Goal: Communication & Community: Answer question/provide support

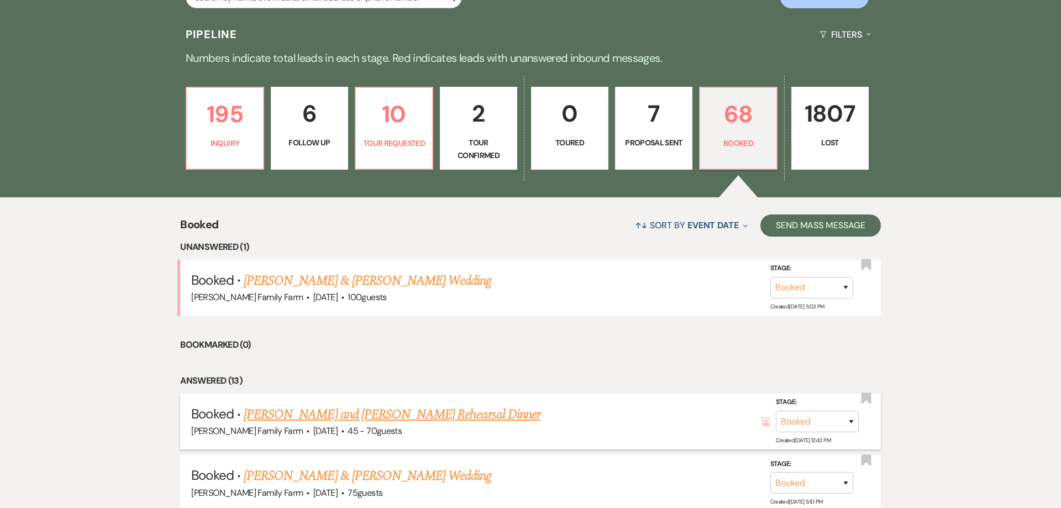
scroll to position [261, 0]
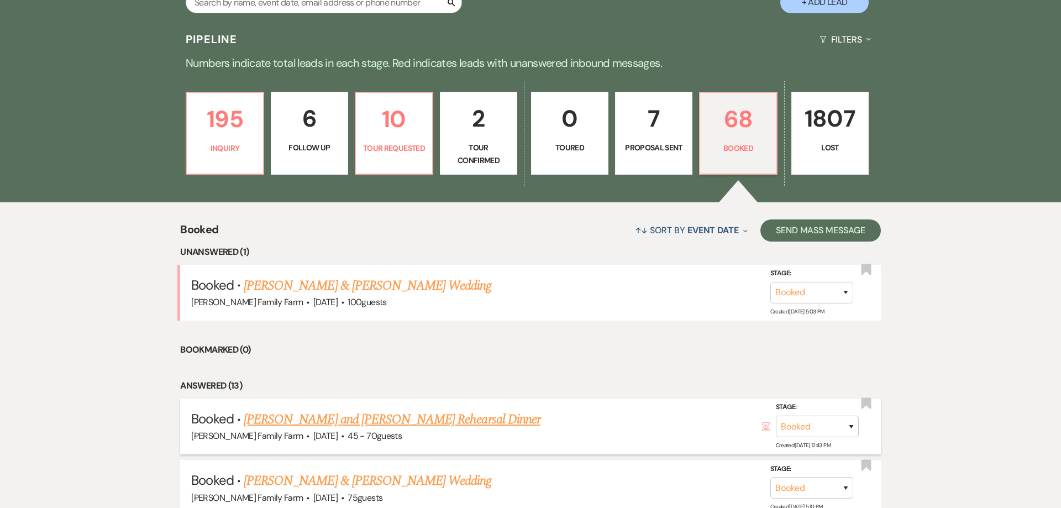
click at [311, 422] on link "[PERSON_NAME] and [PERSON_NAME] Rehearsal Dinner" at bounding box center [392, 420] width 297 height 20
select select "5"
select select "11"
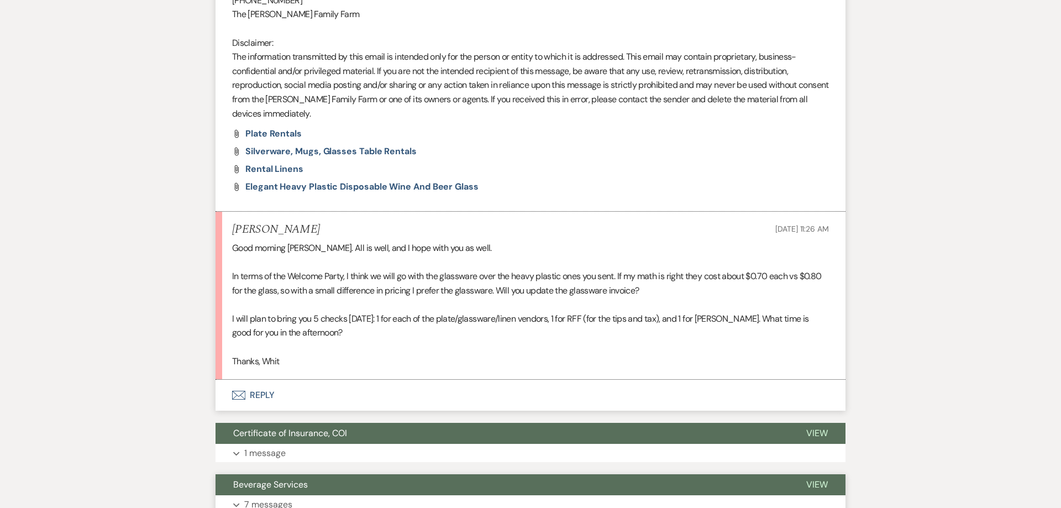
scroll to position [771, 0]
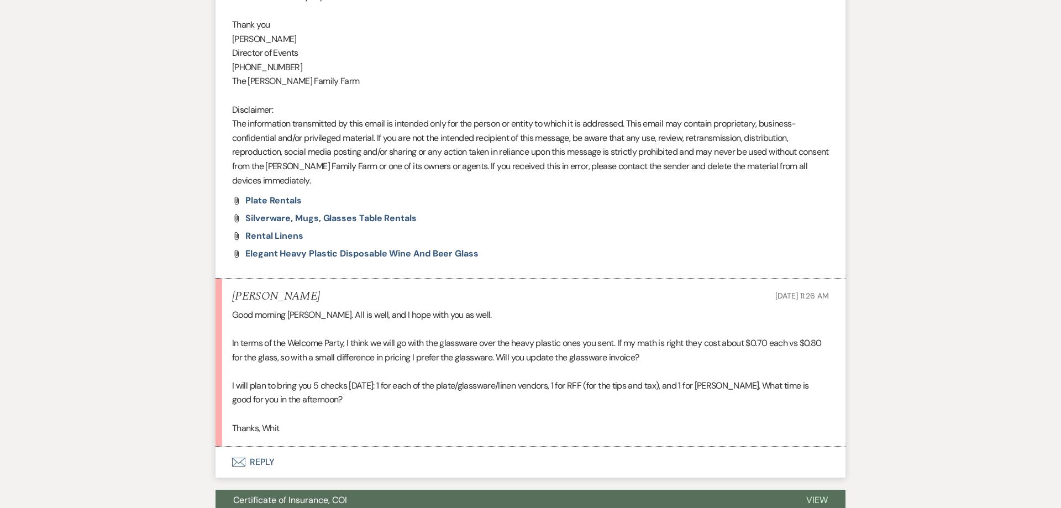
click at [257, 465] on button "Envelope Reply" at bounding box center [530, 461] width 630 height 31
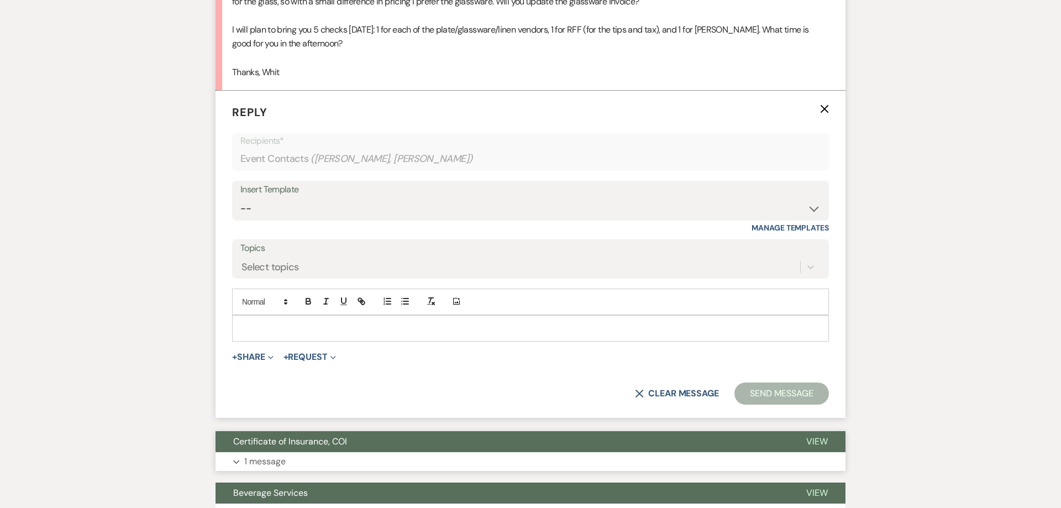
scroll to position [1128, 0]
click at [279, 329] on p at bounding box center [530, 328] width 579 height 12
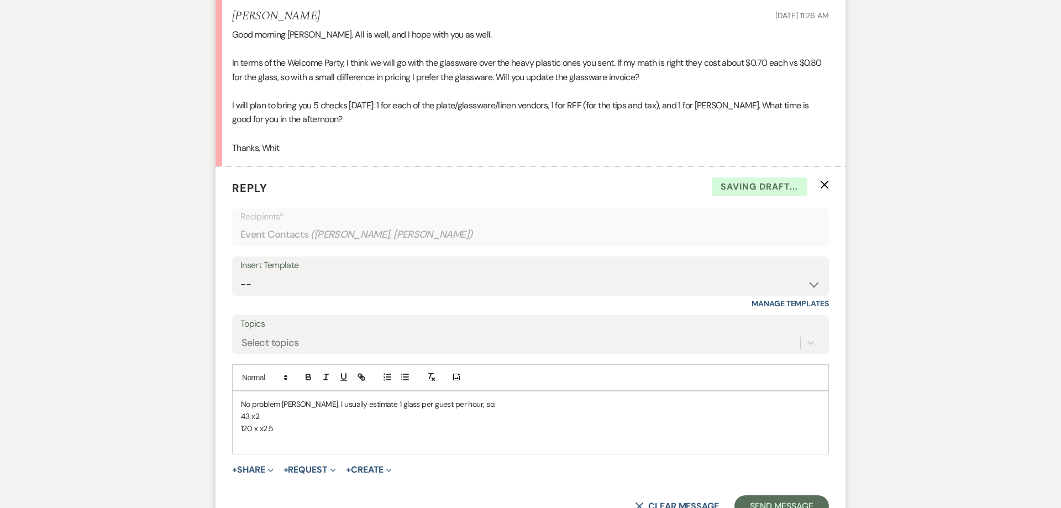
scroll to position [1057, 0]
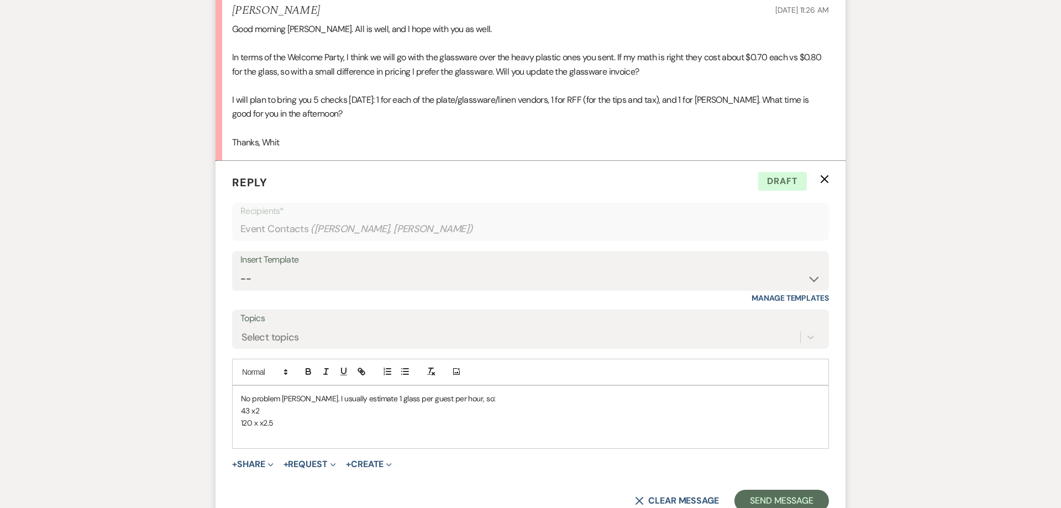
click at [355, 412] on p "43 x2" at bounding box center [530, 410] width 579 height 12
click at [298, 426] on p "120 x x2.5" at bounding box center [530, 423] width 579 height 12
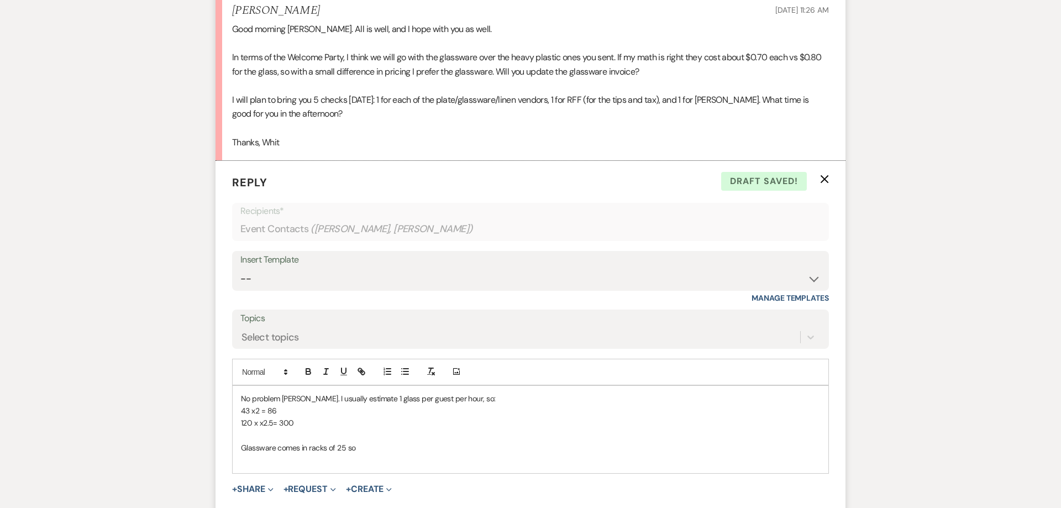
scroll to position [1043, 0]
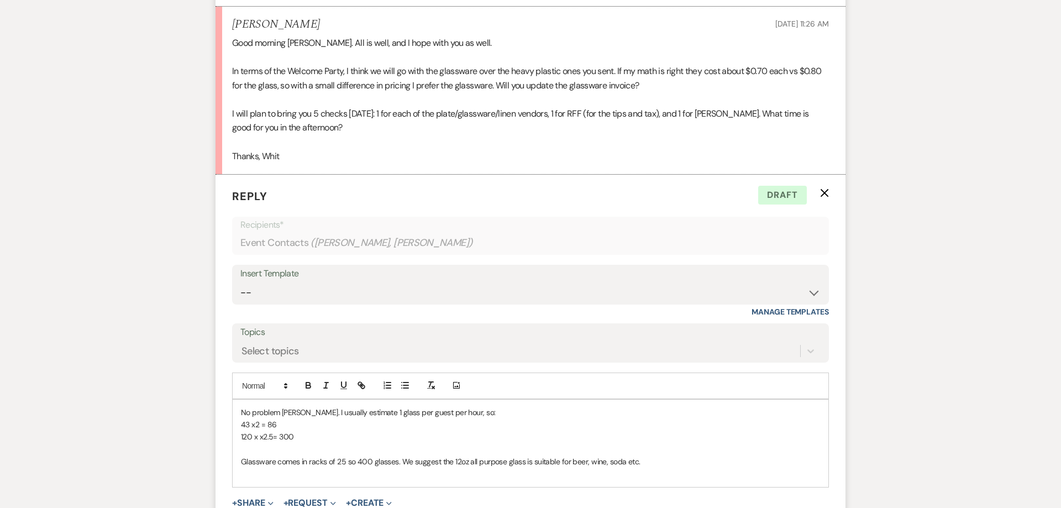
click at [396, 465] on p "Glassware comes in racks of 25 so 400 glasses. We suggest the 12oz all purpose …" at bounding box center [530, 461] width 579 height 12
click at [670, 462] on p "Glassware comes in racks of 25 so 400 glasses total. We suggest the 12oz all pu…" at bounding box center [530, 461] width 579 height 12
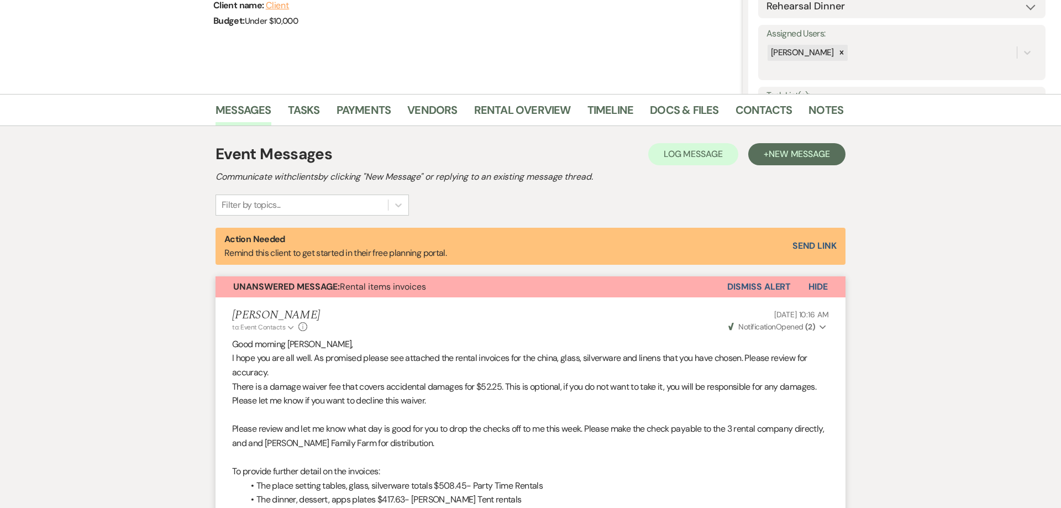
scroll to position [0, 0]
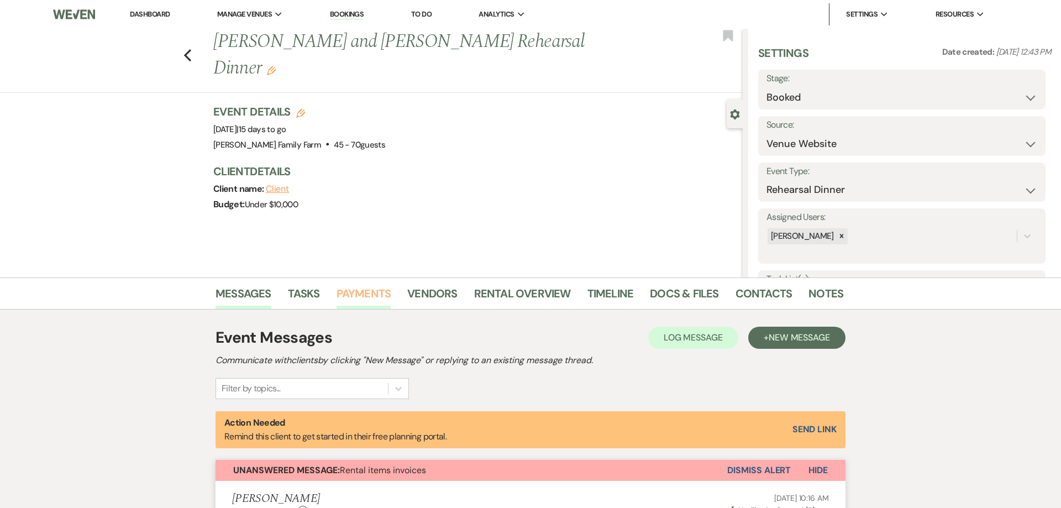
click at [355, 289] on link "Payments" at bounding box center [363, 297] width 55 height 24
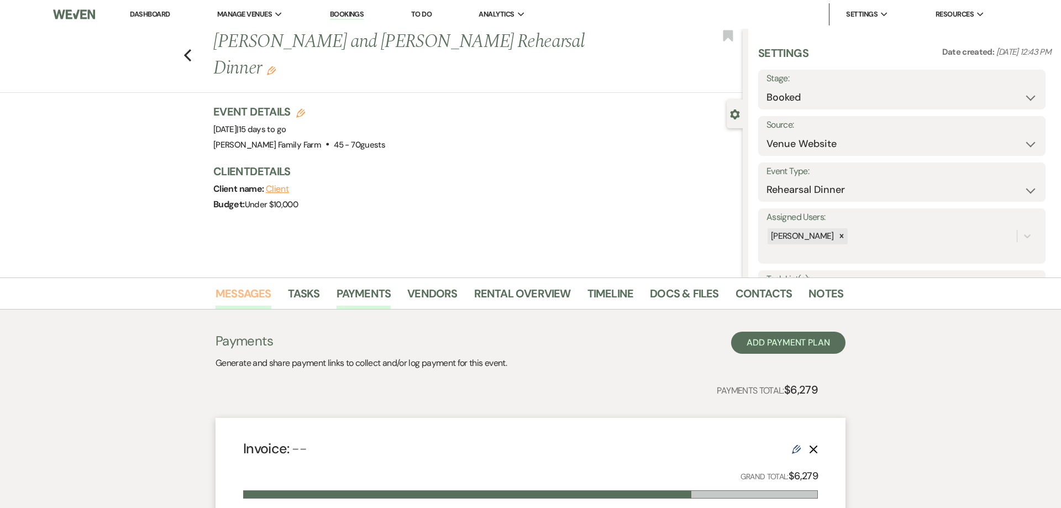
click at [247, 293] on link "Messages" at bounding box center [243, 297] width 56 height 24
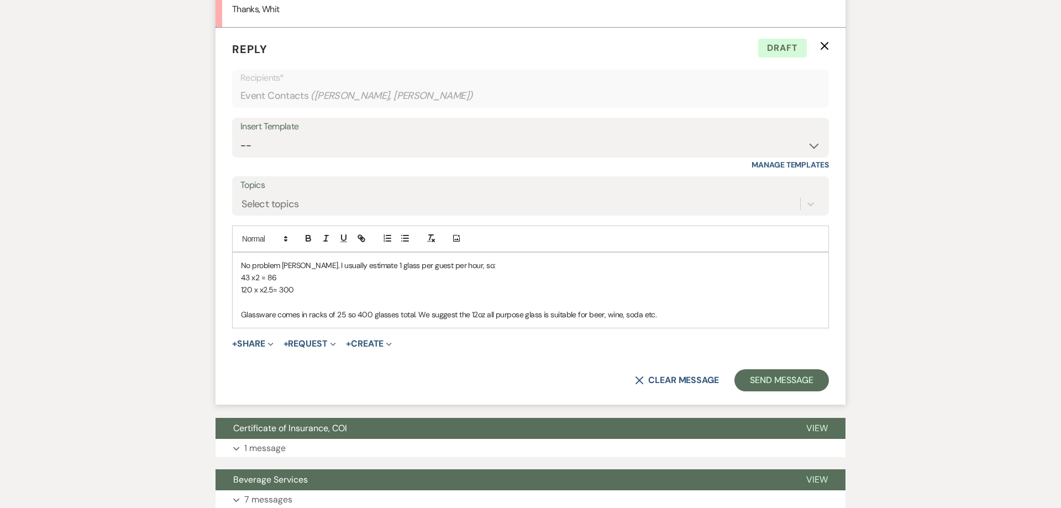
scroll to position [1166, 0]
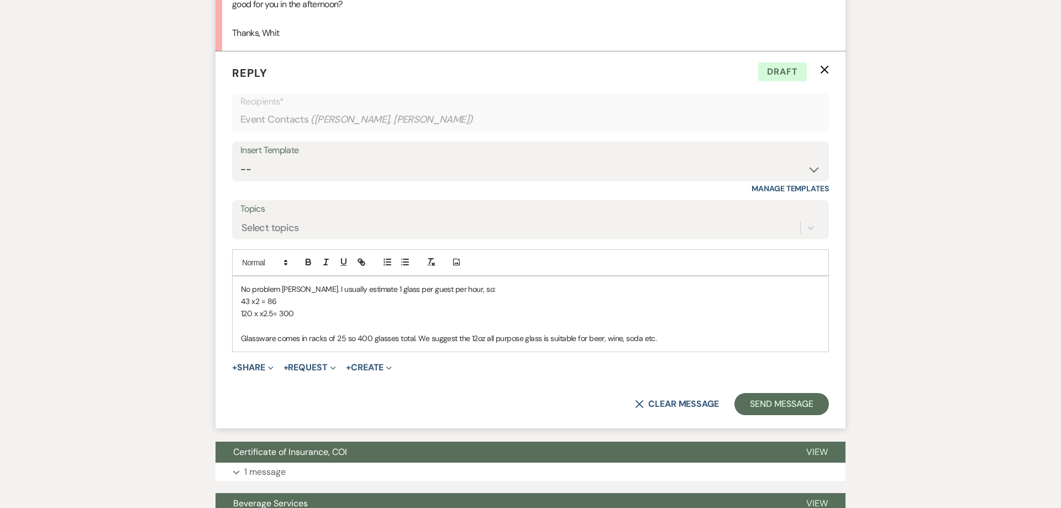
click at [666, 341] on p "Glassware comes in racks of 25 so 400 glasses total. We suggest the 12oz all pu…" at bounding box center [530, 338] width 579 height 12
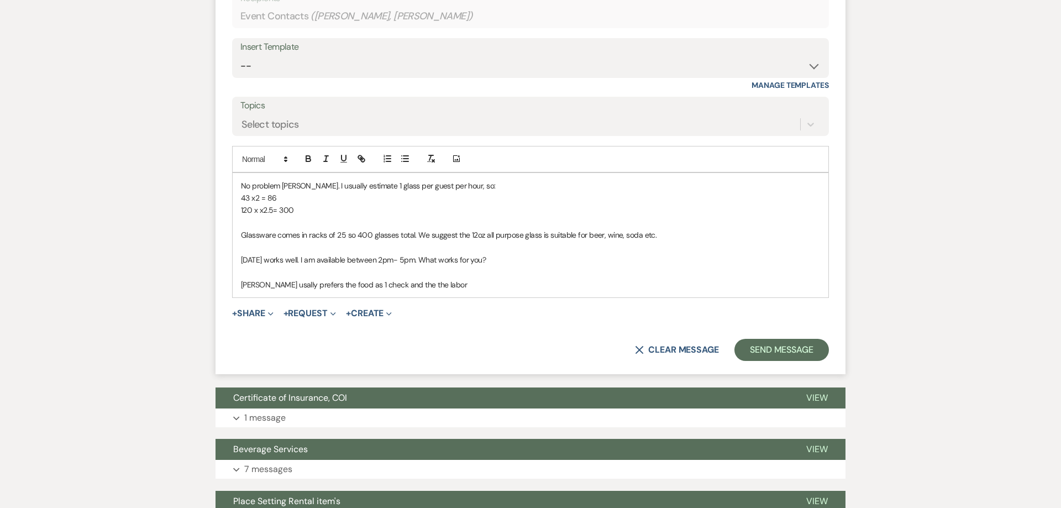
scroll to position [1265, 0]
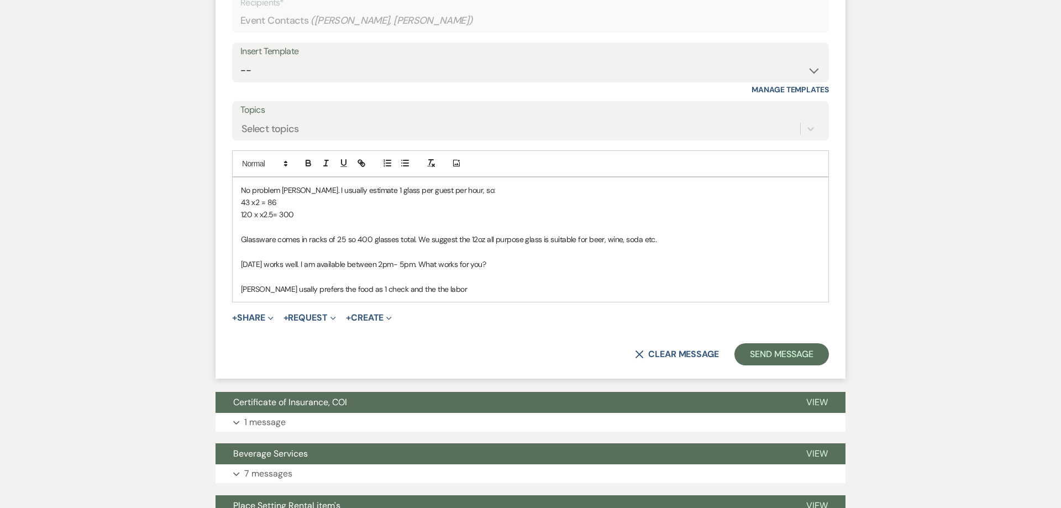
click at [391, 292] on p "[PERSON_NAME] usally prefers the food as 1 check and the the labor" at bounding box center [530, 289] width 579 height 12
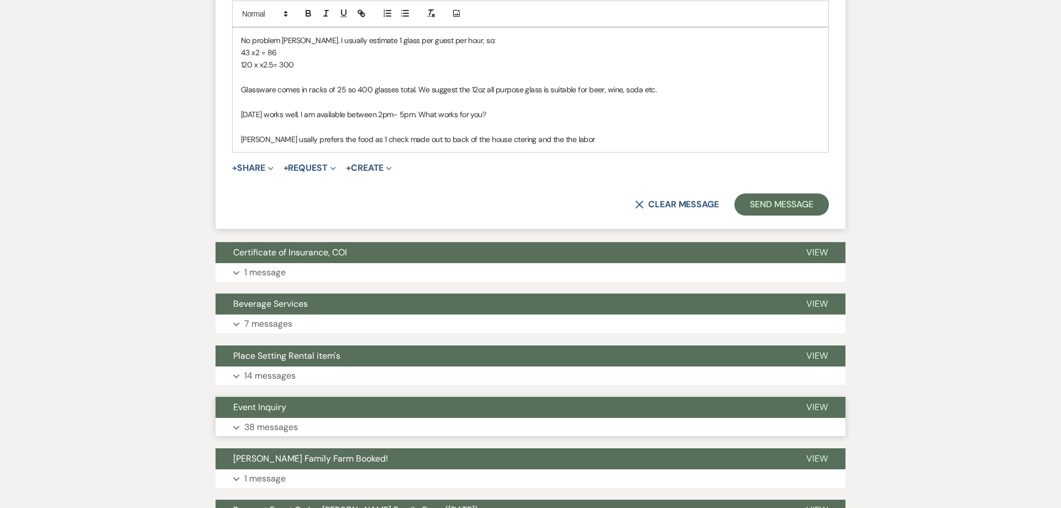
scroll to position [1420, 0]
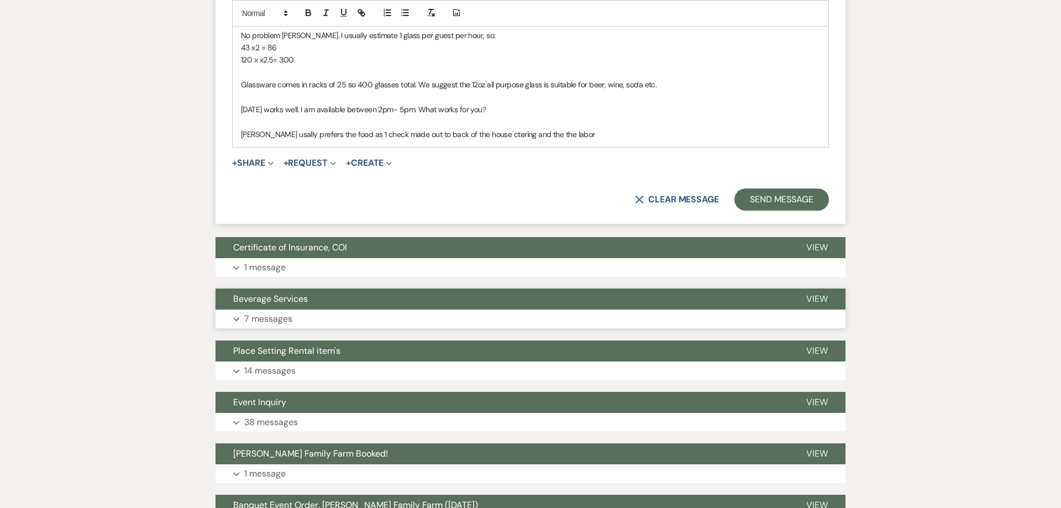
click at [274, 323] on p "7 messages" at bounding box center [268, 319] width 48 height 14
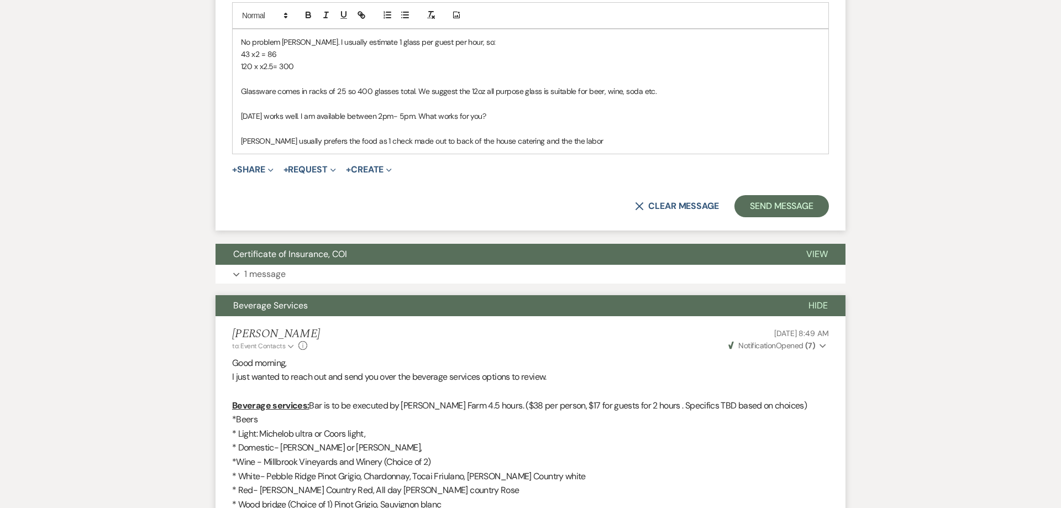
scroll to position [1406, 0]
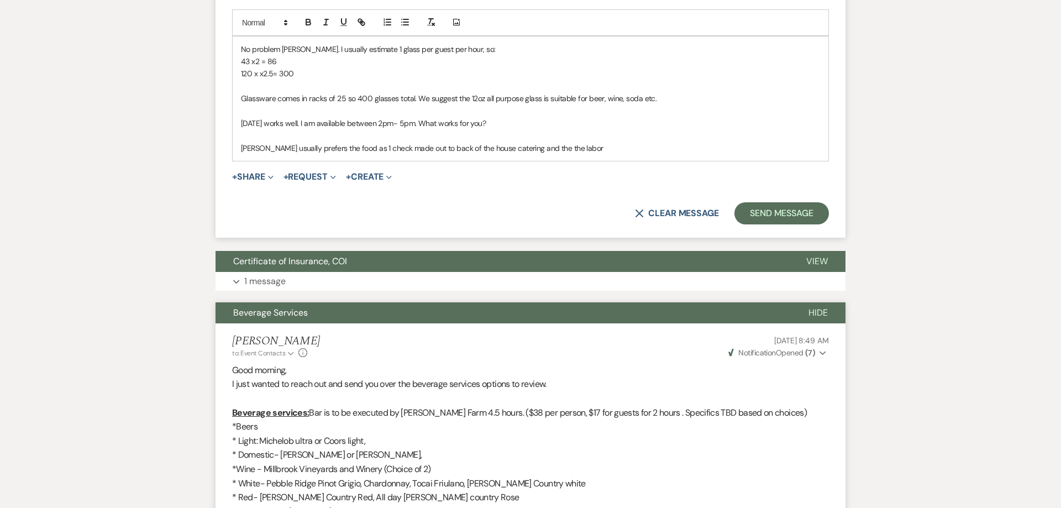
click at [594, 149] on p "[PERSON_NAME] usually prefers the food as 1 check made out to back of the house…" at bounding box center [530, 148] width 579 height 12
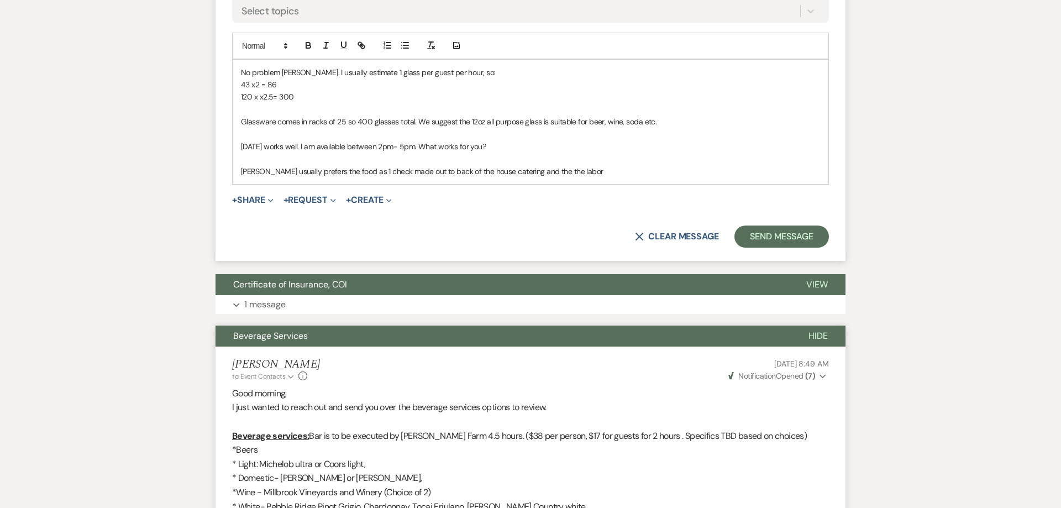
scroll to position [1378, 0]
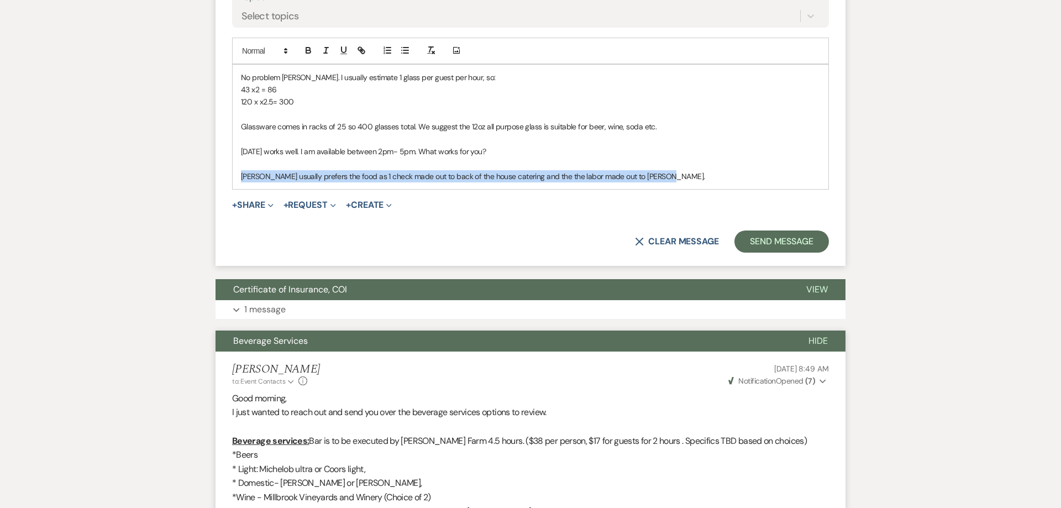
drag, startPoint x: 673, startPoint y: 176, endPoint x: 234, endPoint y: 174, distance: 439.2
click at [234, 174] on div "No problem [PERSON_NAME]. I usually estimate 1 glass per guest per hour, so: 43…" at bounding box center [531, 127] width 596 height 125
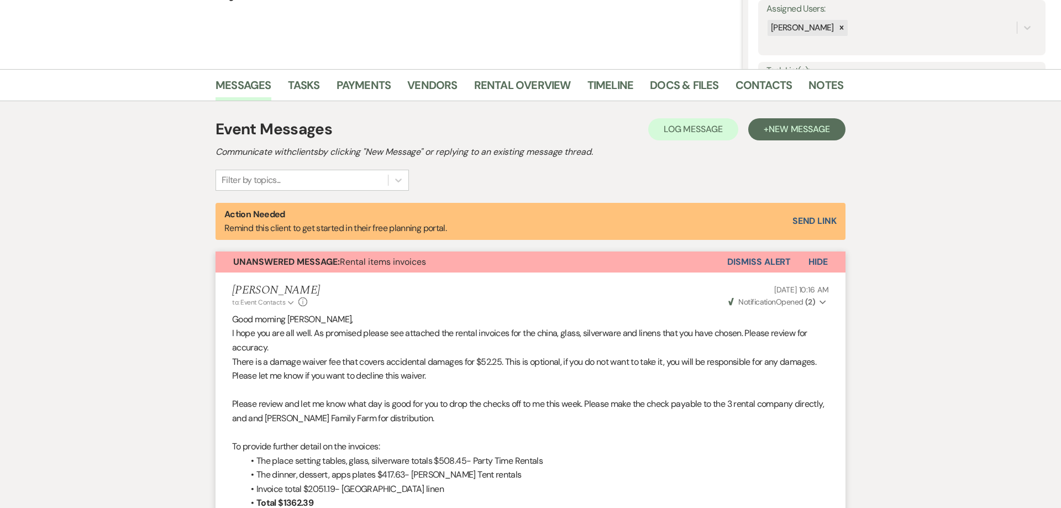
scroll to position [0, 0]
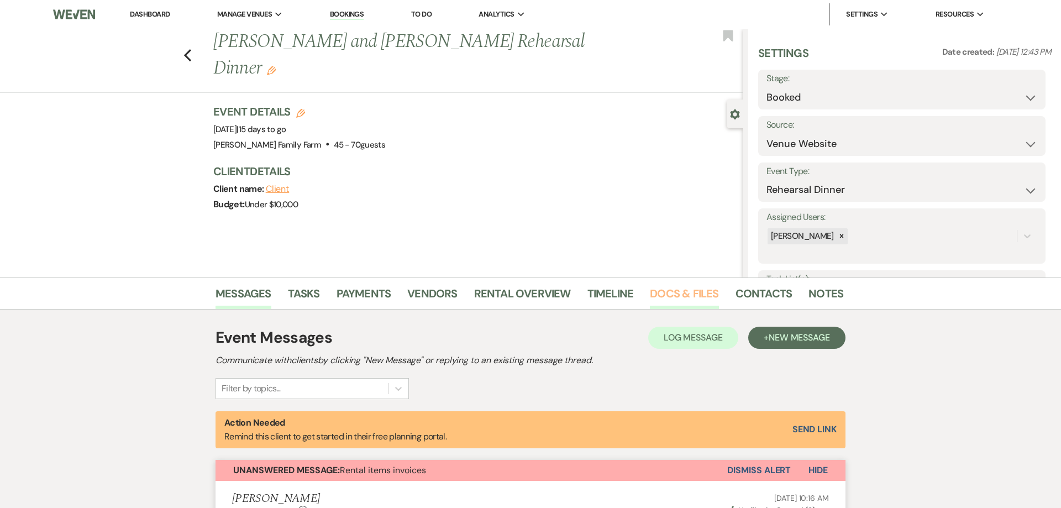
drag, startPoint x: 693, startPoint y: 292, endPoint x: 664, endPoint y: 285, distance: 29.8
click at [692, 293] on link "Docs & Files" at bounding box center [684, 297] width 69 height 24
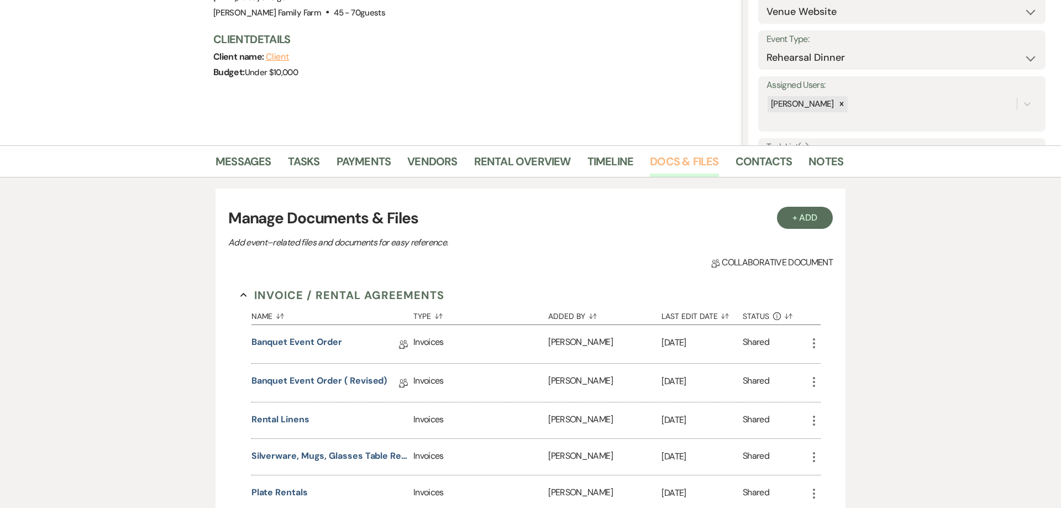
scroll to position [127, 0]
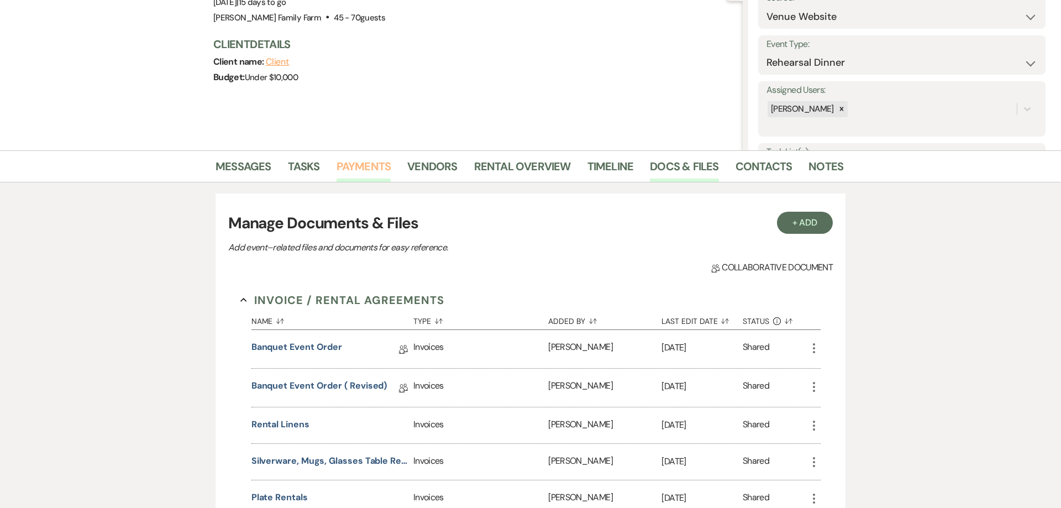
click at [365, 172] on link "Payments" at bounding box center [363, 170] width 55 height 24
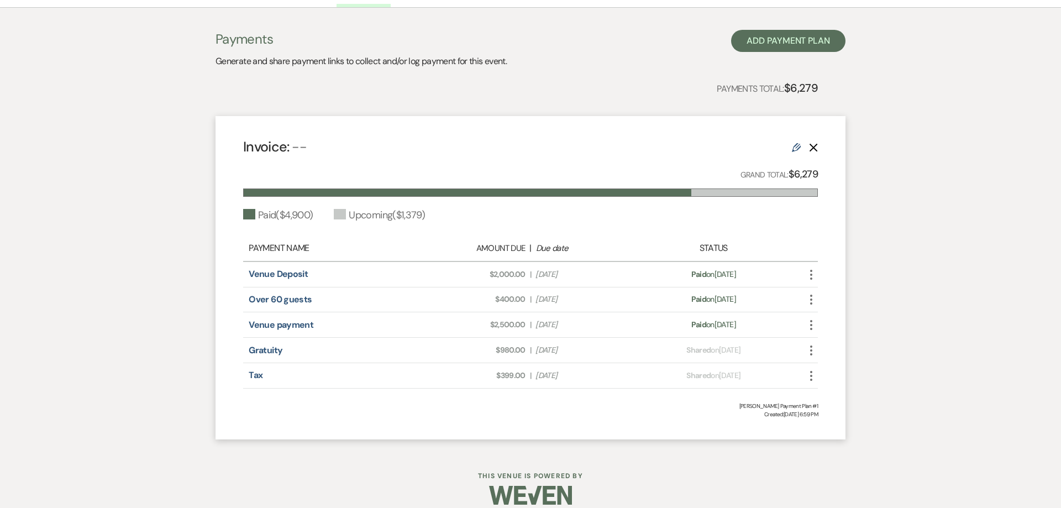
scroll to position [310, 0]
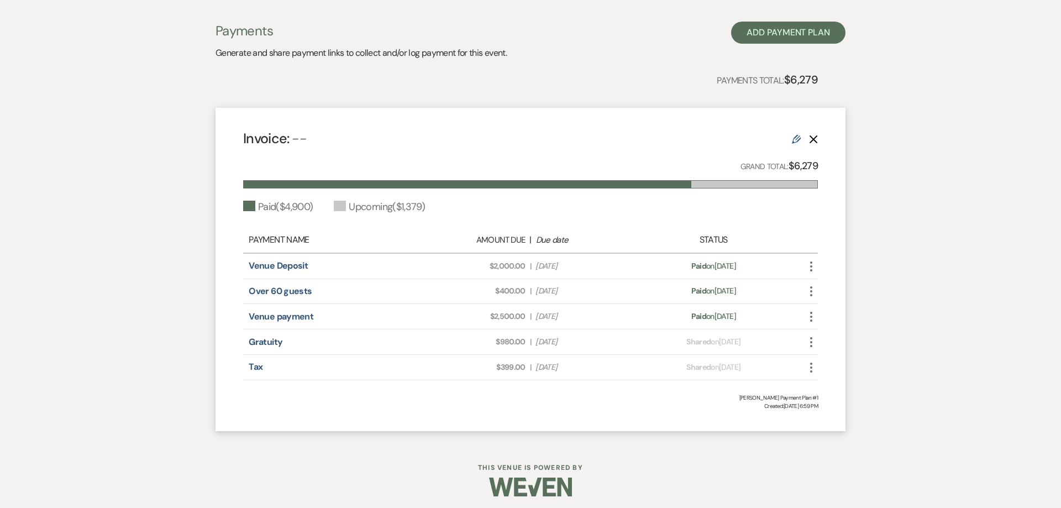
click at [811, 293] on icon "More" at bounding box center [810, 291] width 13 height 13
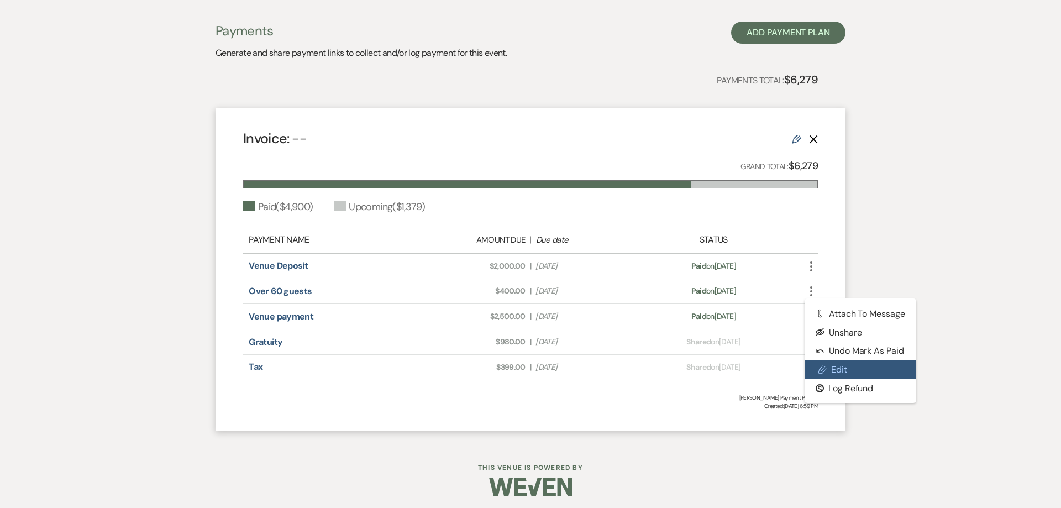
click at [844, 375] on link "Pencil Edit" at bounding box center [860, 369] width 112 height 19
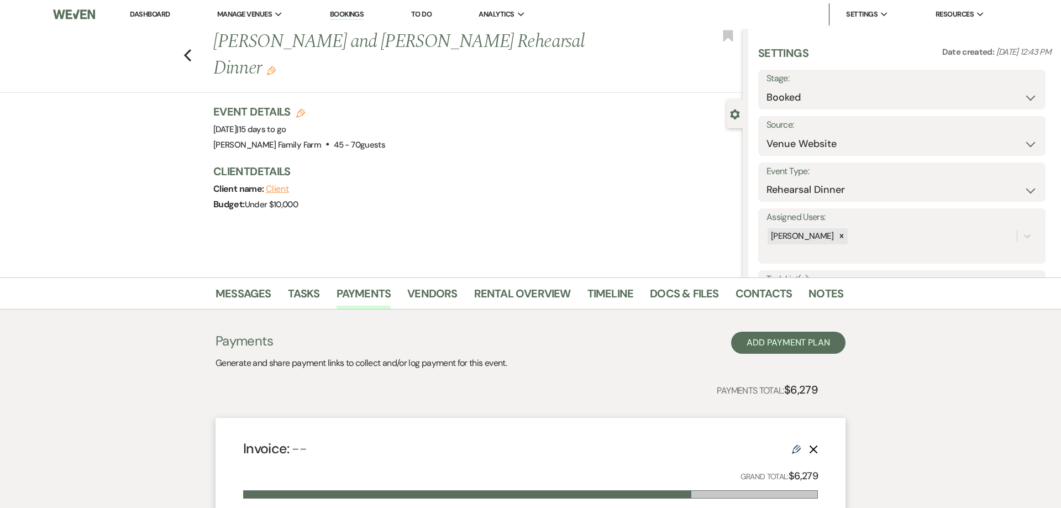
select select "1"
select select "true"
select select "1"
select select "true"
select select "1"
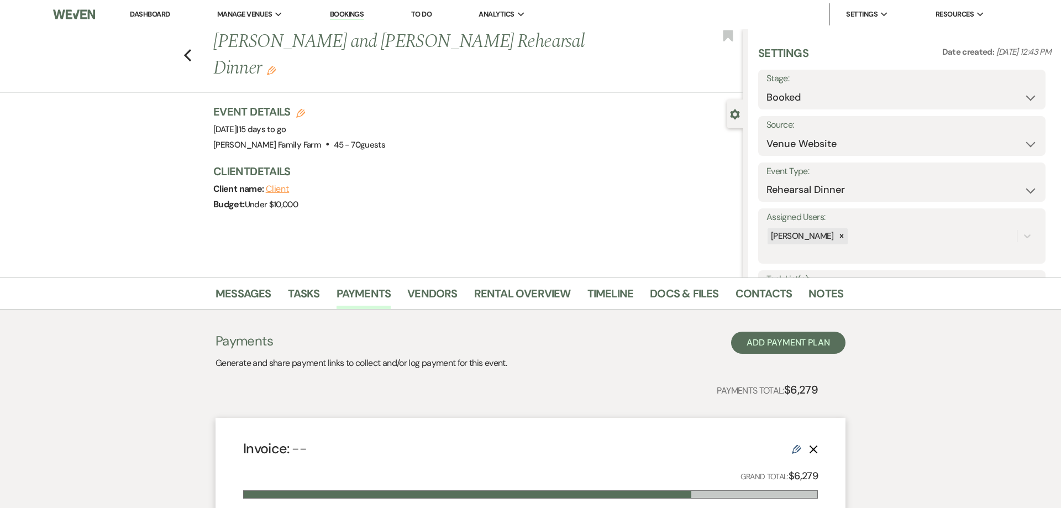
select select "true"
select select "2"
select select "flat"
select select "true"
select select "2"
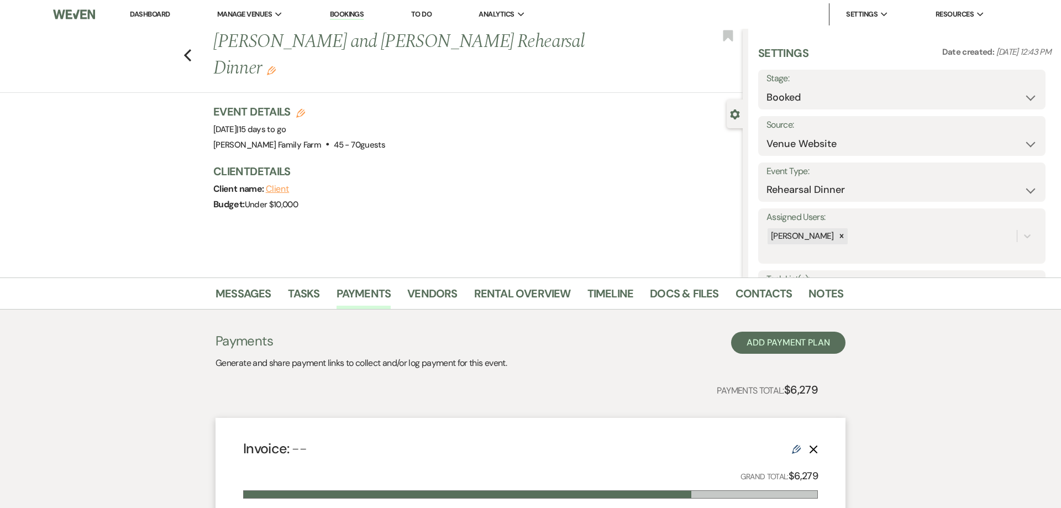
select select "flat"
select select "true"
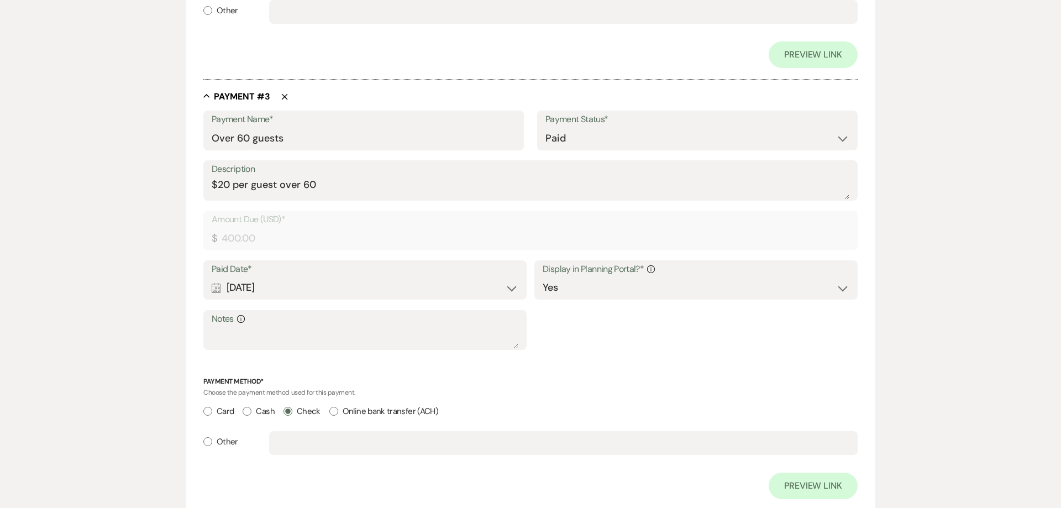
scroll to position [1085, 0]
click at [234, 191] on textarea "$20 per guest over 60" at bounding box center [531, 191] width 638 height 22
click at [343, 186] on textarea "$20 per guest over 60" at bounding box center [531, 191] width 638 height 22
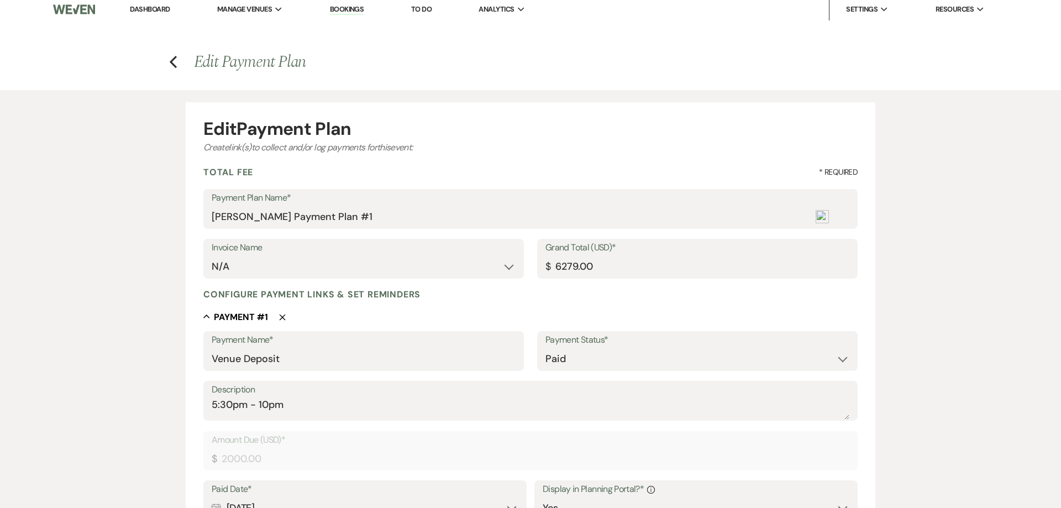
scroll to position [0, 0]
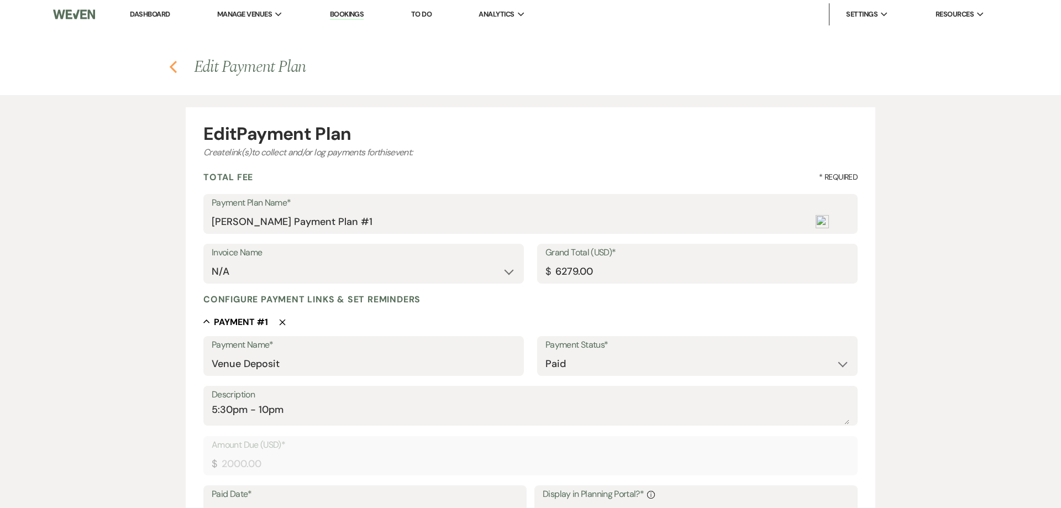
type textarea "$20 per guest over 60 x20 guest (up to 80)"
click at [171, 64] on icon "Previous" at bounding box center [173, 66] width 8 height 13
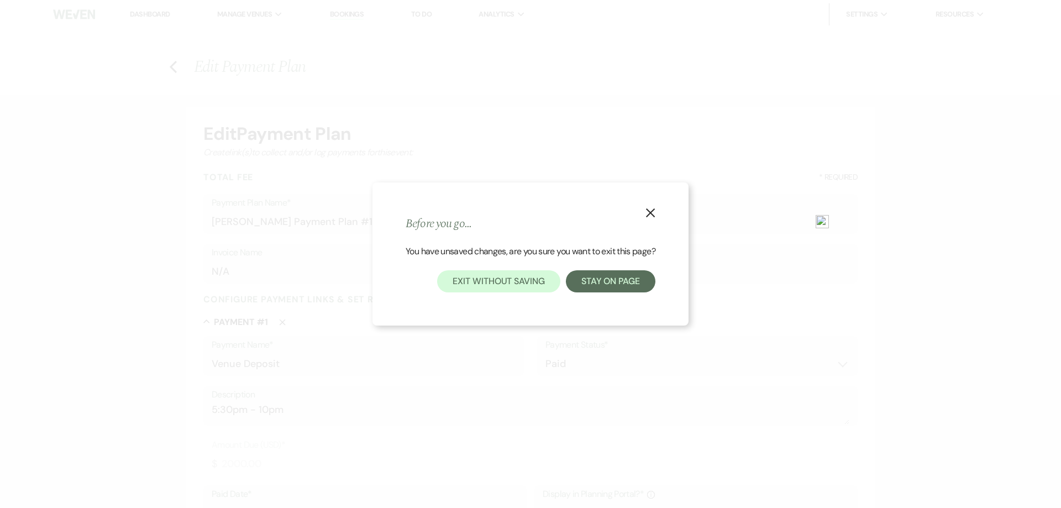
click at [649, 210] on use "button" at bounding box center [650, 212] width 9 height 9
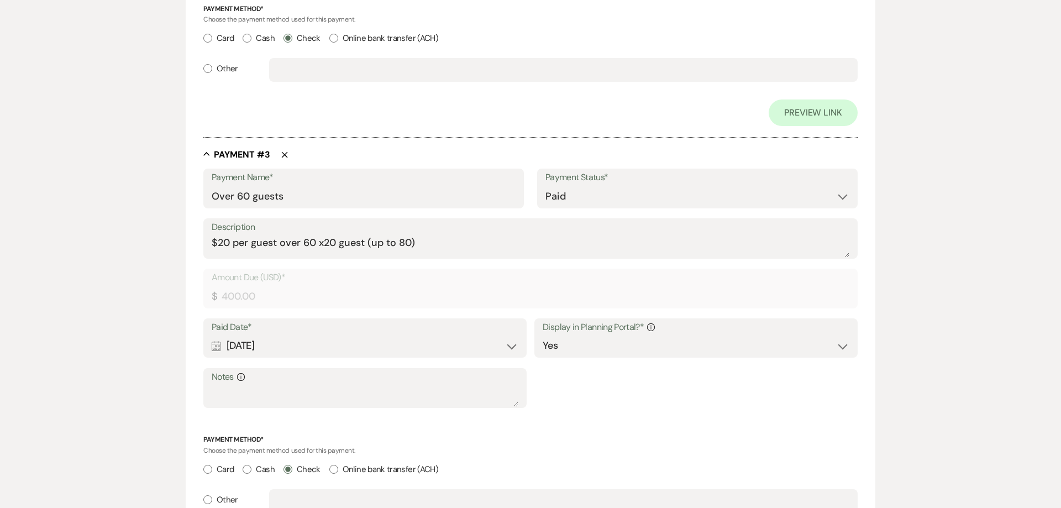
scroll to position [1028, 0]
click at [297, 196] on input "Over 60 guests" at bounding box center [364, 197] width 304 height 22
type input "Over 60 guests"
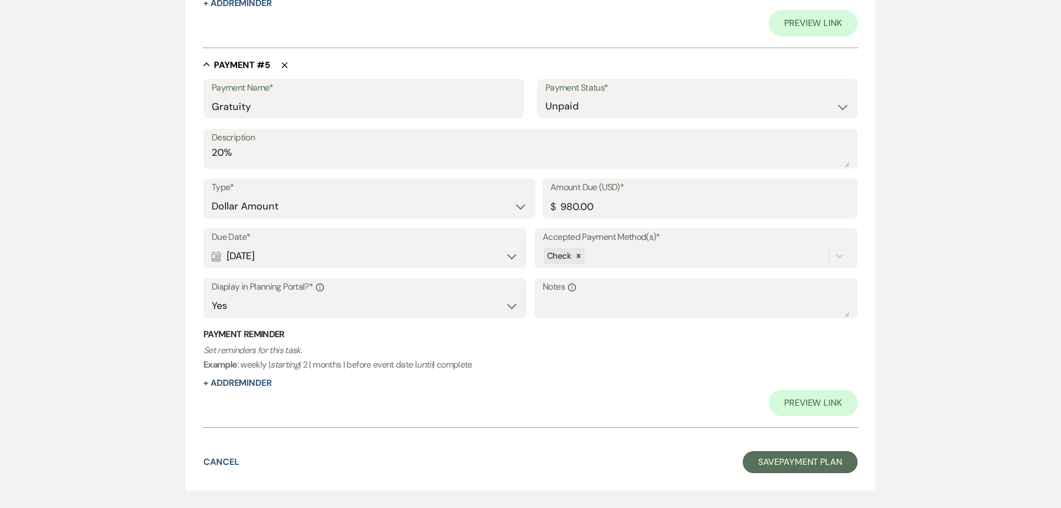
scroll to position [1983, 0]
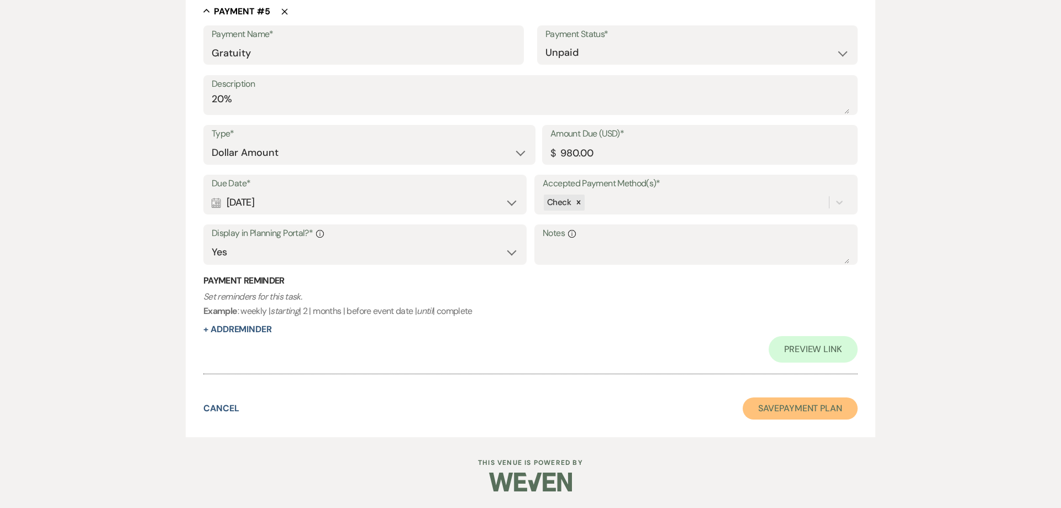
click at [757, 404] on button "Save Payment Plan" at bounding box center [800, 408] width 115 height 22
select select "5"
select select "11"
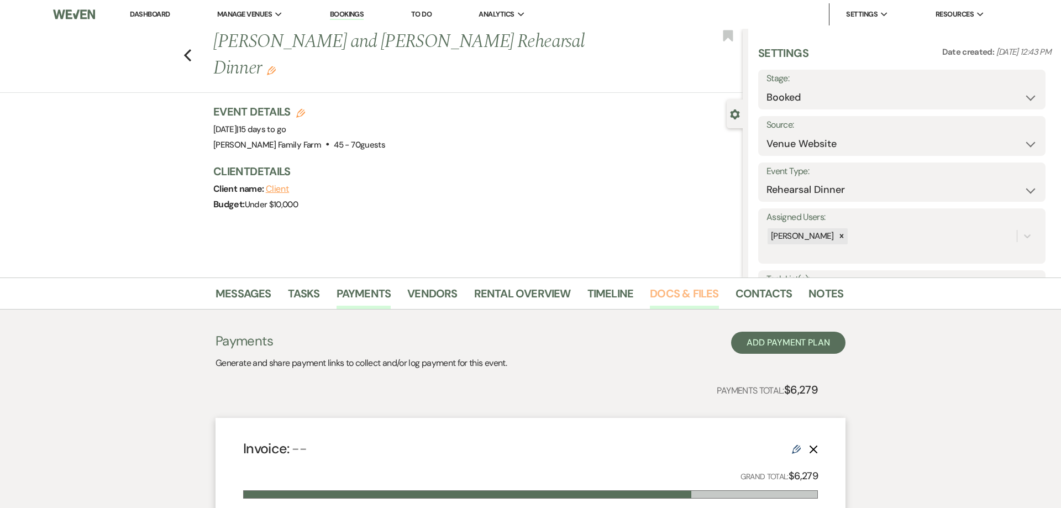
click at [662, 295] on link "Docs & Files" at bounding box center [684, 297] width 69 height 24
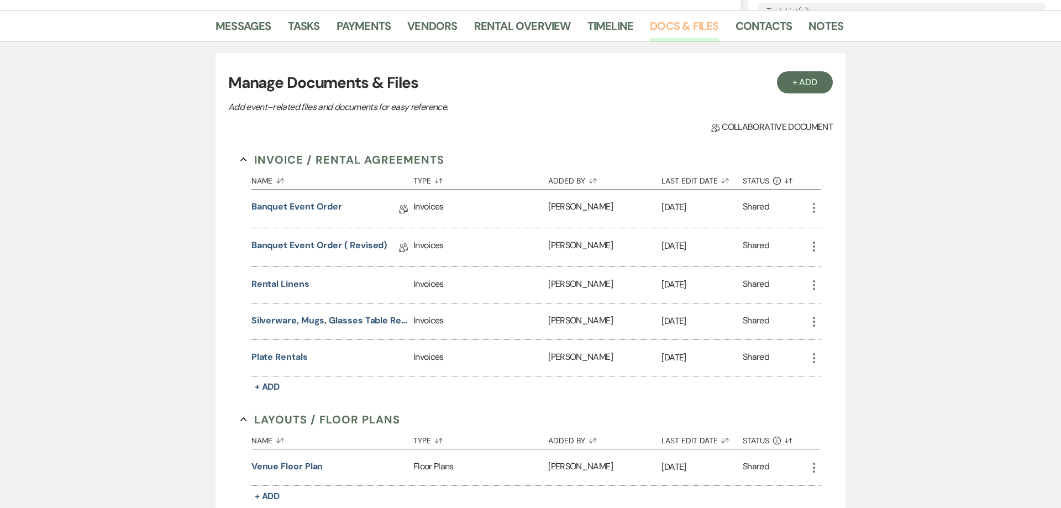
scroll to position [352, 0]
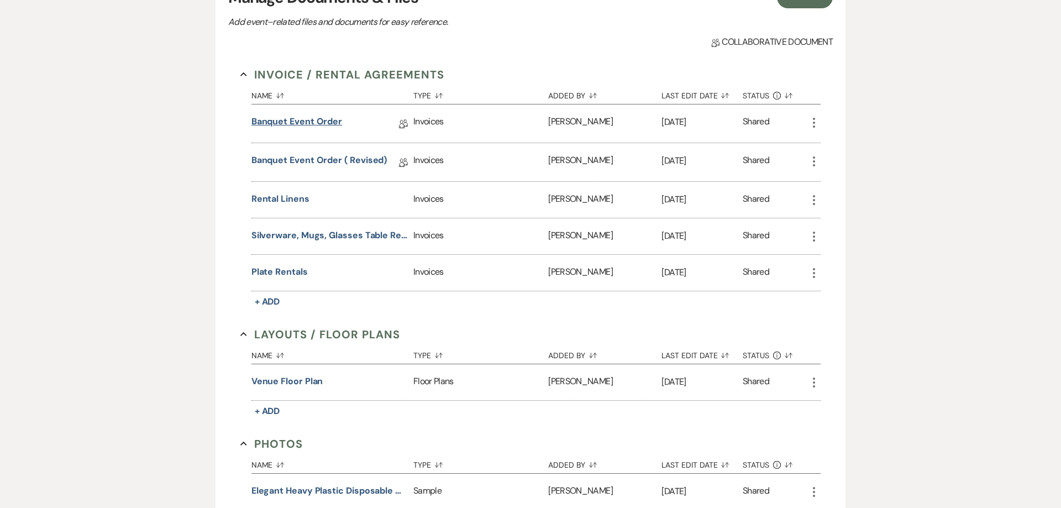
click at [270, 125] on link "Banquet Event Order" at bounding box center [296, 123] width 91 height 17
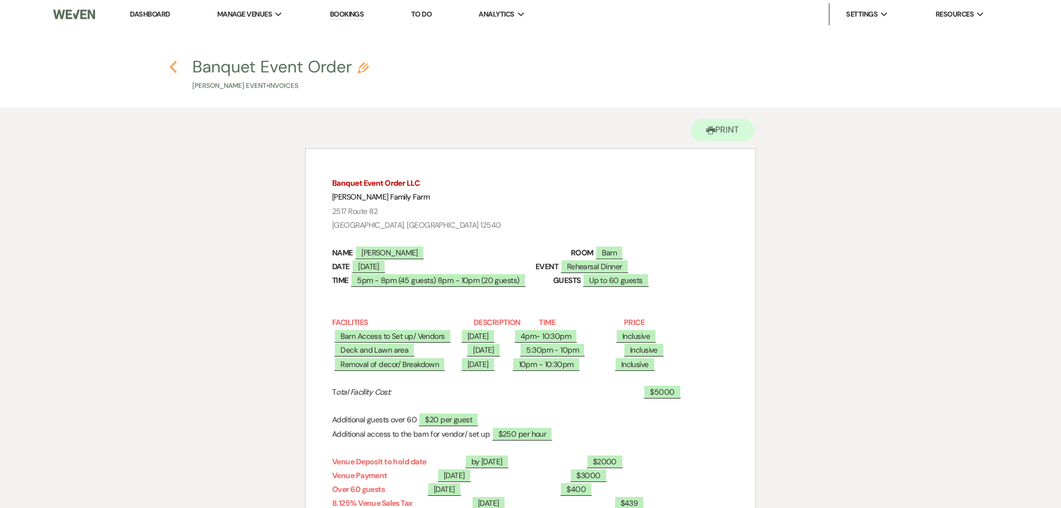
click at [171, 63] on icon "Previous" at bounding box center [173, 66] width 8 height 13
select select "5"
select select "11"
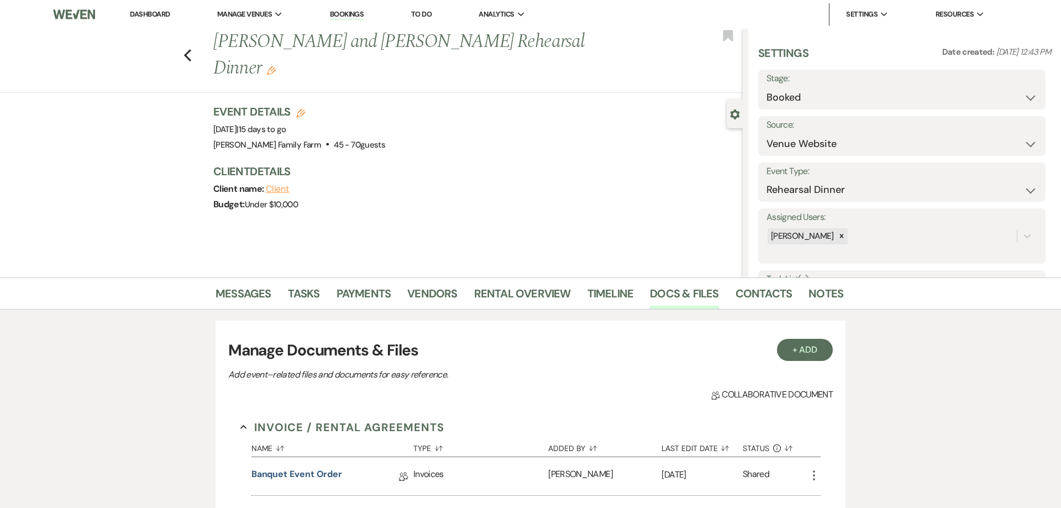
scroll to position [352, 0]
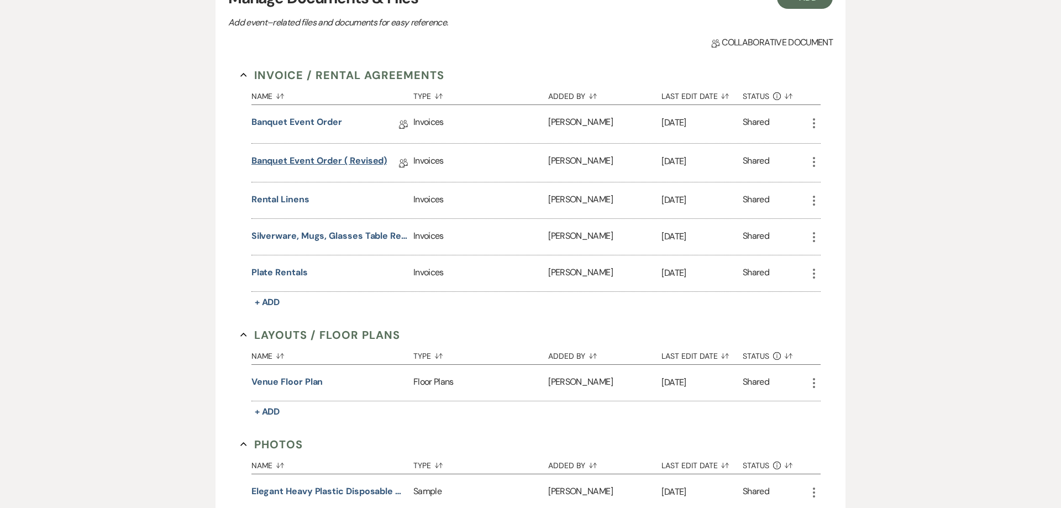
click at [299, 161] on link "Banquet Event Order ( revised)" at bounding box center [319, 162] width 136 height 17
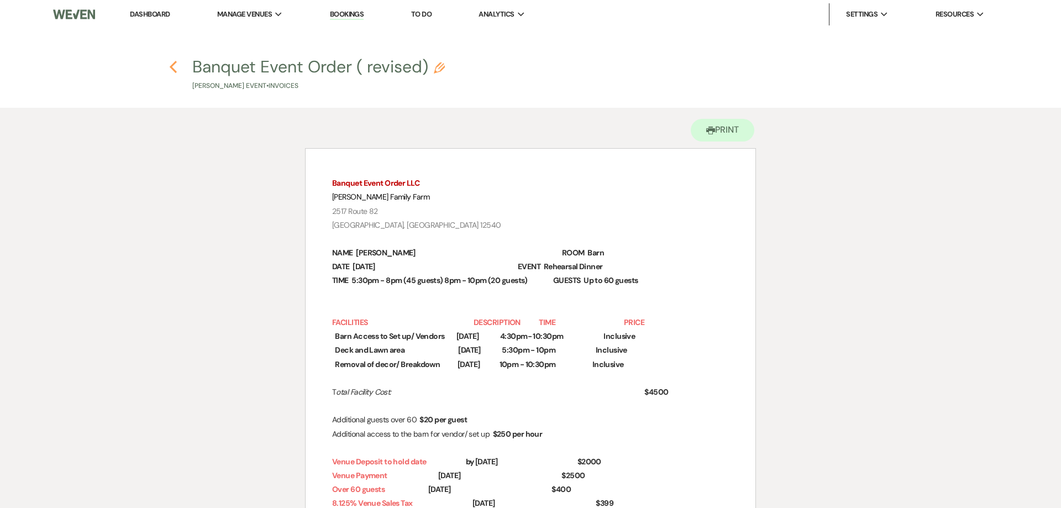
click at [173, 69] on use "button" at bounding box center [173, 67] width 7 height 12
select select "5"
select select "11"
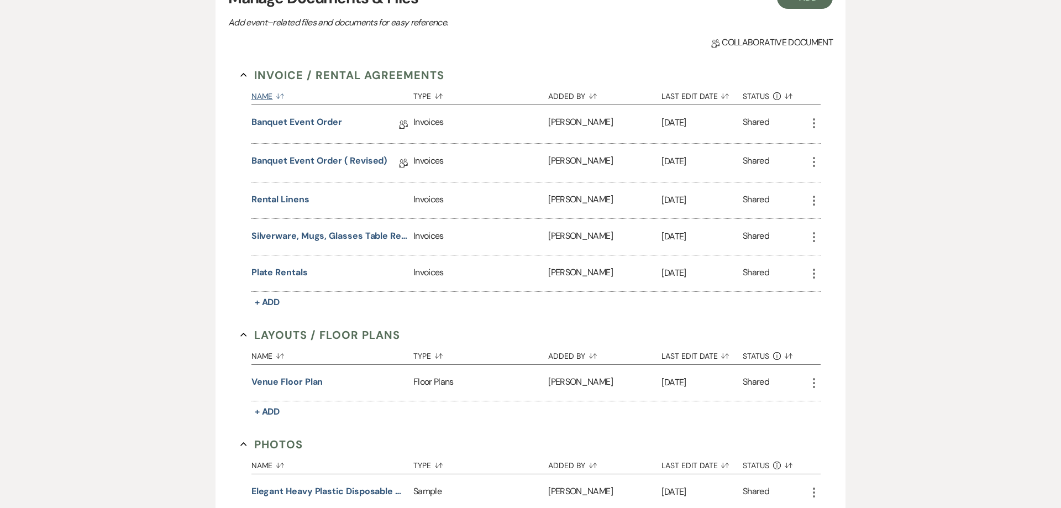
scroll to position [28, 0]
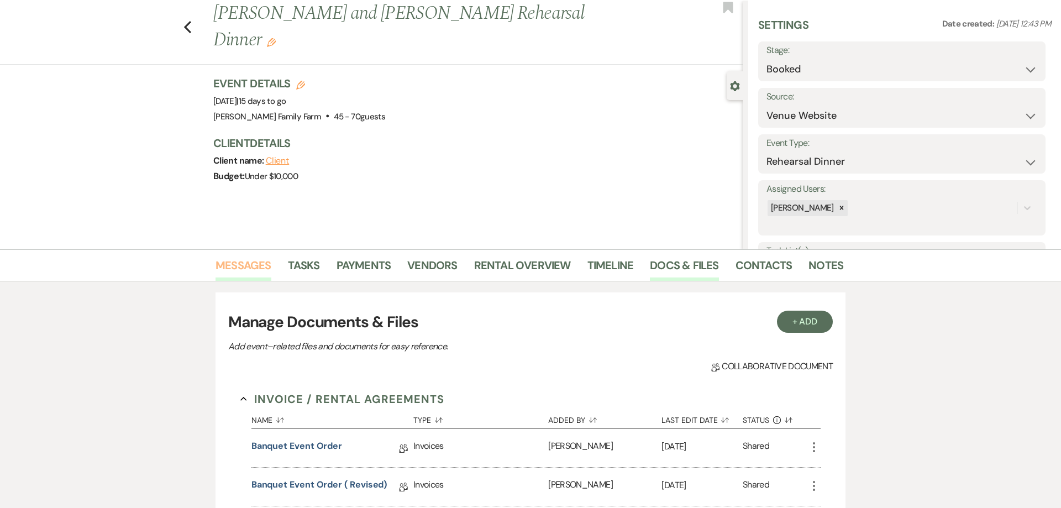
click at [254, 264] on link "Messages" at bounding box center [243, 269] width 56 height 24
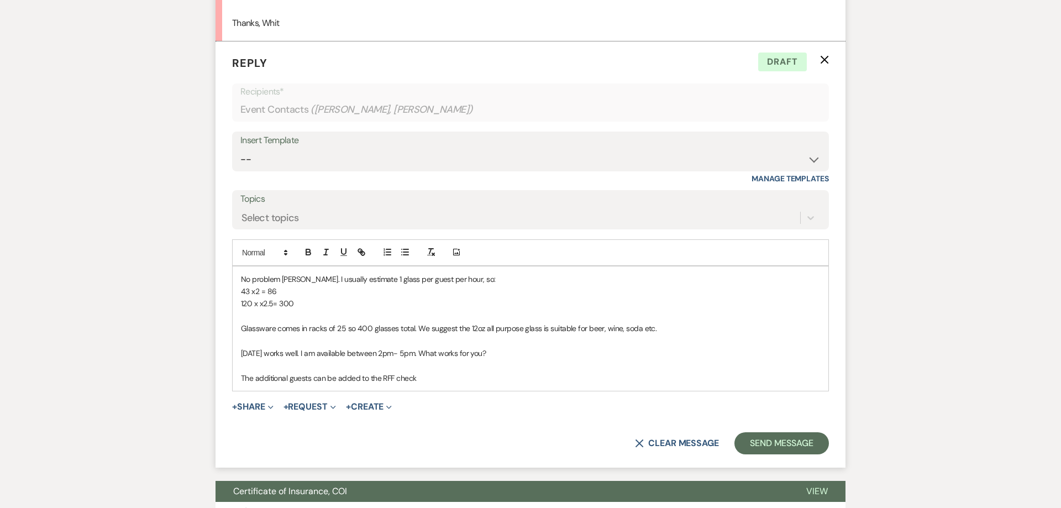
scroll to position [1177, 0]
click at [313, 379] on p "The additional guests can be added to the RFF check" at bounding box center [530, 377] width 579 height 12
click at [290, 380] on p "The additional guests can be added to the RFF check" at bounding box center [530, 377] width 579 height 12
click at [487, 379] on p "You have currently paid for 80 guests, the additional 40 guests can be added to…" at bounding box center [530, 377] width 579 height 12
click at [502, 378] on p "You have currently paid for 80 guests, the additional 40 guests can be added to…" at bounding box center [530, 377] width 579 height 12
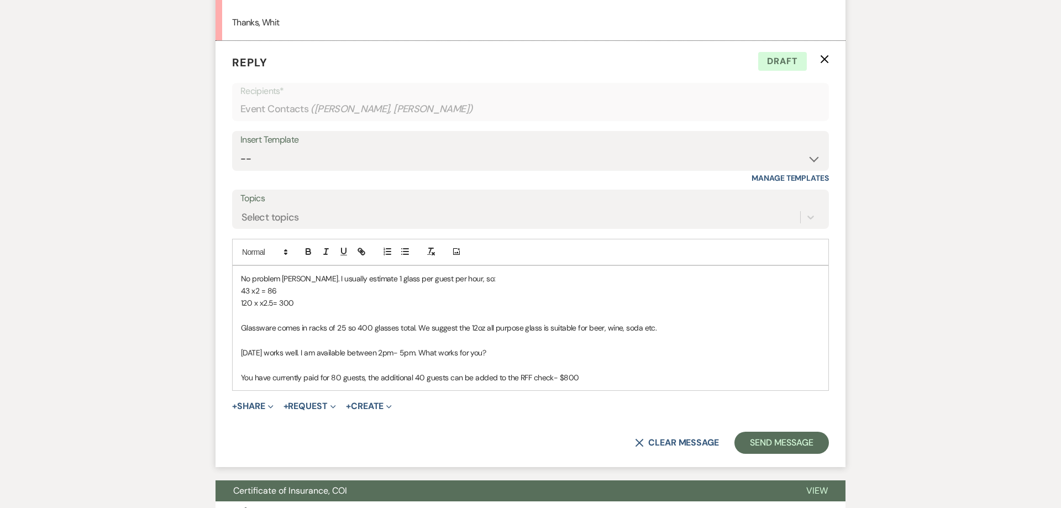
click at [583, 376] on p "You have currently paid for 80 guests, the additional 40 guests can be added to…" at bounding box center [530, 377] width 579 height 12
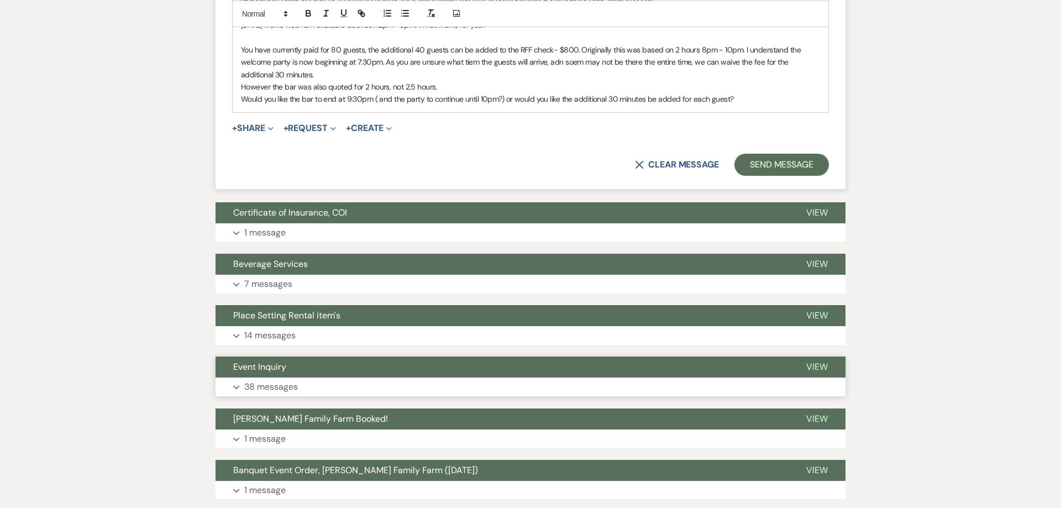
scroll to position [1557, 0]
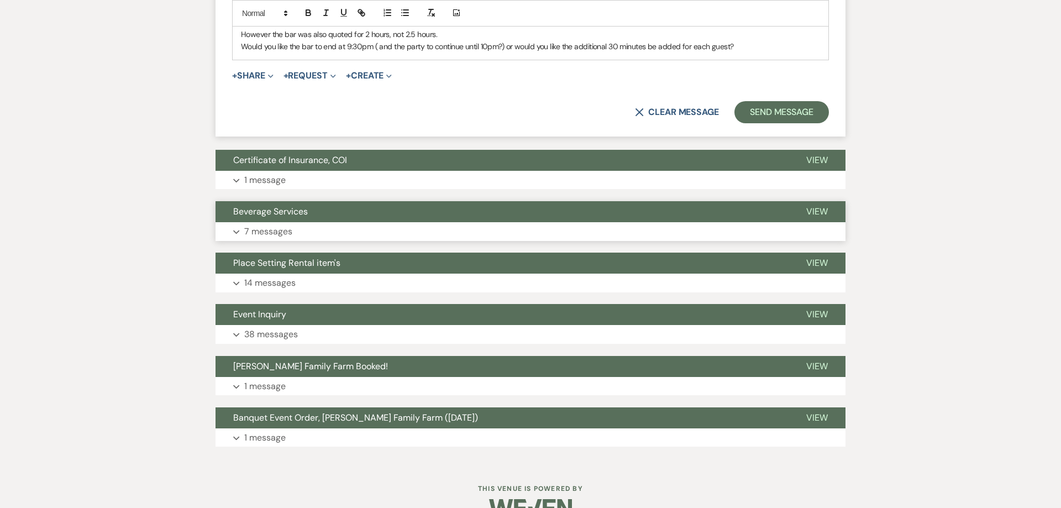
click at [260, 229] on p "7 messages" at bounding box center [268, 231] width 48 height 14
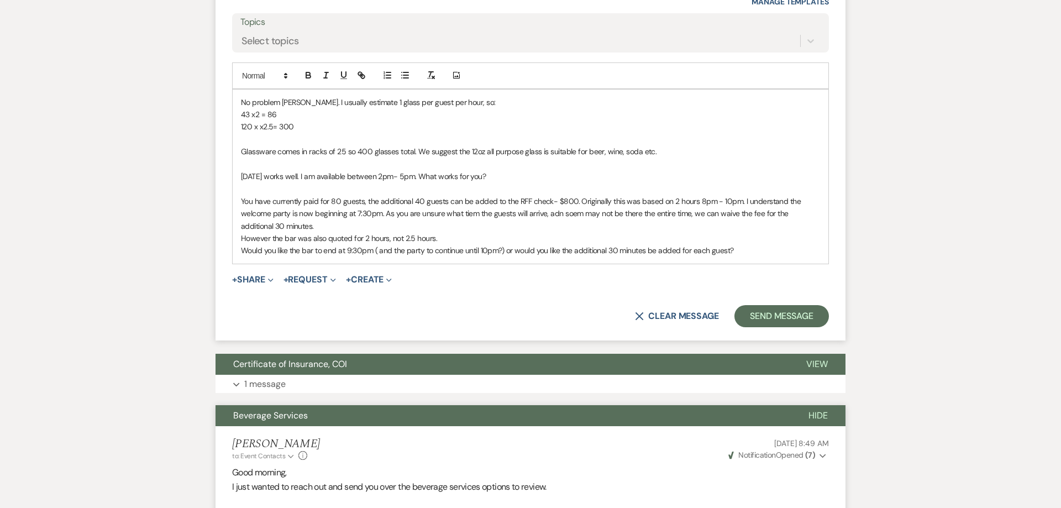
scroll to position [1346, 0]
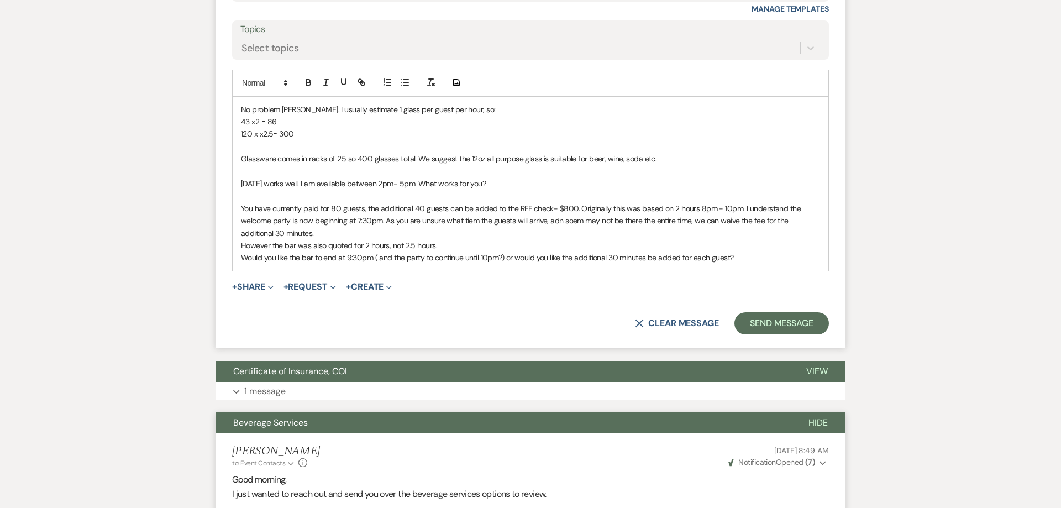
click at [285, 148] on p at bounding box center [530, 146] width 579 height 12
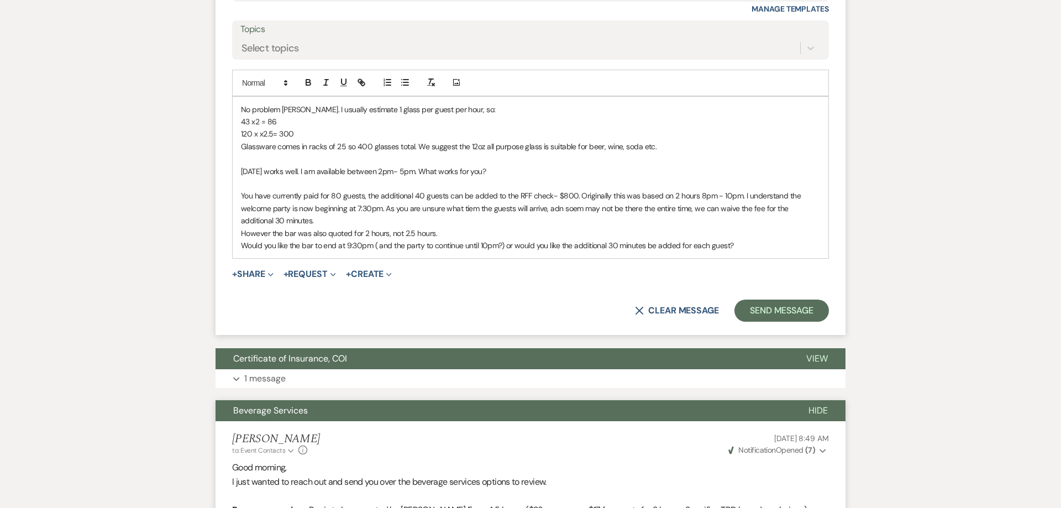
click at [673, 148] on p "Glassware comes in racks of 25 so 400 glasses total. We suggest the 12oz all pu…" at bounding box center [530, 146] width 579 height 12
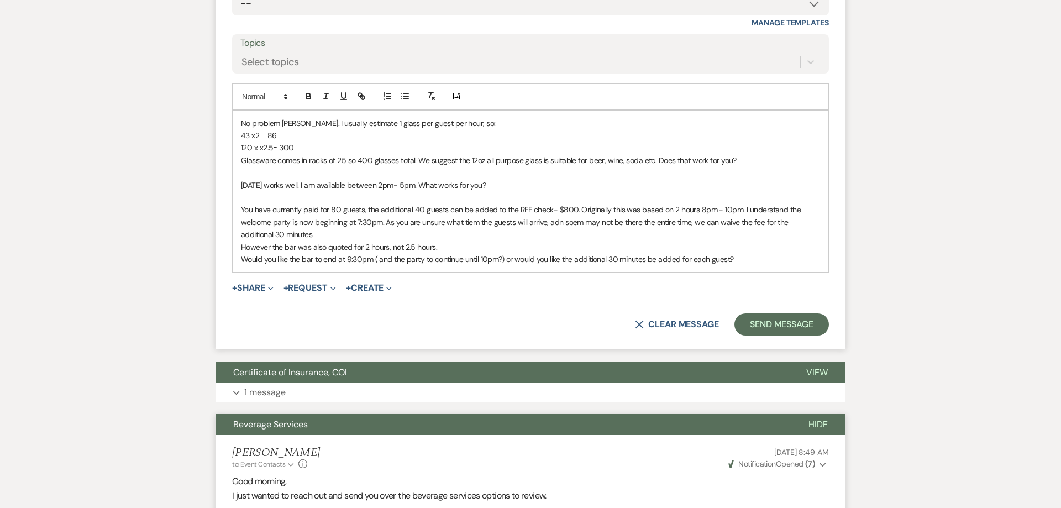
scroll to position [1332, 0]
click at [267, 196] on p at bounding box center [530, 198] width 579 height 12
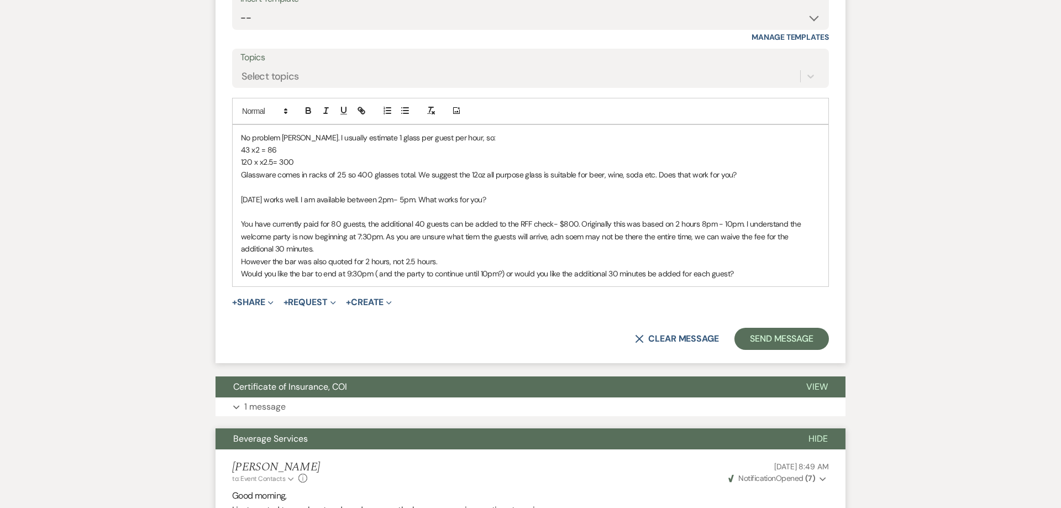
click at [471, 236] on p "You have currently paid for 80 guests, the additional 40 guests can be added to…" at bounding box center [530, 236] width 579 height 37
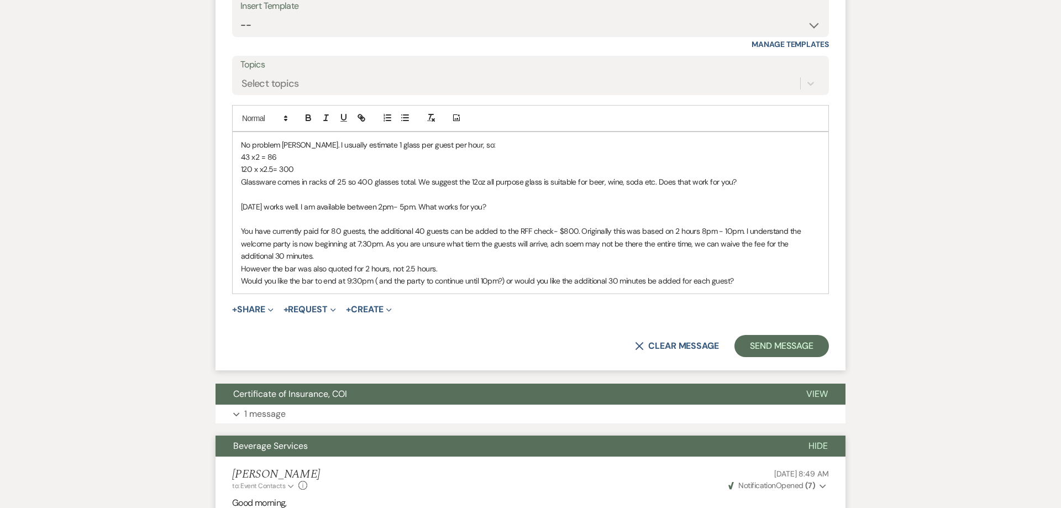
scroll to position [1303, 0]
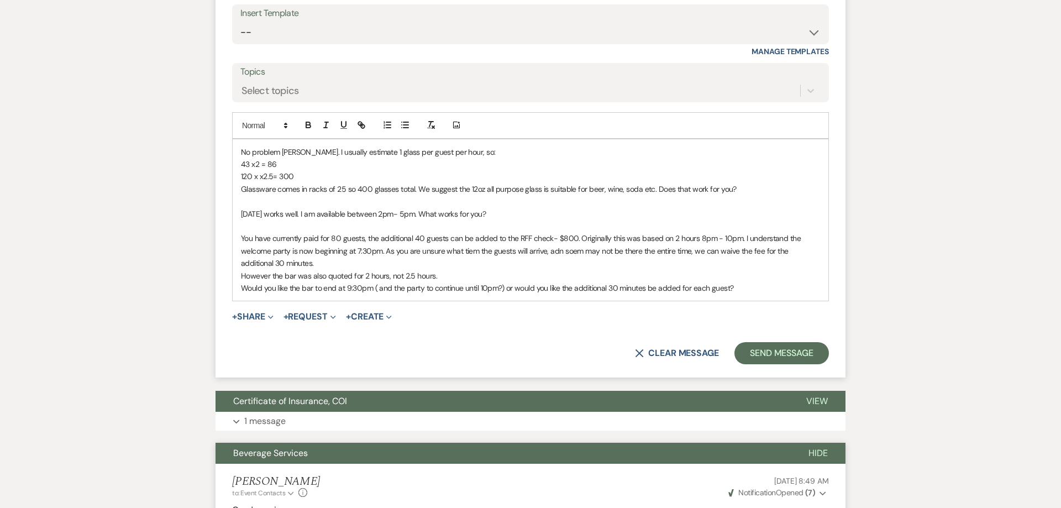
click at [448, 254] on p "You have currently paid for 80 guests, the additional 40 guests can be added to…" at bounding box center [530, 250] width 579 height 37
drag, startPoint x: 385, startPoint y: 252, endPoint x: 690, endPoint y: 252, distance: 305.5
click at [690, 252] on p "You have currently paid for 80 guests, the additional 40 guests can be added to…" at bounding box center [530, 250] width 579 height 37
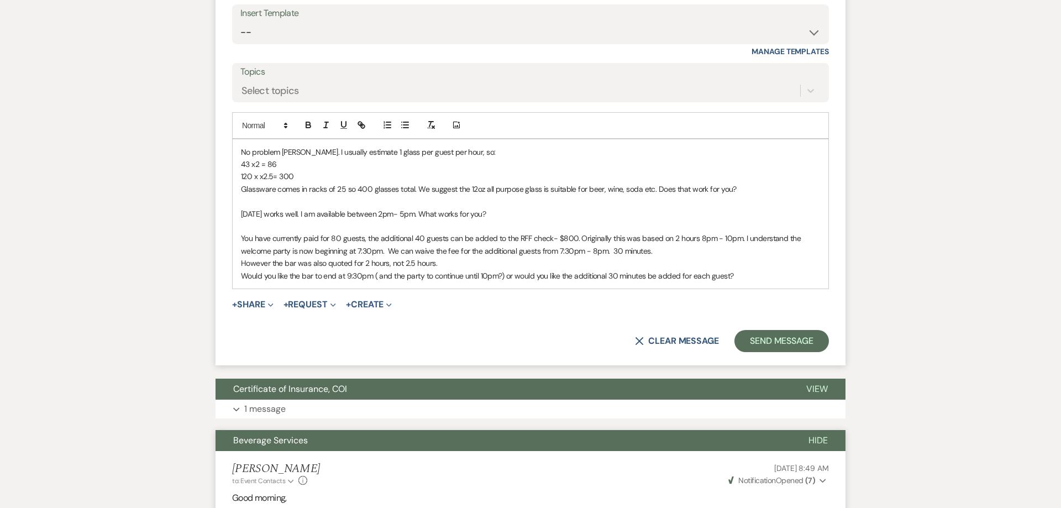
drag, startPoint x: 662, startPoint y: 252, endPoint x: 611, endPoint y: 249, distance: 51.5
click at [611, 249] on p "You have currently paid for 80 guests, the additional 40 guests can be added to…" at bounding box center [530, 244] width 579 height 25
drag, startPoint x: 329, startPoint y: 266, endPoint x: 379, endPoint y: 257, distance: 50.5
click at [329, 266] on p "However the bar was also quoted for 2 hours, not 2.5 hours." at bounding box center [530, 263] width 579 height 12
click at [441, 264] on p "However the bar was also quoted for 2 hours, not 2.5 hours." at bounding box center [530, 263] width 579 height 12
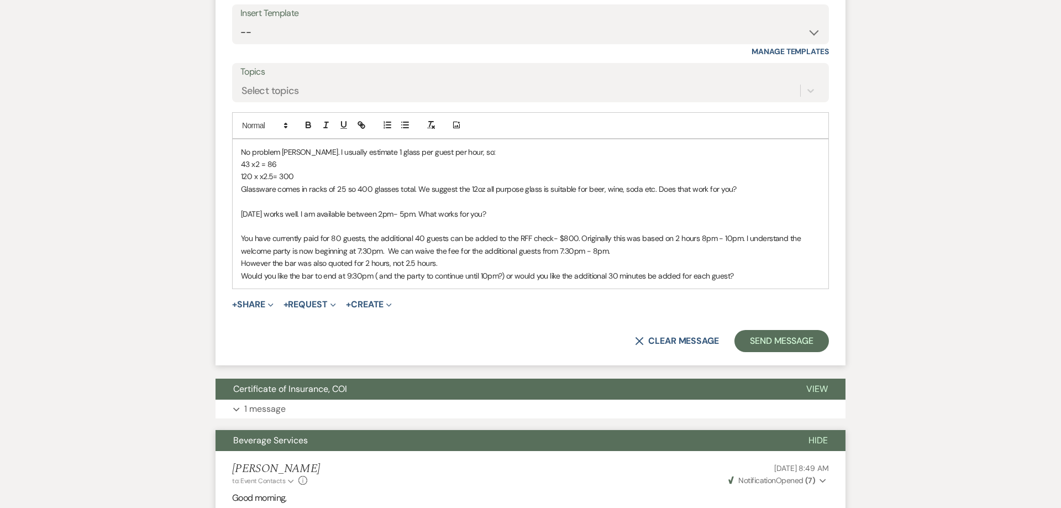
click at [740, 275] on p "Would you like the bar to end at 9:30pm ( and the party to continue until 10pm?…" at bounding box center [530, 276] width 579 height 12
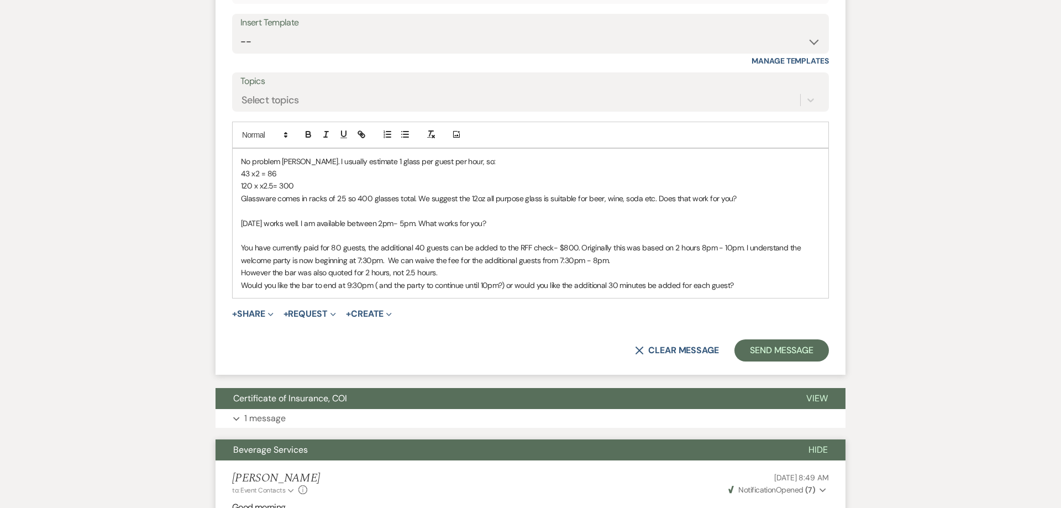
scroll to position [1290, 0]
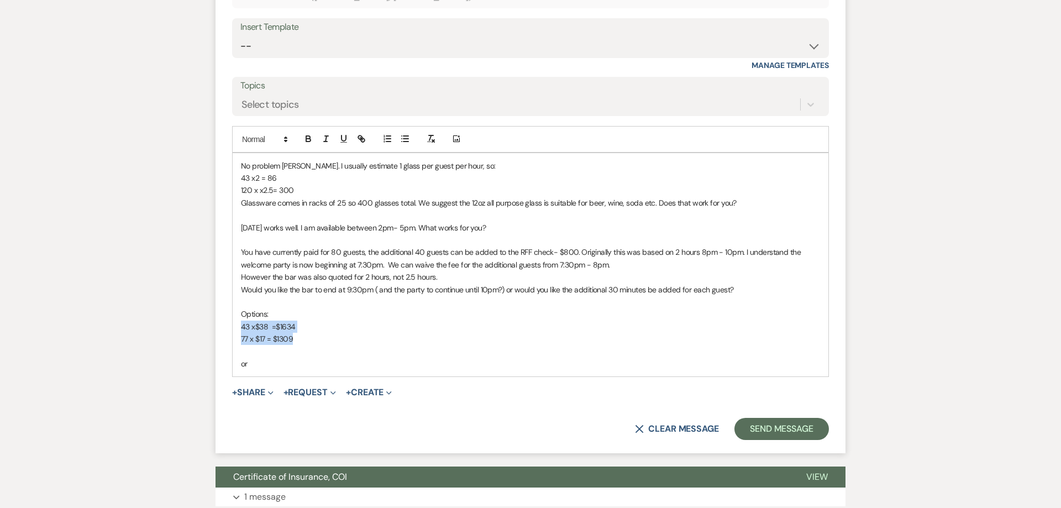
drag, startPoint x: 300, startPoint y: 340, endPoint x: 238, endPoint y: 331, distance: 62.6
click at [238, 331] on div "No problem [PERSON_NAME]. I usually estimate 1 glass per guest per hour, so: 43…" at bounding box center [531, 265] width 596 height 224
copy div "43 x$38 =$1634 77 x $17 = $1309"
click at [261, 361] on p "or" at bounding box center [530, 363] width 579 height 12
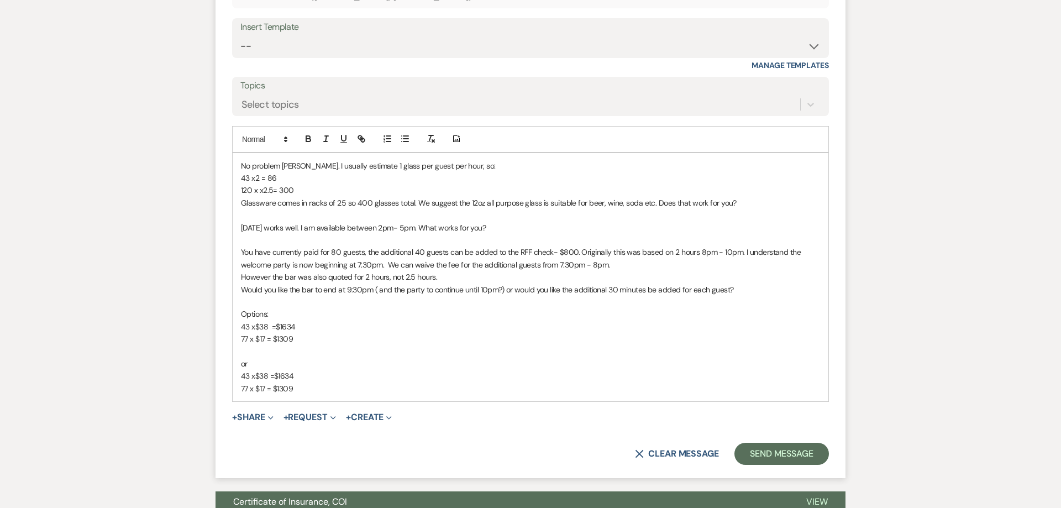
click at [275, 314] on p "Options:" at bounding box center [530, 314] width 579 height 12
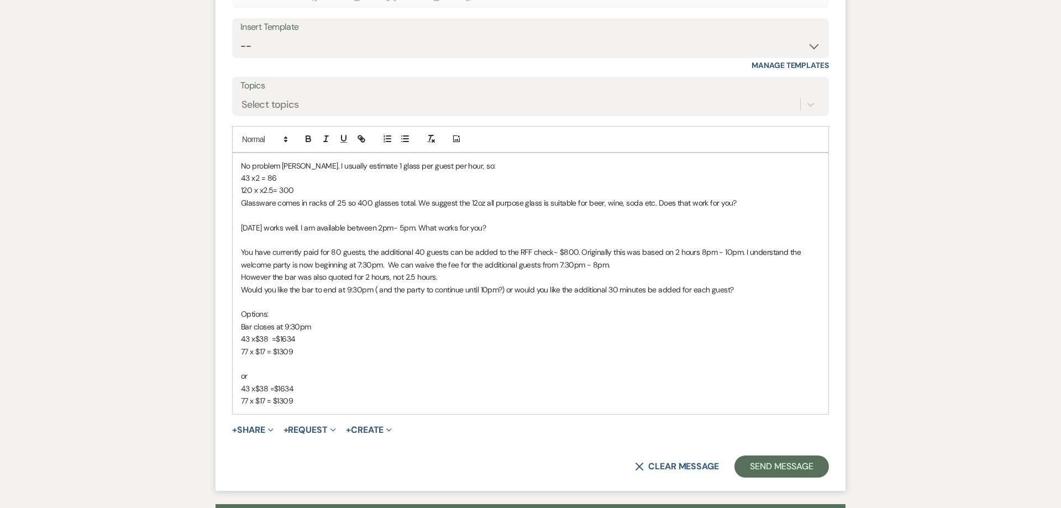
click at [254, 378] on p "or" at bounding box center [530, 376] width 579 height 12
click at [307, 399] on p "77 x $17 = $1309" at bounding box center [530, 400] width 579 height 12
click at [265, 399] on p "77 x $17 = $1309" at bounding box center [530, 400] width 579 height 12
click at [299, 398] on p "77 x $21 = $1309" at bounding box center [530, 400] width 579 height 12
click at [321, 176] on p "43 x2 = 86" at bounding box center [530, 178] width 579 height 12
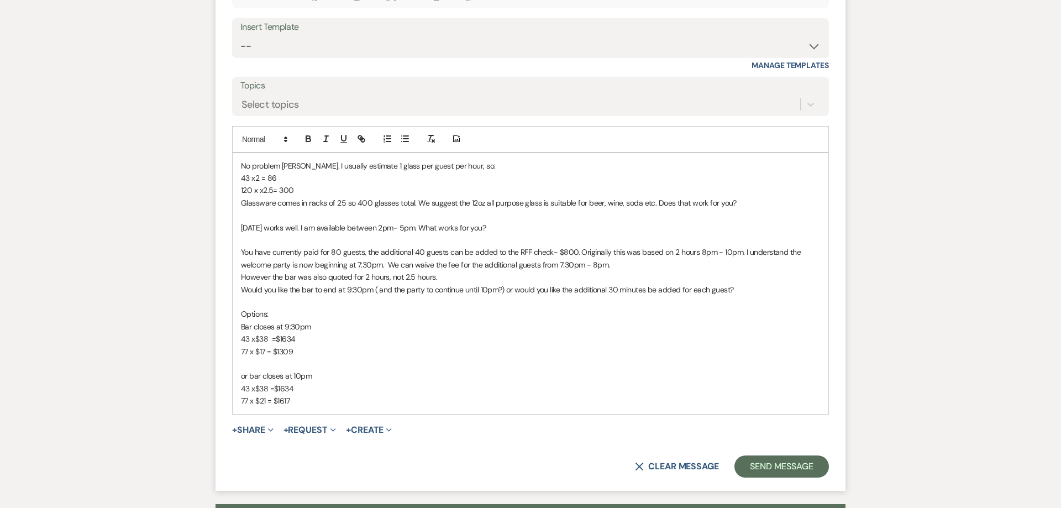
click at [318, 191] on p "120 x x2.5= 300" at bounding box center [530, 190] width 579 height 12
click at [299, 178] on p "43 x2 = 86" at bounding box center [530, 178] width 579 height 12
click at [315, 193] on p "120 x x2.5= 300" at bounding box center [530, 190] width 579 height 12
click at [306, 239] on p at bounding box center [530, 240] width 579 height 12
drag, startPoint x: 489, startPoint y: 228, endPoint x: 416, endPoint y: 228, distance: 72.9
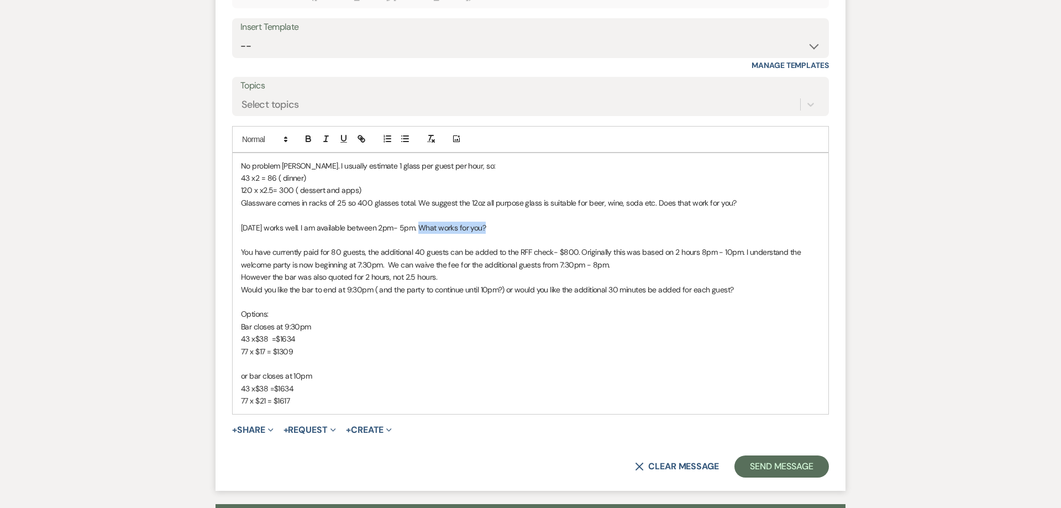
click at [416, 228] on p "[DATE] works well. I am available between 2pm- 5pm. What works for you?" at bounding box center [530, 228] width 579 height 12
click at [577, 253] on p "You have currently paid for 80 guests, the additional 40 guests can be added to…" at bounding box center [530, 258] width 579 height 25
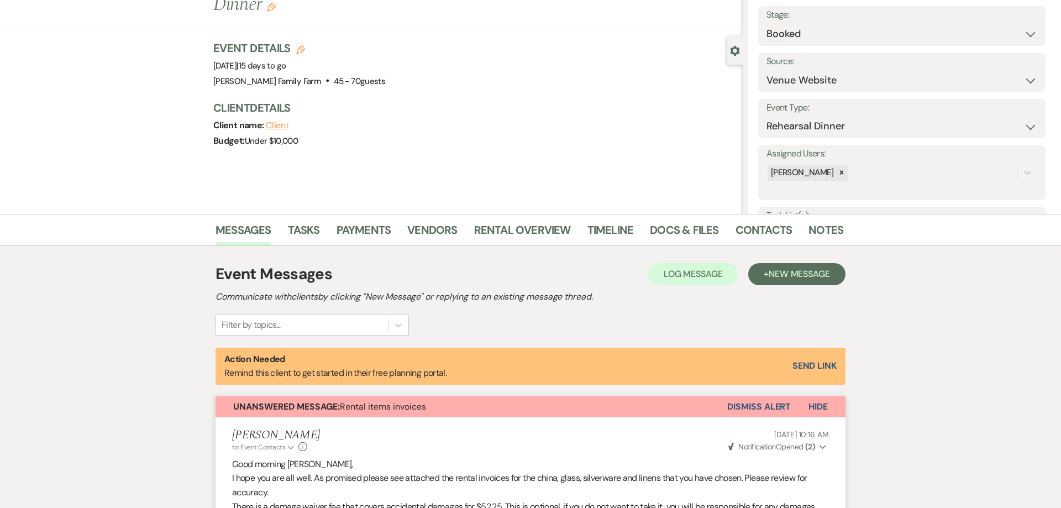
scroll to position [0, 0]
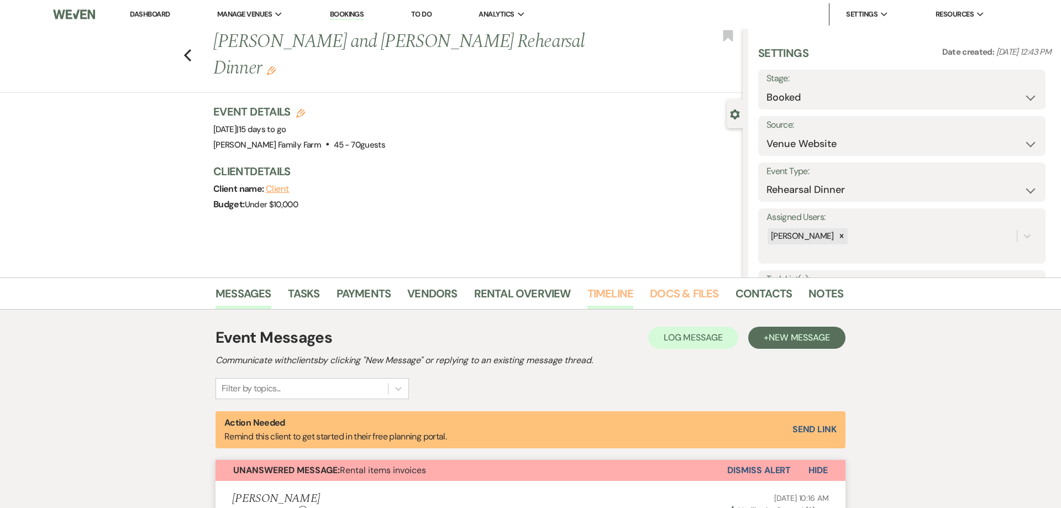
drag, startPoint x: 669, startPoint y: 293, endPoint x: 594, endPoint y: 298, distance: 74.7
click at [669, 294] on link "Docs & Files" at bounding box center [684, 297] width 69 height 24
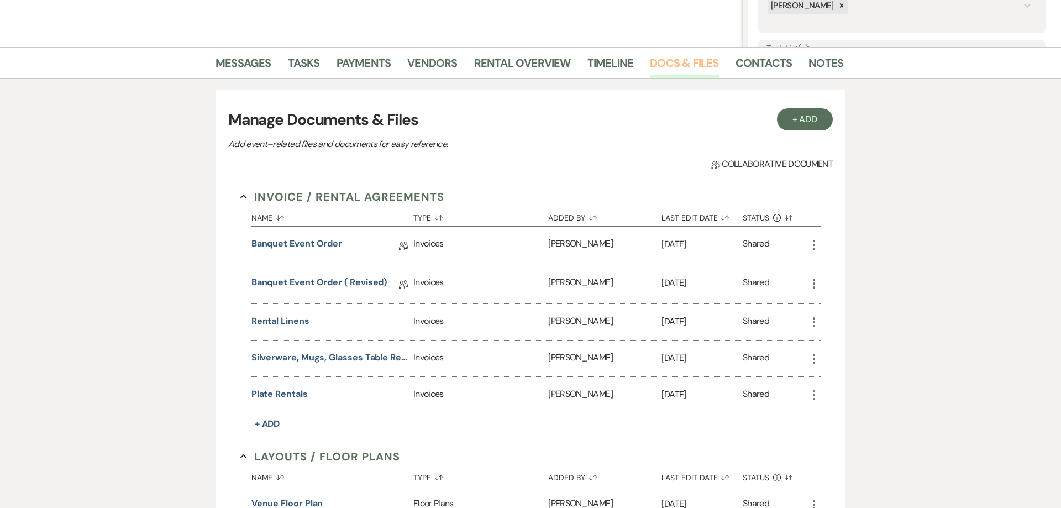
scroll to position [169, 0]
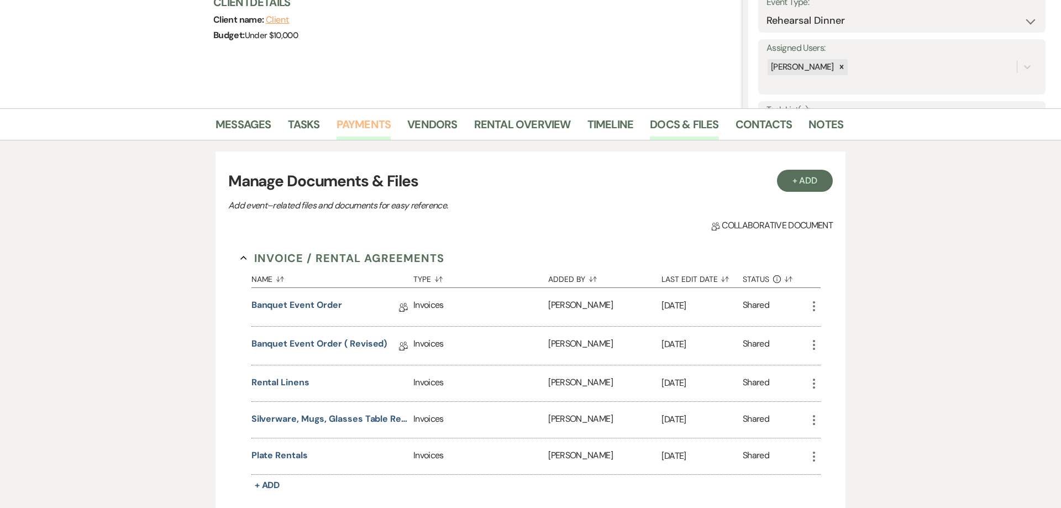
click at [361, 128] on link "Payments" at bounding box center [363, 127] width 55 height 24
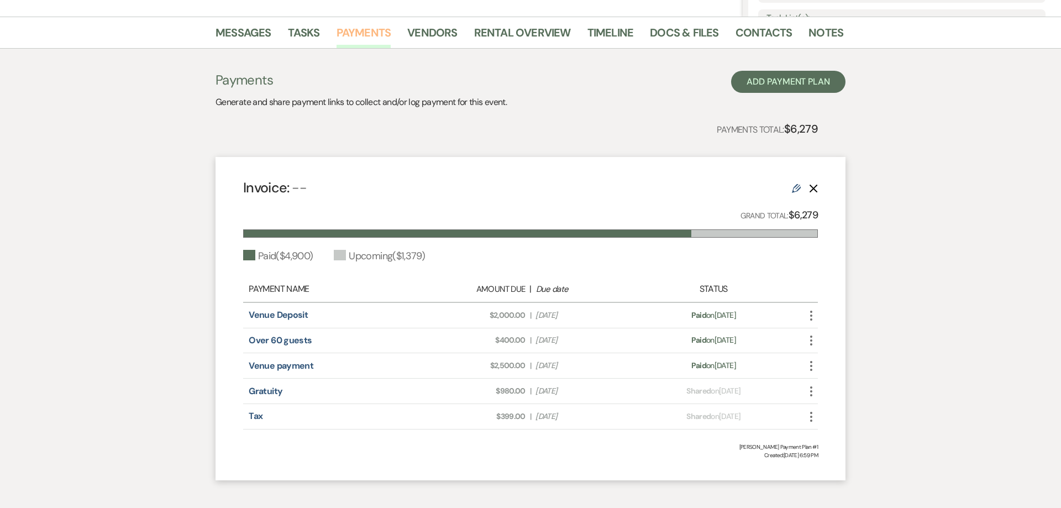
scroll to position [315, 0]
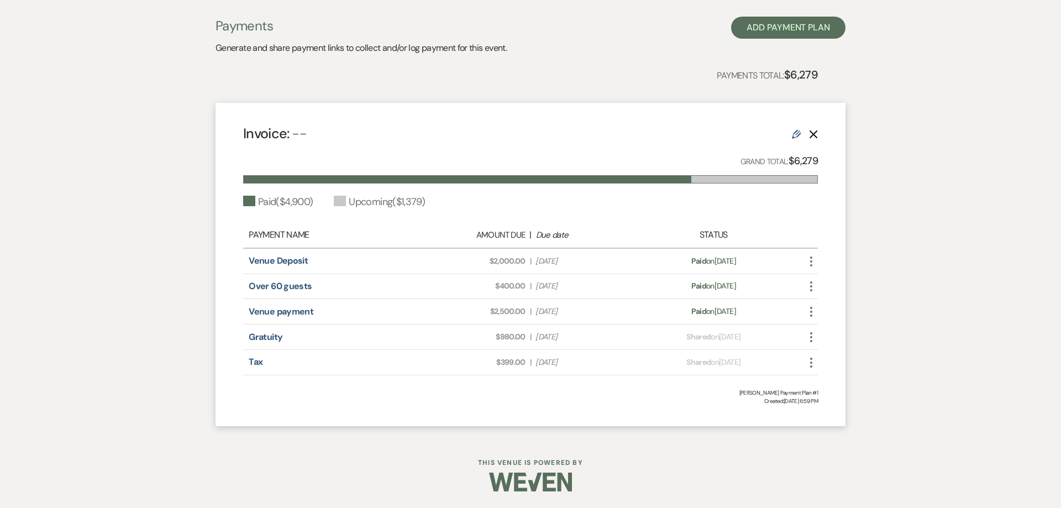
click at [808, 290] on icon "More" at bounding box center [810, 286] width 13 height 13
click at [851, 367] on link "Pencil Edit" at bounding box center [860, 364] width 112 height 19
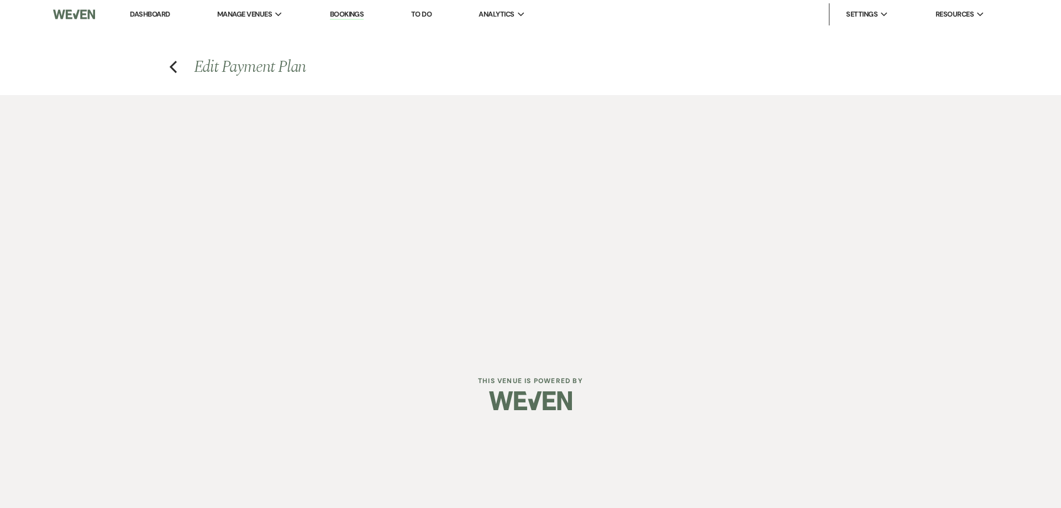
select select "1"
select select "true"
select select "1"
select select "true"
select select "1"
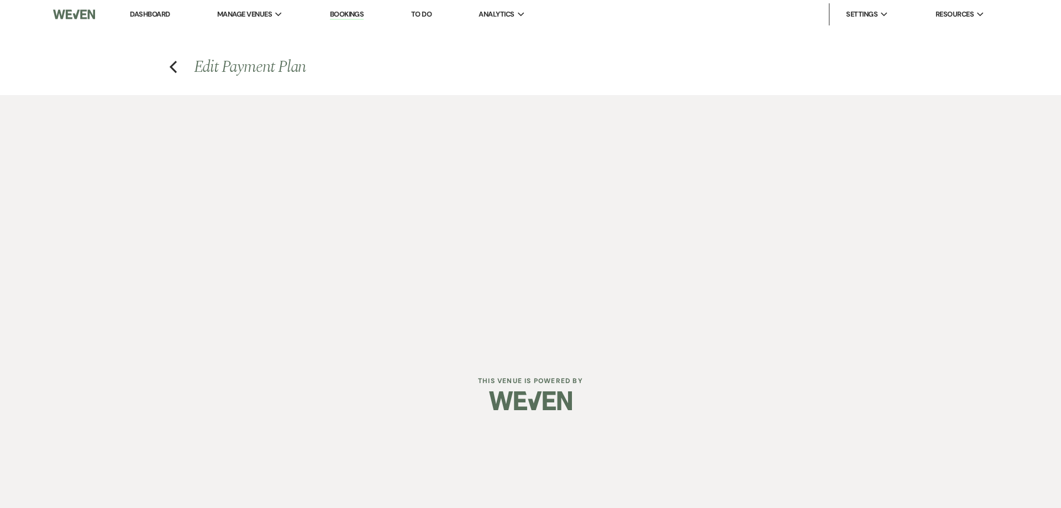
select select "true"
select select "2"
select select "flat"
select select "true"
select select "2"
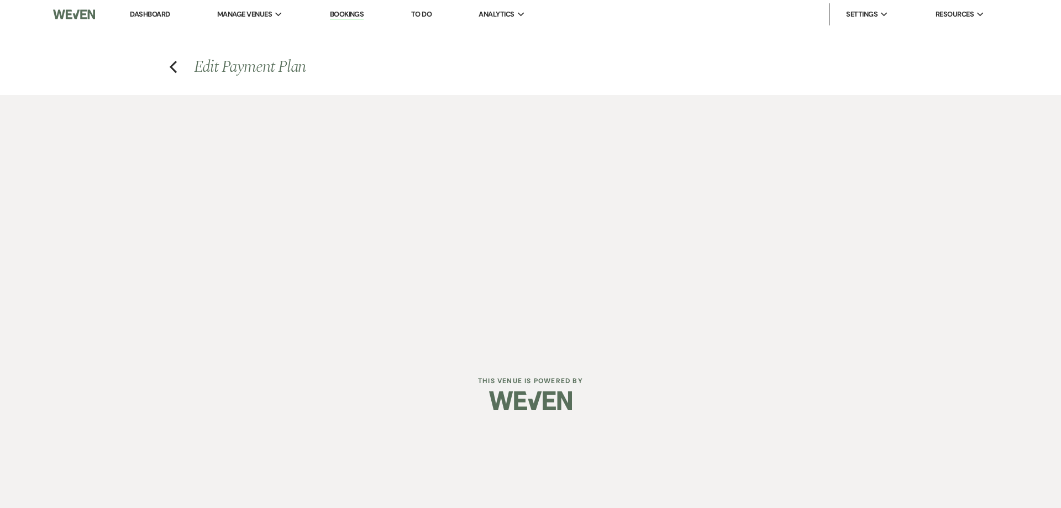
select select "flat"
select select "true"
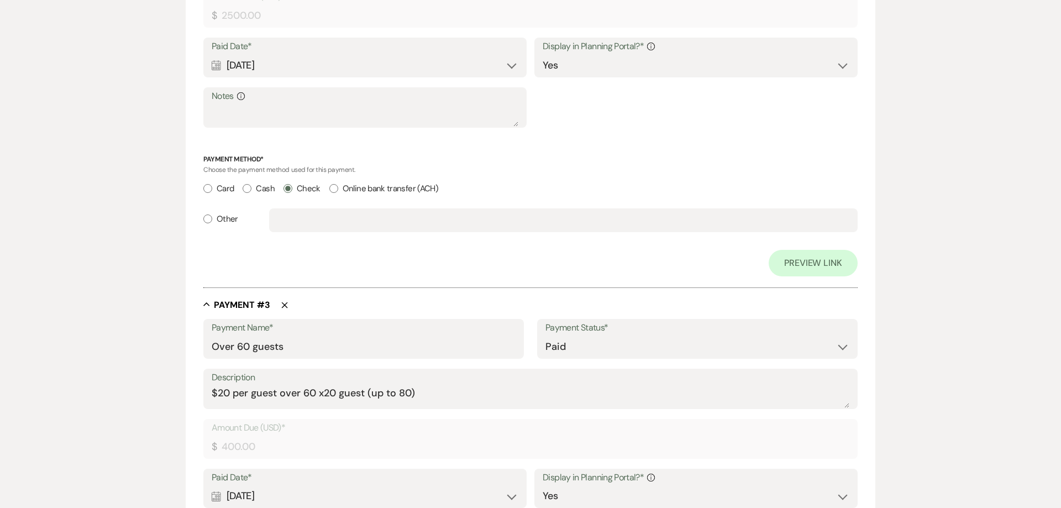
scroll to position [1001, 0]
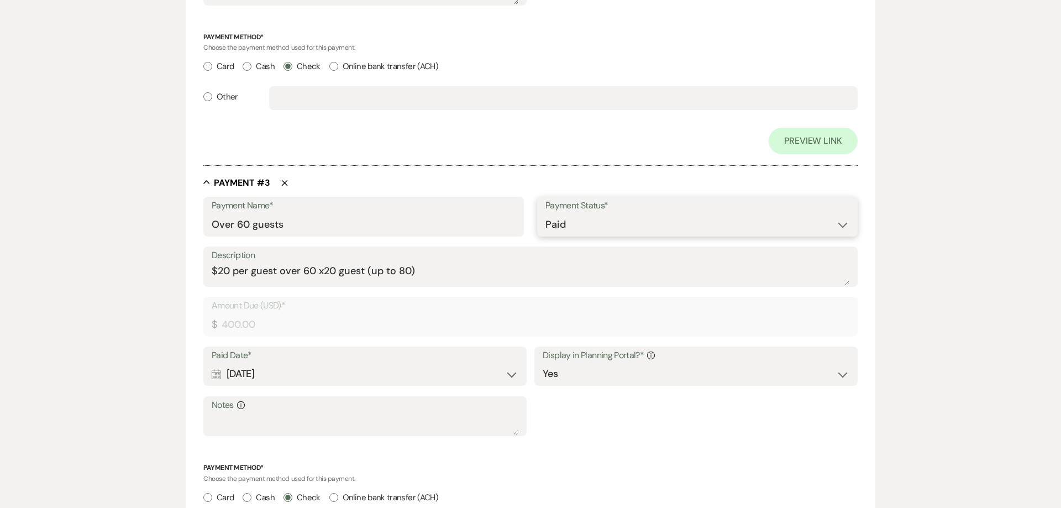
click at [545, 214] on select "Paid Unpaid" at bounding box center [697, 225] width 304 height 22
select select "2"
click option "Unpaid" at bounding box center [0, 0] width 0 height 0
select select "flat"
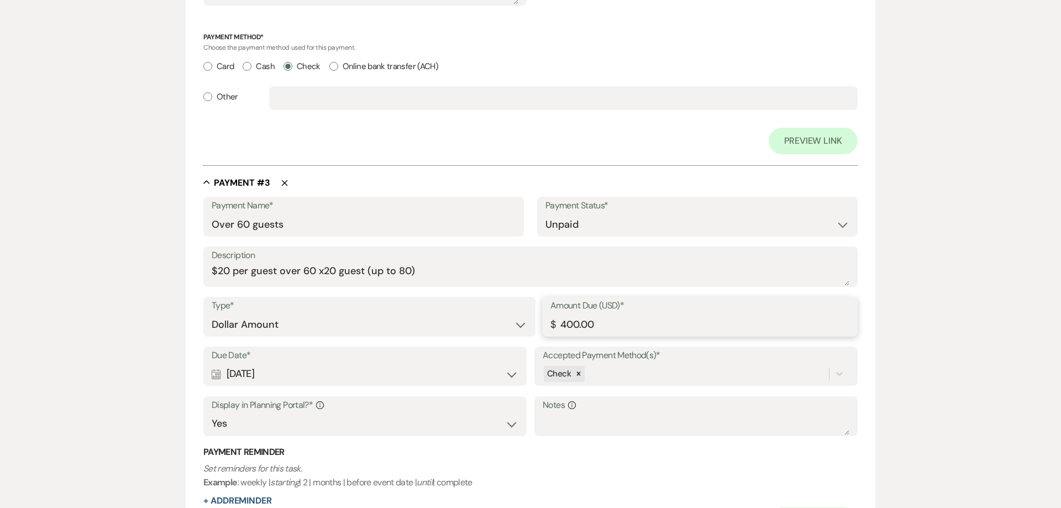
scroll to position [1000, 0]
drag, startPoint x: 605, startPoint y: 324, endPoint x: 540, endPoint y: 319, distance: 65.3
click at [550, 319] on input "400.00" at bounding box center [699, 325] width 299 height 22
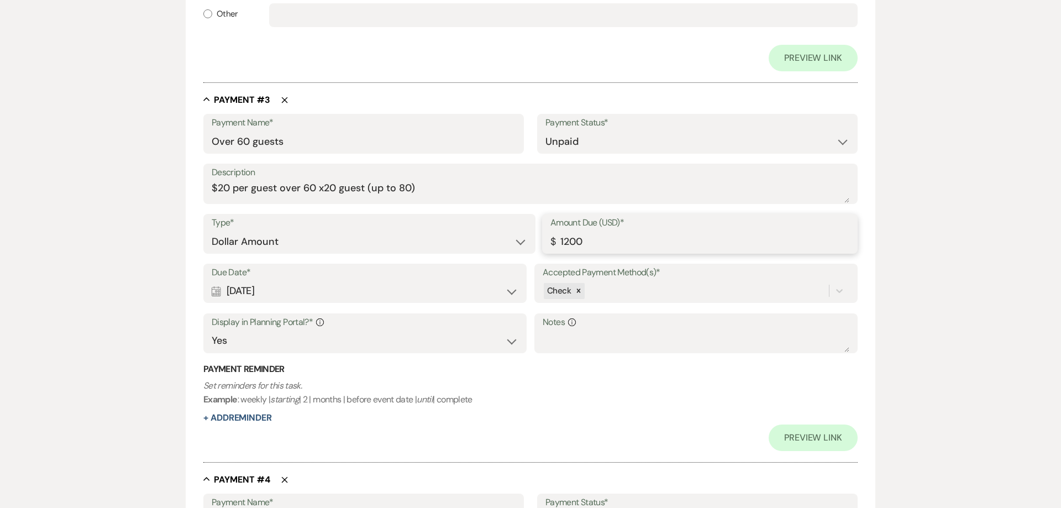
scroll to position [1085, 0]
type input "1200.00"
click at [545, 129] on select "Paid Unpaid" at bounding box center [697, 140] width 304 height 22
click option "Paid" at bounding box center [0, 0] width 0 height 0
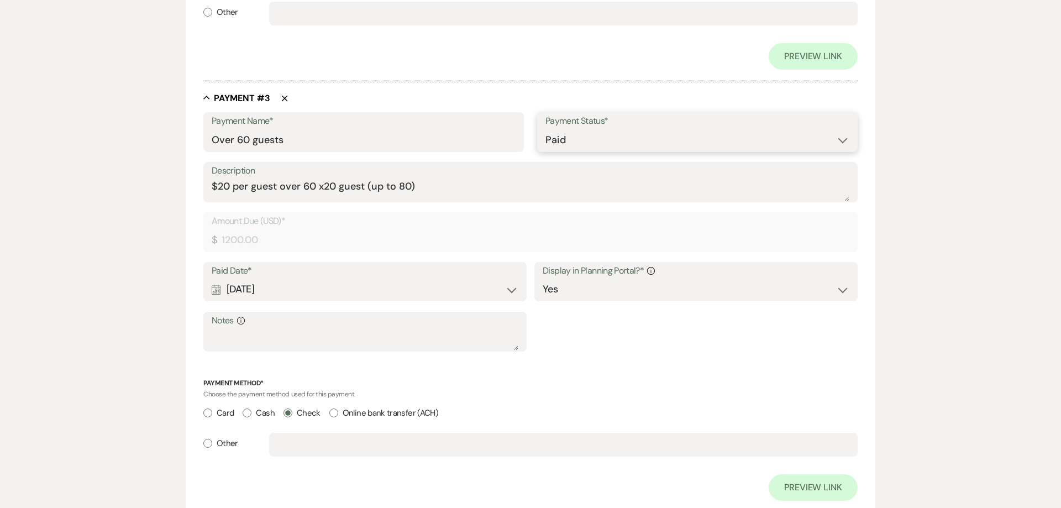
scroll to position [1085, 0]
click at [545, 130] on select "Paid Unpaid" at bounding box center [697, 141] width 304 height 22
select select "2"
click option "Unpaid" at bounding box center [0, 0] width 0 height 0
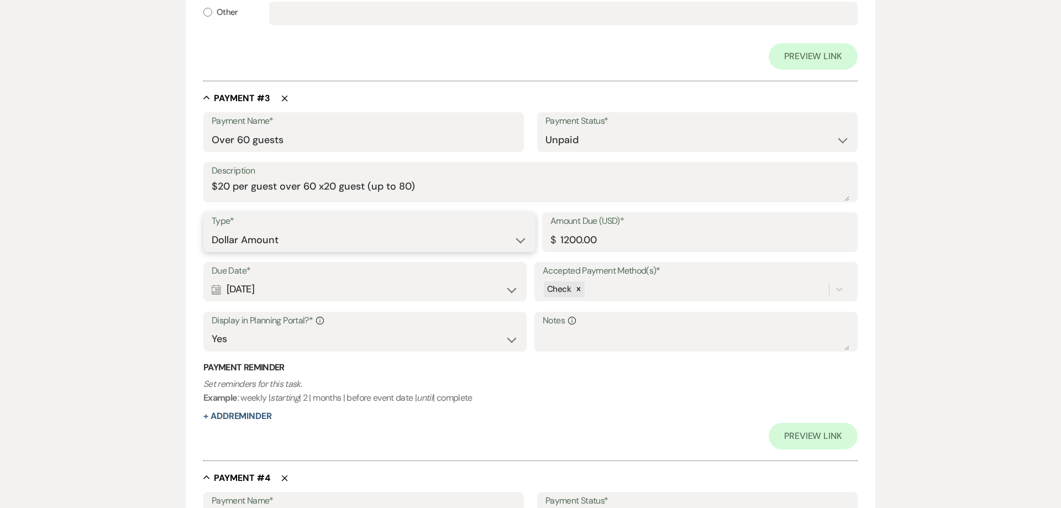
click at [212, 230] on select "Dollar Amount Percentage of Grand Total" at bounding box center [369, 241] width 315 height 22
select select "percentage"
click option "Percentage of Grand Total" at bounding box center [0, 0] width 0 height 0
type input "1199.92"
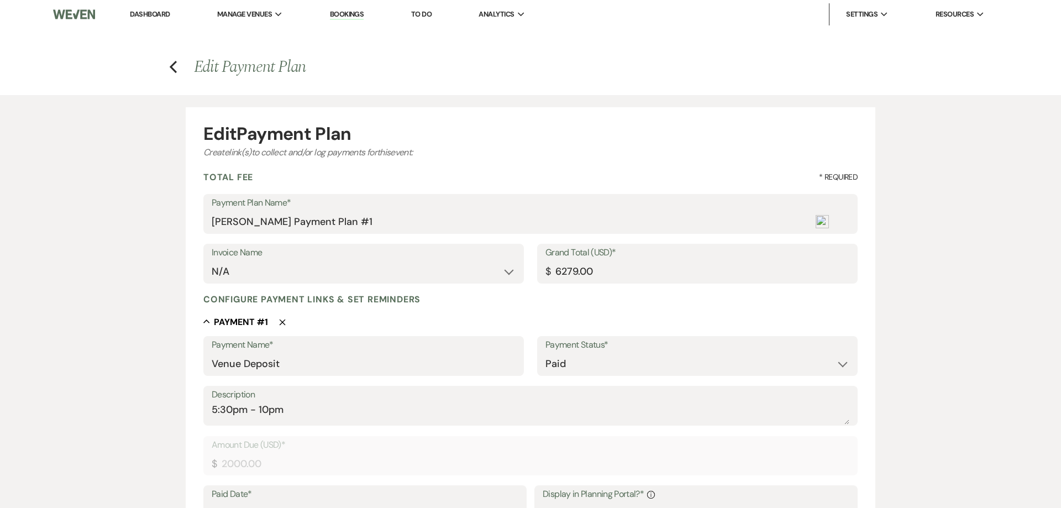
select select "5"
select select "11"
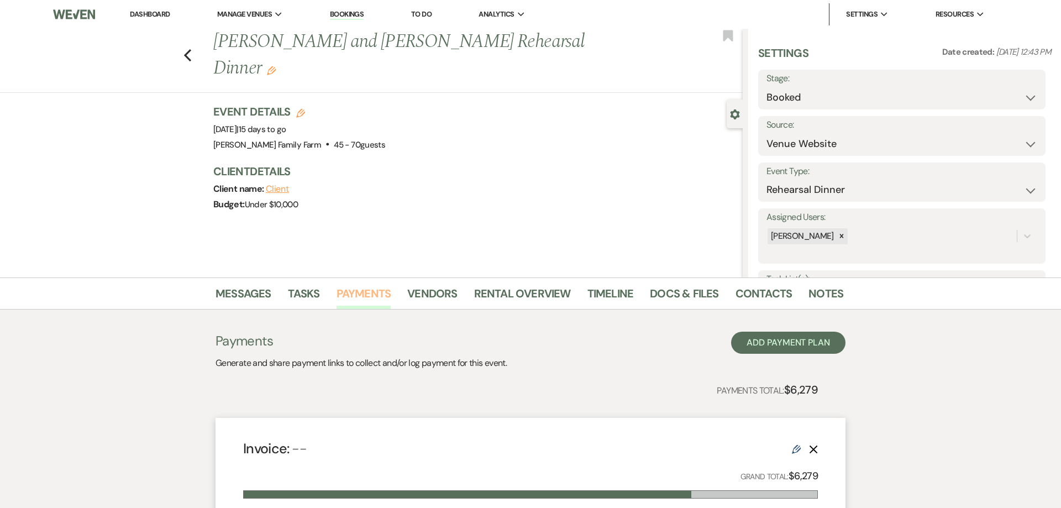
click at [361, 300] on link "Payments" at bounding box center [363, 297] width 55 height 24
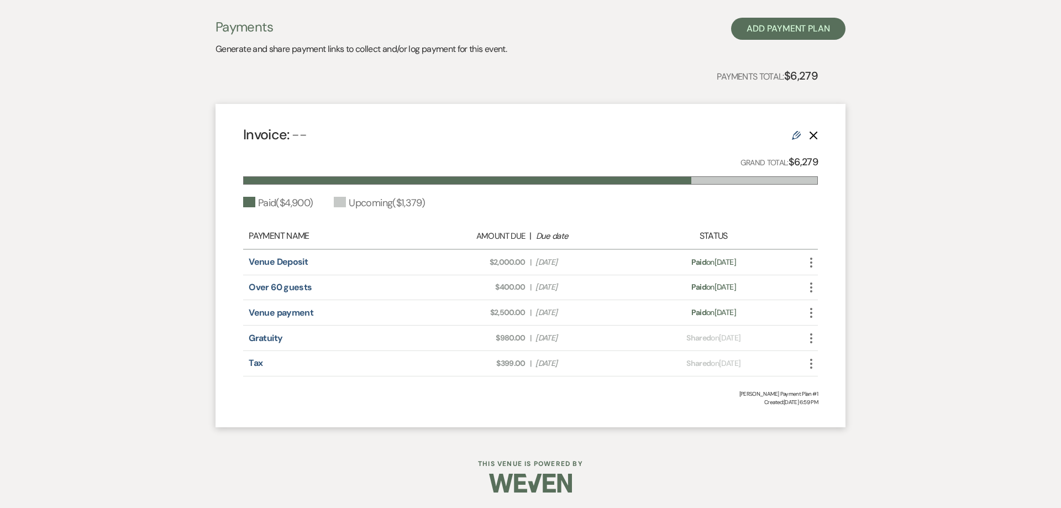
scroll to position [315, 0]
click at [812, 285] on icon "More" at bounding box center [810, 286] width 13 height 13
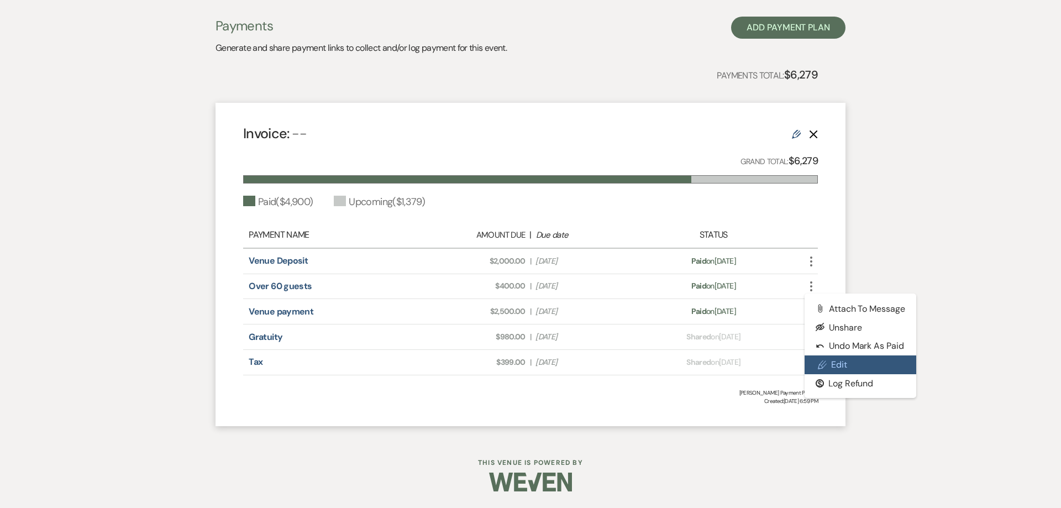
click at [851, 365] on link "Pencil Edit" at bounding box center [860, 364] width 112 height 19
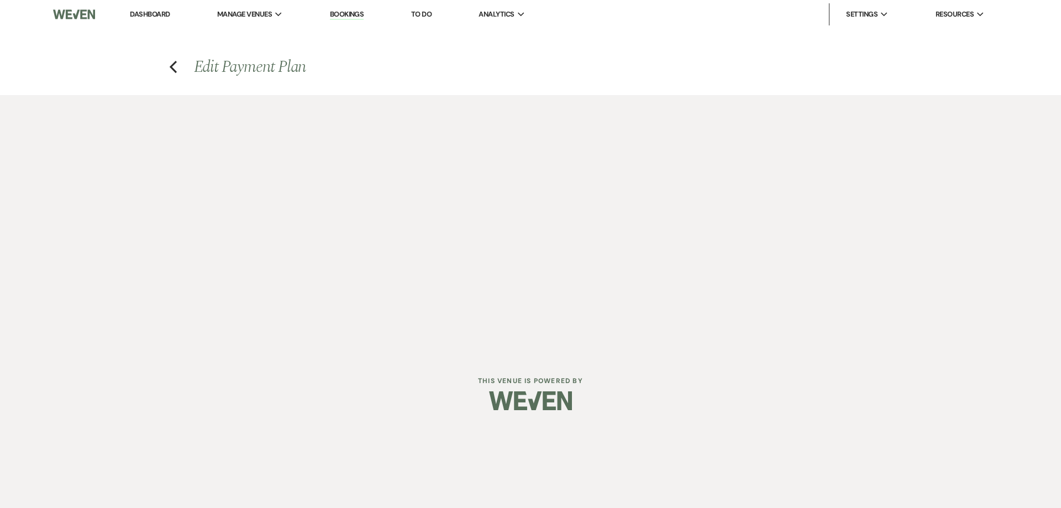
select select "1"
select select "true"
select select "1"
select select "true"
select select "1"
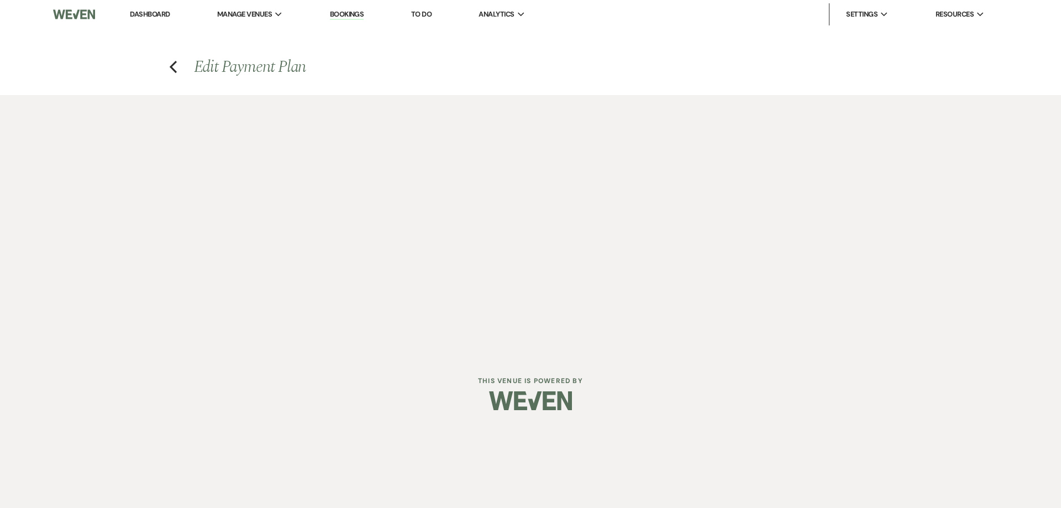
select select "true"
select select "2"
select select "flat"
select select "true"
select select "2"
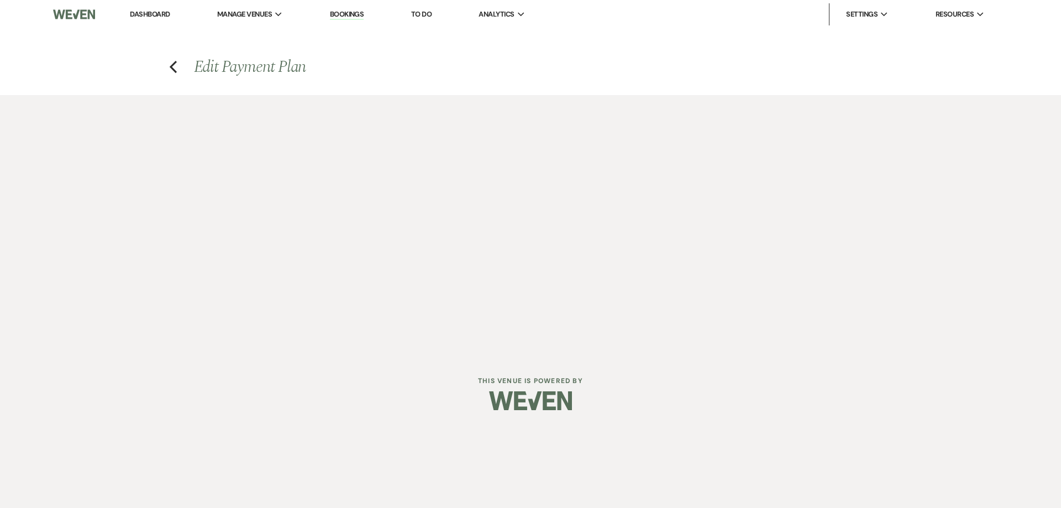
select select "flat"
select select "true"
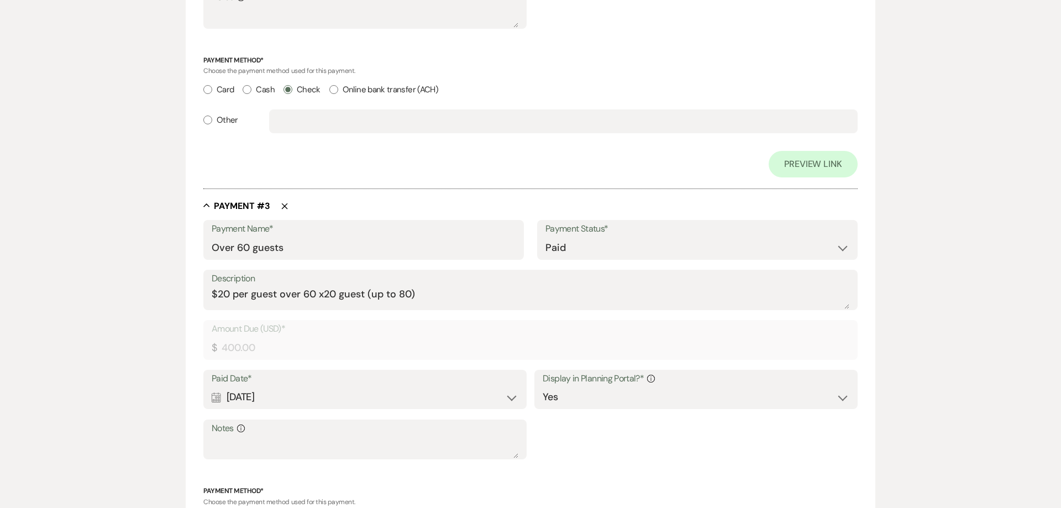
scroll to position [986, 0]
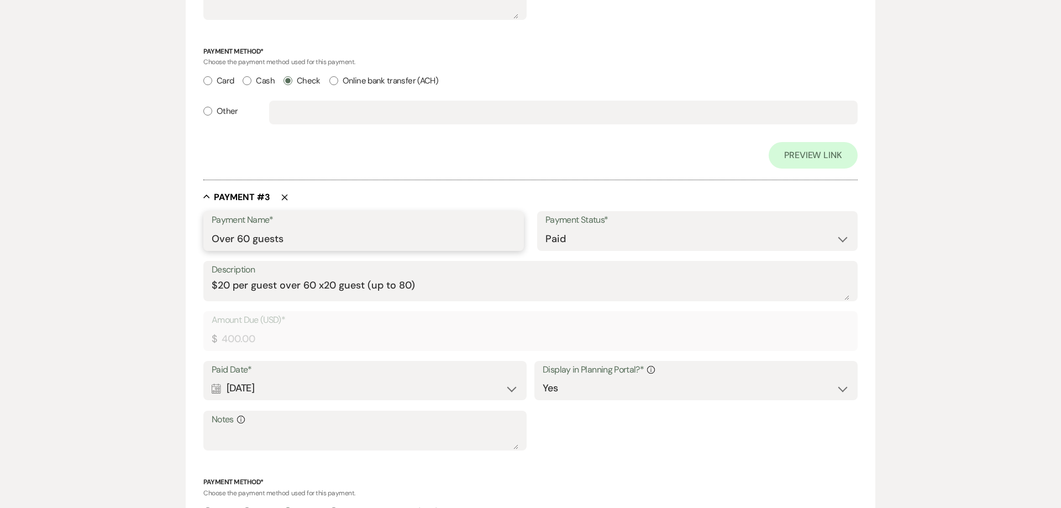
drag, startPoint x: 308, startPoint y: 239, endPoint x: 173, endPoint y: 233, distance: 134.9
click at [212, 233] on input "Over 60 guests" at bounding box center [364, 239] width 304 height 22
type input "60- 80 guests"
drag, startPoint x: 233, startPoint y: 287, endPoint x: 315, endPoint y: 287, distance: 82.3
click at [315, 287] on textarea "$20 per guest over 60 x20 guest (up to 80)" at bounding box center [531, 289] width 638 height 22
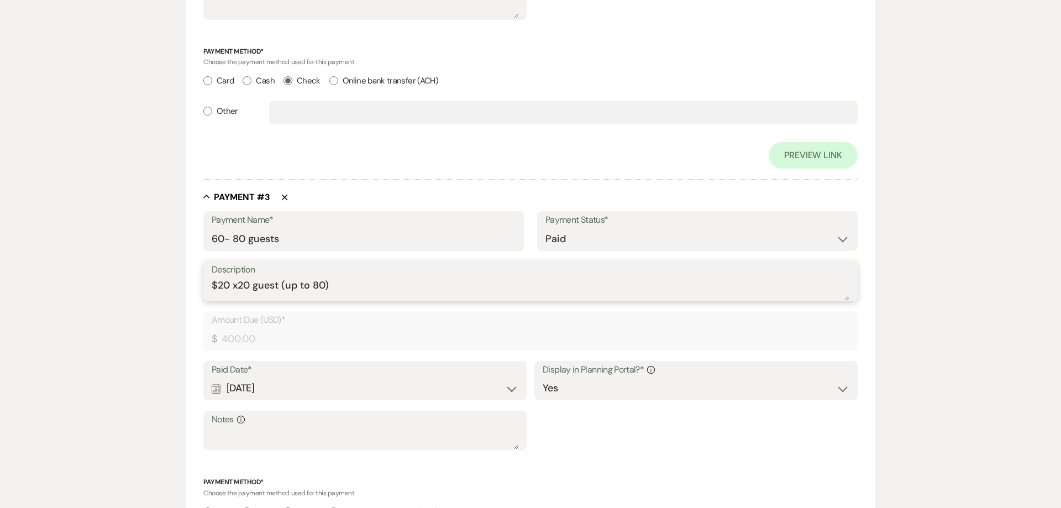
drag, startPoint x: 346, startPoint y: 287, endPoint x: 282, endPoint y: 285, distance: 63.6
click at [282, 285] on textarea "$20 x20 guest (up to 80)" at bounding box center [531, 289] width 638 height 22
type textarea "$20 x20 guest (up to 80)"
drag, startPoint x: 244, startPoint y: 233, endPoint x: 176, endPoint y: 220, distance: 69.6
click at [212, 228] on input "60- 80 guests" at bounding box center [364, 239] width 304 height 22
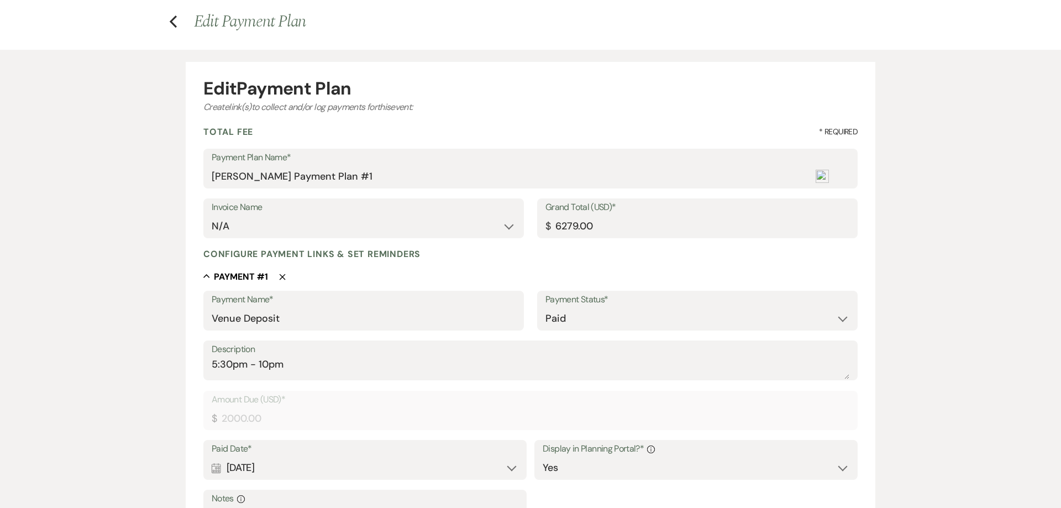
scroll to position [0, 0]
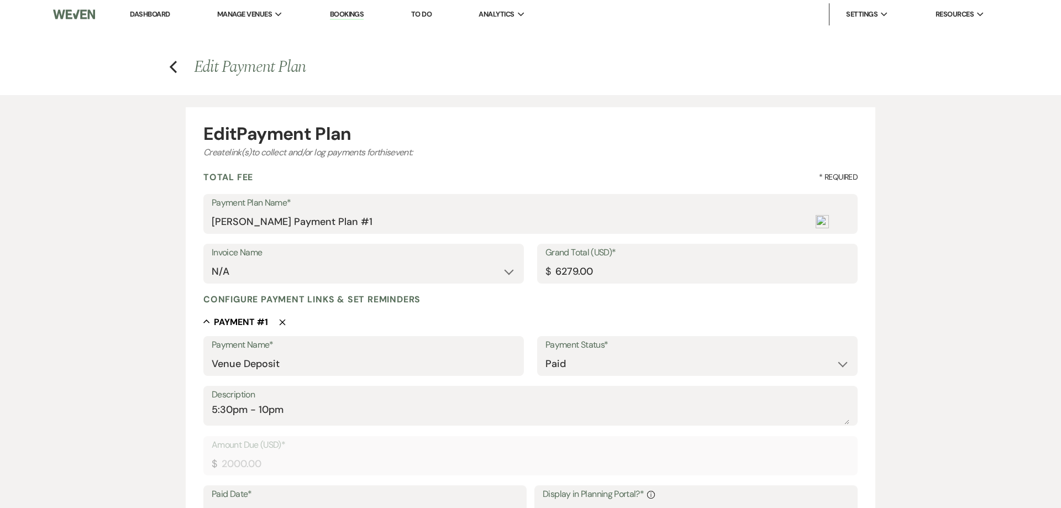
type input "Up to 80 guests"
drag, startPoint x: 609, startPoint y: 270, endPoint x: 383, endPoint y: 249, distance: 226.4
click at [545, 261] on input "6279.00" at bounding box center [697, 272] width 304 height 22
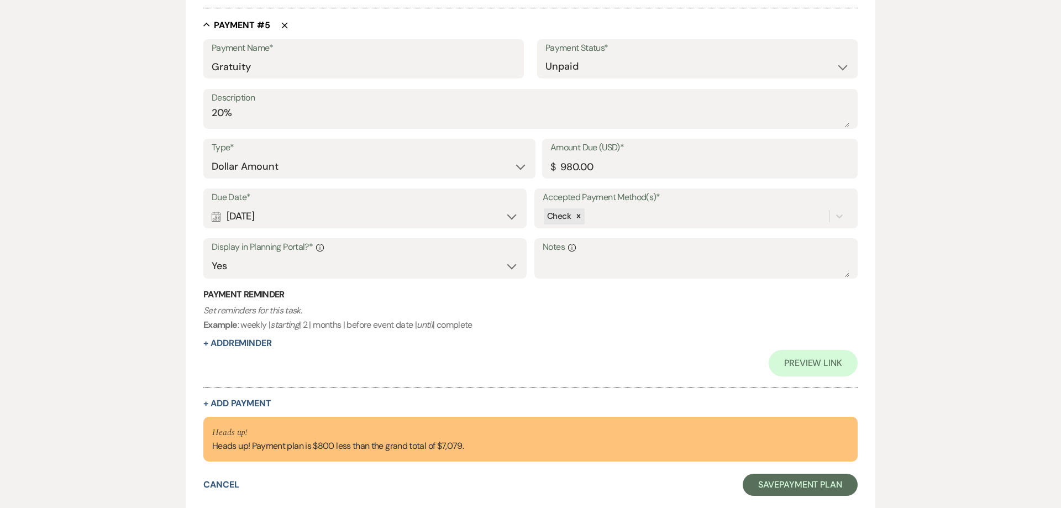
scroll to position [2045, 0]
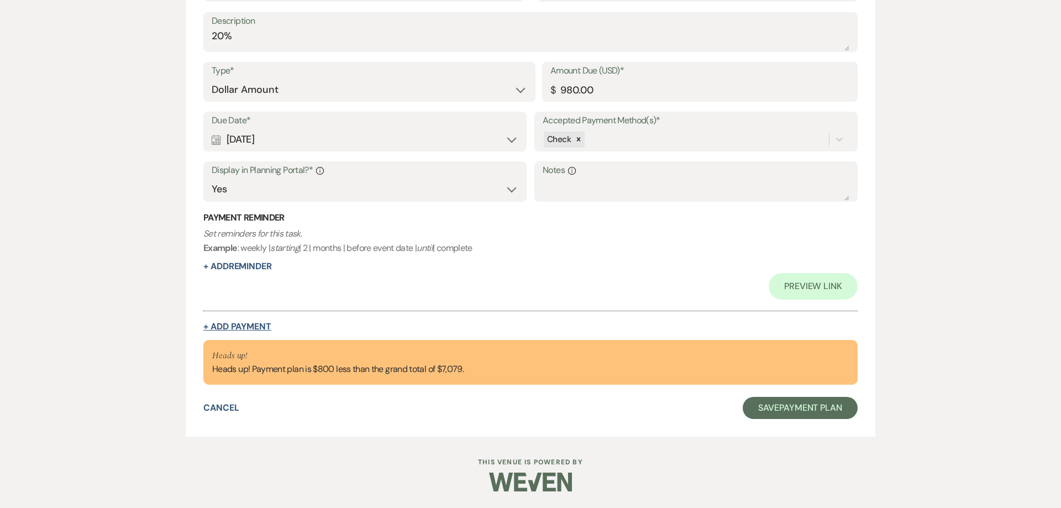
type input "7079.00"
click at [235, 324] on button "+ Add Payment" at bounding box center [237, 326] width 68 height 9
select select "2"
select select "flat"
select select "true"
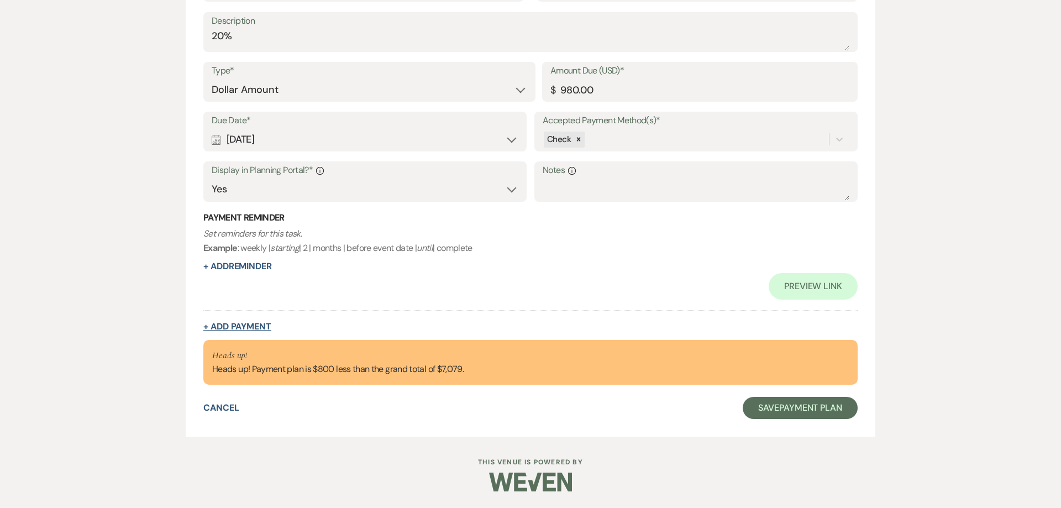
select select "client"
select select "weeks"
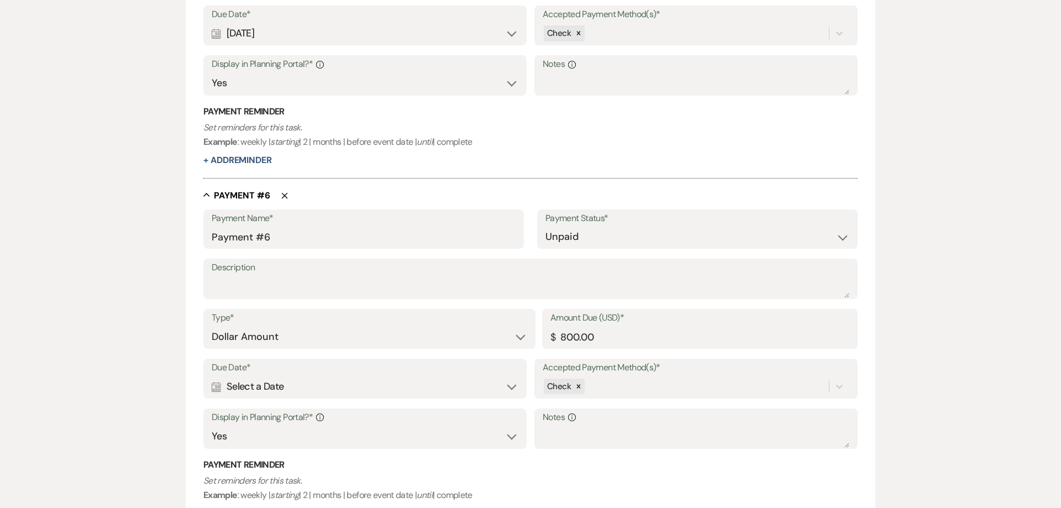
scroll to position [1939, 0]
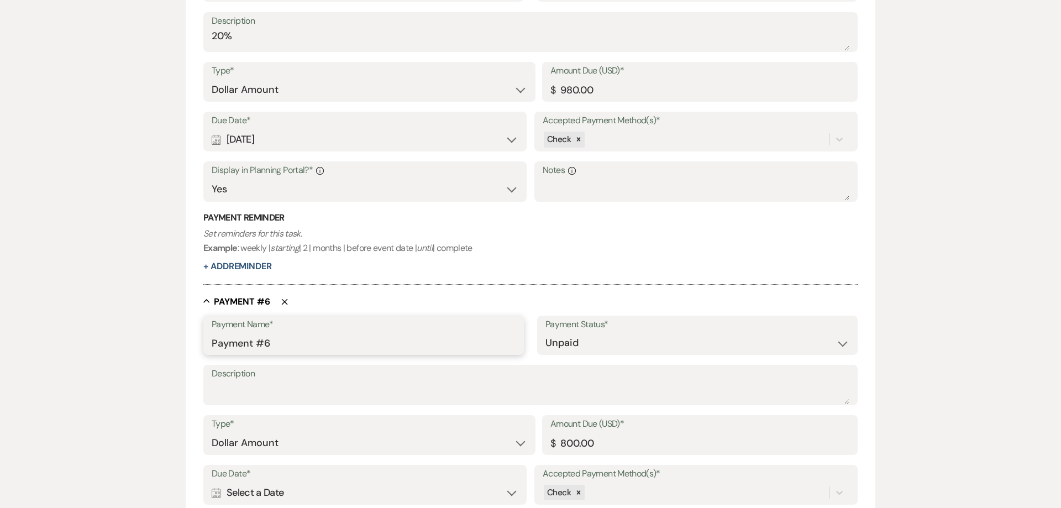
drag, startPoint x: 282, startPoint y: 344, endPoint x: 133, endPoint y: 339, distance: 148.7
click at [212, 339] on input "Payment #6" at bounding box center [364, 343] width 304 height 22
type input "80 -120 guests"
click at [260, 399] on textarea "Description" at bounding box center [531, 393] width 638 height 22
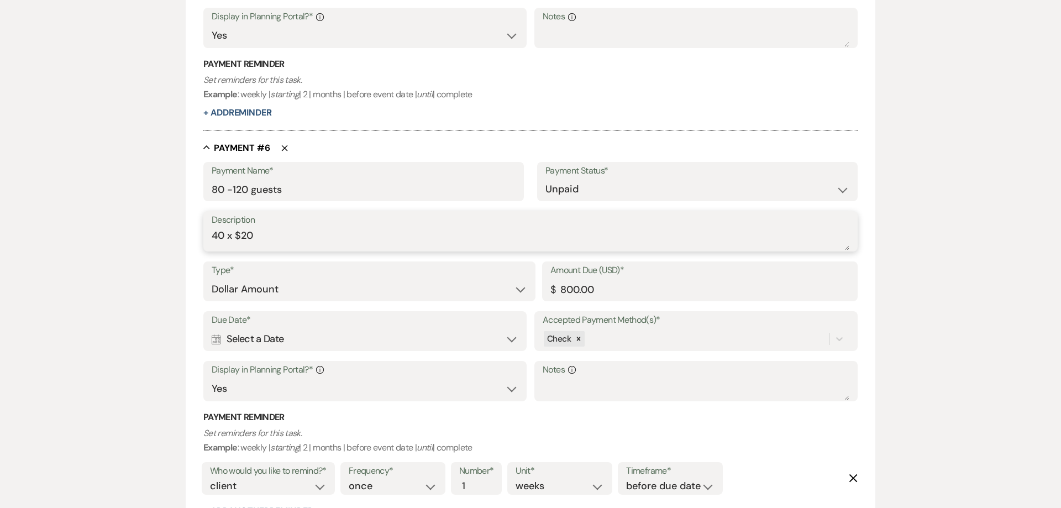
scroll to position [2095, 0]
type textarea "40 x $20"
click at [218, 341] on use at bounding box center [216, 338] width 9 height 10
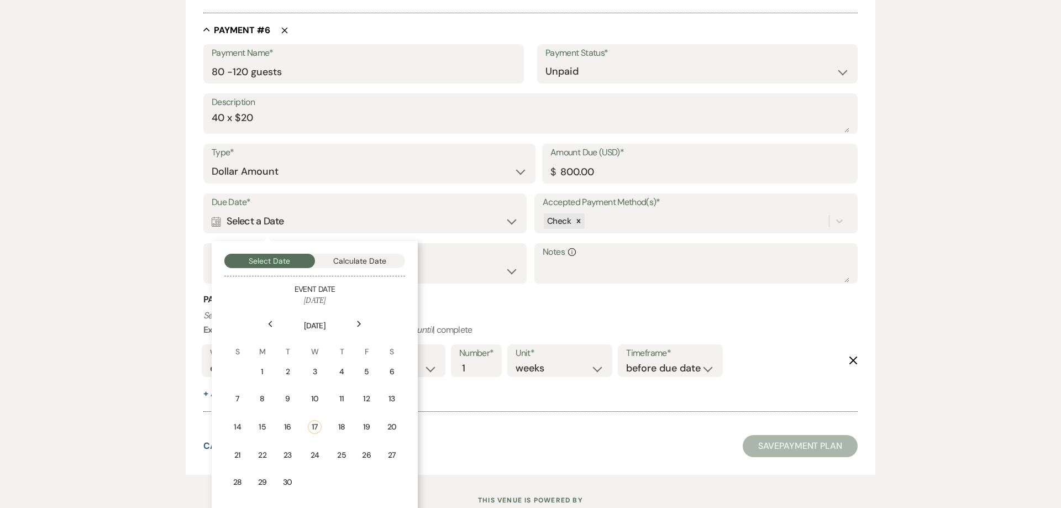
scroll to position [2253, 0]
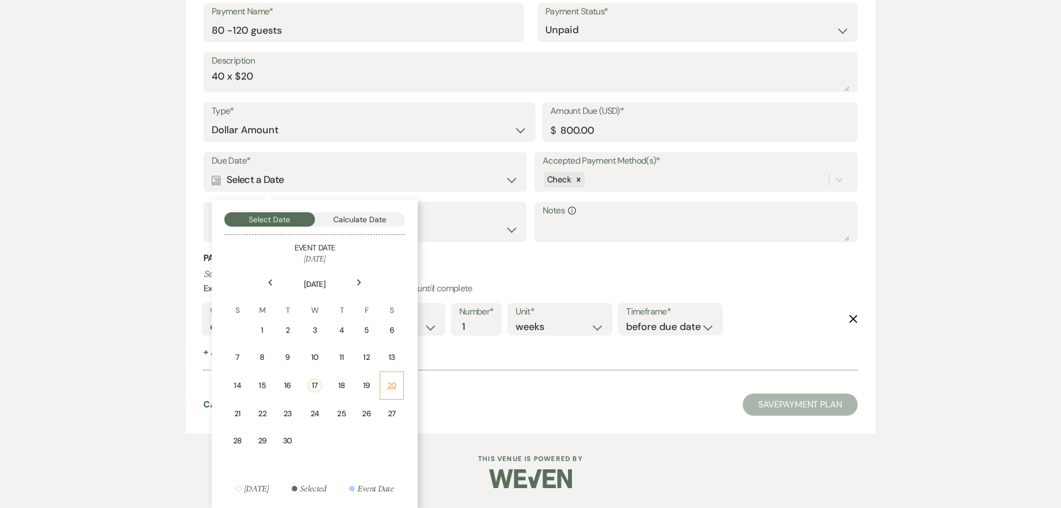
click at [386, 383] on td "20" at bounding box center [392, 385] width 24 height 28
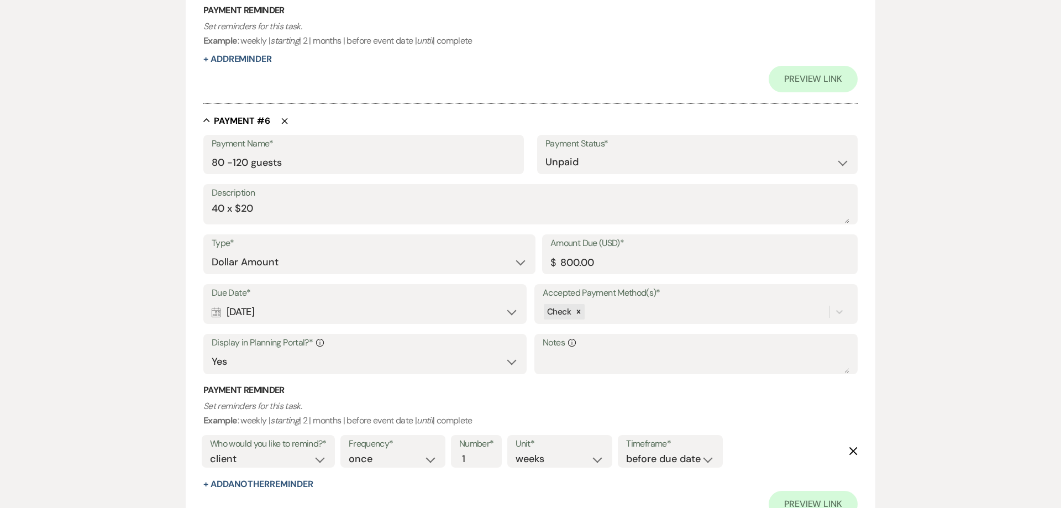
scroll to position [2382, 0]
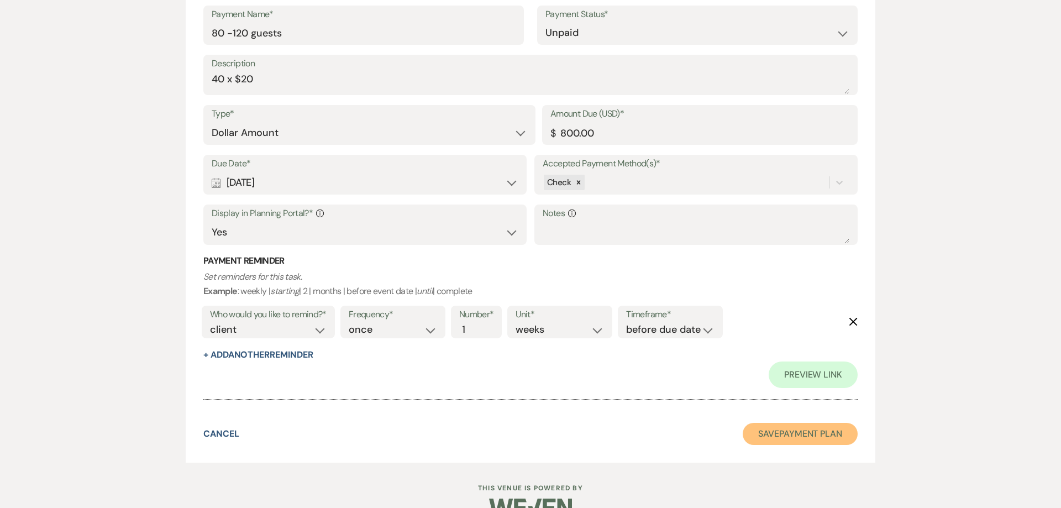
click at [808, 438] on button "Save Payment Plan" at bounding box center [800, 434] width 115 height 22
select select "5"
select select "11"
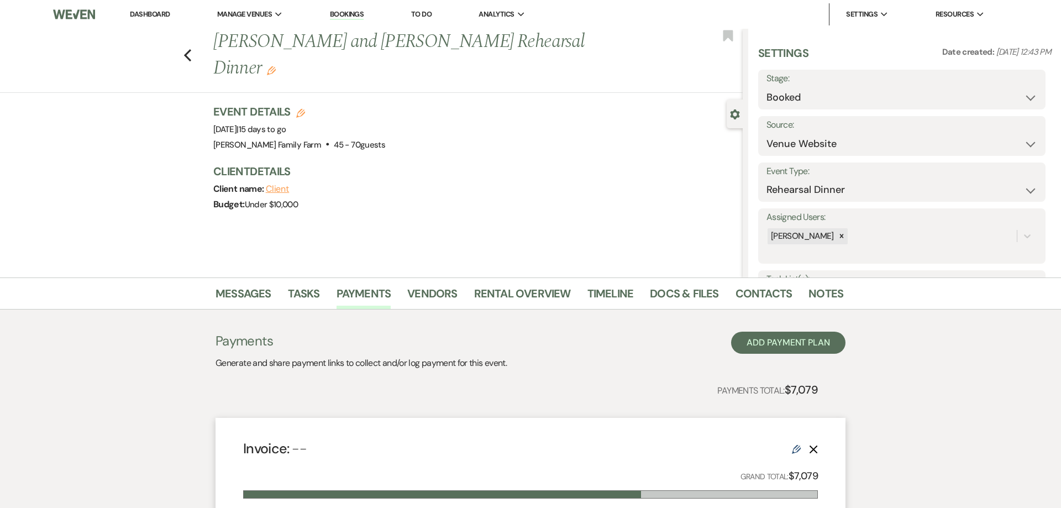
click at [245, 280] on div "Messages Tasks Payments Vendors Rental Overview Timeline Docs & Files Contacts …" at bounding box center [530, 293] width 1061 height 32
click at [247, 290] on link "Messages" at bounding box center [243, 297] width 56 height 24
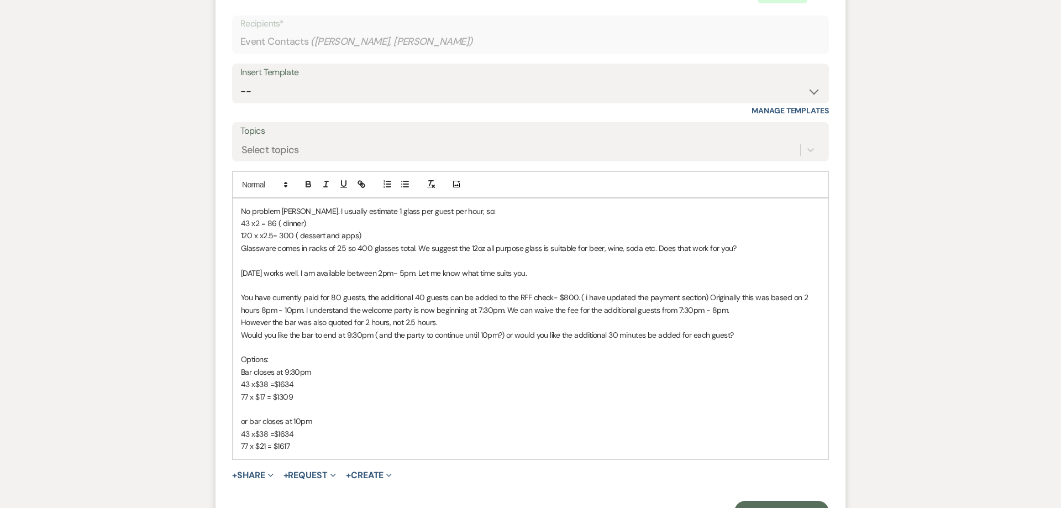
scroll to position [1245, 0]
click at [301, 210] on p "No problem [PERSON_NAME]. I usually estimate 1 glass per guest per hour, so:" at bounding box center [530, 210] width 579 height 12
click at [299, 236] on p "120 x x2.5= 300 ( dessert and apps)" at bounding box center [530, 235] width 579 height 12
click at [282, 224] on p "43 x2 = 86 ( dinner)" at bounding box center [530, 223] width 579 height 12
click at [739, 248] on p "Glassware comes in racks of 25 so 400 glasses total. We suggest the 12oz all pu…" at bounding box center [530, 247] width 579 height 12
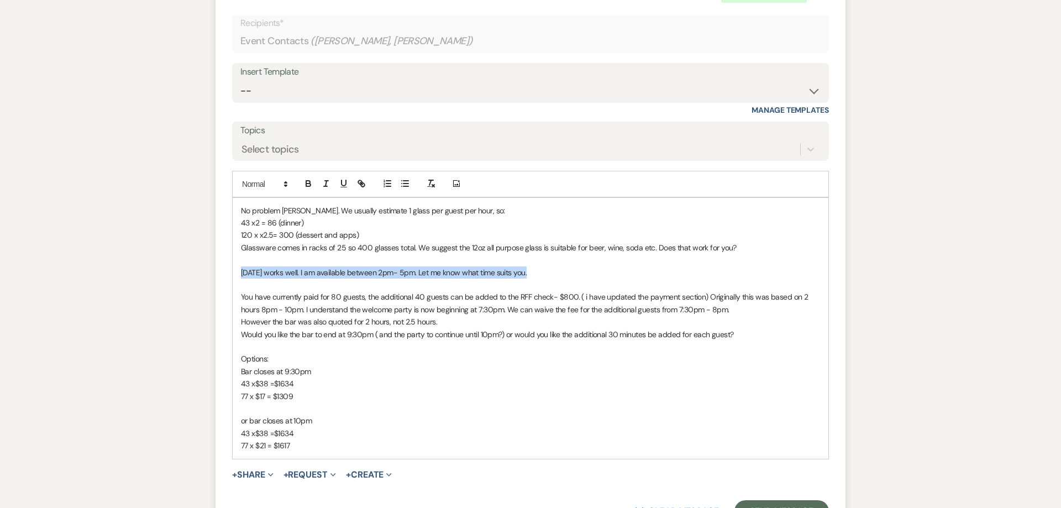
drag, startPoint x: 530, startPoint y: 272, endPoint x: 193, endPoint y: 276, distance: 337.0
click at [233, 276] on div "No problem [PERSON_NAME]. We usually estimate 1 glass per guest per hour, so: 4…" at bounding box center [531, 328] width 596 height 261
click at [302, 212] on p "No problem [PERSON_NAME]. We usually estimate 1 glass per guest per hour, so:" at bounding box center [530, 210] width 579 height 12
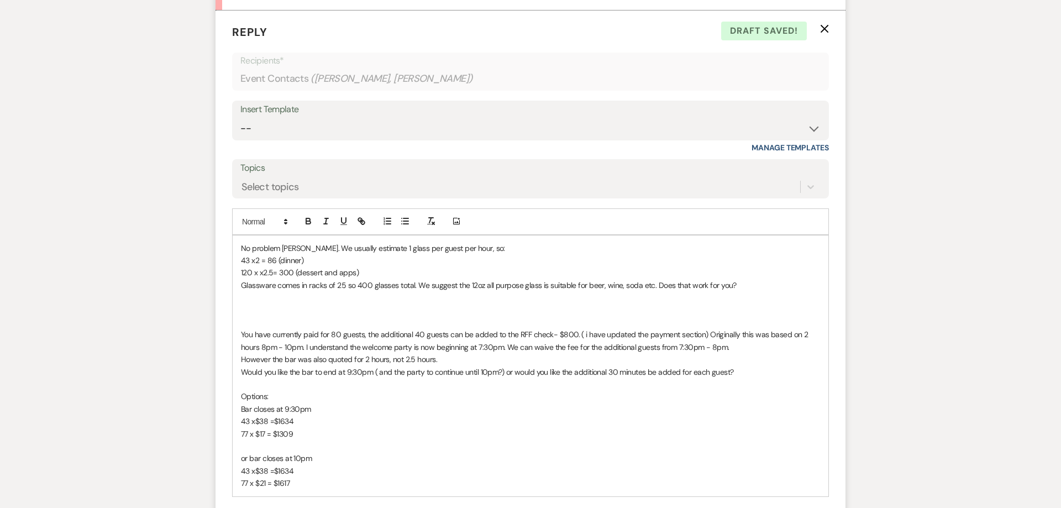
scroll to position [1217, 0]
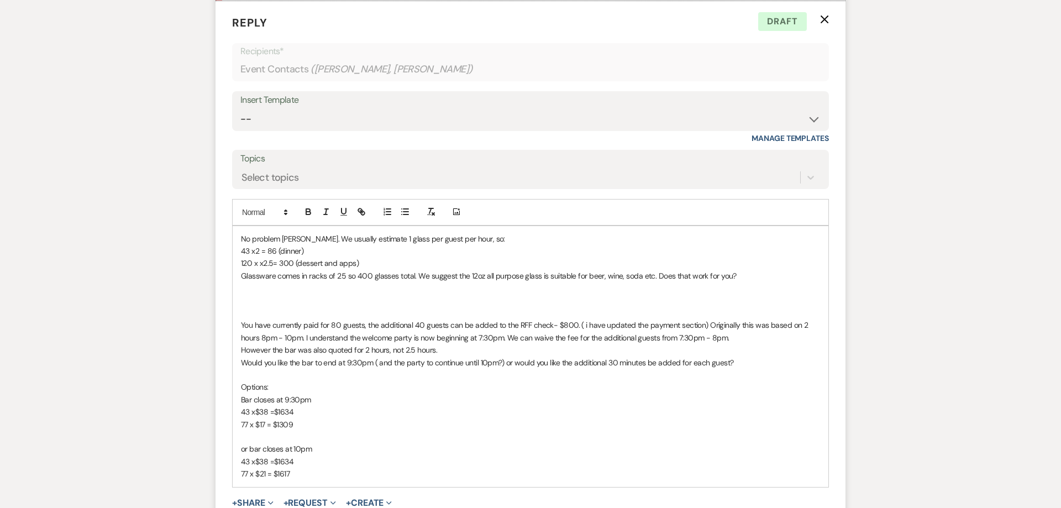
click at [241, 239] on p "No problem [PERSON_NAME]. We usually estimate 1 glass per guest per hour, so:" at bounding box center [530, 239] width 579 height 12
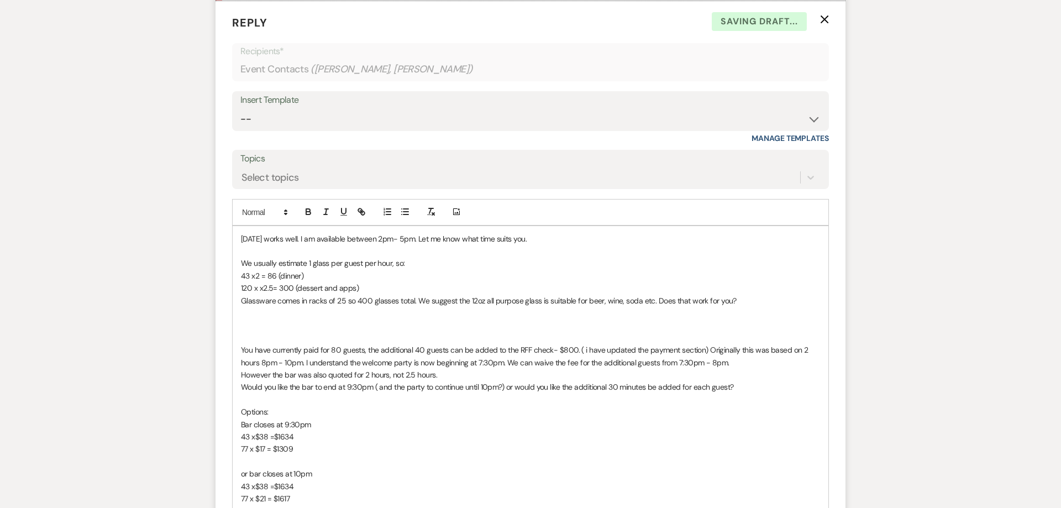
click at [268, 317] on p at bounding box center [530, 313] width 579 height 12
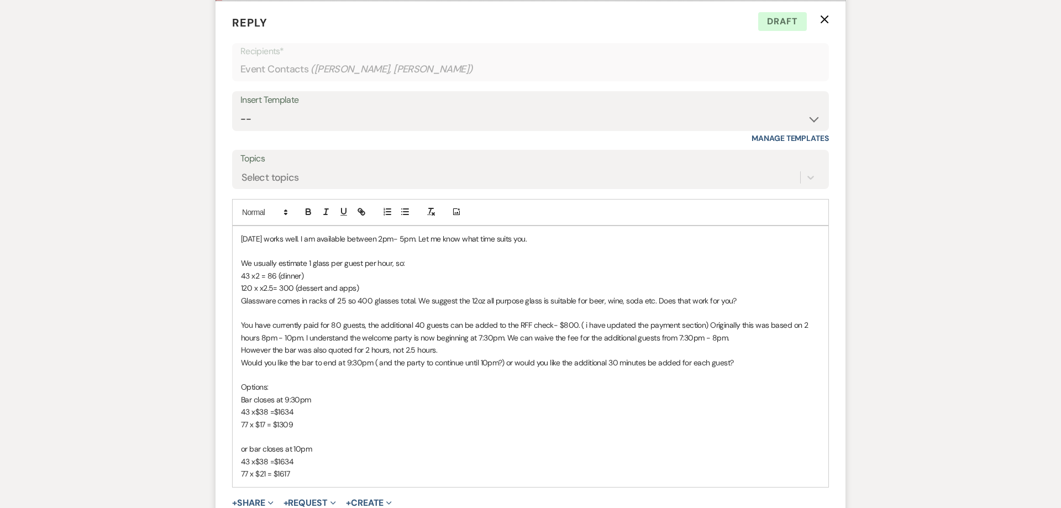
click at [330, 323] on p "You have currently paid for 80 guests, the additional 40 guests can be added to…" at bounding box center [530, 331] width 579 height 25
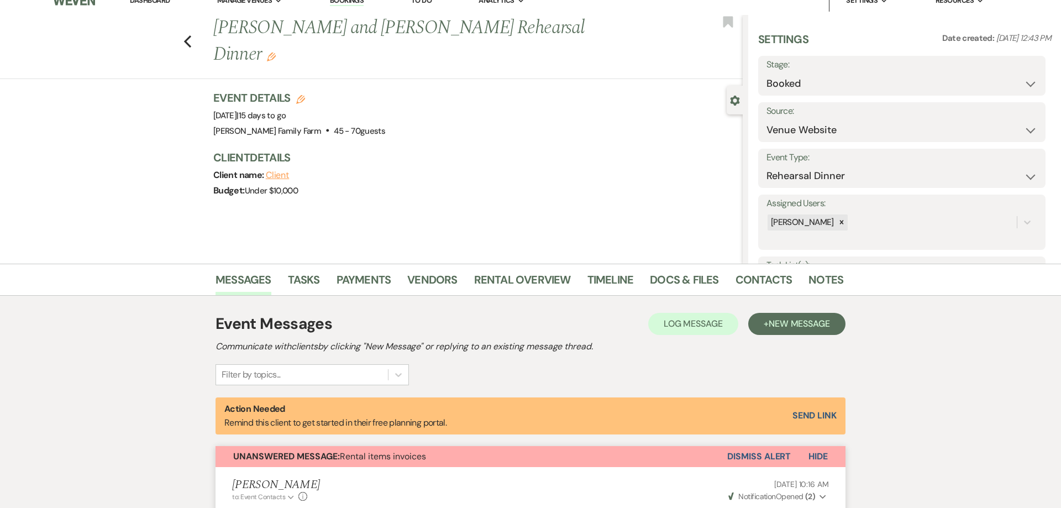
scroll to position [0, 0]
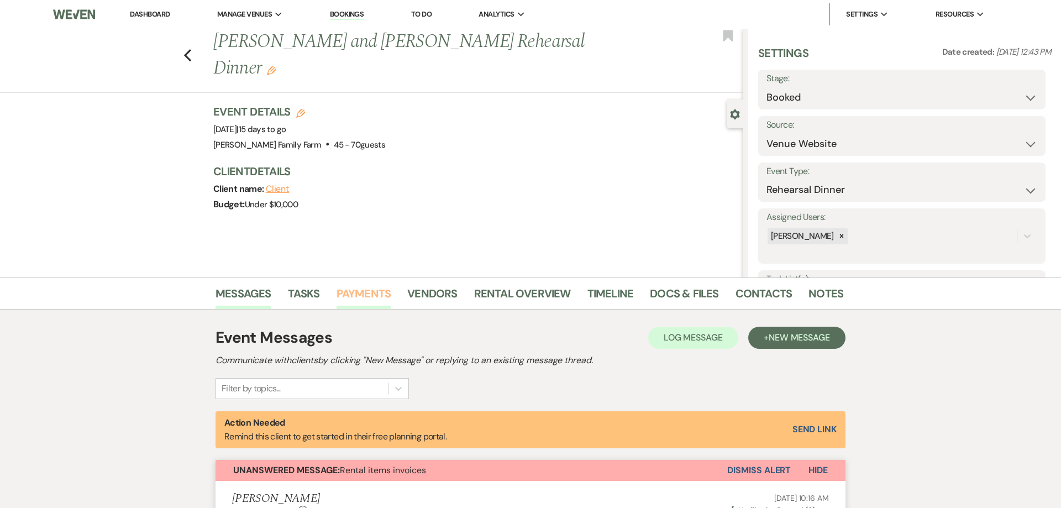
click at [346, 291] on link "Payments" at bounding box center [363, 297] width 55 height 24
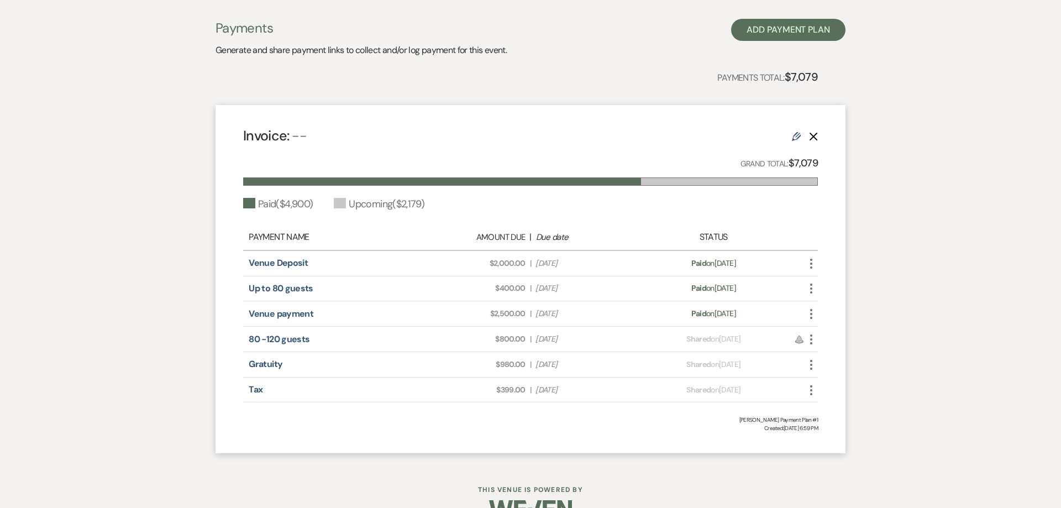
scroll to position [340, 0]
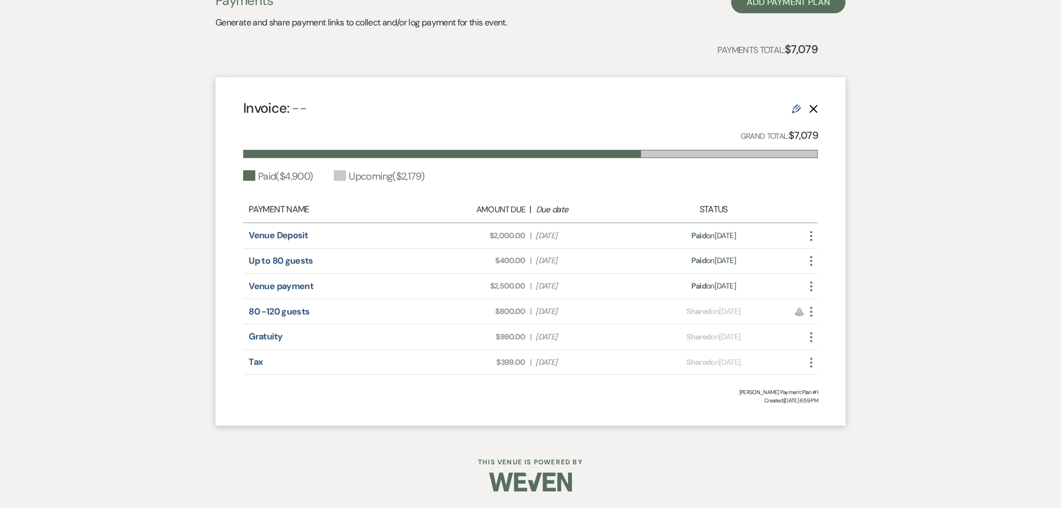
scroll to position [261, 0]
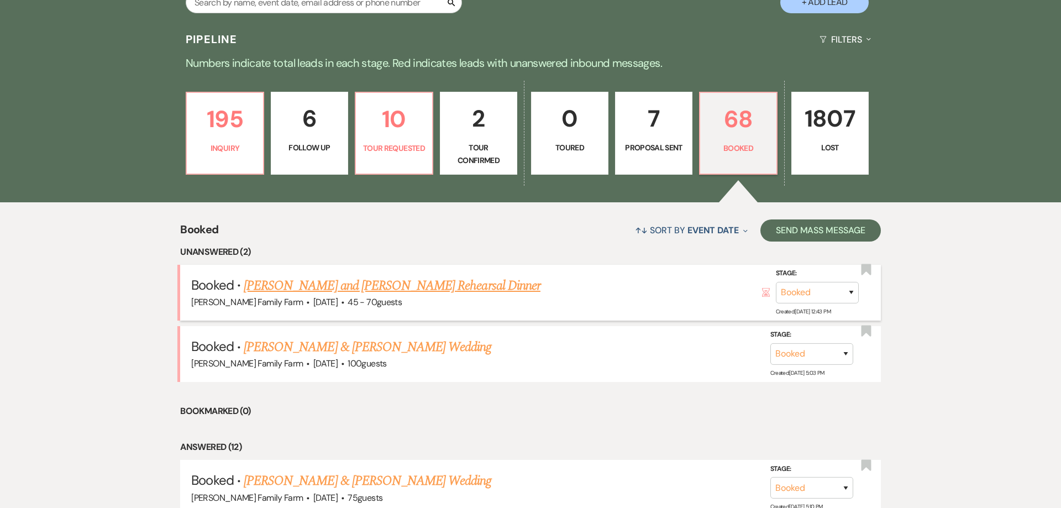
click at [344, 286] on link "[PERSON_NAME] and [PERSON_NAME] Rehearsal Dinner" at bounding box center [392, 286] width 297 height 20
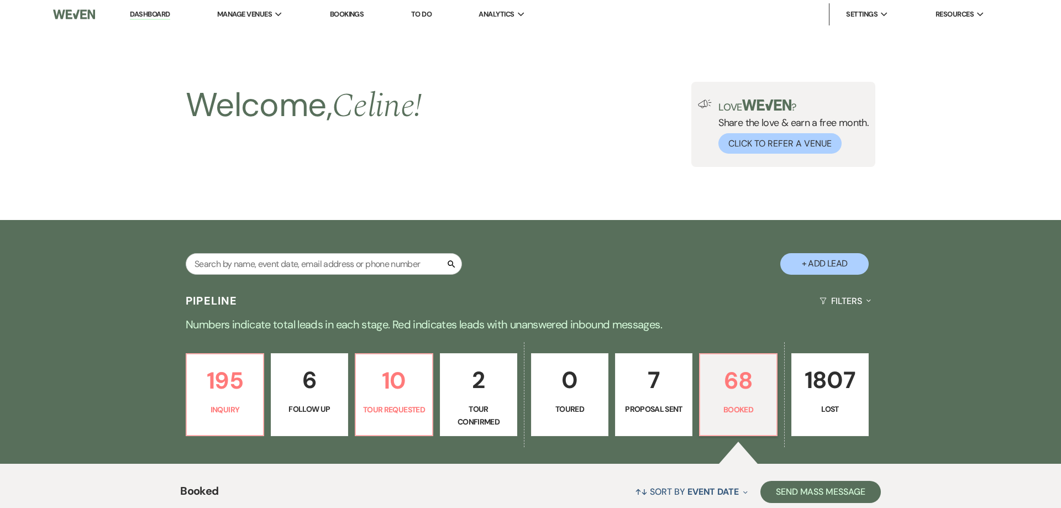
select select "5"
select select "11"
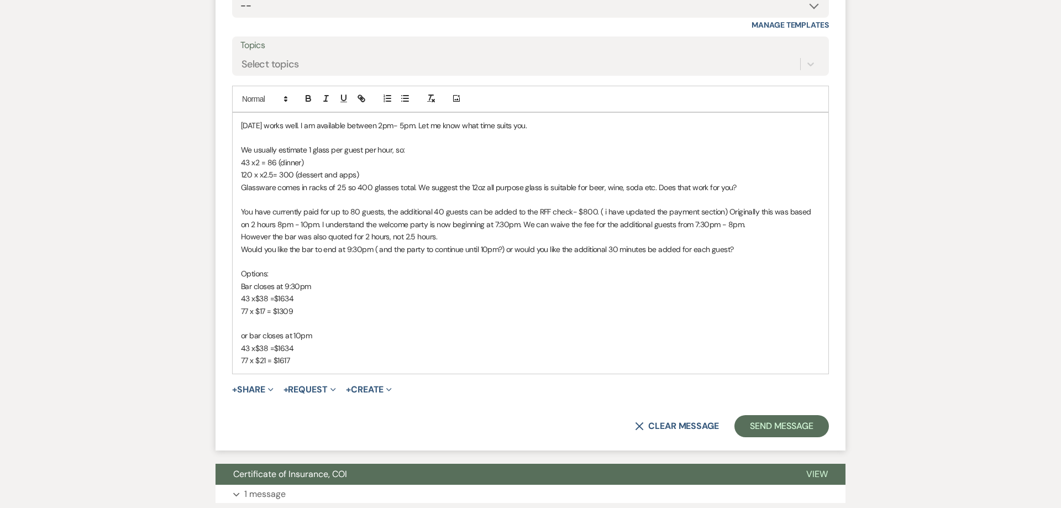
scroll to position [1325, 0]
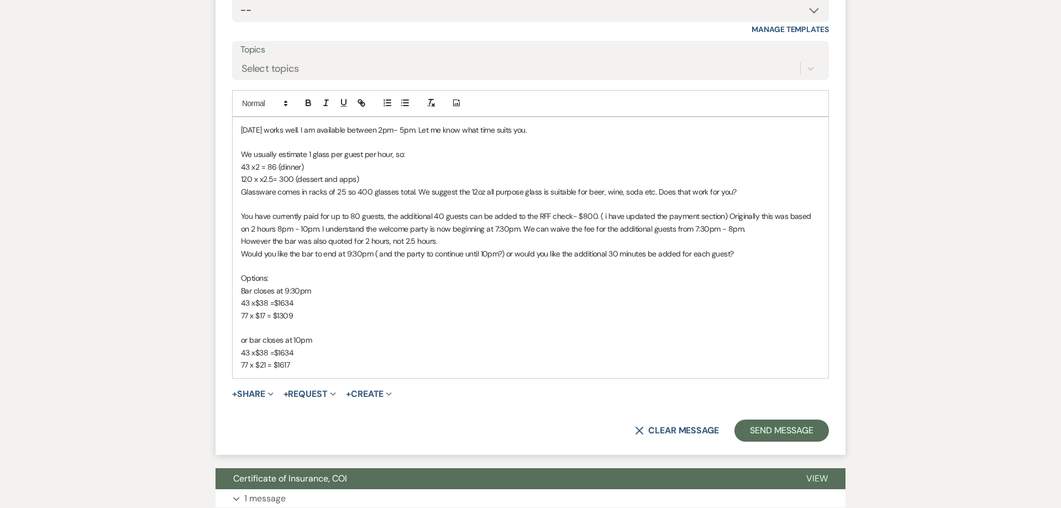
click at [295, 243] on p "However the bar was also quoted for 2 hours, not 2.5 hours." at bounding box center [530, 241] width 579 height 12
drag, startPoint x: 286, startPoint y: 243, endPoint x: 343, endPoint y: 244, distance: 57.5
click at [343, 244] on p "However the beverage services was also quoted for 2 hours, not 2.5 hours." at bounding box center [530, 241] width 579 height 12
copy p "beverage services"
drag, startPoint x: 313, startPoint y: 254, endPoint x: 303, endPoint y: 256, distance: 10.2
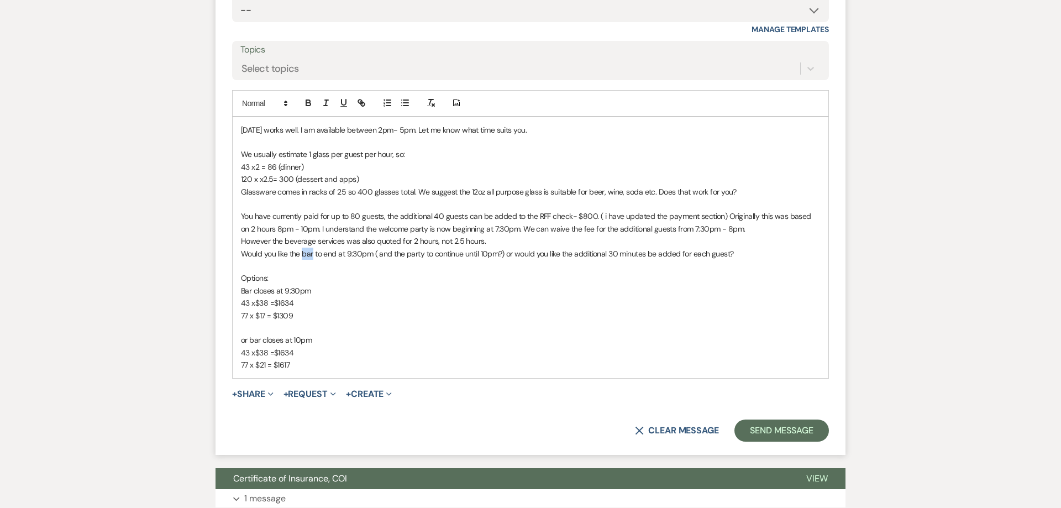
click at [303, 256] on p "Would you like the bar to end at 9:30pm ( and the party to continue until 10pm?…" at bounding box center [530, 254] width 579 height 12
click at [696, 256] on p "Would you like the beverage services to end at 9:30pm ( and the party to contin…" at bounding box center [530, 254] width 579 height 12
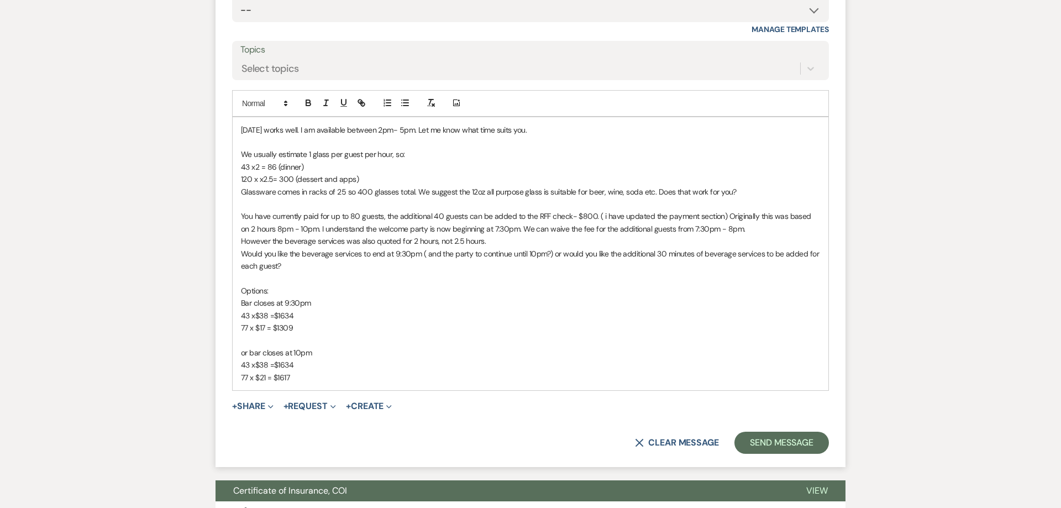
click at [297, 316] on p "43 x$38 =$1634" at bounding box center [530, 315] width 579 height 12
click at [295, 328] on p "77 x $17 = $1309" at bounding box center [530, 328] width 579 height 12
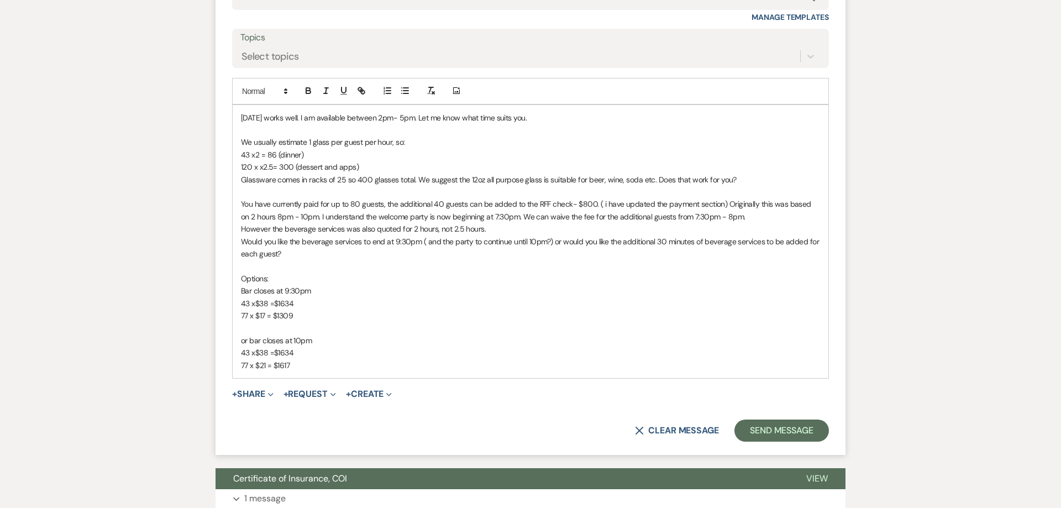
scroll to position [1354, 0]
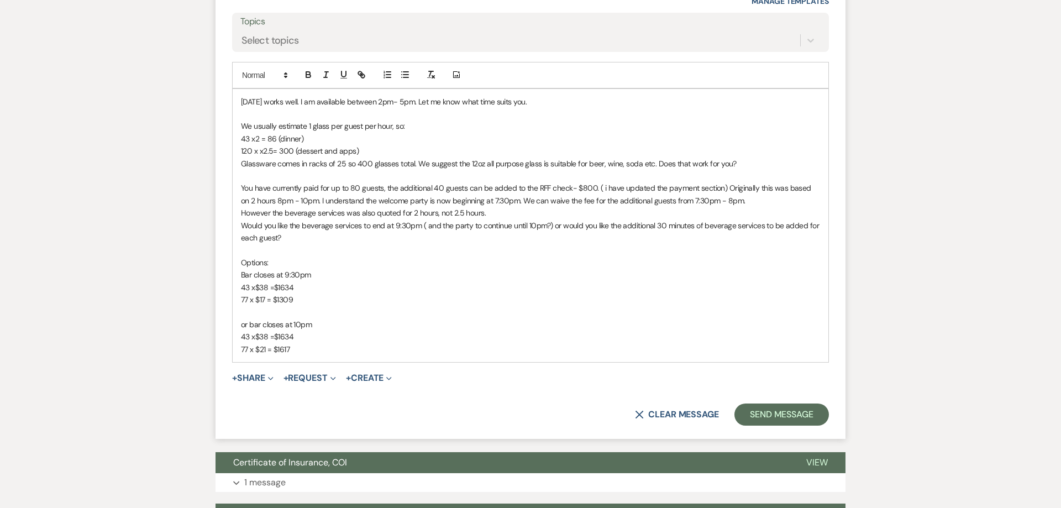
click at [302, 348] on div "[DATE] works well. I am available between 2pm- 5pm. Let me know what time suits…" at bounding box center [531, 225] width 596 height 273
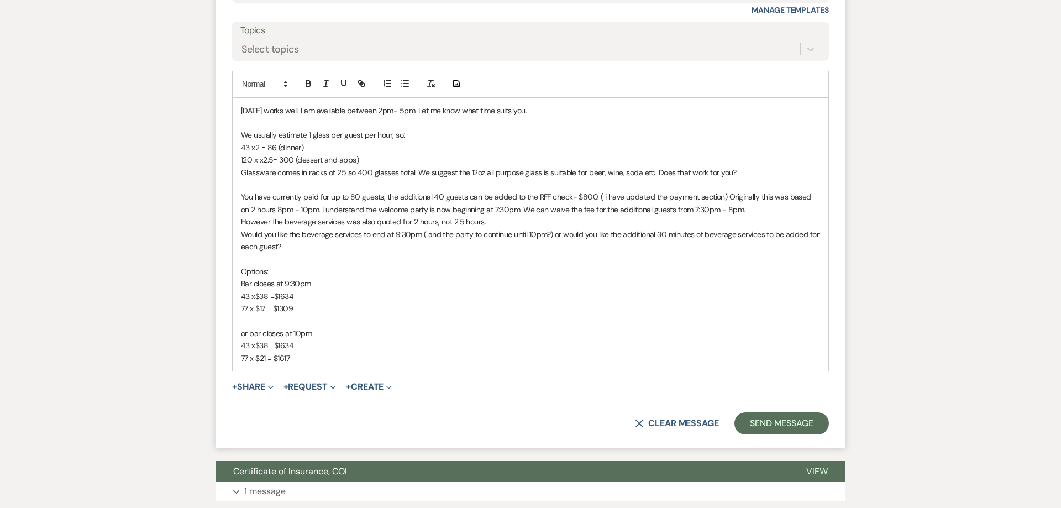
scroll to position [1339, 0]
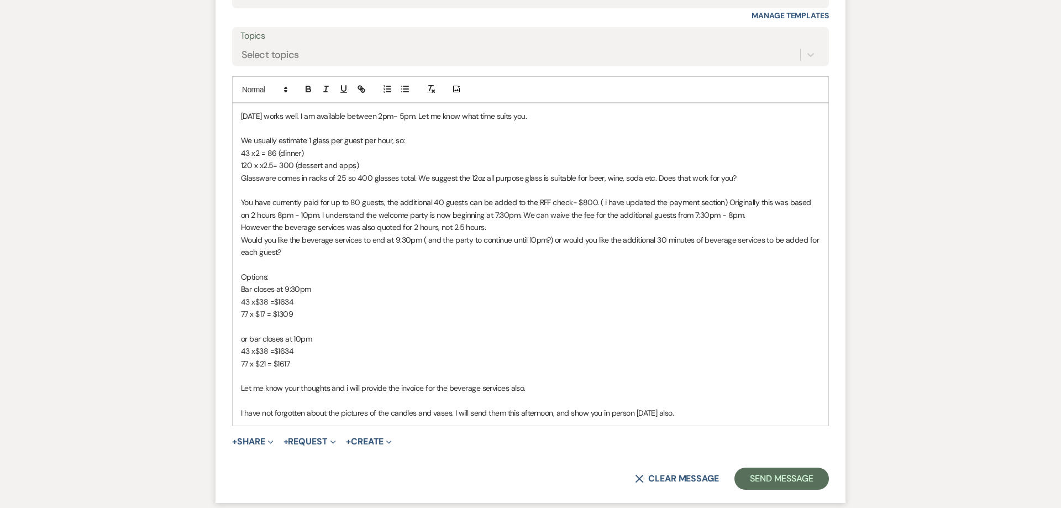
click at [696, 413] on p "I have not forgotten about the pictures of the candles and vases. I will send t…" at bounding box center [530, 413] width 579 height 12
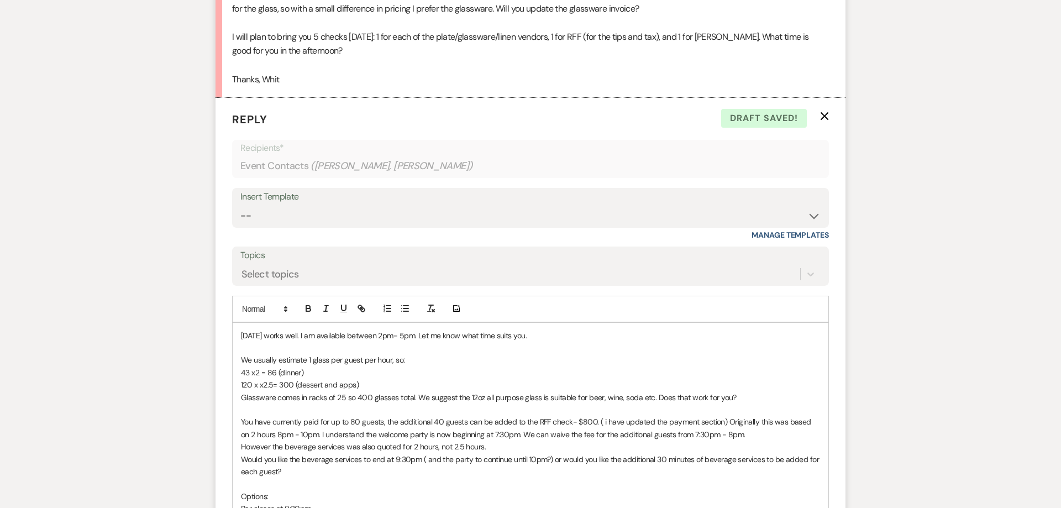
scroll to position [1128, 0]
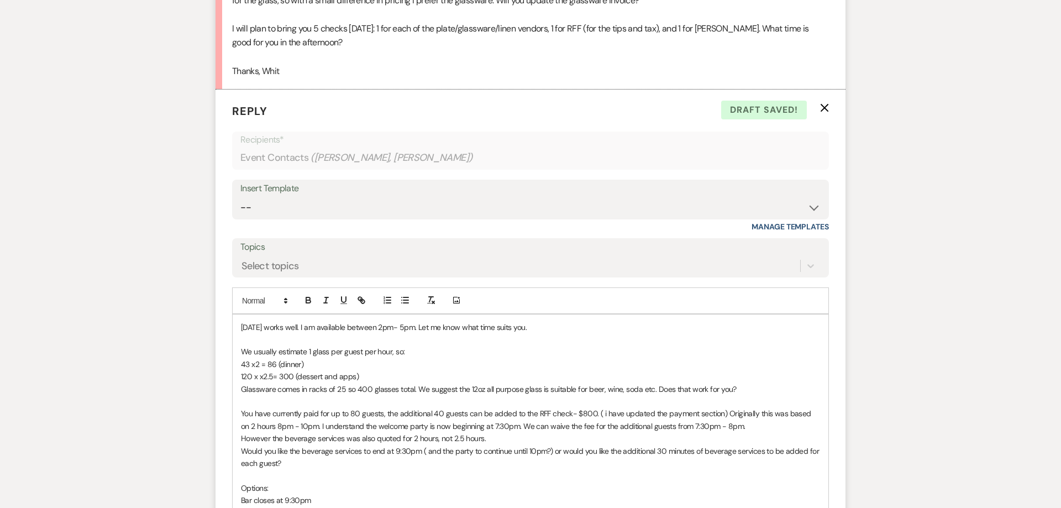
click at [240, 330] on div "[DATE] works well. I am available between 2pm- 5pm. Let me know what time suits…" at bounding box center [531, 494] width 596 height 360
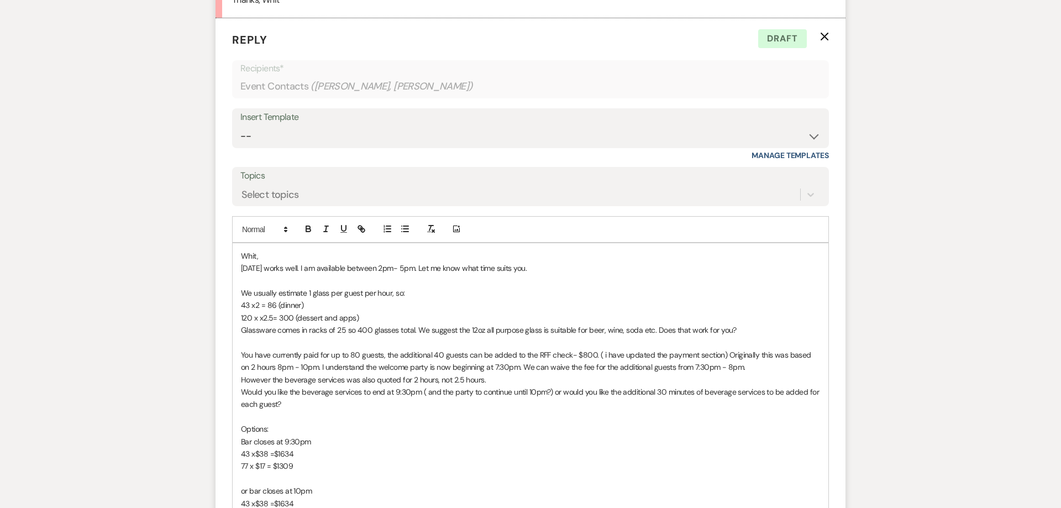
scroll to position [1213, 0]
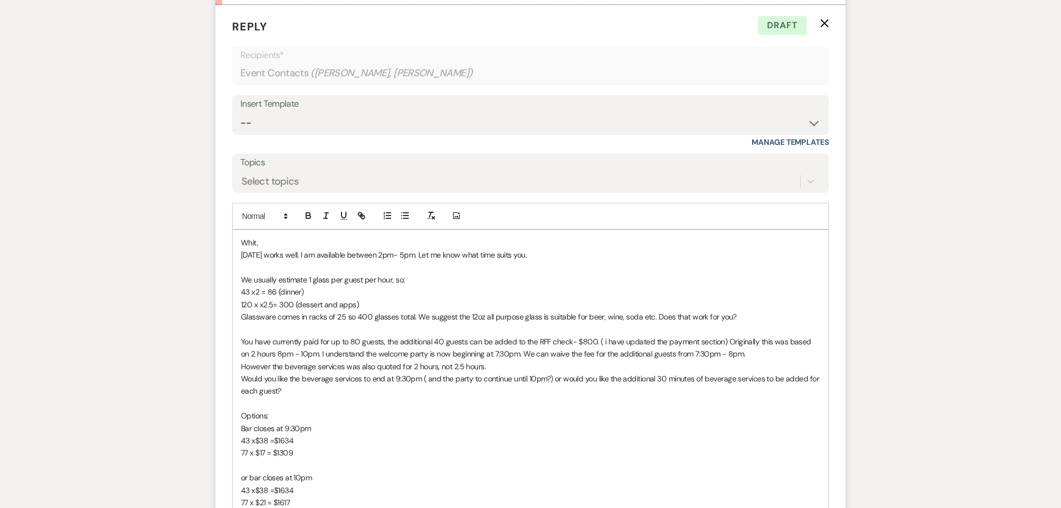
click at [242, 282] on p "We usually estimate 1 glass per guest per hour, so:" at bounding box center [530, 279] width 579 height 12
click at [328, 293] on p "43 x2 = 86 (dinner)" at bounding box center [530, 292] width 579 height 12
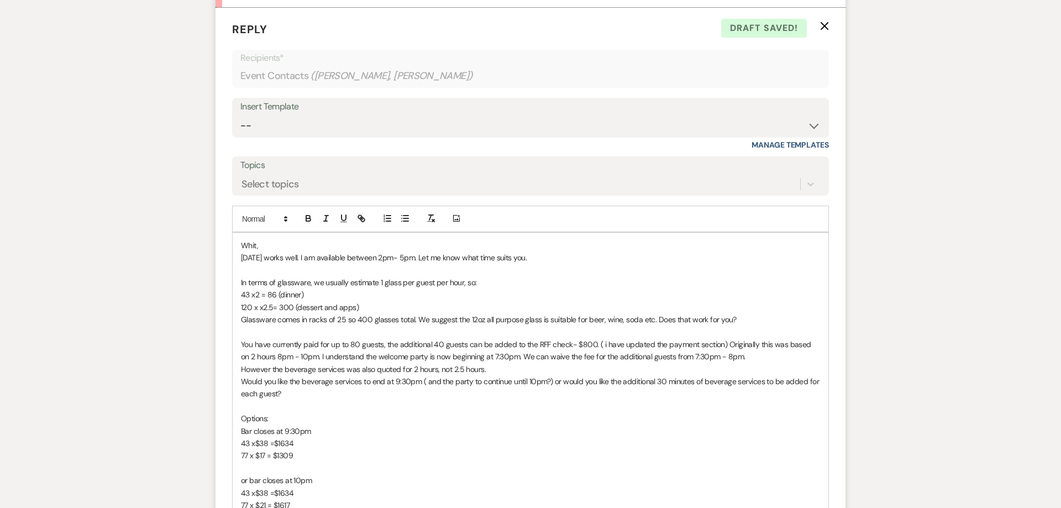
click at [358, 304] on p "120 x x2.5= 300 (dessert and apps)" at bounding box center [530, 307] width 579 height 12
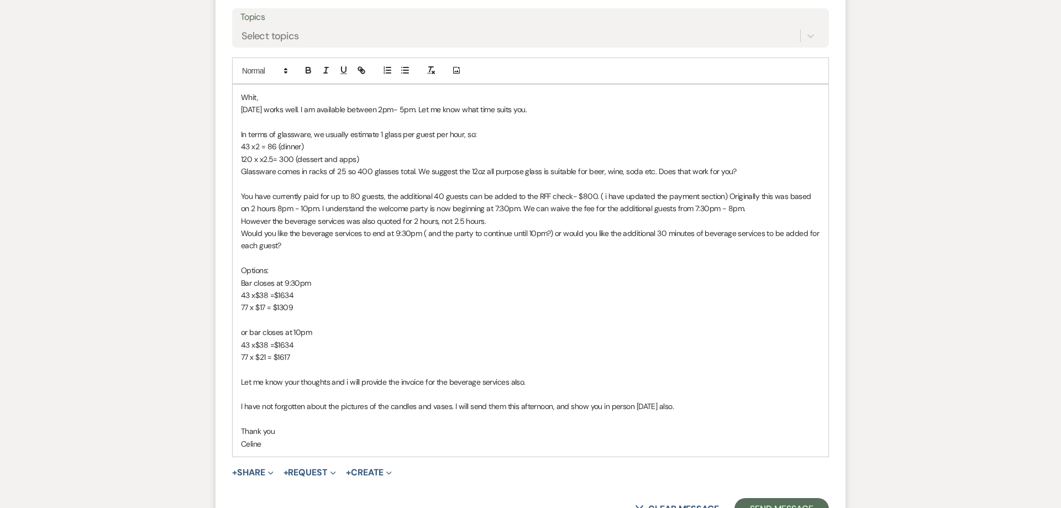
scroll to position [1367, 0]
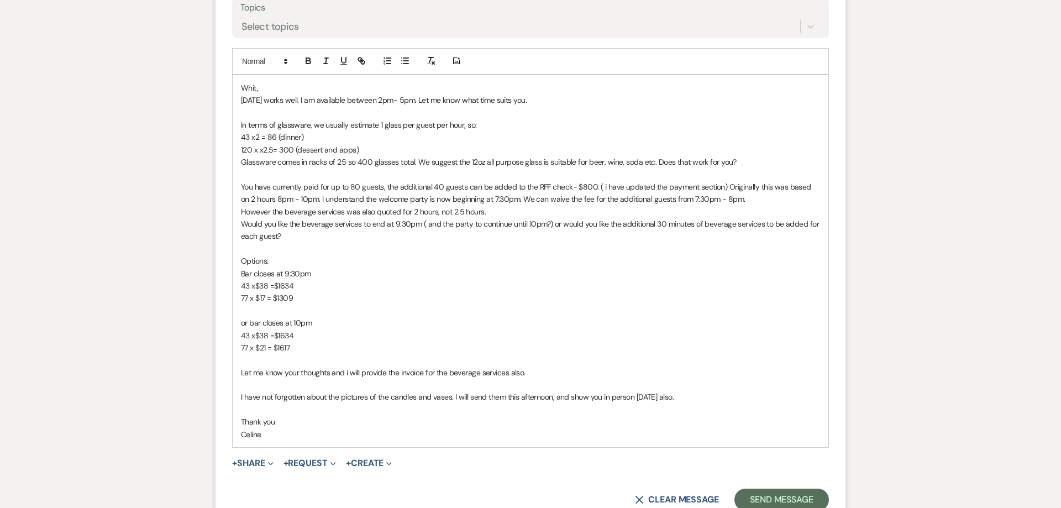
click at [756, 189] on p "You have currently paid for up to 80 guests, the additional 40 guests can be ad…" at bounding box center [530, 193] width 579 height 25
click at [240, 199] on div "Whit, [DATE] works well. I am available between 2pm- 5pm. Let me know what time…" at bounding box center [531, 261] width 596 height 372
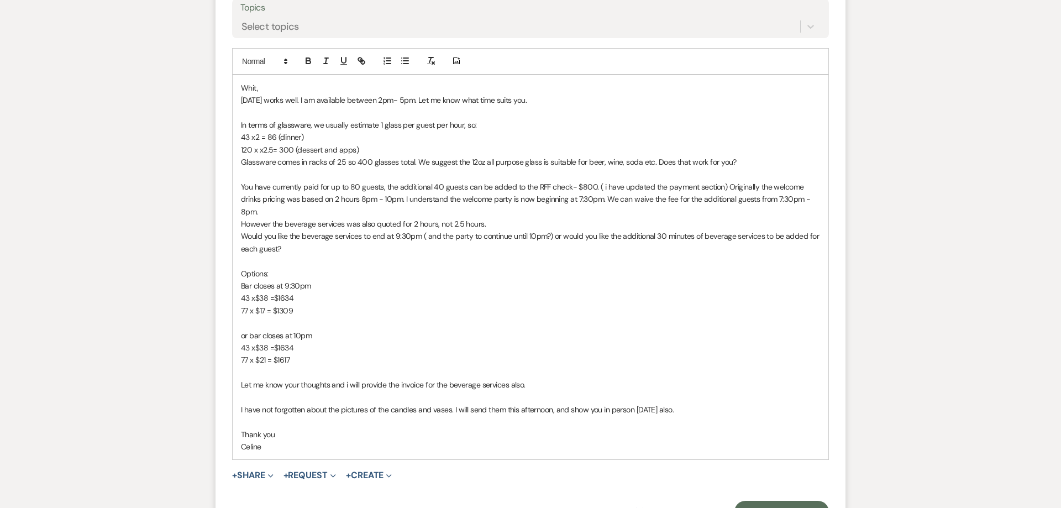
click at [329, 236] on p "Would you like the beverage services to end at 9:30pm ( and the party to contin…" at bounding box center [530, 242] width 579 height 25
click at [641, 201] on p "You have currently paid for up to 80 guests, the additional 40 guests can be ad…" at bounding box center [530, 199] width 579 height 37
click at [293, 214] on p "You have currently paid for up to 80 guests, the additional 40 guests can be ad…" at bounding box center [530, 199] width 579 height 37
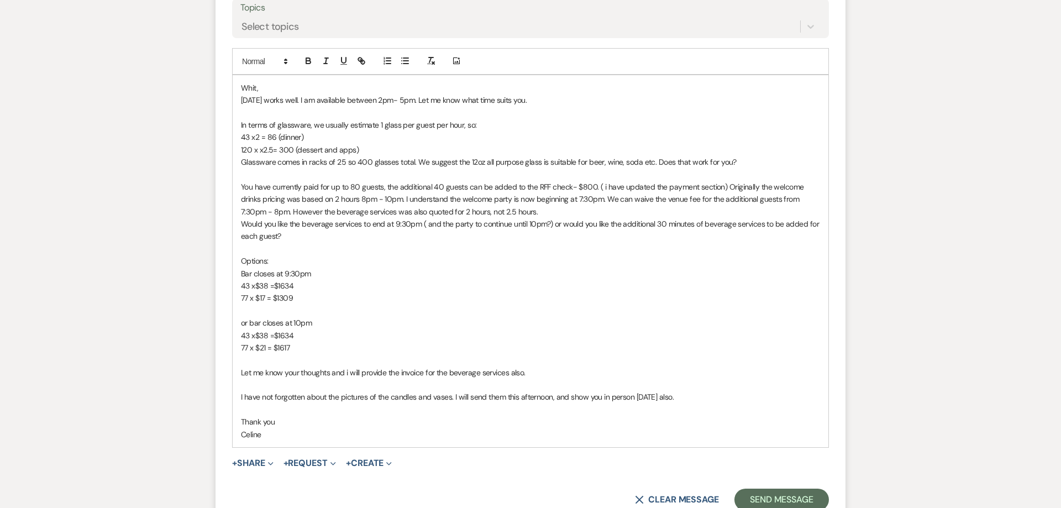
scroll to position [1382, 0]
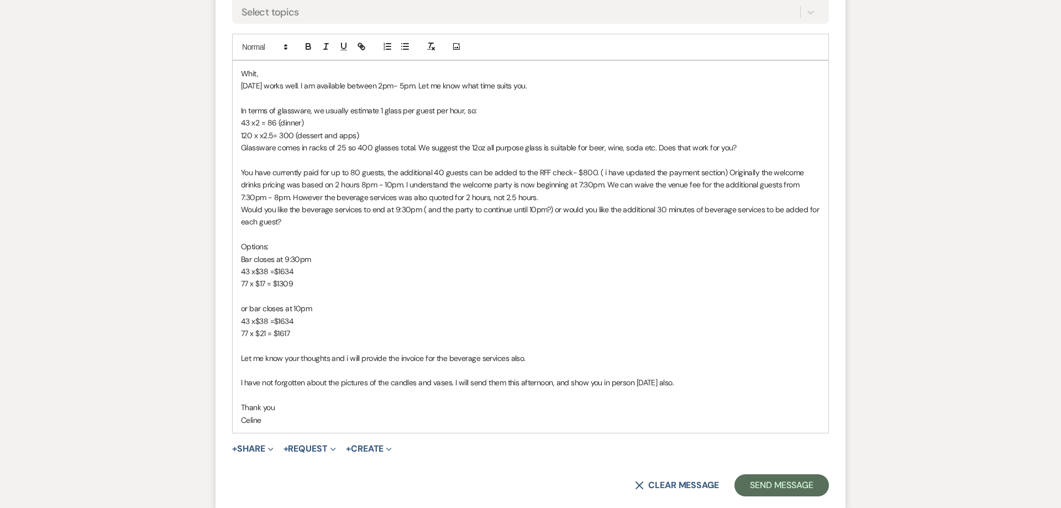
click at [302, 199] on p "You have currently paid for up to 80 guests, the additional 40 guests can be ad…" at bounding box center [530, 184] width 579 height 37
click at [297, 221] on p "Would you like the beverage services to end at 9:30pm ( and the party to contin…" at bounding box center [530, 215] width 579 height 25
click at [323, 262] on p "Bar closes at 9:30pm" at bounding box center [530, 259] width 579 height 12
click at [315, 306] on p "or bar closes at 10pm" at bounding box center [530, 308] width 579 height 12
click at [301, 283] on p "77 x $17 = $1309" at bounding box center [530, 283] width 579 height 12
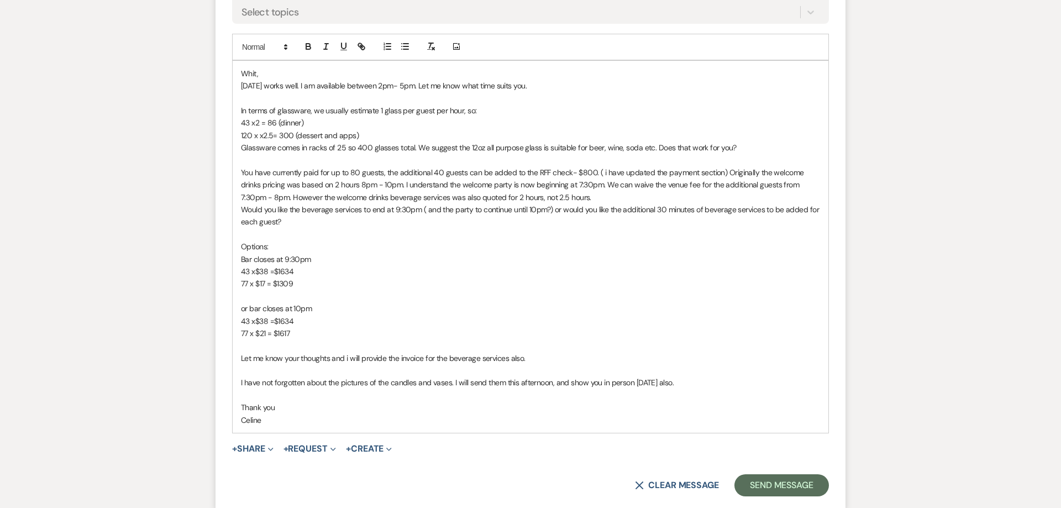
drag, startPoint x: 276, startPoint y: 422, endPoint x: 208, endPoint y: 44, distance: 383.4
click at [233, 61] on div "Whit, [DATE] works well. I am available between 2pm- 5pm. Let me know what time…" at bounding box center [531, 247] width 596 height 372
copy div "Whit, [DATE] works well. I am available between 2pm- 5pm. Let me know what time…"
click at [574, 288] on p "77 x $17 = $1309" at bounding box center [530, 283] width 579 height 12
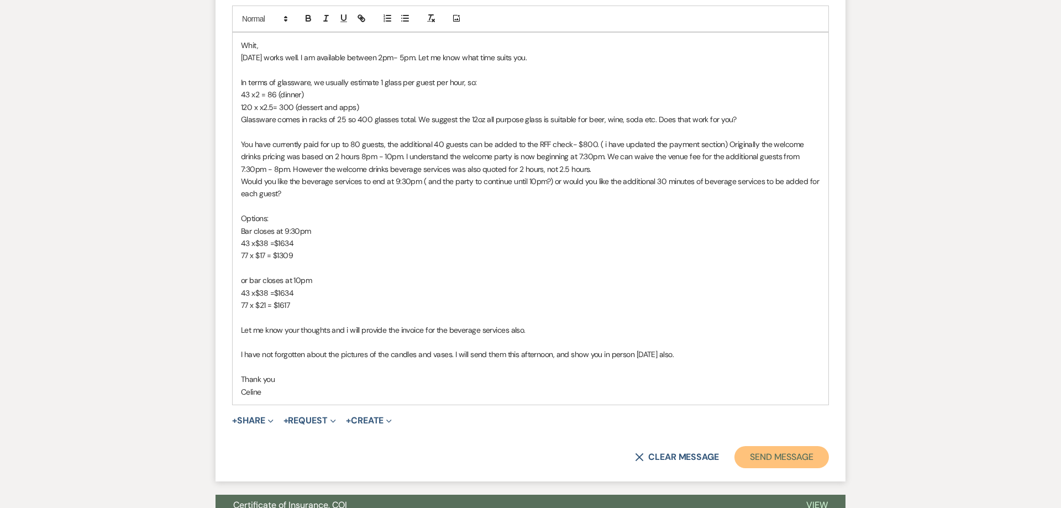
click at [762, 454] on button "Send Message" at bounding box center [781, 457] width 94 height 22
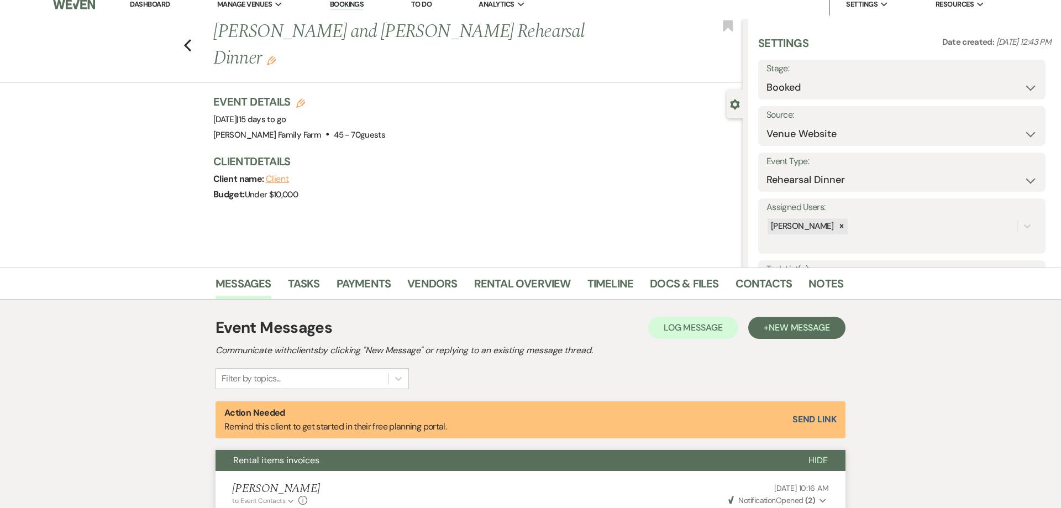
scroll to position [0, 0]
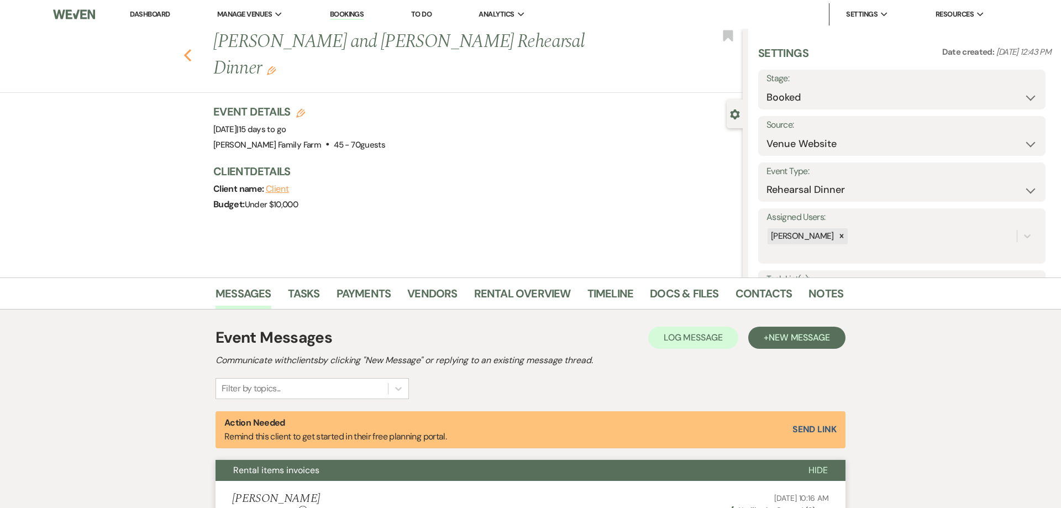
click at [189, 49] on icon "Previous" at bounding box center [187, 55] width 8 height 13
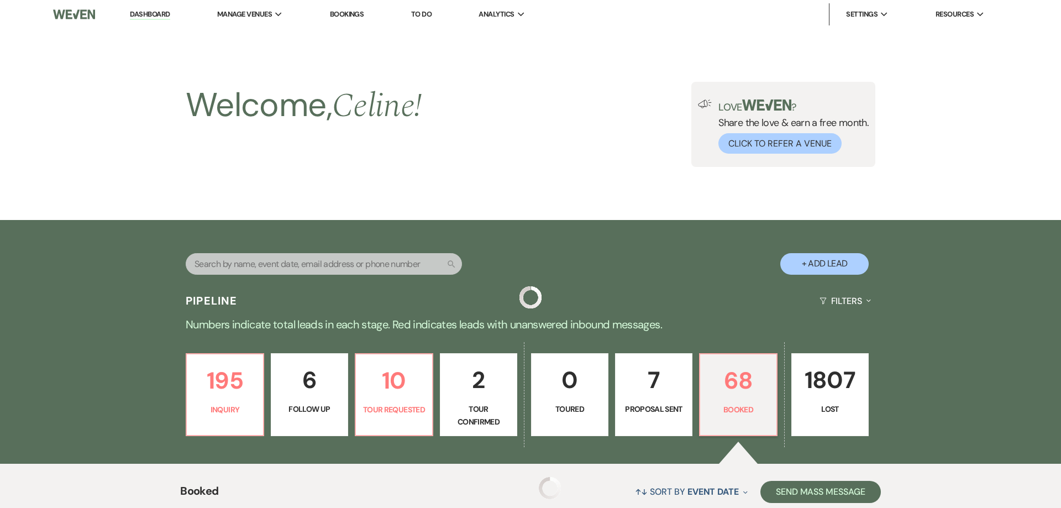
scroll to position [261, 0]
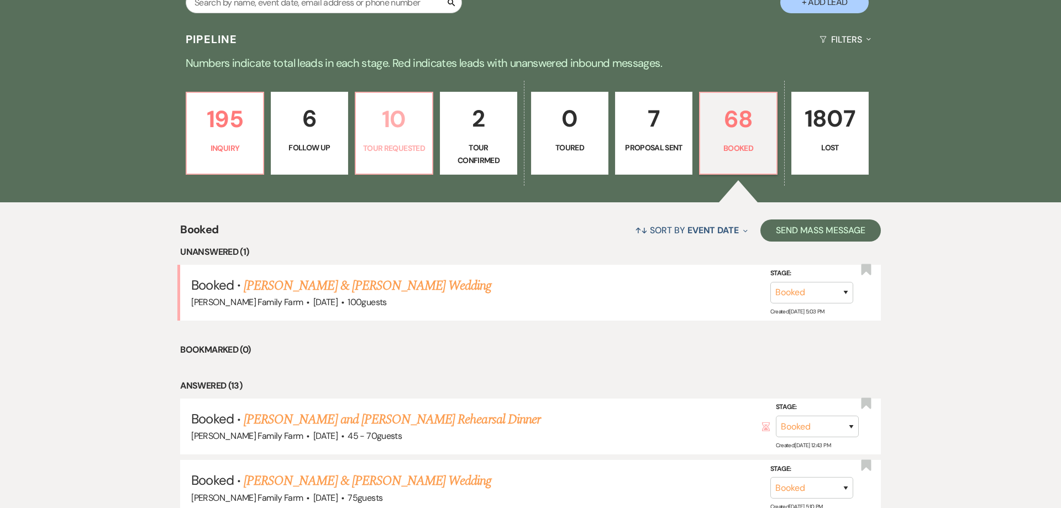
click at [405, 139] on link "10 Tour Requested" at bounding box center [394, 133] width 78 height 83
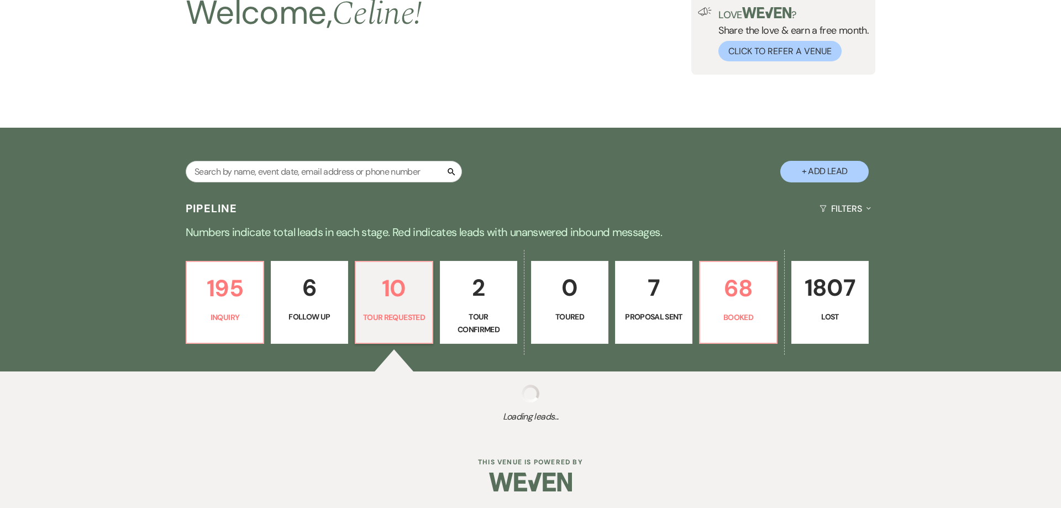
select select "2"
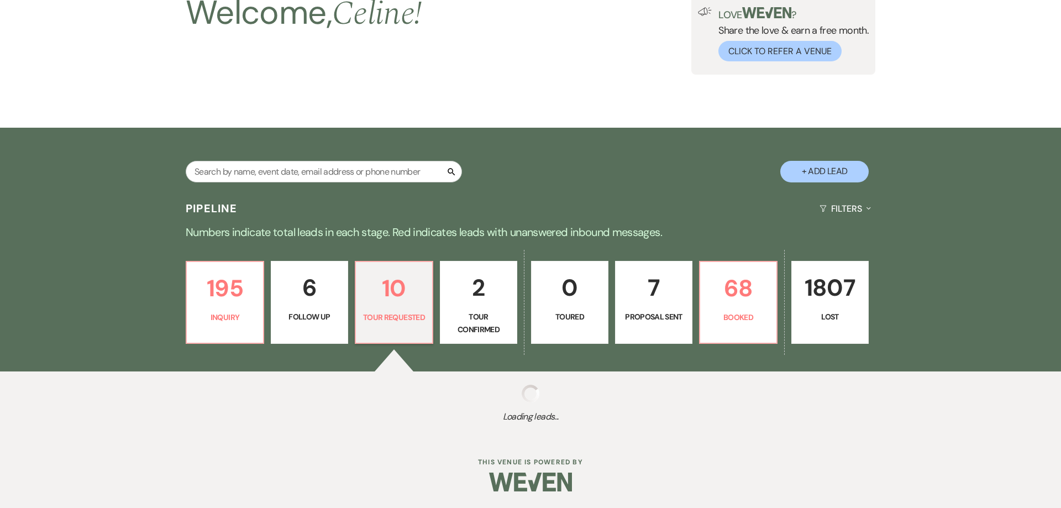
select select "2"
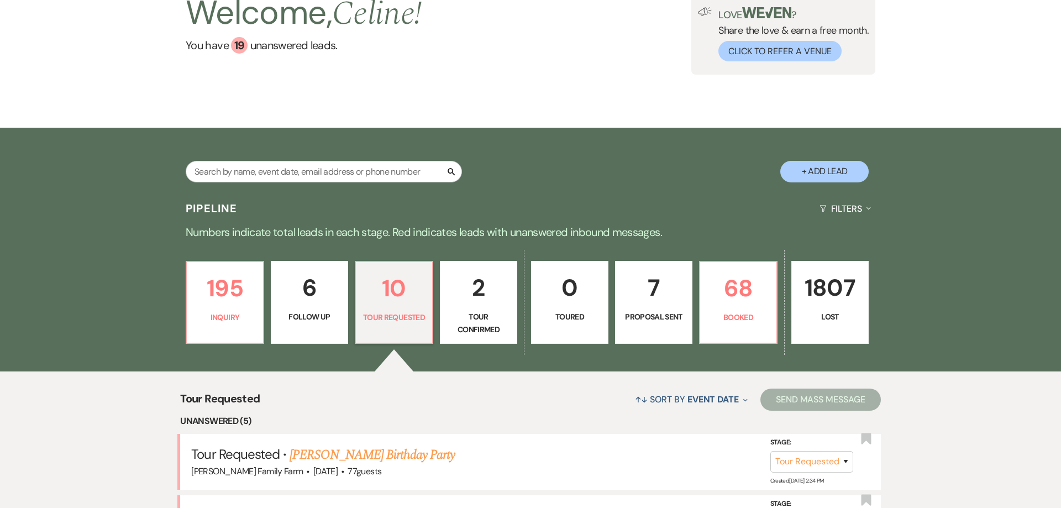
scroll to position [402, 0]
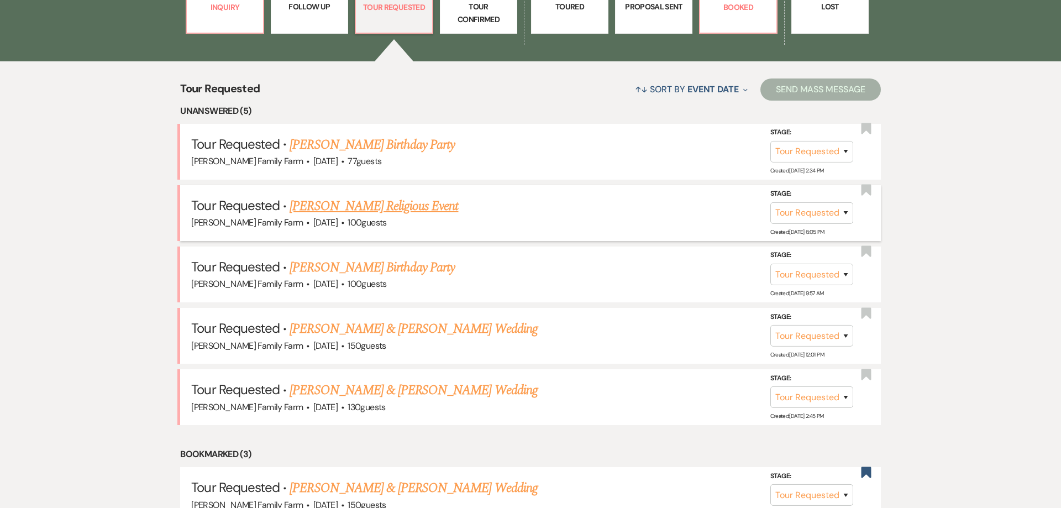
click at [382, 206] on link "[PERSON_NAME] Religious Event" at bounding box center [374, 206] width 169 height 20
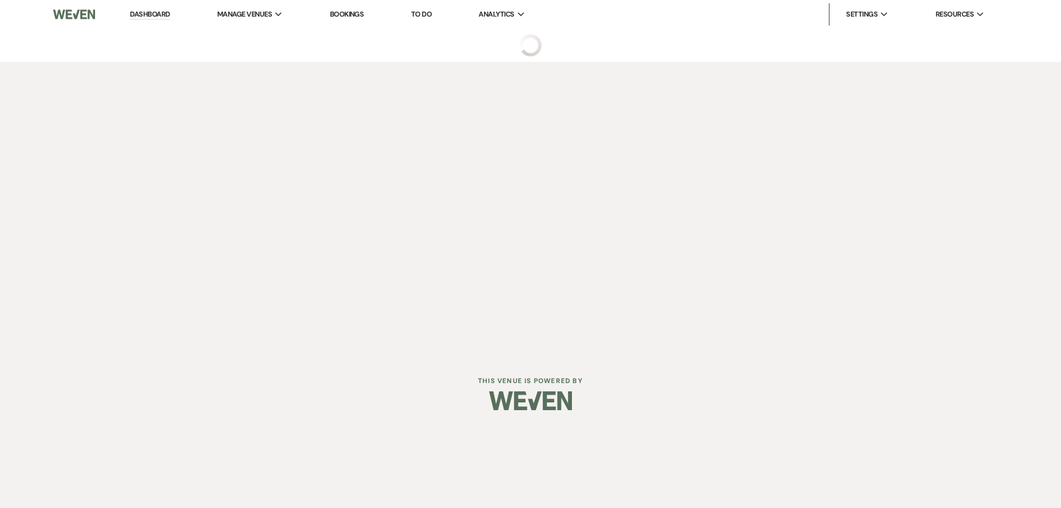
select select "2"
select select "5"
select select "12"
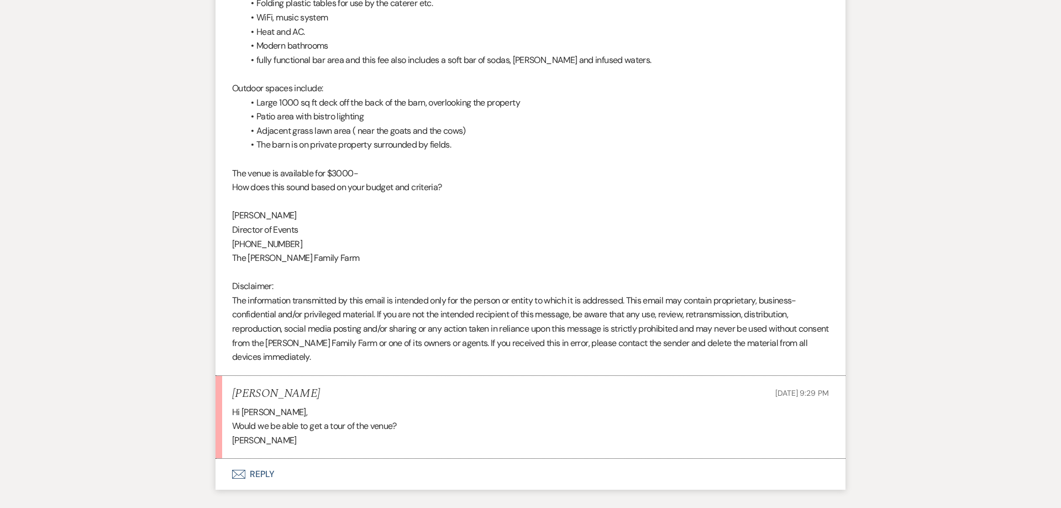
scroll to position [770, 0]
drag, startPoint x: 299, startPoint y: 397, endPoint x: 234, endPoint y: 399, distance: 65.2
click at [234, 399] on div "[PERSON_NAME] [DATE] 9:29 PM" at bounding box center [530, 394] width 597 height 14
copy h5 "[PERSON_NAME]"
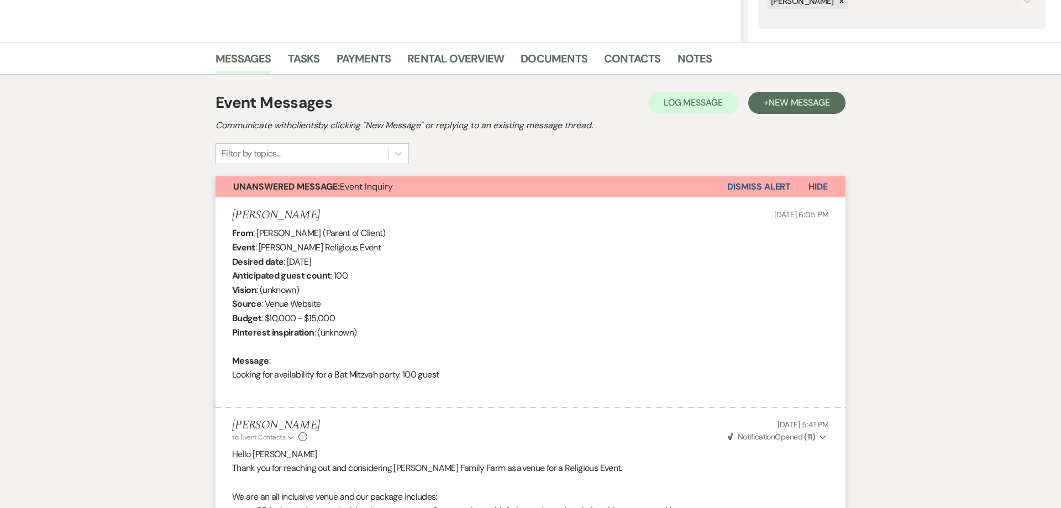
scroll to position [0, 0]
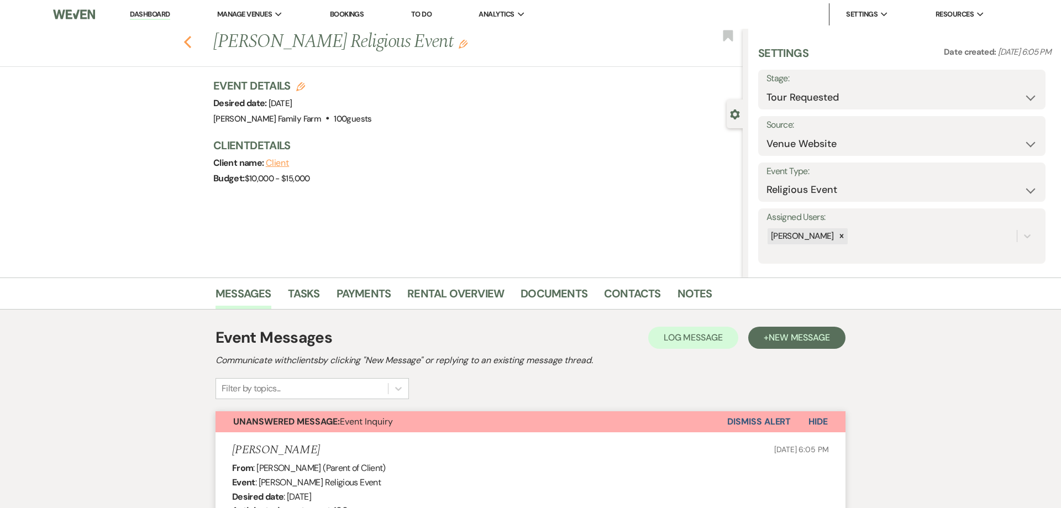
click at [189, 44] on icon "Previous" at bounding box center [187, 41] width 8 height 13
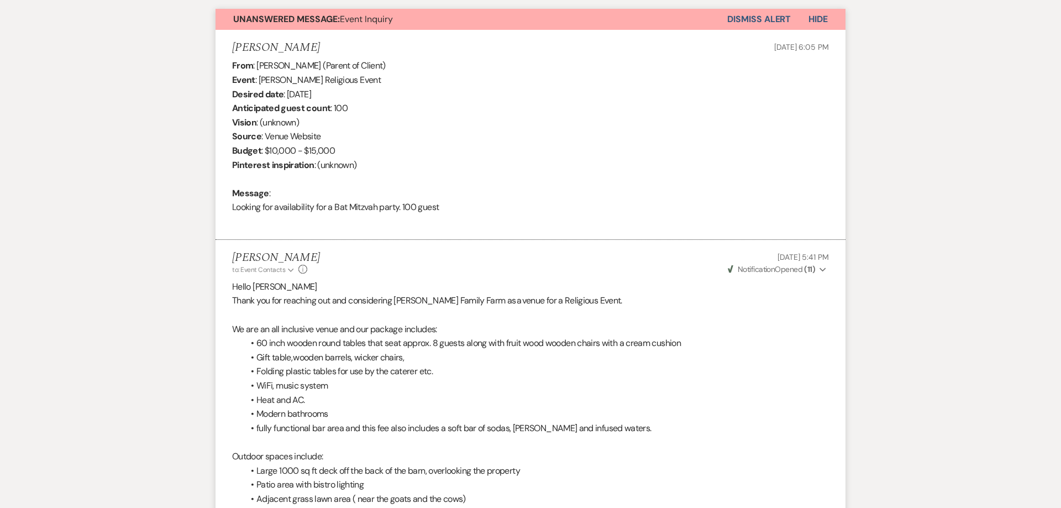
select select "2"
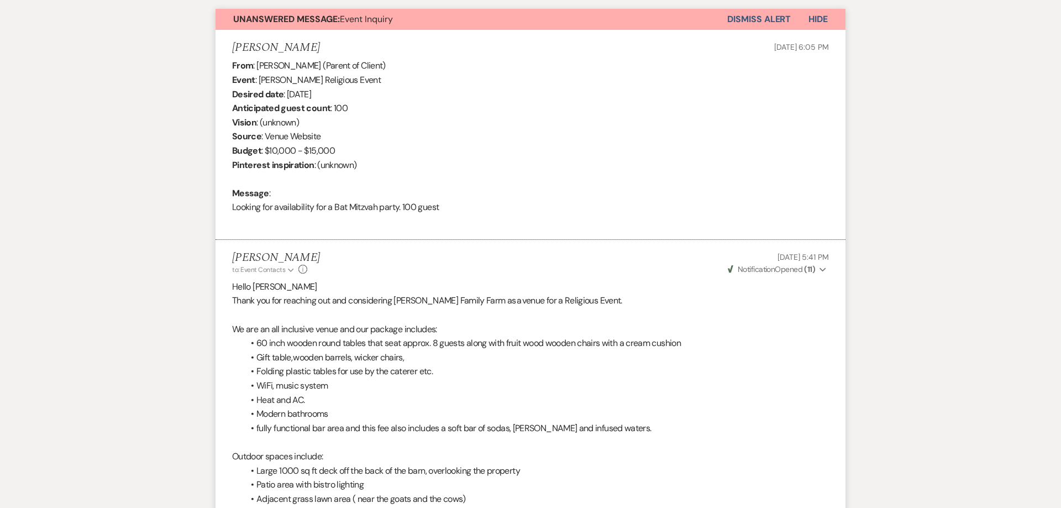
select select "2"
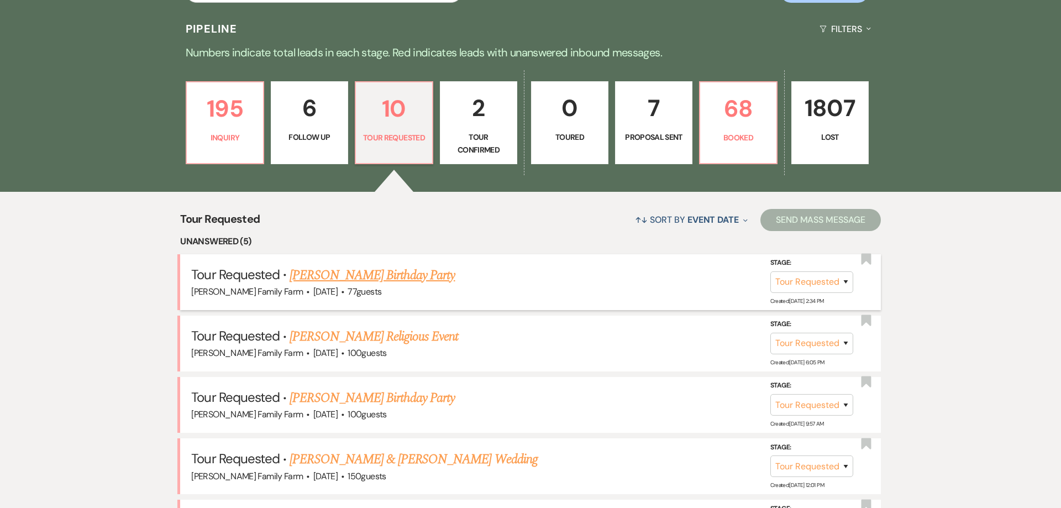
scroll to position [106, 0]
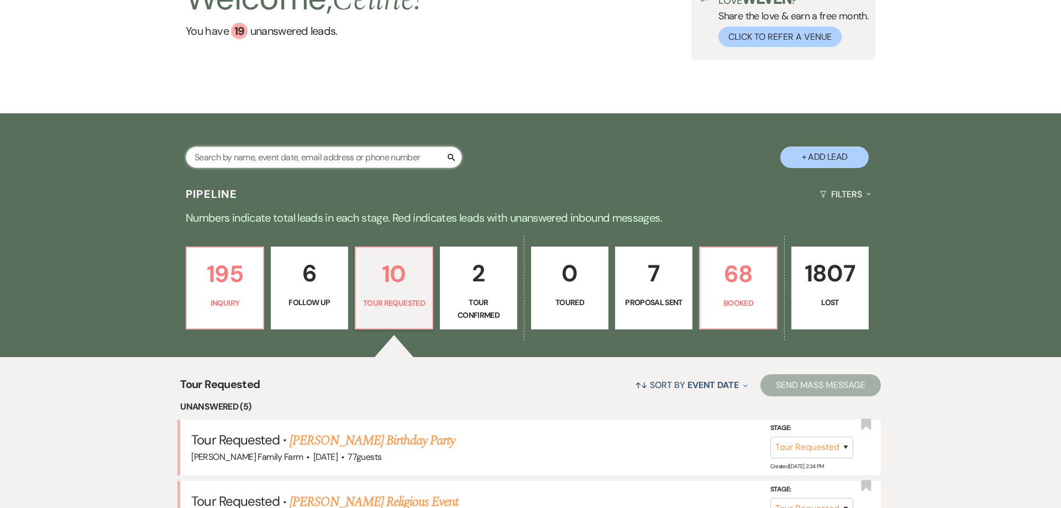
click at [250, 157] on input "text" at bounding box center [324, 158] width 276 height 22
paste input "[PERSON_NAME]"
type input "[PERSON_NAME]"
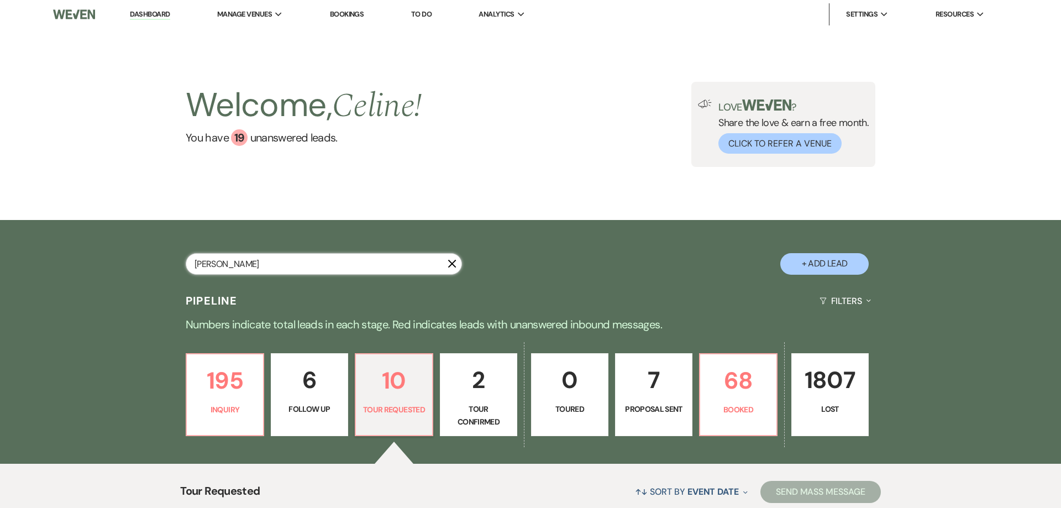
select select "2"
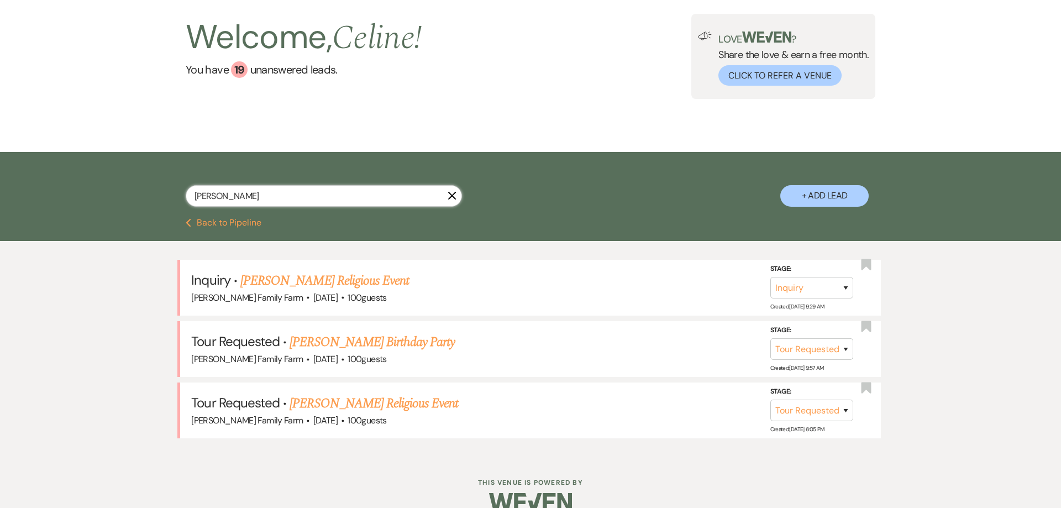
scroll to position [88, 0]
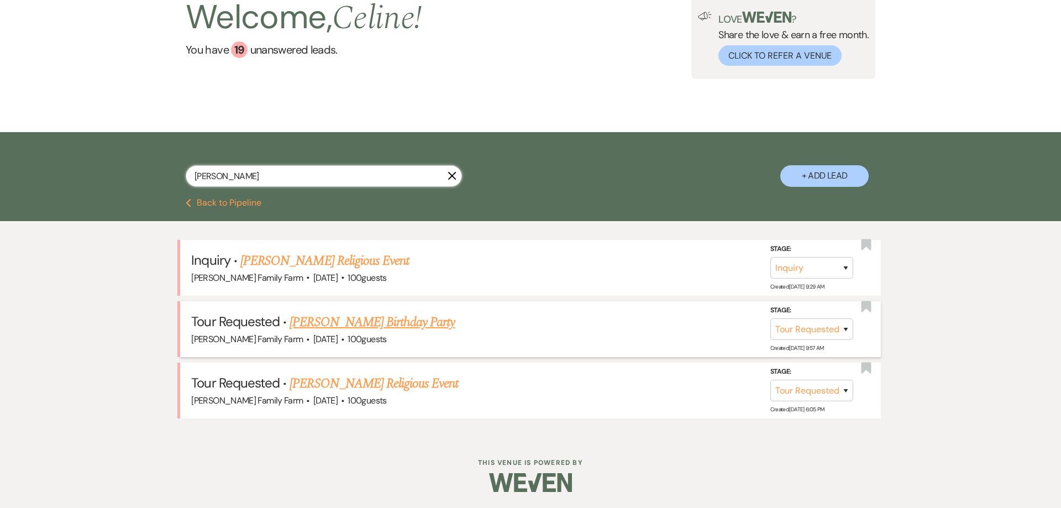
type input "[PERSON_NAME]"
click at [375, 321] on link "[PERSON_NAME] Birthday Party" at bounding box center [372, 322] width 165 height 20
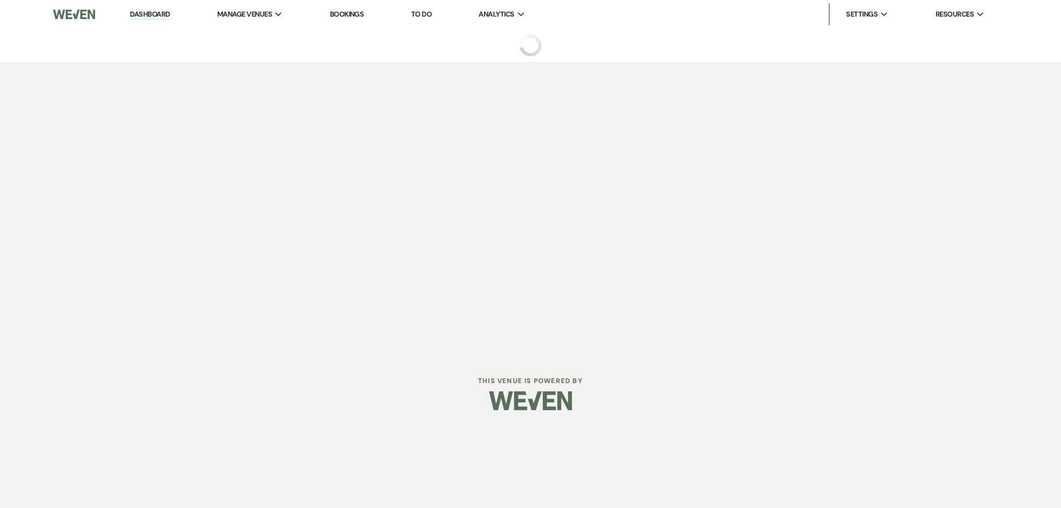
select select "2"
select select "5"
select select "4"
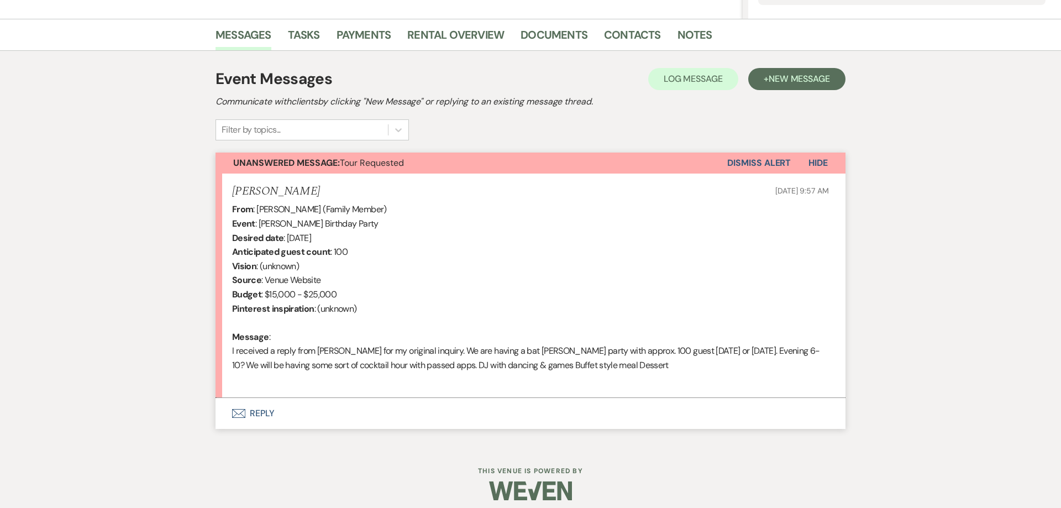
scroll to position [253, 0]
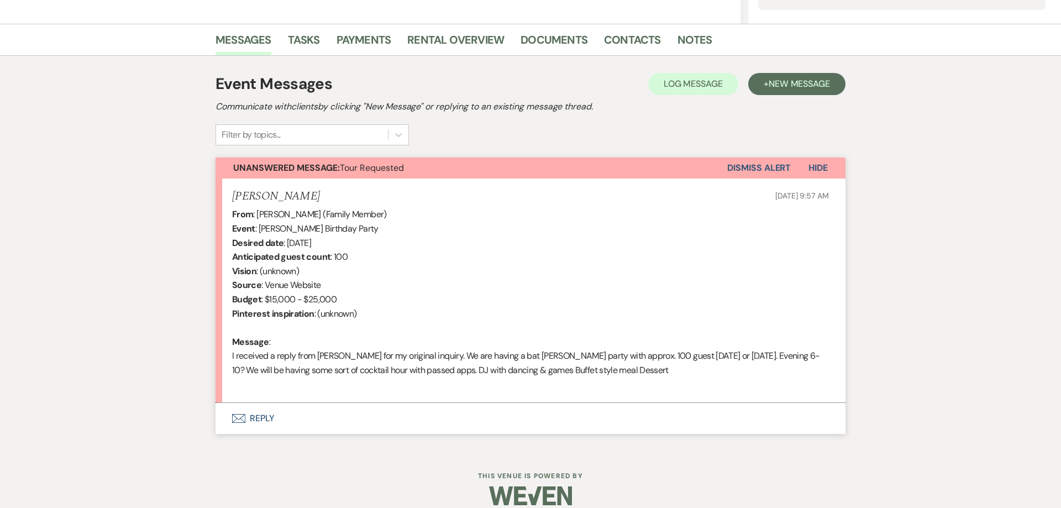
click at [543, 377] on div "From : [PERSON_NAME] (Family Member) Event : [PERSON_NAME] Birthday Party Desir…" at bounding box center [530, 300] width 597 height 184
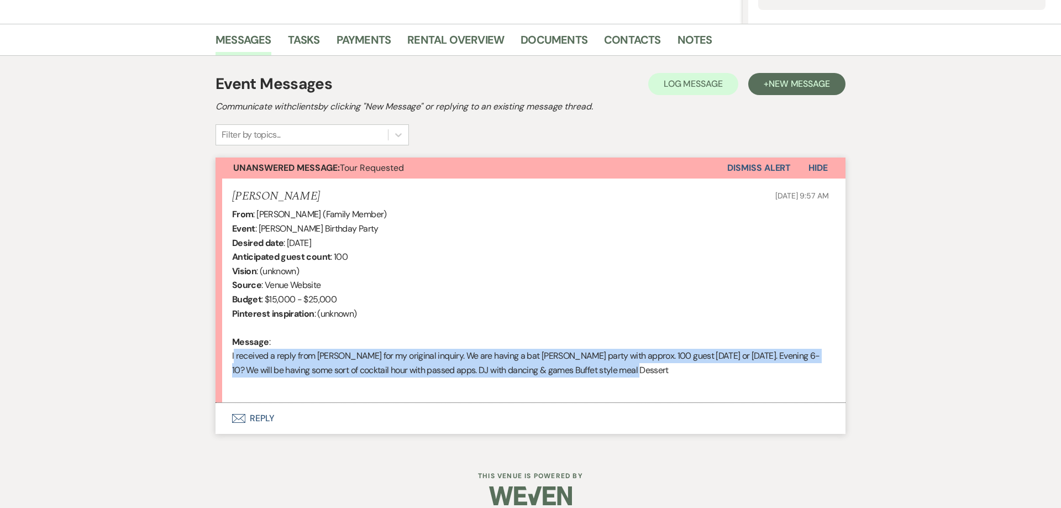
drag, startPoint x: 644, startPoint y: 372, endPoint x: 199, endPoint y: 357, distance: 445.0
click at [200, 357] on div "Messages Tasks Payments Rental Overview Documents Contacts Notes Event Messages…" at bounding box center [530, 237] width 1061 height 427
copy div "I received a reply from [PERSON_NAME] for my original inquiry. We are having a …"
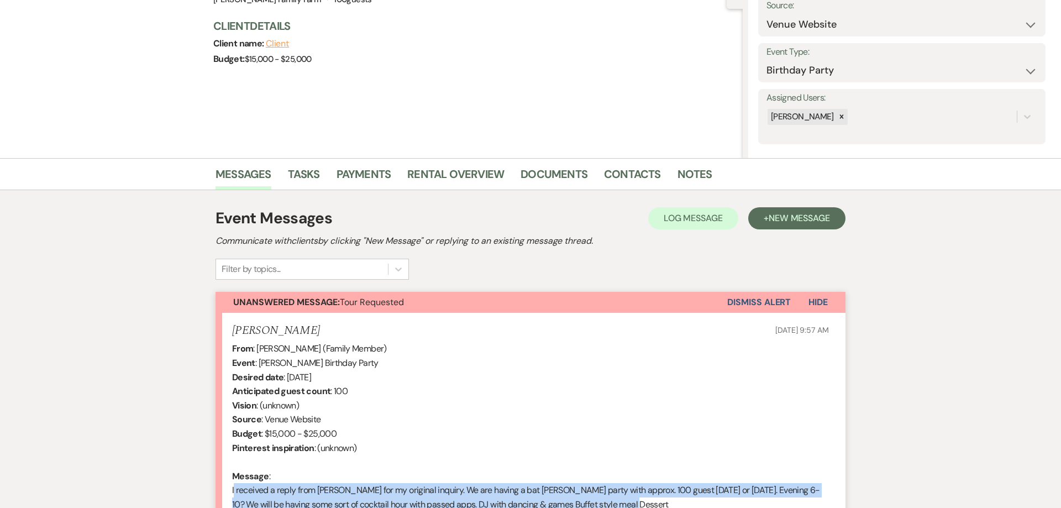
scroll to position [0, 0]
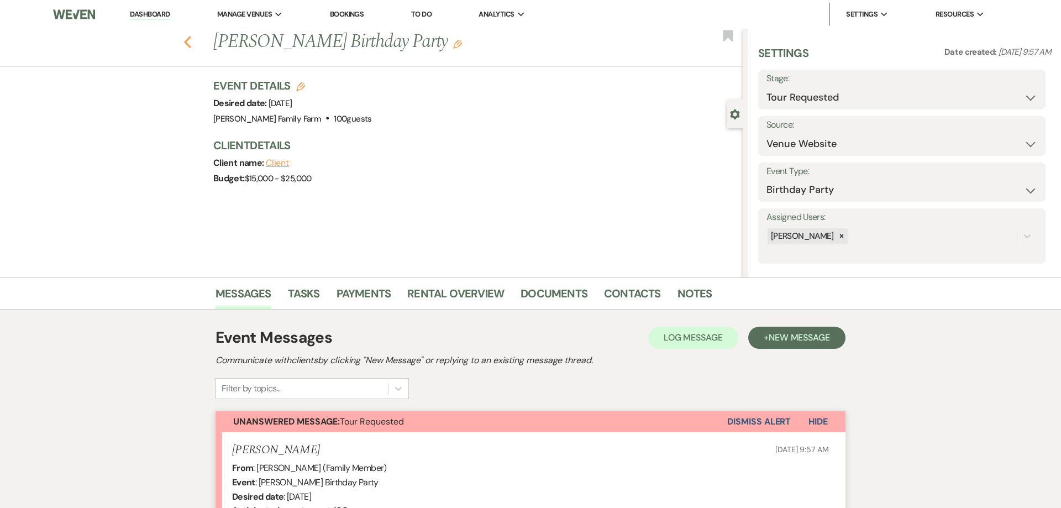
click at [185, 44] on icon "Previous" at bounding box center [187, 41] width 8 height 13
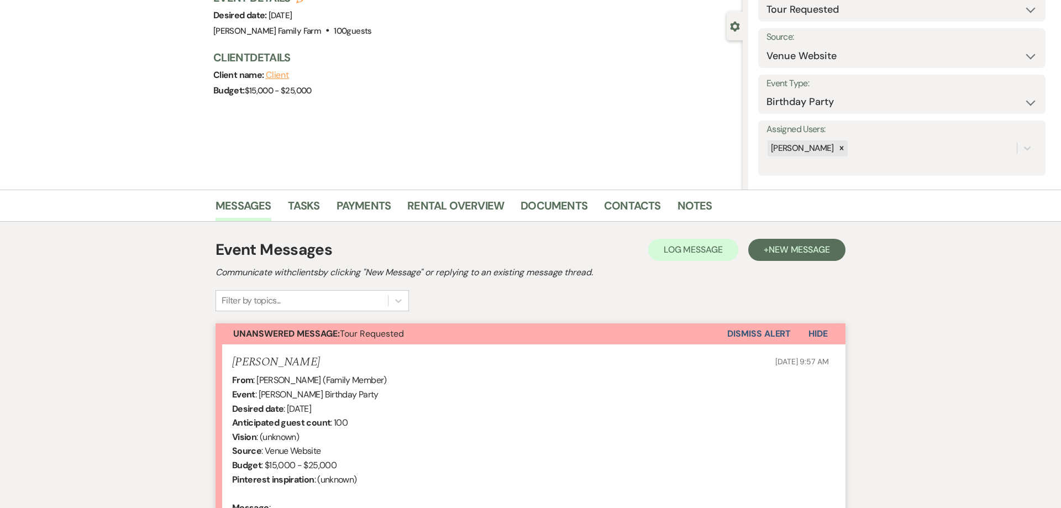
select select "2"
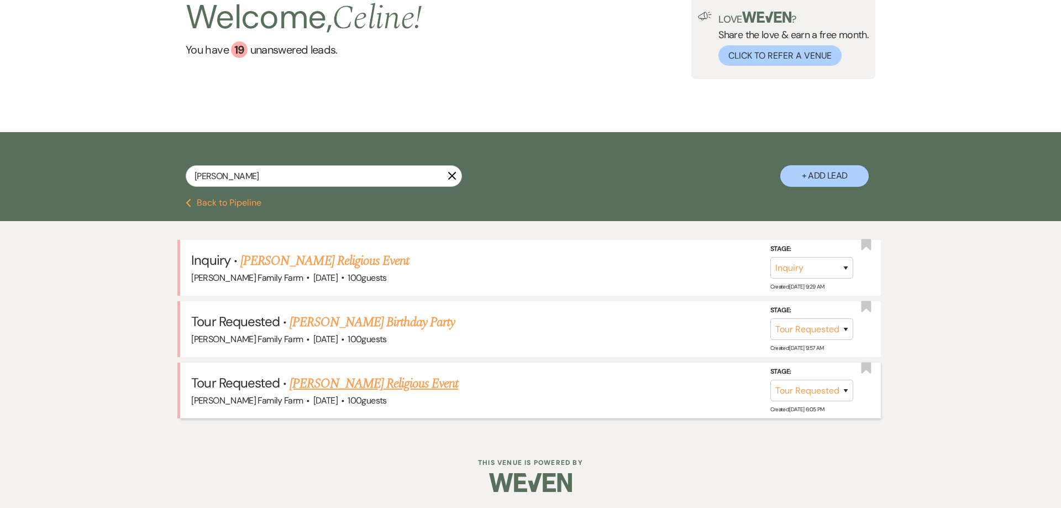
click at [392, 381] on link "[PERSON_NAME] Religious Event" at bounding box center [374, 383] width 169 height 20
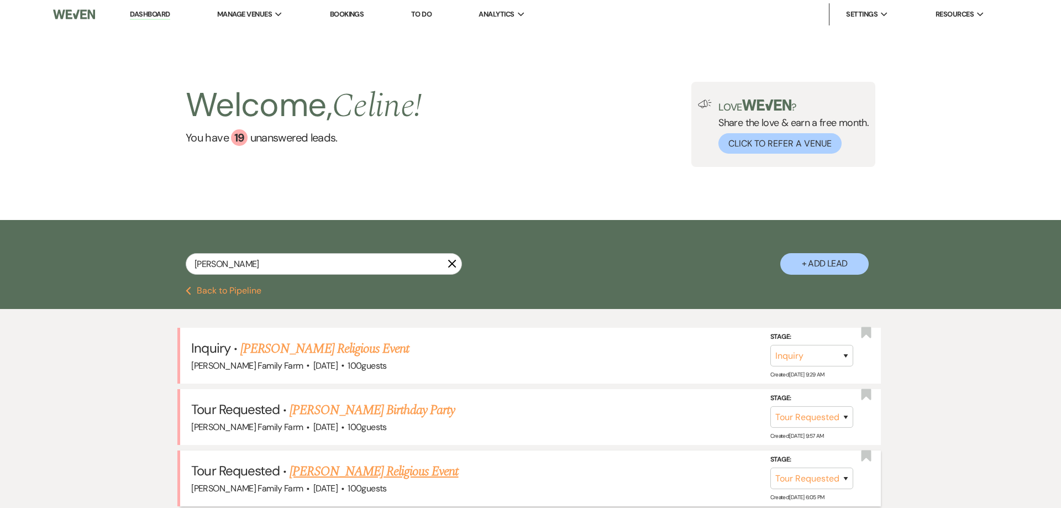
select select "2"
select select "5"
select select "12"
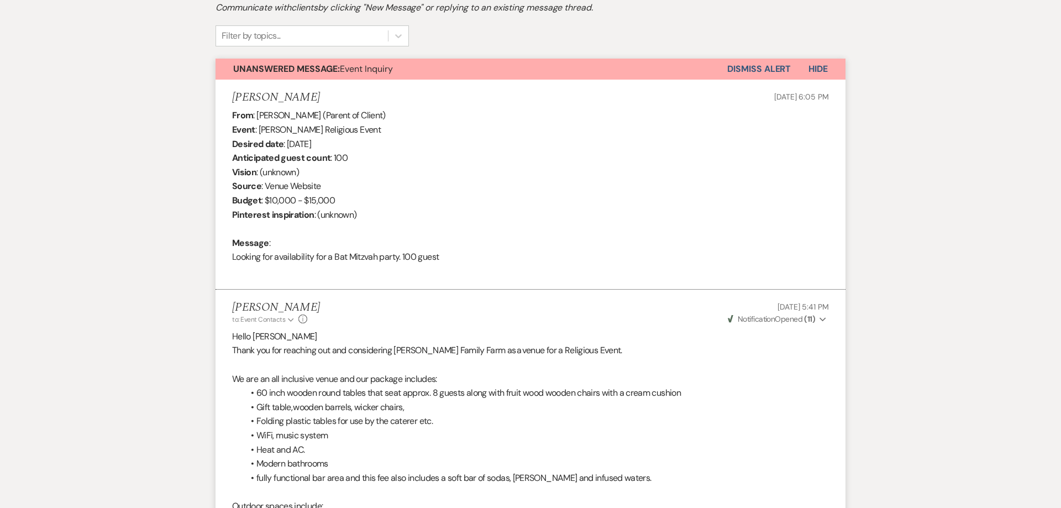
scroll to position [817, 0]
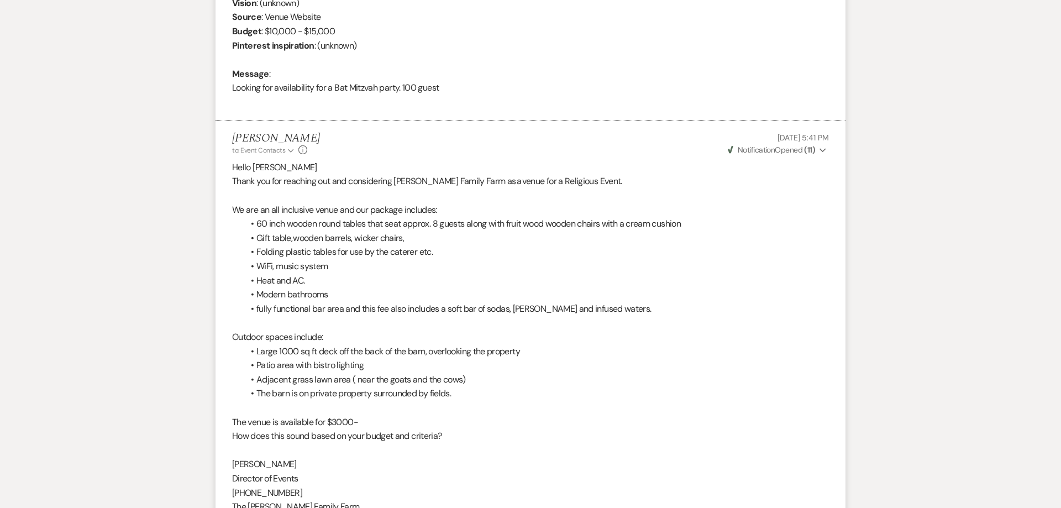
scroll to position [88, 0]
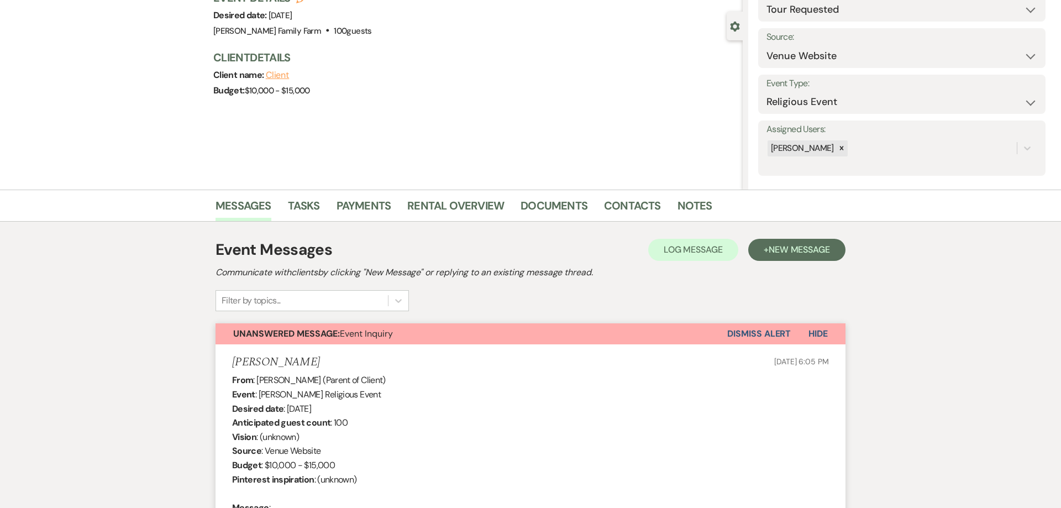
select select "2"
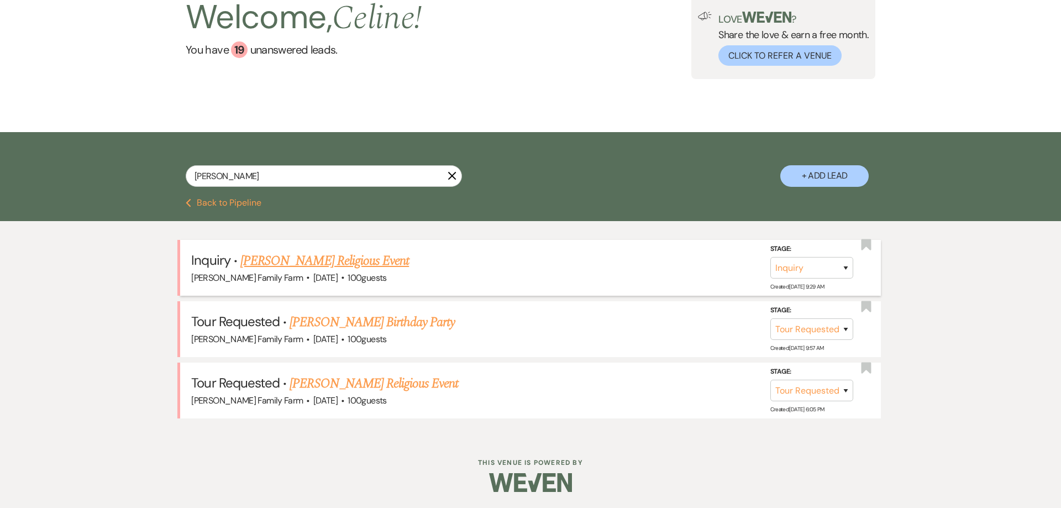
click at [359, 260] on link "[PERSON_NAME] Religious Event" at bounding box center [324, 261] width 169 height 20
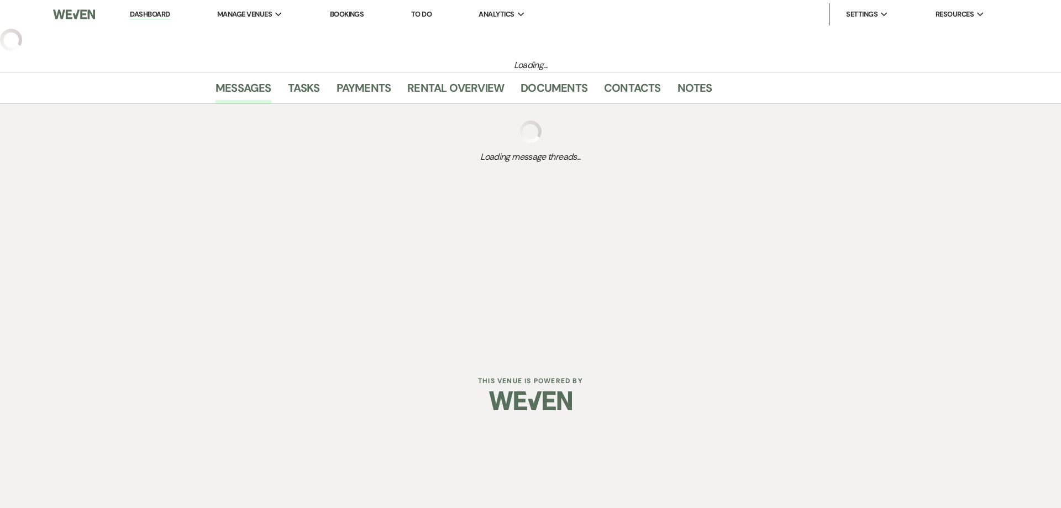
select select "5"
select select "12"
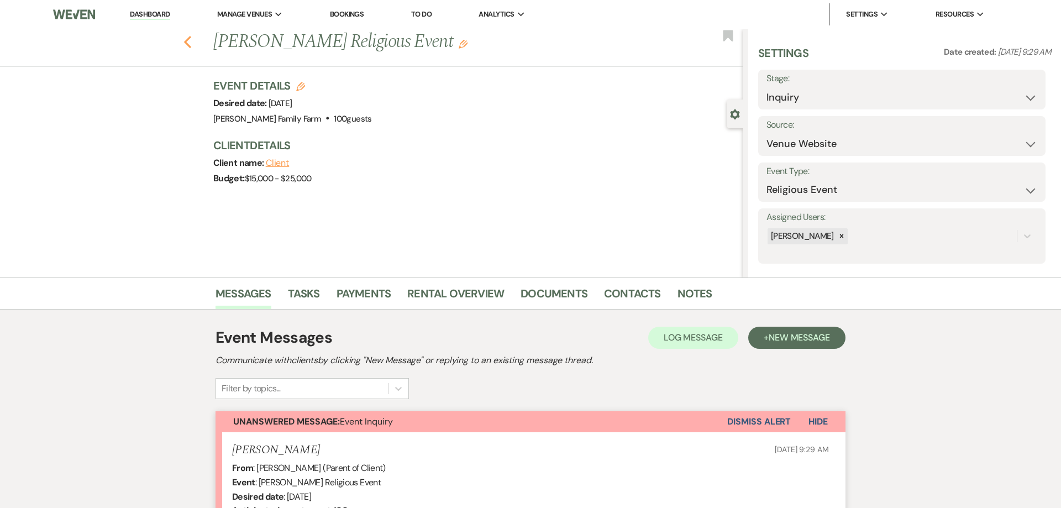
click at [185, 44] on icon "Previous" at bounding box center [187, 41] width 8 height 13
select select "2"
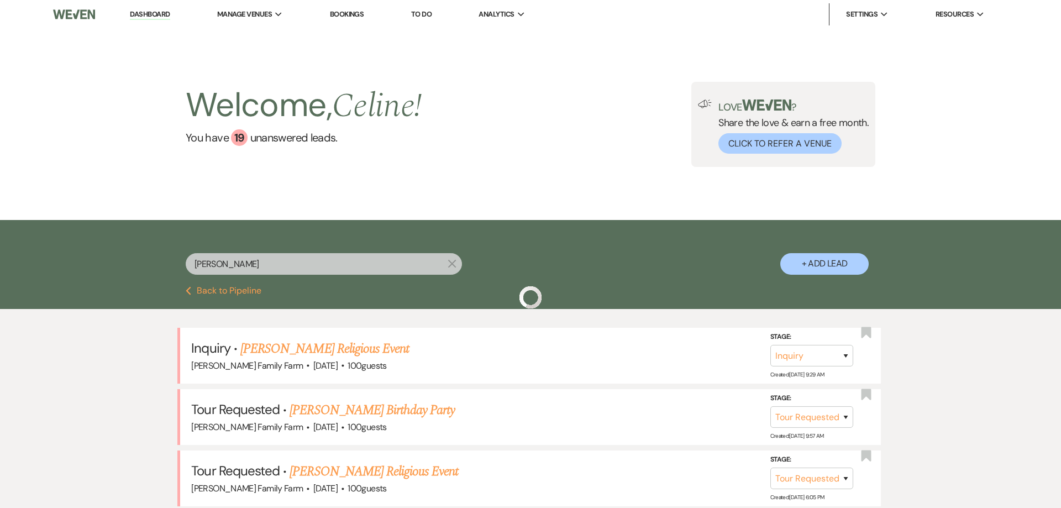
scroll to position [88, 0]
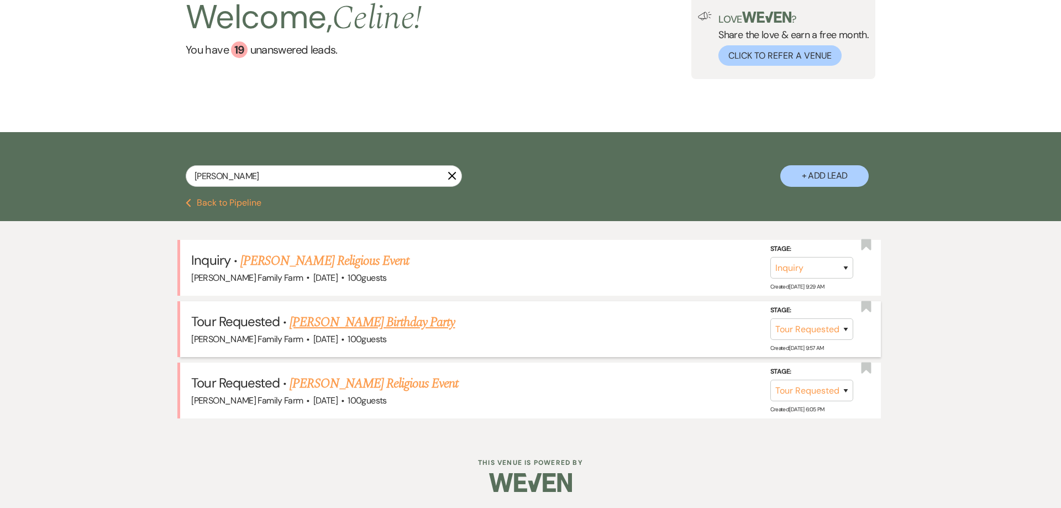
click at [365, 318] on link "[PERSON_NAME] Birthday Party" at bounding box center [372, 322] width 165 height 20
select select "2"
select select "5"
select select "4"
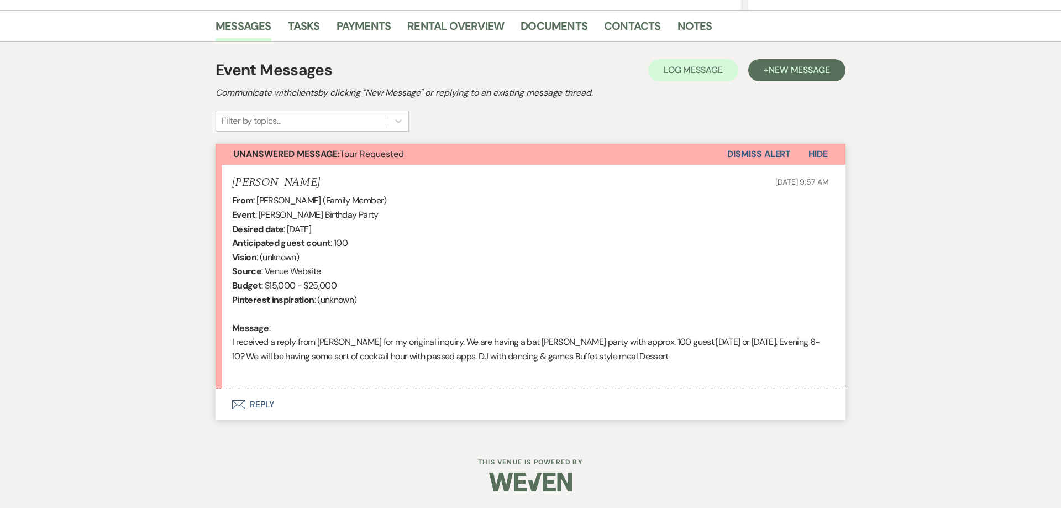
scroll to position [88, 0]
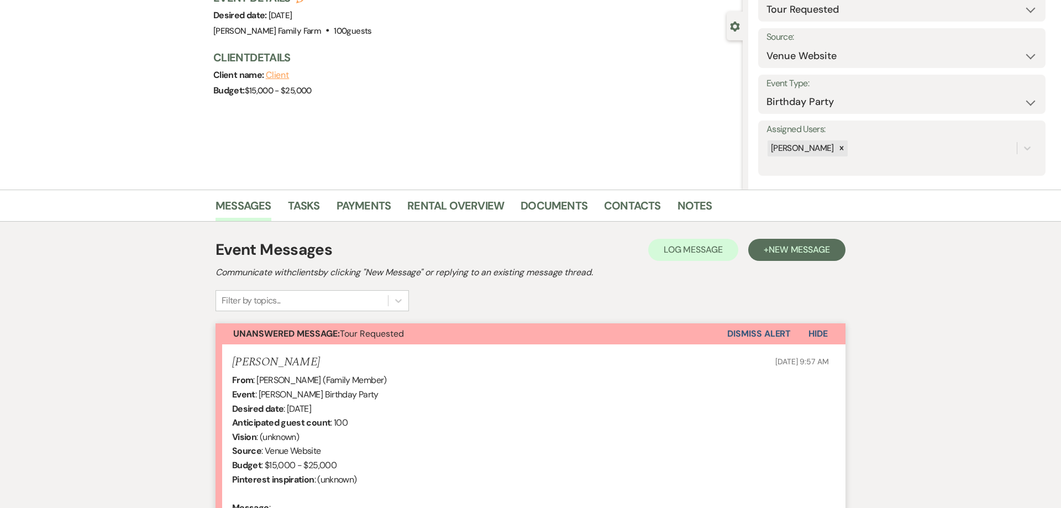
select select "2"
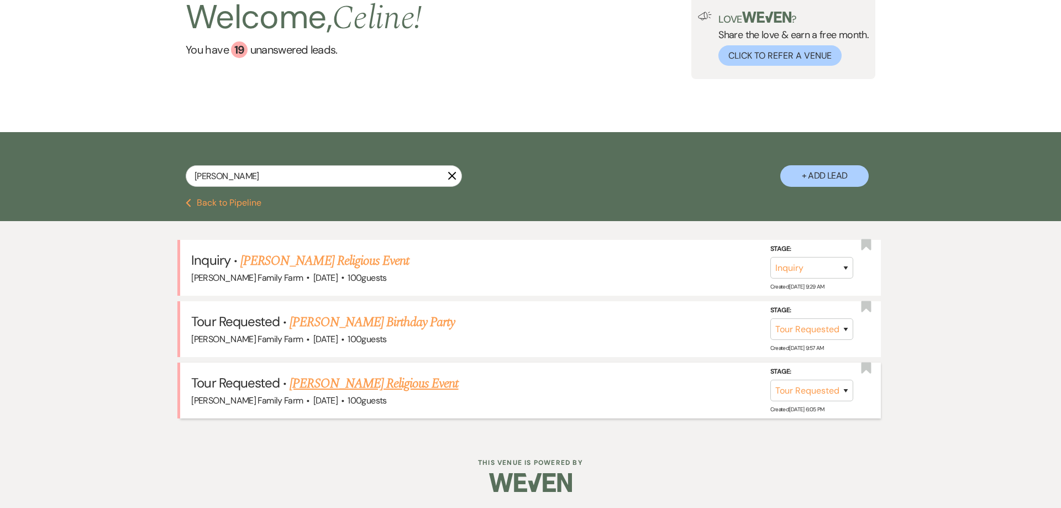
click at [354, 387] on link "[PERSON_NAME] Religious Event" at bounding box center [374, 383] width 169 height 20
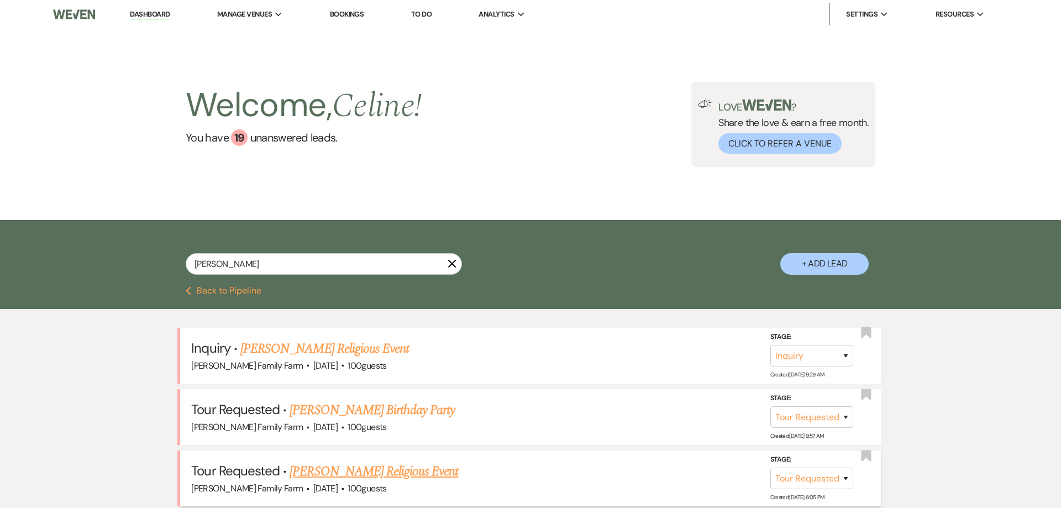
select select "2"
select select "5"
select select "12"
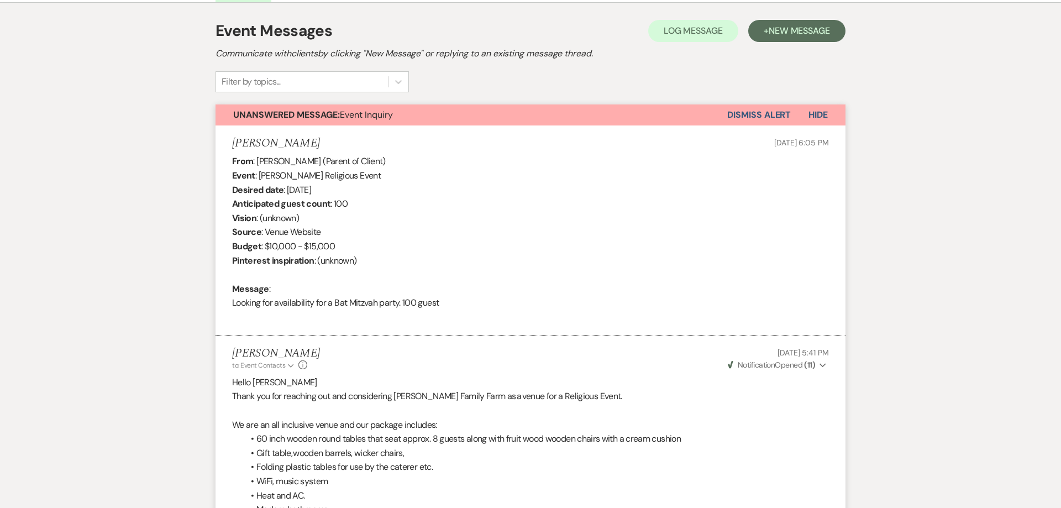
scroll to position [220, 0]
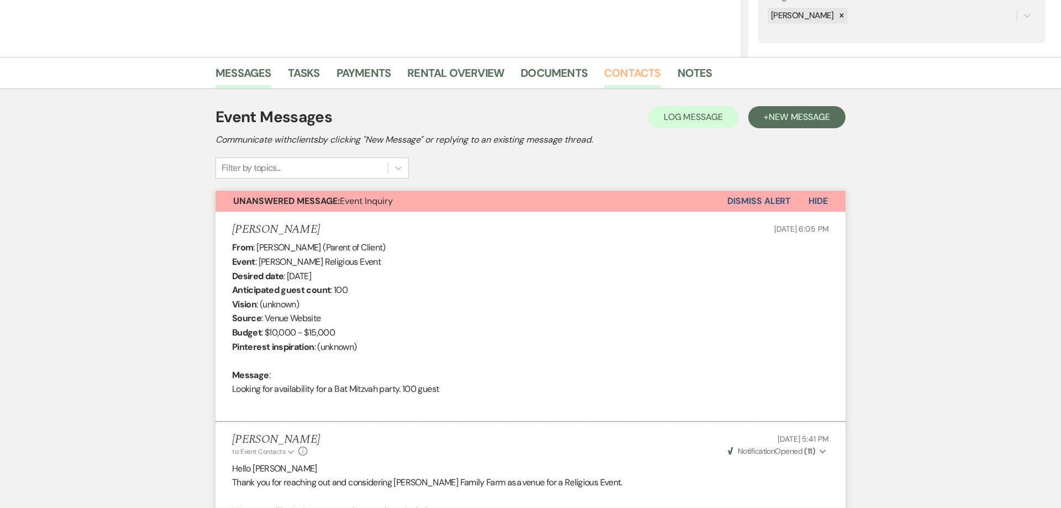
click at [607, 72] on link "Contacts" at bounding box center [632, 76] width 57 height 24
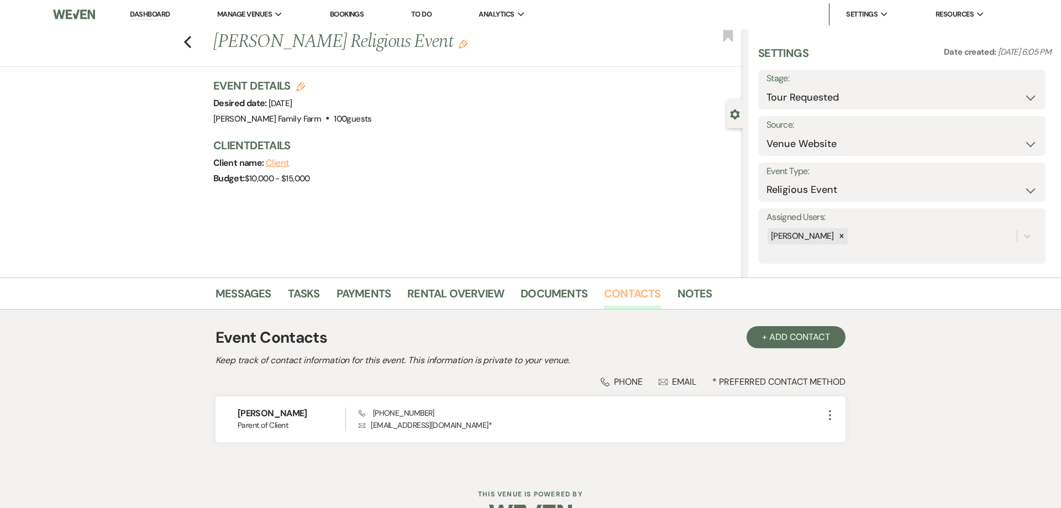
scroll to position [32, 0]
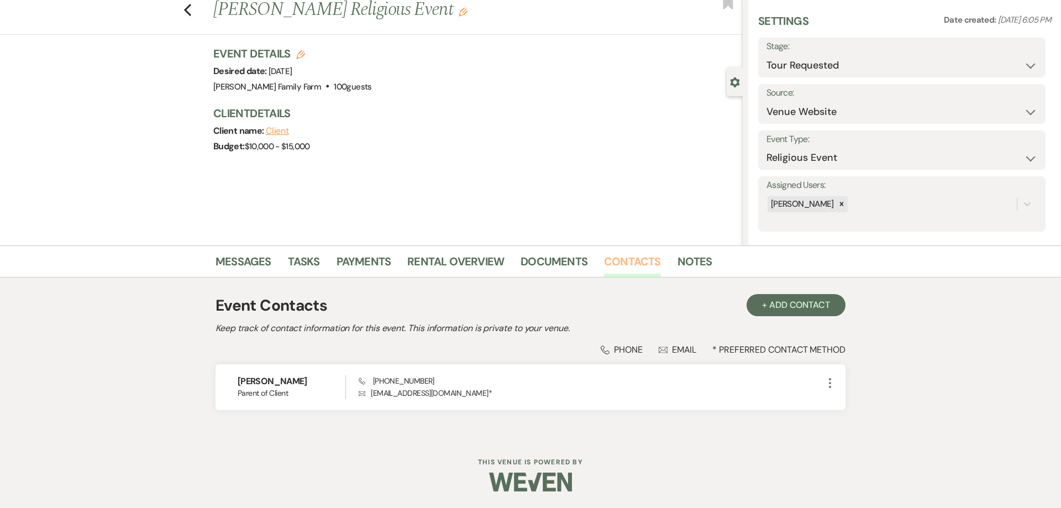
select select "2"
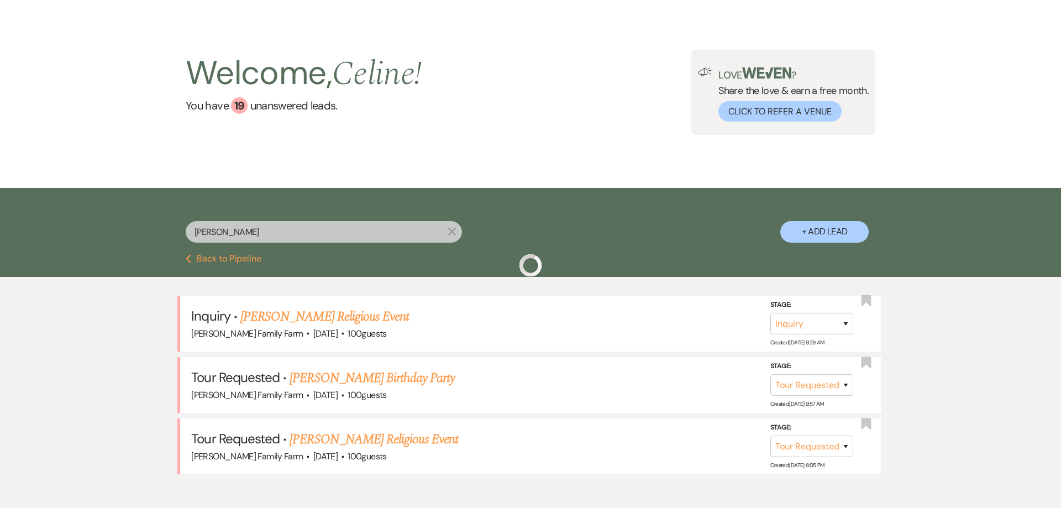
scroll to position [88, 0]
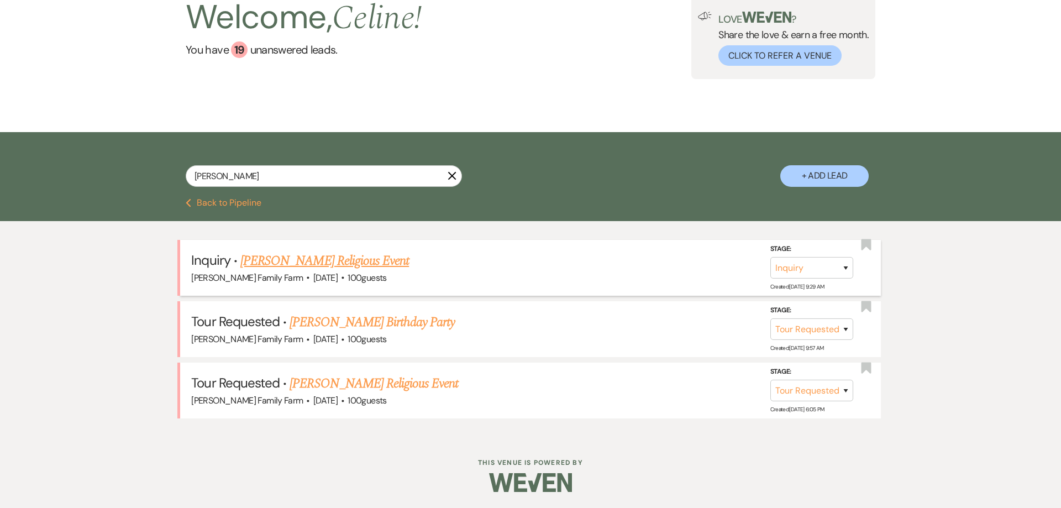
click at [346, 267] on link "[PERSON_NAME] Religious Event" at bounding box center [324, 261] width 169 height 20
select select "5"
select select "12"
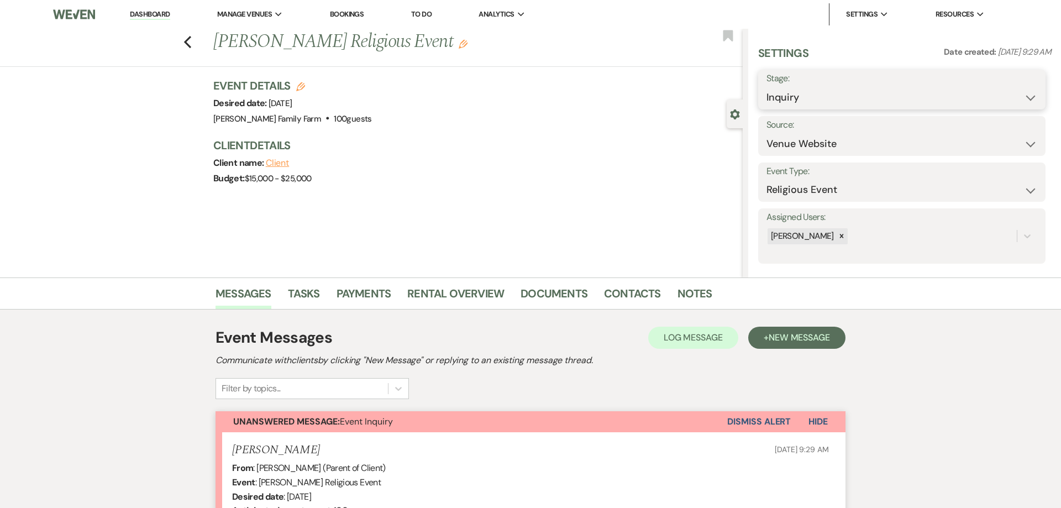
click at [766, 87] on select "Inquiry Follow Up Tour Requested Tour Confirmed Toured Proposal Sent Booked Lost" at bounding box center [901, 98] width 271 height 22
select select "8"
click option "Lost" at bounding box center [0, 0] width 0 height 0
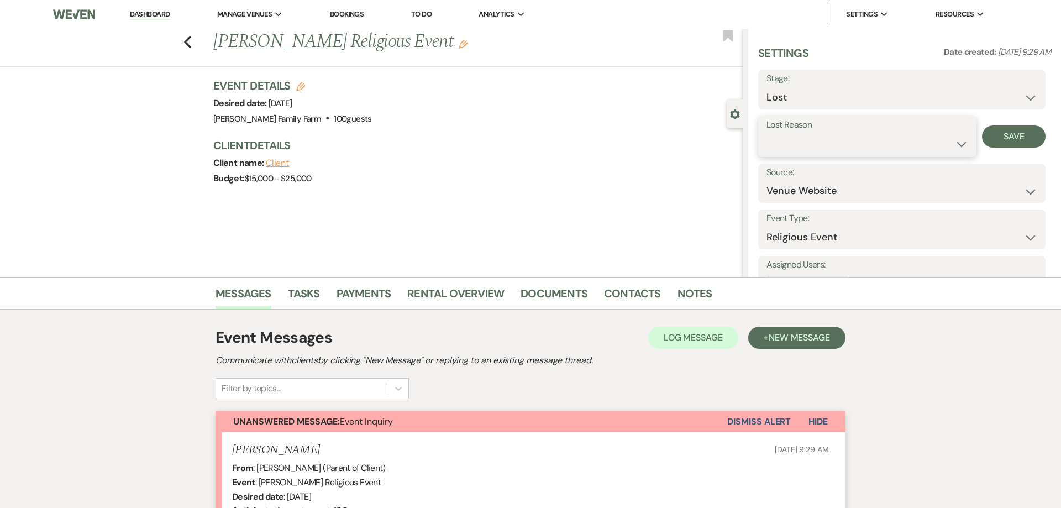
click at [766, 133] on select "Booked Elsewhere Budget Date Unavailable No Response Not a Good Match Capacity …" at bounding box center [867, 144] width 202 height 22
select select "4"
click option "Duplicate (hidden)" at bounding box center [0, 0] width 0 height 0
click at [1003, 138] on button "Save" at bounding box center [1014, 136] width 64 height 22
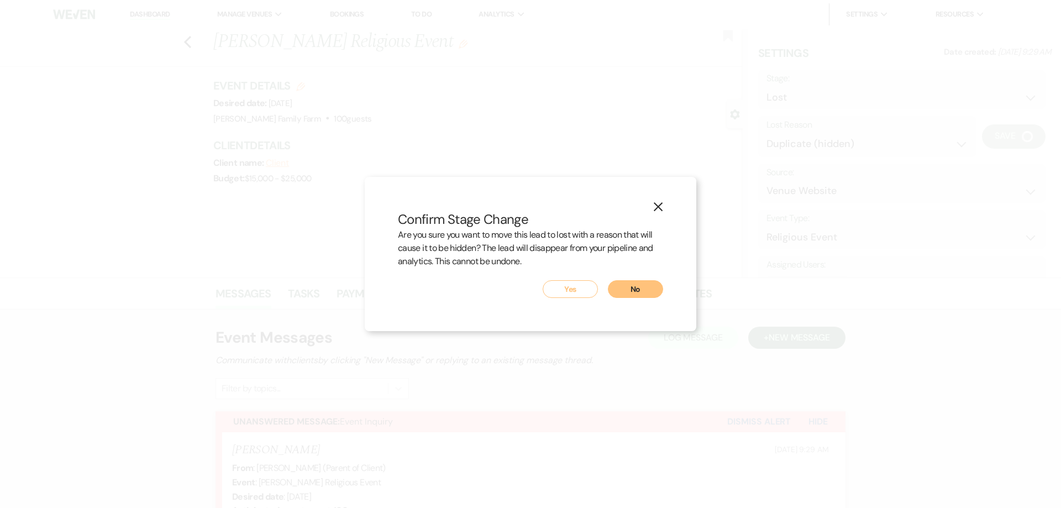
click at [579, 289] on button "Yes" at bounding box center [570, 289] width 55 height 18
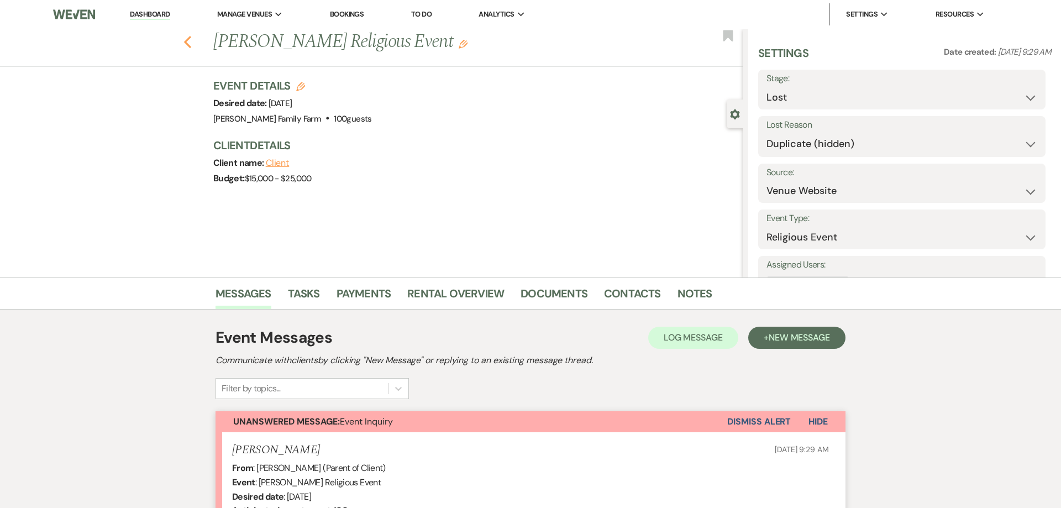
click at [189, 44] on icon "Previous" at bounding box center [187, 41] width 8 height 13
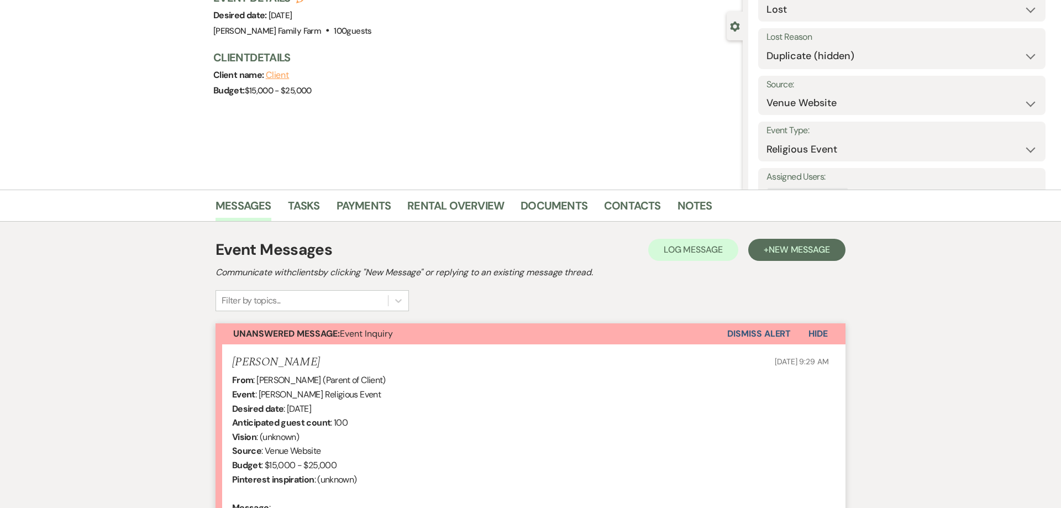
select select "8"
select select "4"
select select "2"
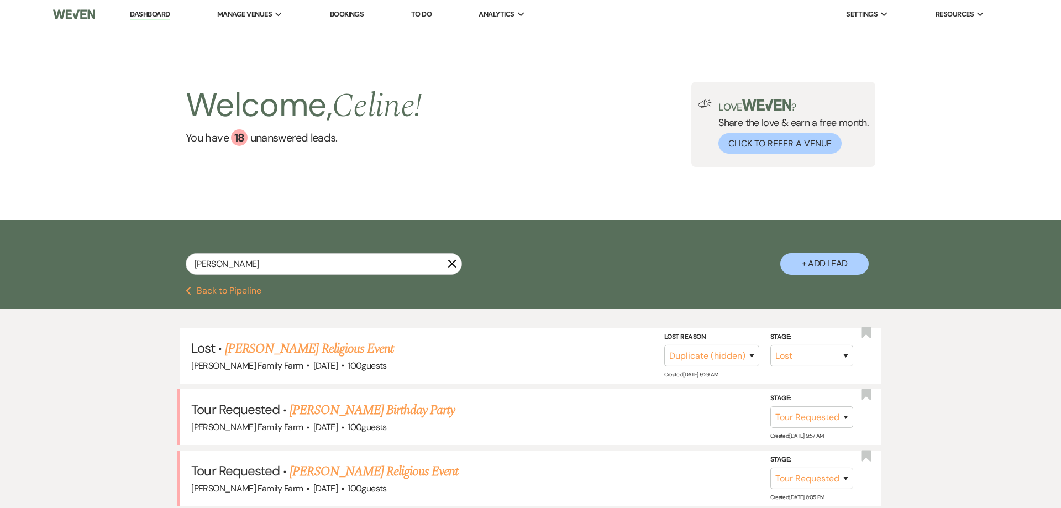
scroll to position [88, 0]
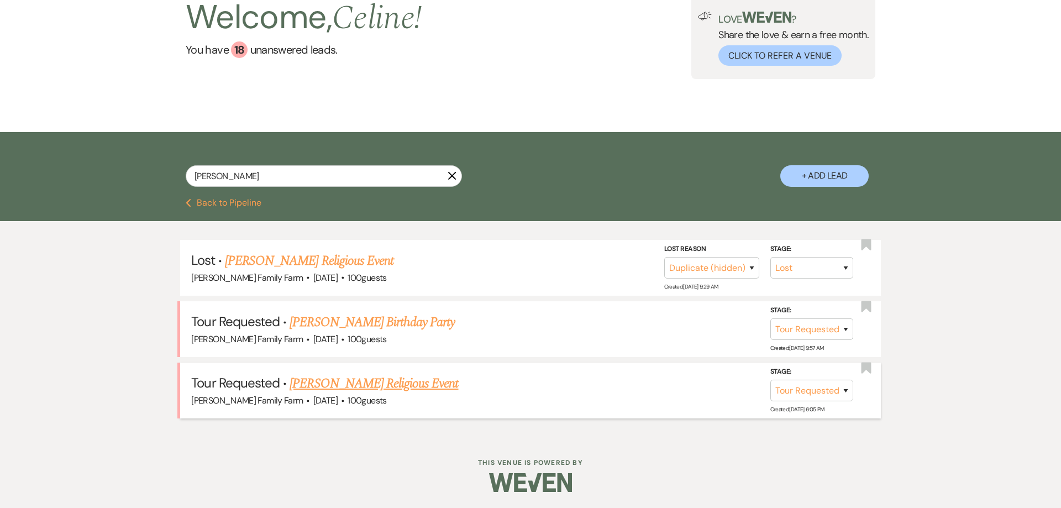
click at [388, 386] on link "[PERSON_NAME] Religious Event" at bounding box center [374, 383] width 169 height 20
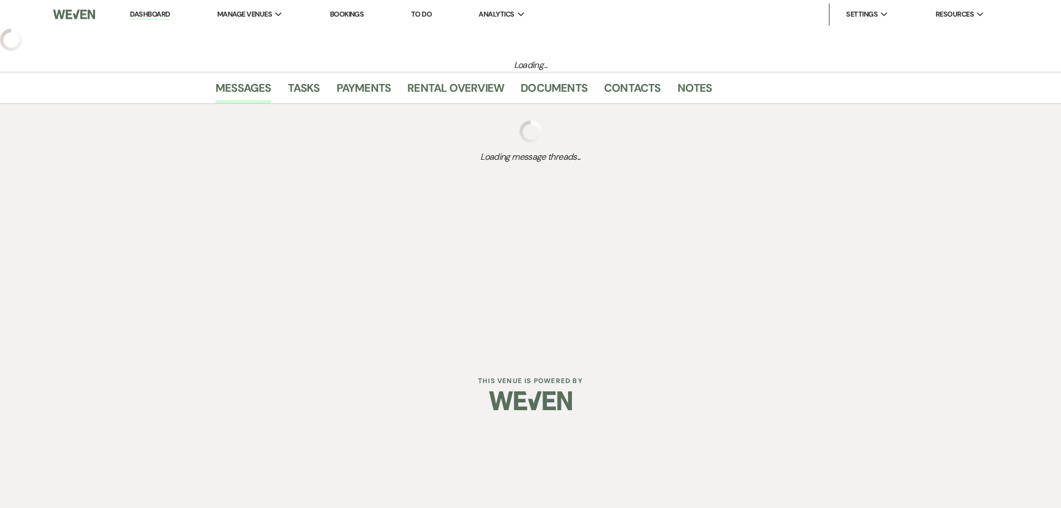
select select "2"
select select "5"
select select "12"
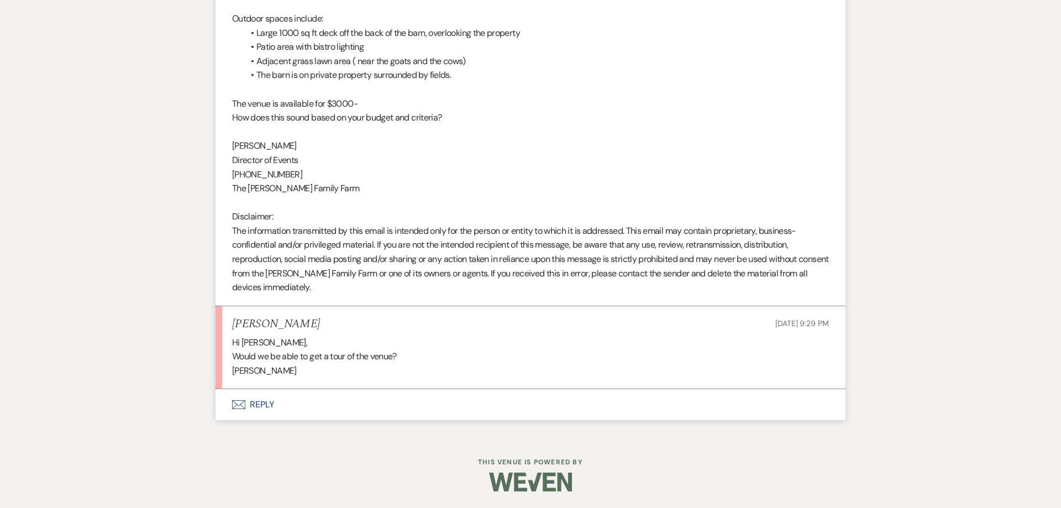
scroll to position [88, 0]
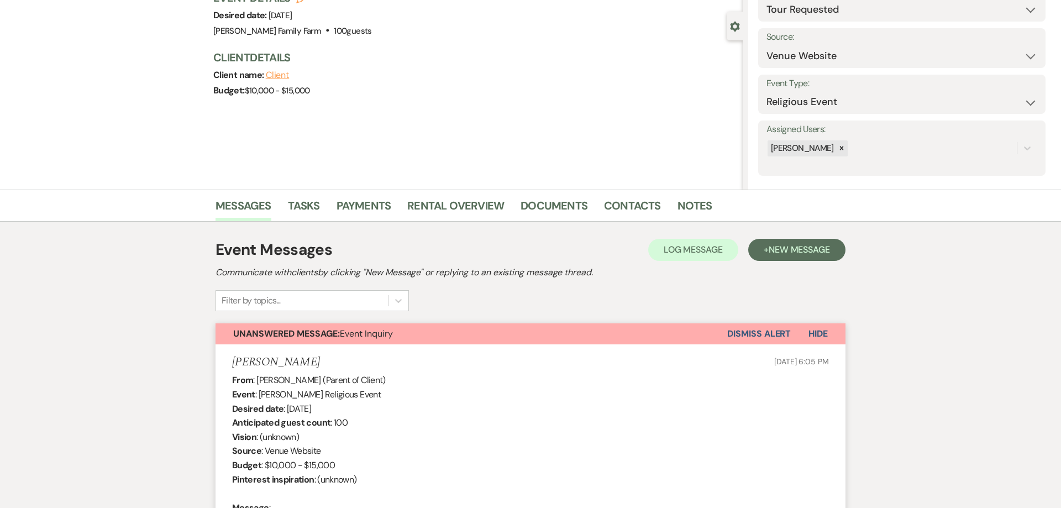
select select "8"
select select "4"
select select "2"
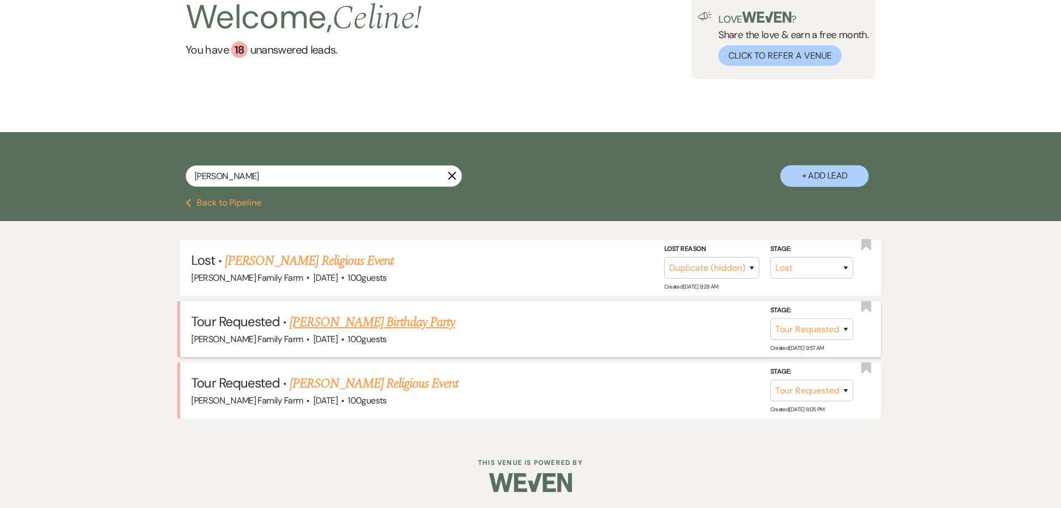
click at [357, 319] on link "[PERSON_NAME] Birthday Party" at bounding box center [372, 322] width 165 height 20
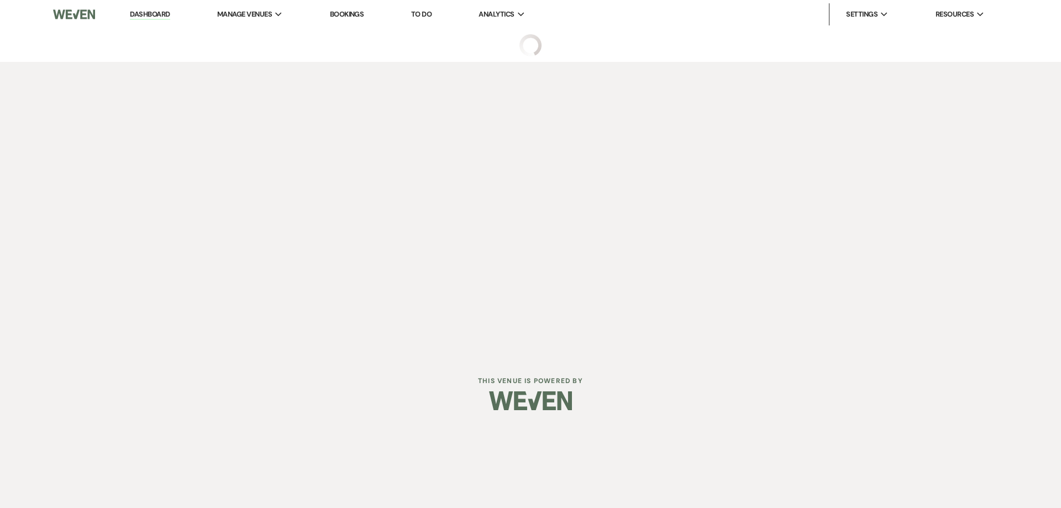
select select "2"
select select "5"
select select "4"
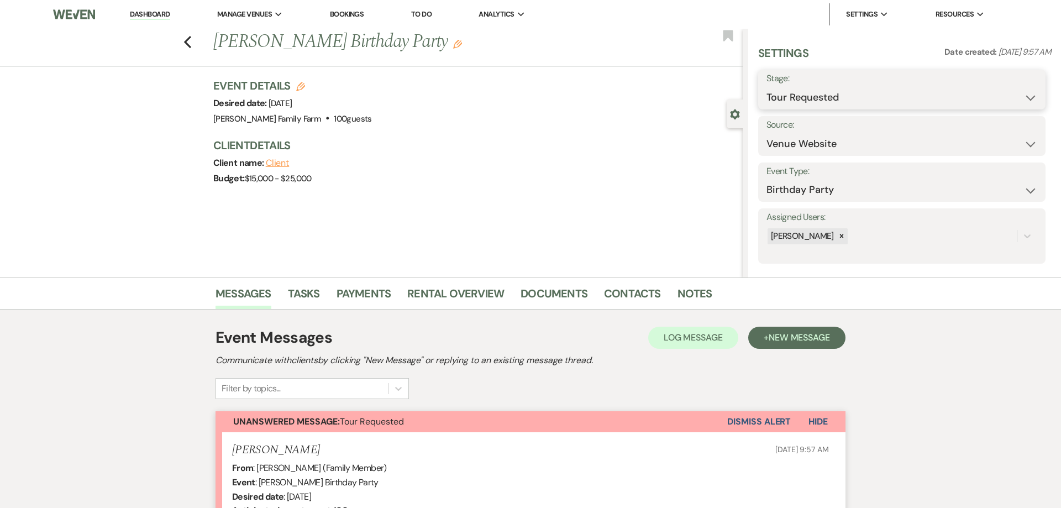
click at [766, 87] on select "Inquiry Follow Up Tour Requested Tour Confirmed Toured Proposal Sent Booked Lost" at bounding box center [901, 98] width 271 height 22
select select "8"
click option "Lost" at bounding box center [0, 0] width 0 height 0
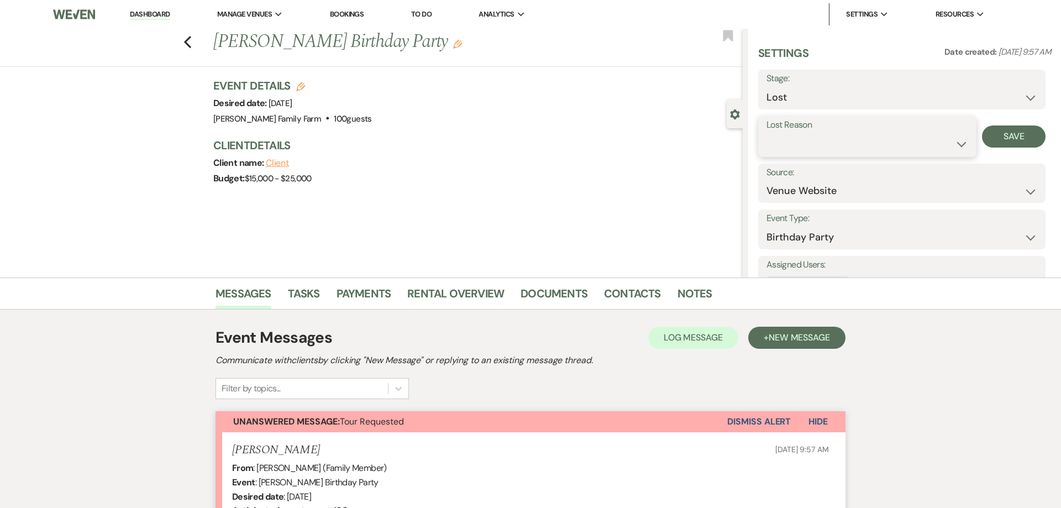
click at [766, 133] on select "Booked Elsewhere Budget Date Unavailable No Response Not a Good Match Capacity …" at bounding box center [867, 144] width 202 height 22
select select "4"
click option "Duplicate (hidden)" at bounding box center [0, 0] width 0 height 0
click at [993, 135] on button "Save" at bounding box center [1014, 136] width 64 height 22
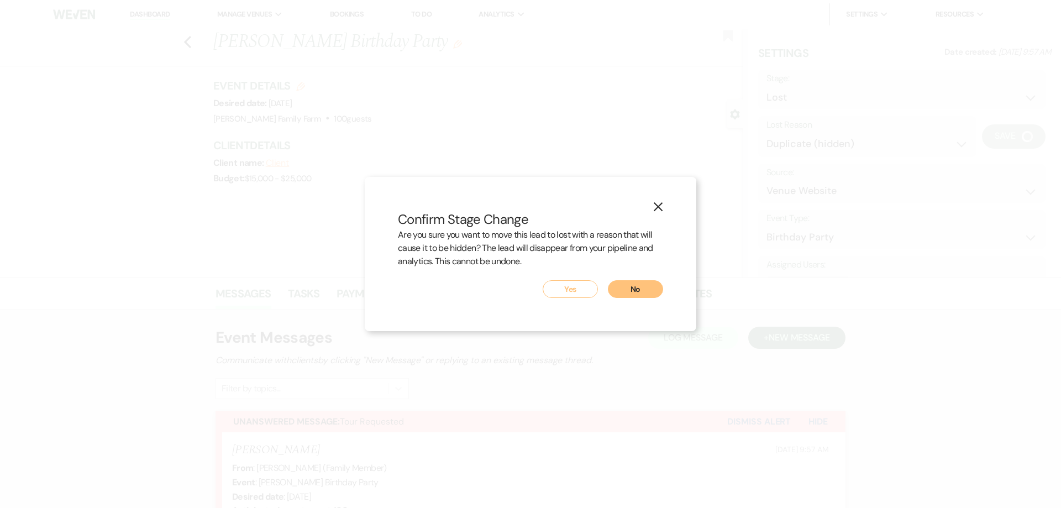
click at [563, 293] on button "Yes" at bounding box center [570, 289] width 55 height 18
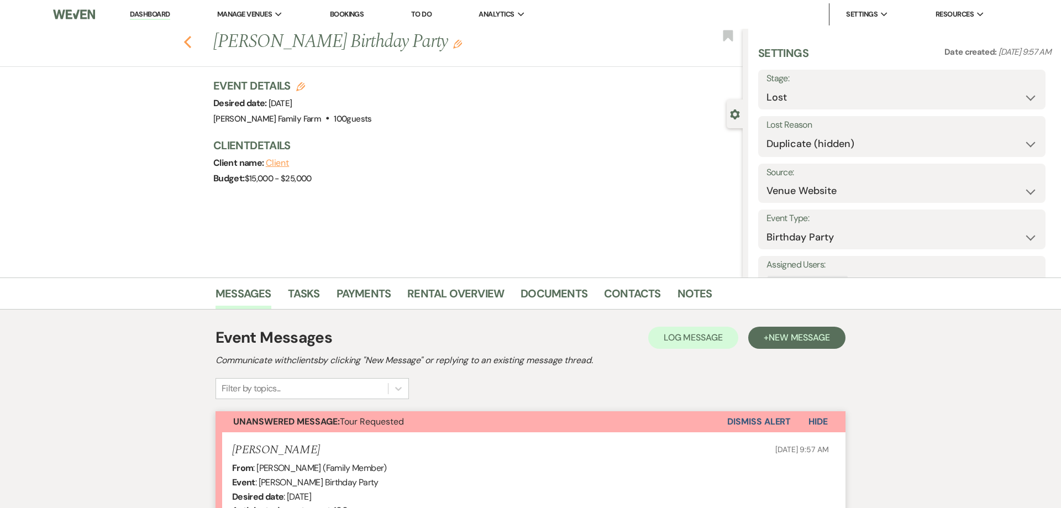
click at [187, 42] on icon "Previous" at bounding box center [187, 41] width 8 height 13
select select "8"
select select "4"
select select "8"
select select "4"
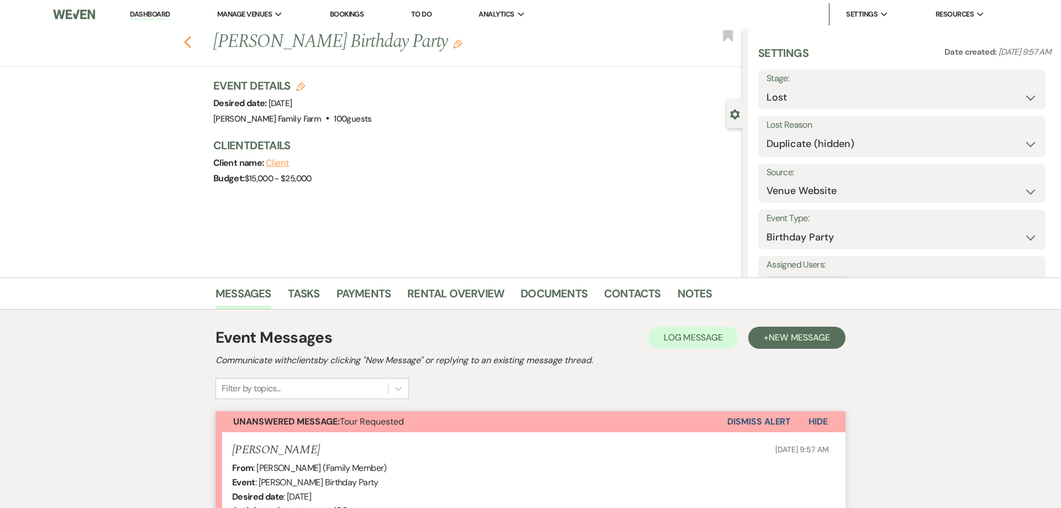
select select "2"
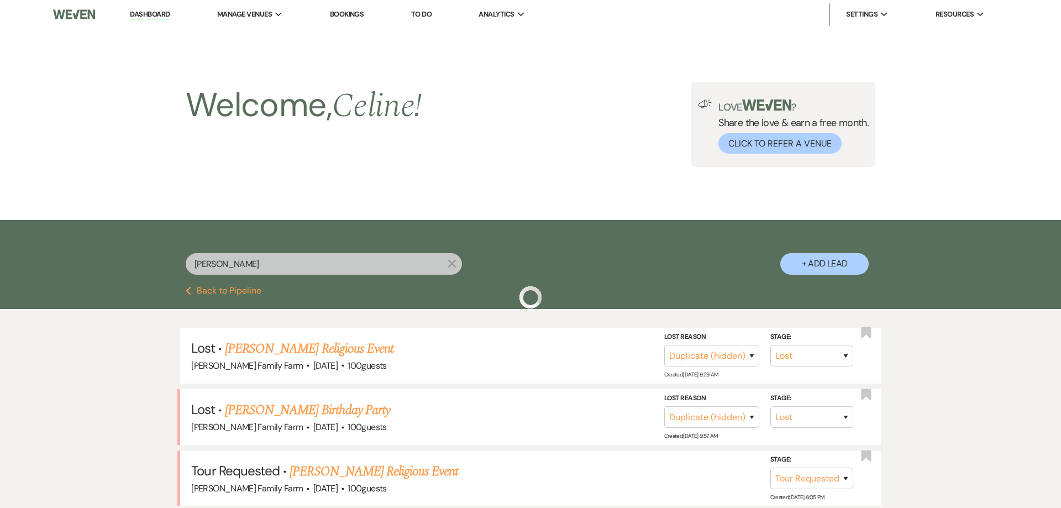
scroll to position [88, 0]
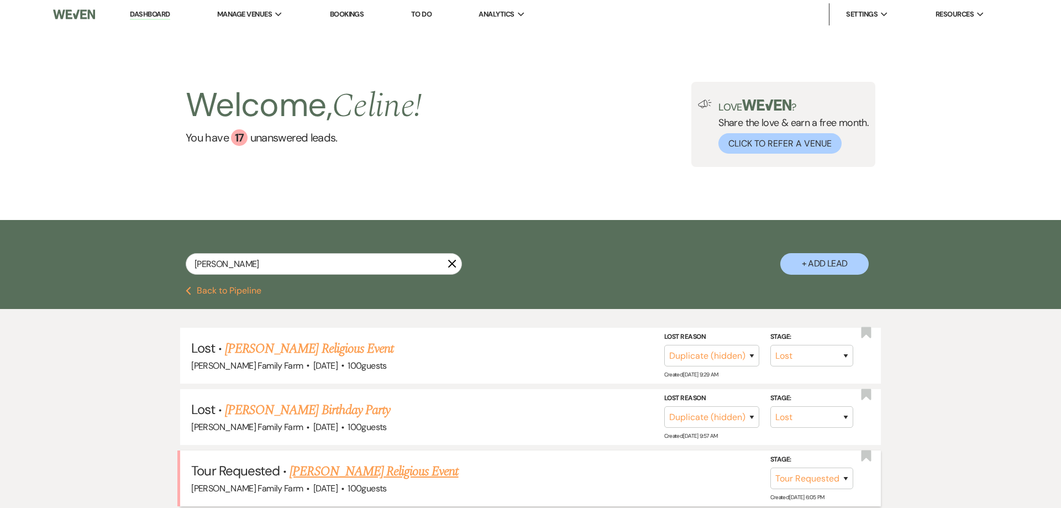
scroll to position [88, 0]
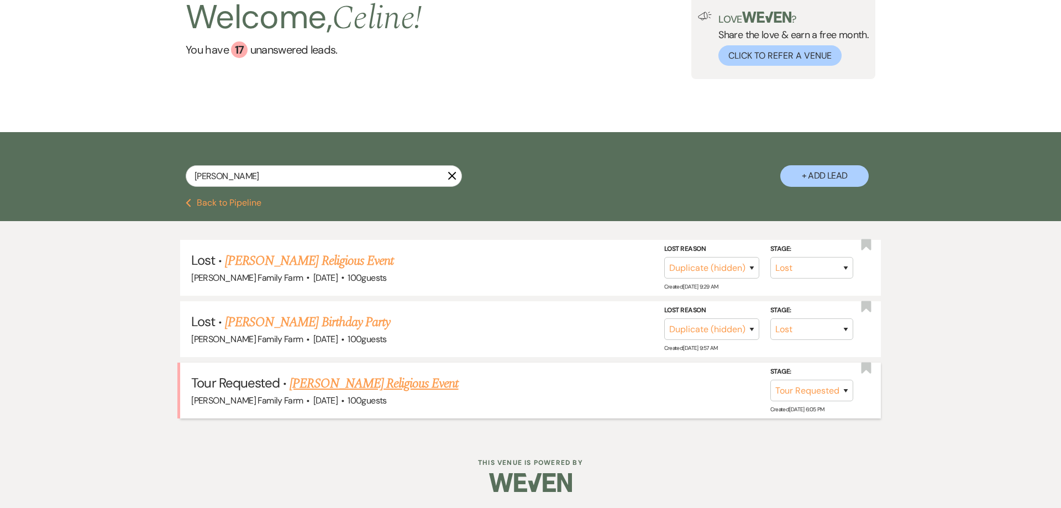
click at [332, 378] on link "[PERSON_NAME] Religious Event" at bounding box center [374, 383] width 169 height 20
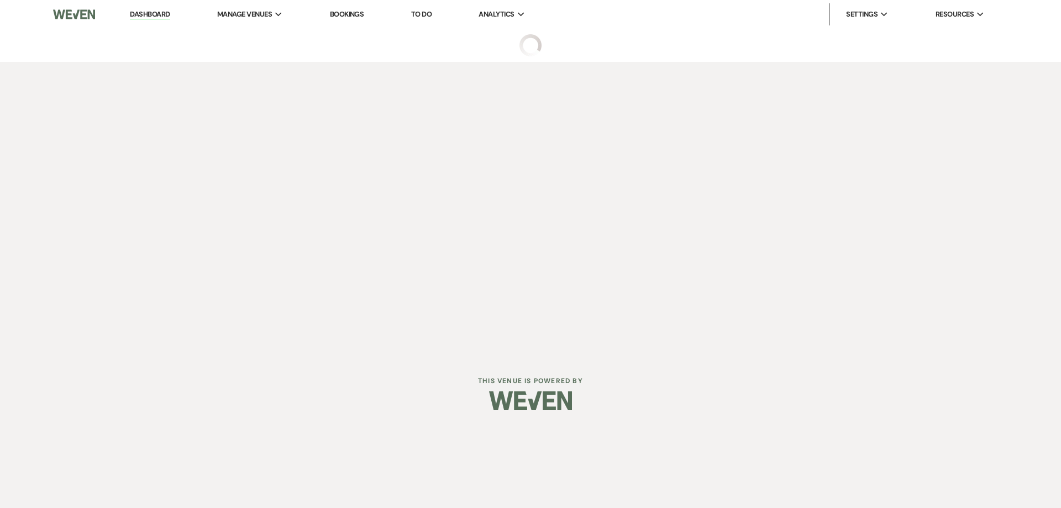
select select "2"
select select "5"
select select "12"
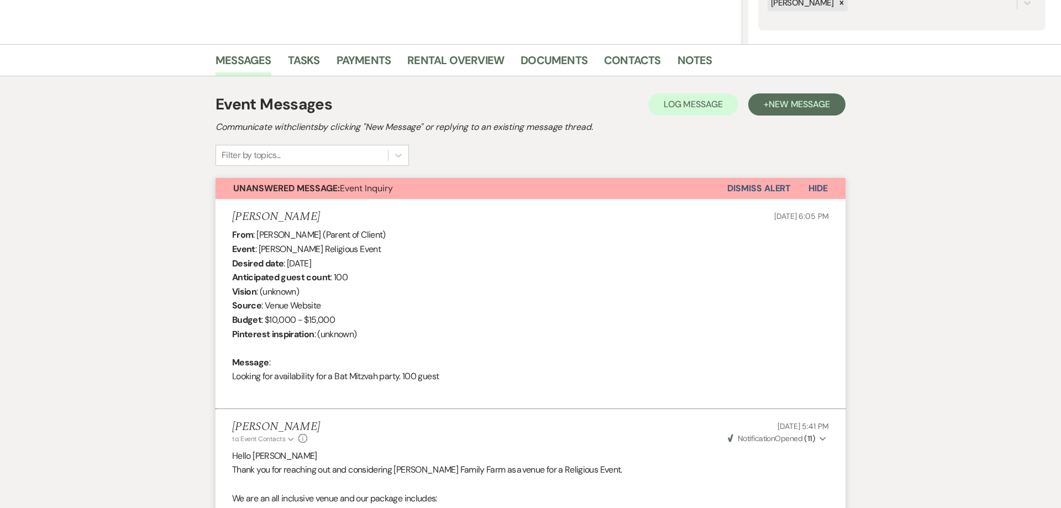
scroll to position [85, 0]
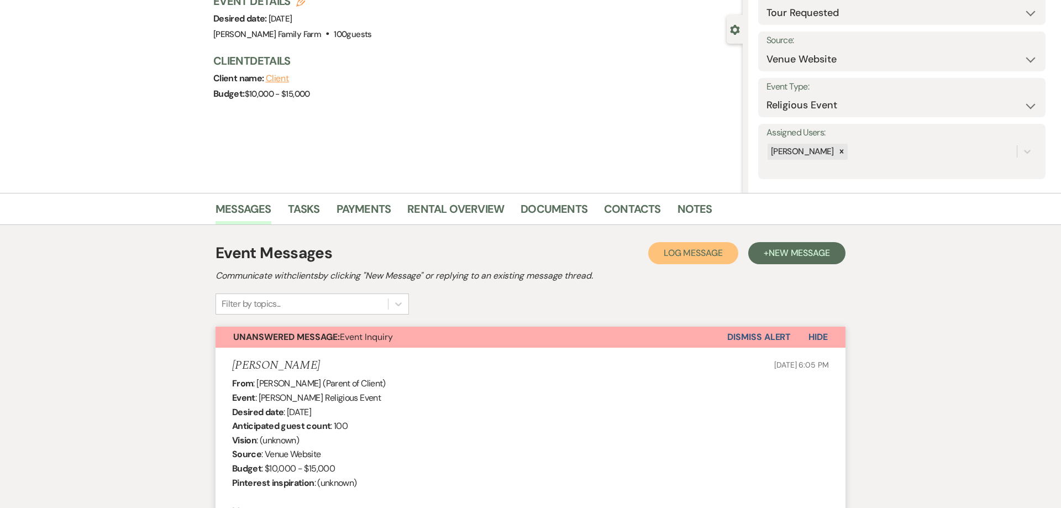
click at [689, 250] on span "Log Message" at bounding box center [693, 253] width 59 height 12
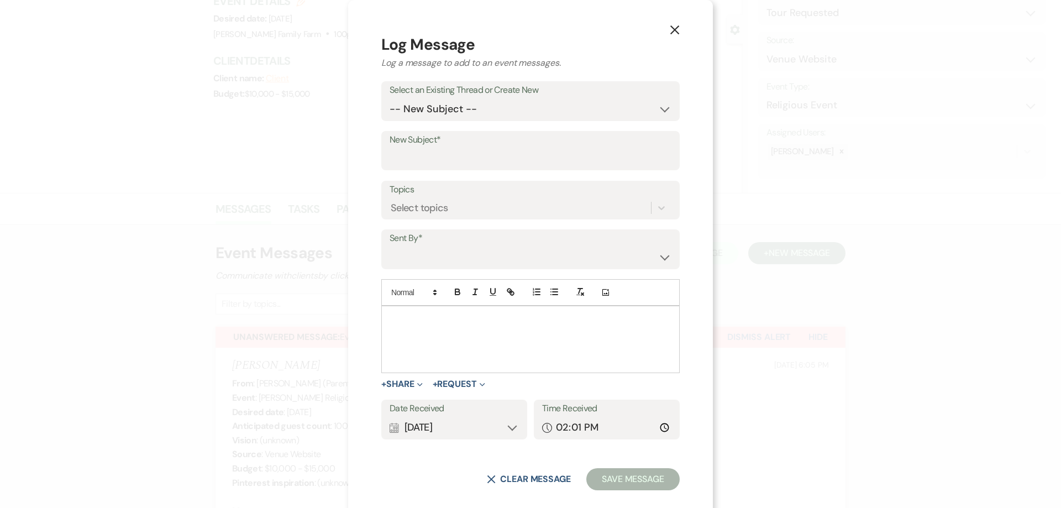
click at [397, 329] on div at bounding box center [530, 339] width 297 height 66
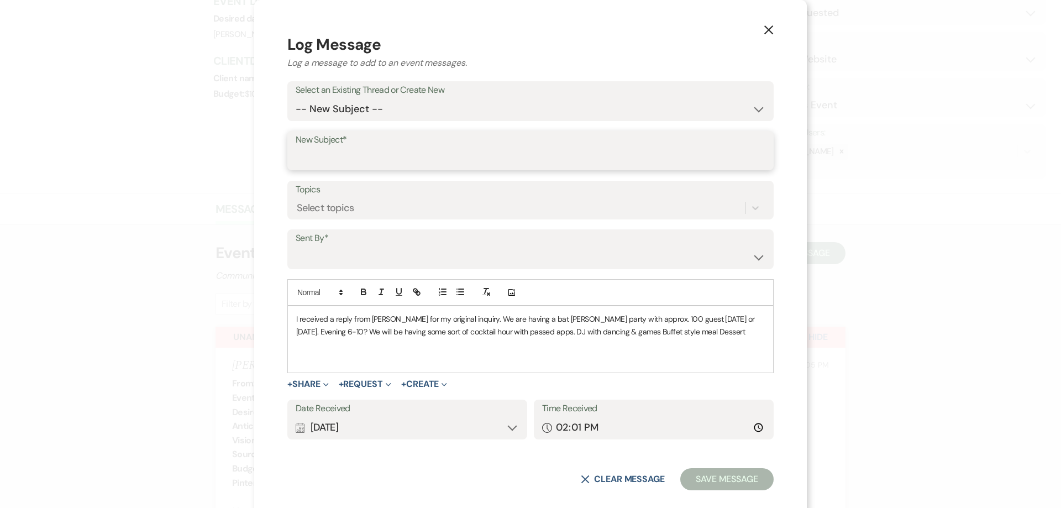
click at [318, 160] on input "New Subject*" at bounding box center [531, 159] width 470 height 22
click at [296, 98] on select "-- New Subject -- Event Inquiry" at bounding box center [531, 109] width 470 height 22
select select "449050"
click option "Event Inquiry" at bounding box center [0, 0] width 0 height 0
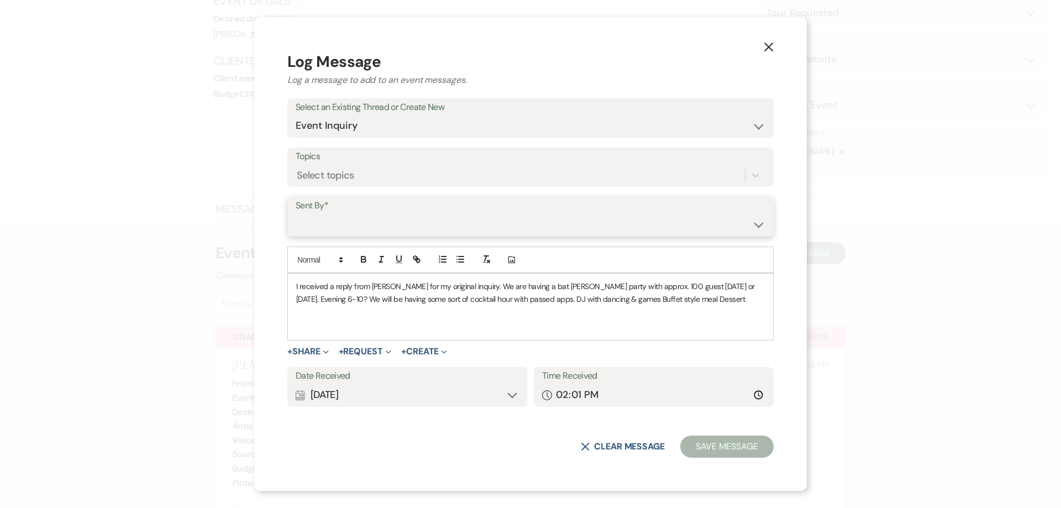
click at [296, 214] on select "[PERSON_NAME] ([EMAIL_ADDRESS][DOMAIN_NAME]) [PERSON_NAME] ([EMAIL_ADDRESS][DOM…" at bounding box center [531, 225] width 470 height 22
select select "contact-373291"
click option "[PERSON_NAME] ([EMAIL_ADDRESS][DOMAIN_NAME])" at bounding box center [0, 0] width 0 height 0
click at [715, 447] on button "Save Message" at bounding box center [726, 446] width 93 height 22
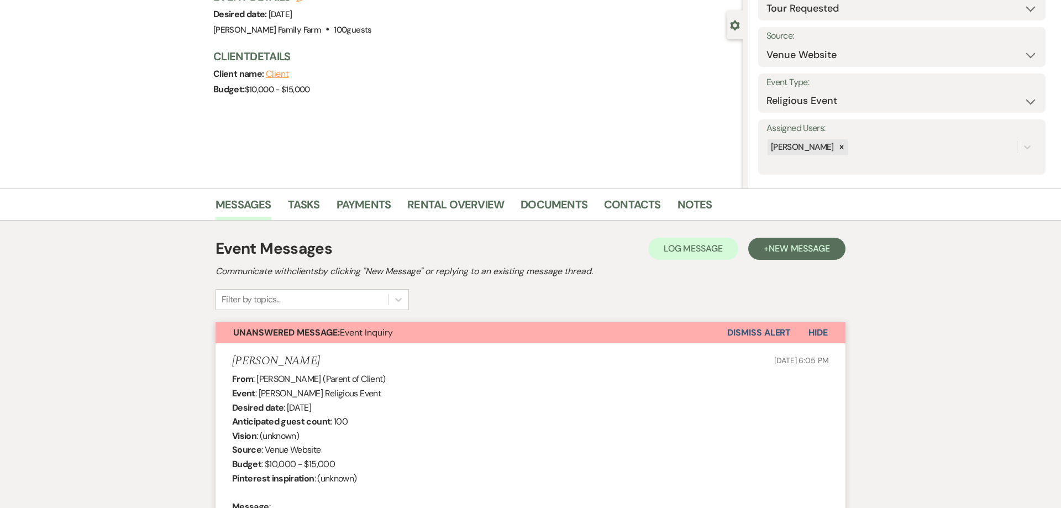
scroll to position [0, 0]
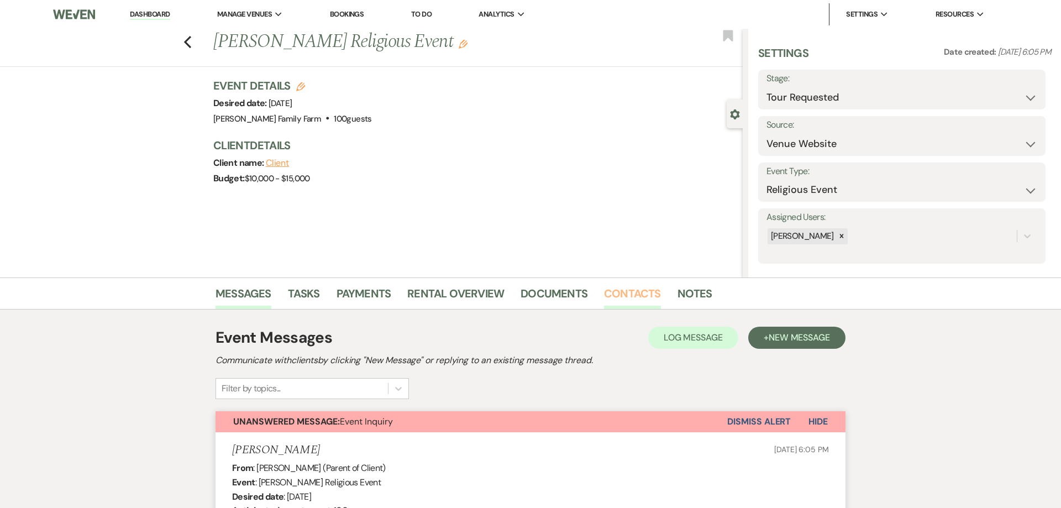
click at [624, 297] on link "Contacts" at bounding box center [632, 297] width 57 height 24
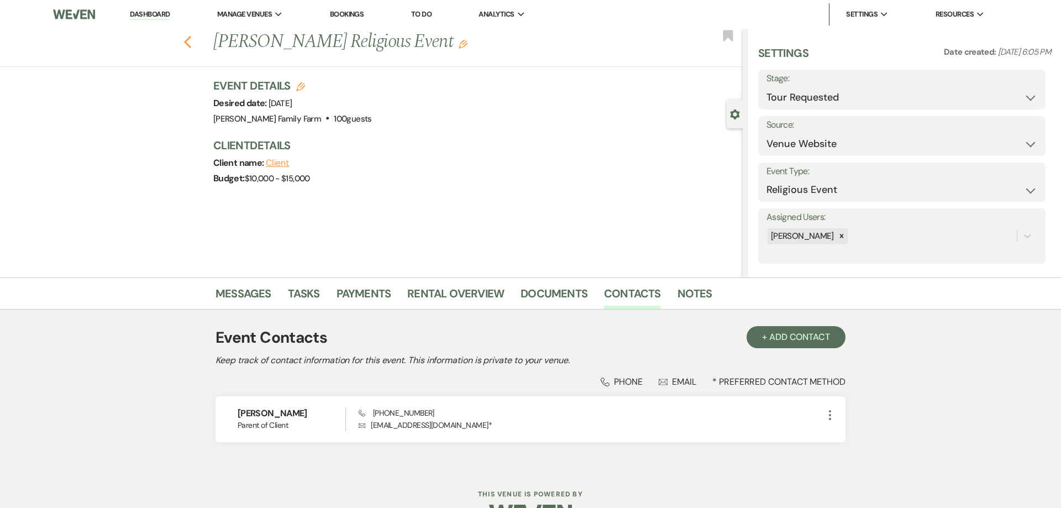
click at [187, 46] on icon "Previous" at bounding box center [187, 41] width 8 height 13
select select "8"
select select "4"
select select "8"
select select "4"
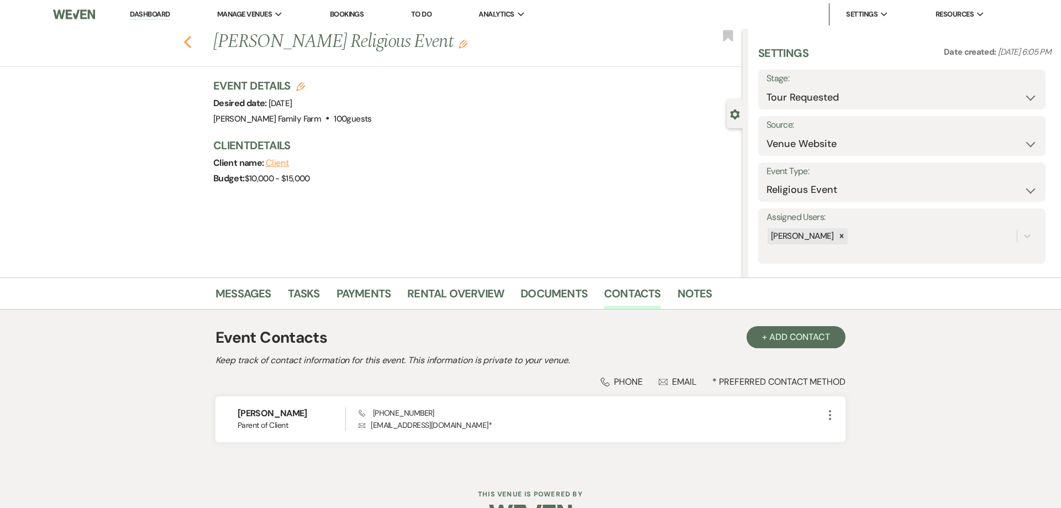
select select "2"
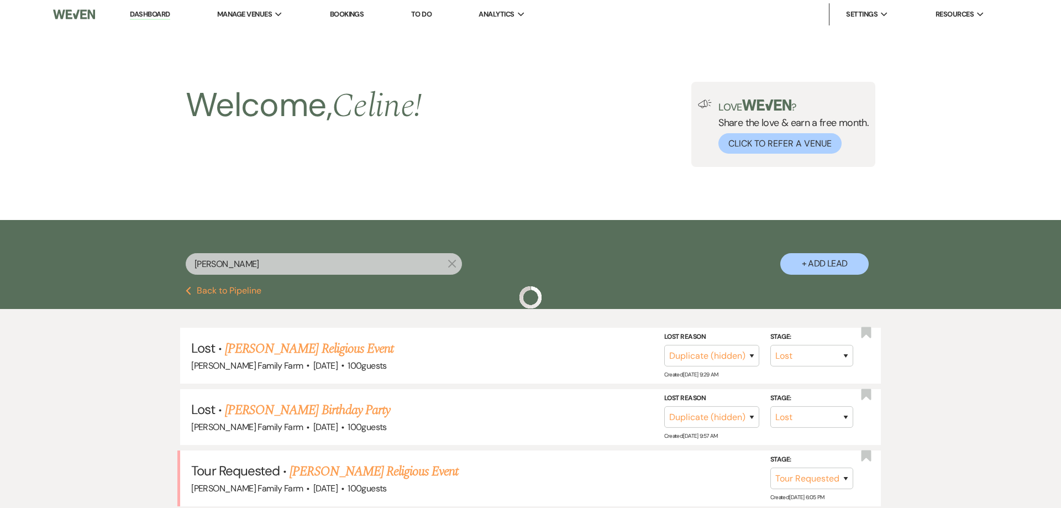
scroll to position [88, 0]
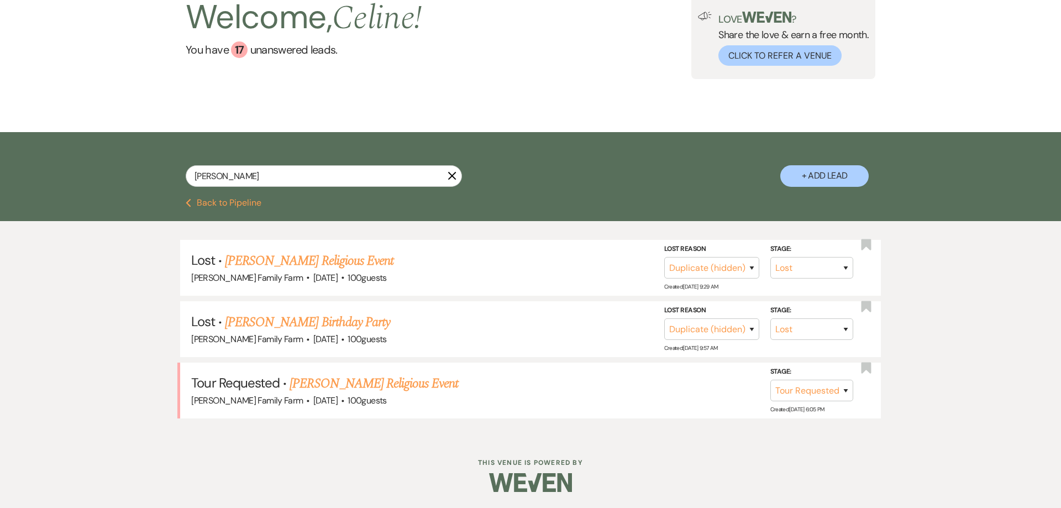
click at [455, 176] on icon "X" at bounding box center [452, 175] width 9 height 9
select select "2"
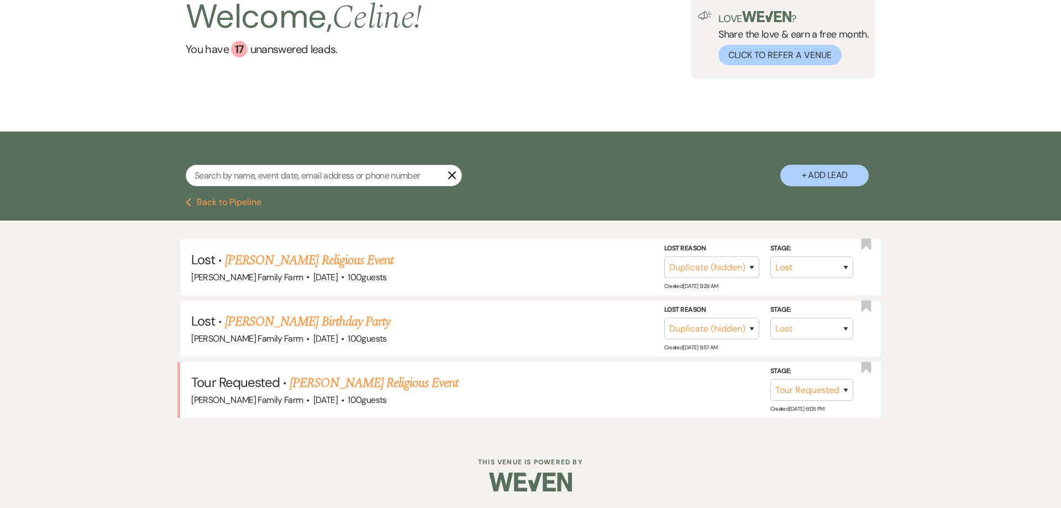
select select "2"
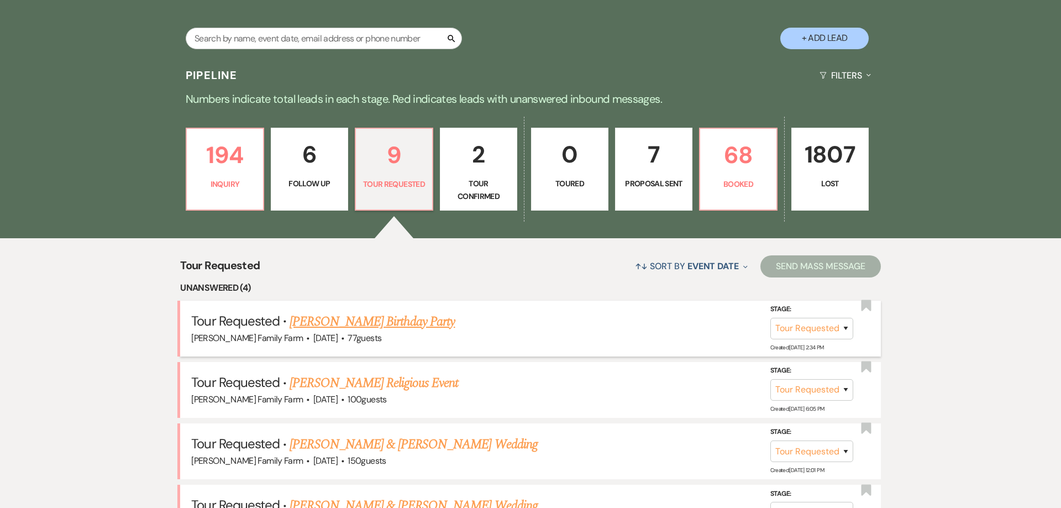
scroll to position [332, 0]
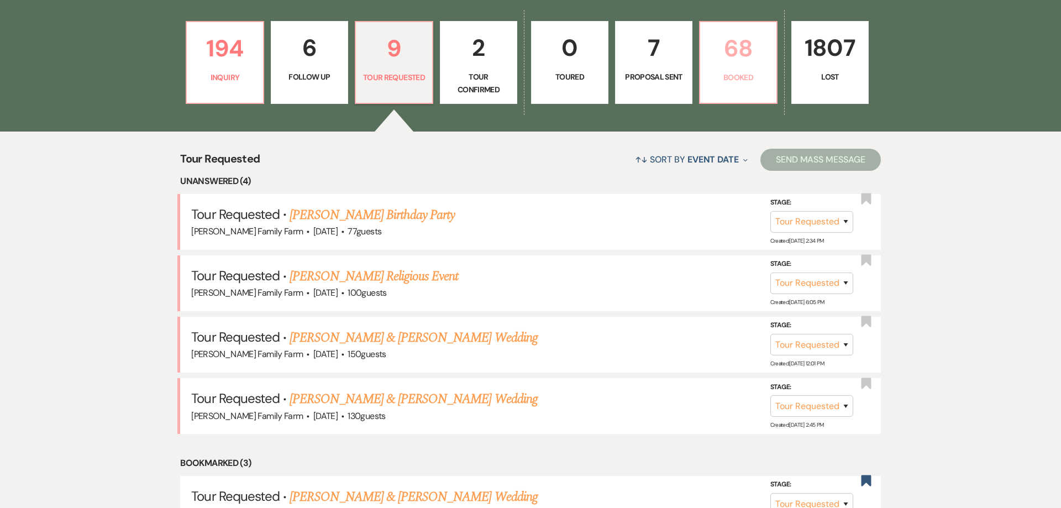
click at [733, 76] on p "Booked" at bounding box center [738, 77] width 63 height 12
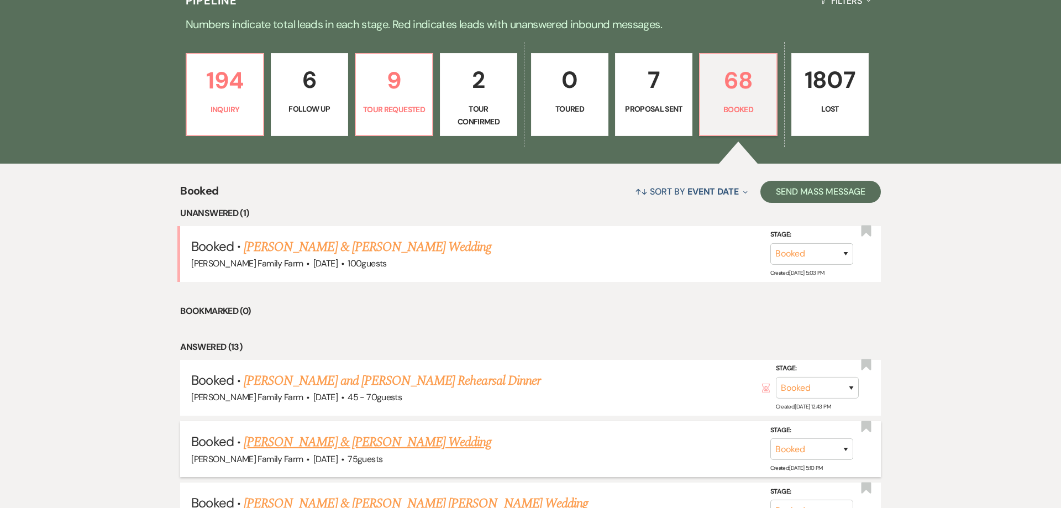
scroll to position [374, 0]
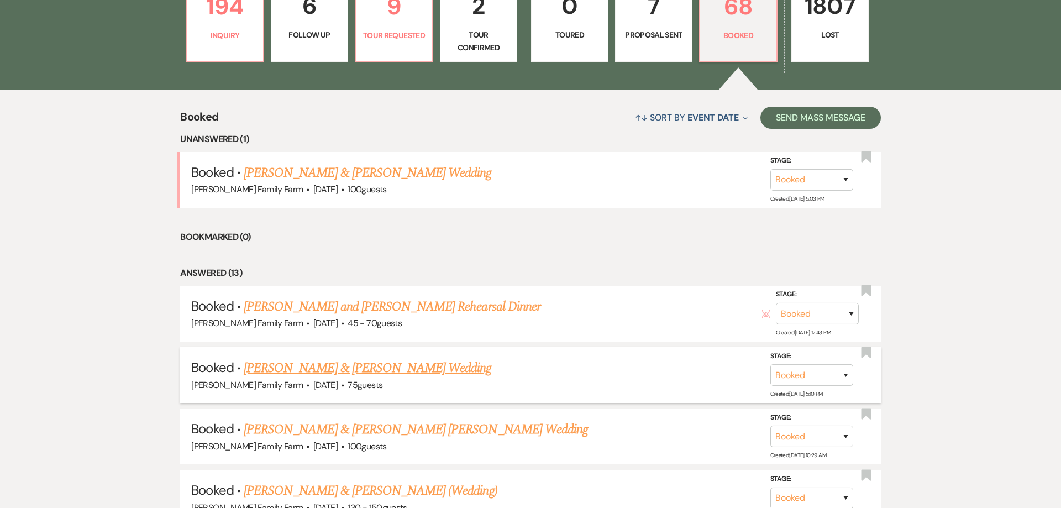
click at [332, 367] on link "[PERSON_NAME] & [PERSON_NAME] Wedding" at bounding box center [368, 368] width 248 height 20
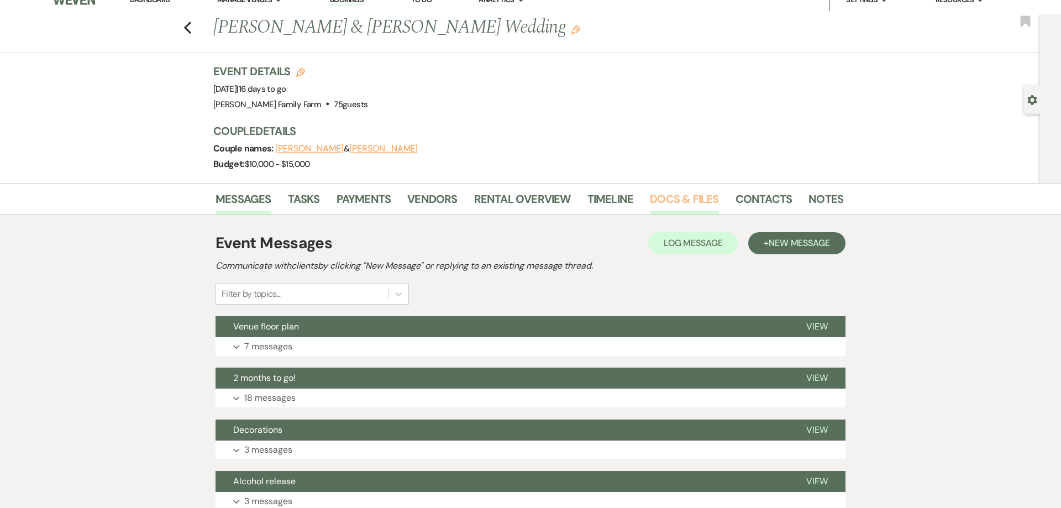
click at [674, 202] on link "Docs & Files" at bounding box center [684, 203] width 69 height 24
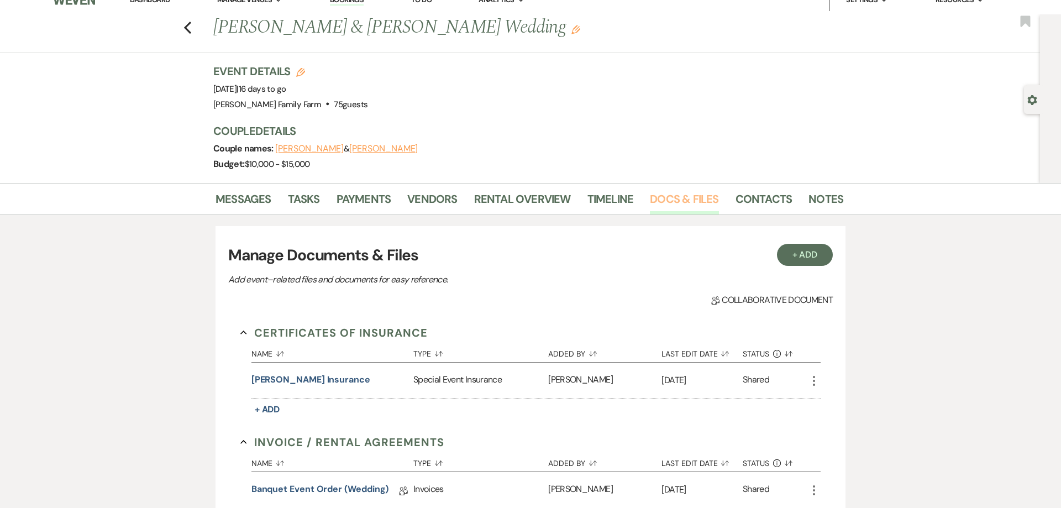
scroll to position [338, 0]
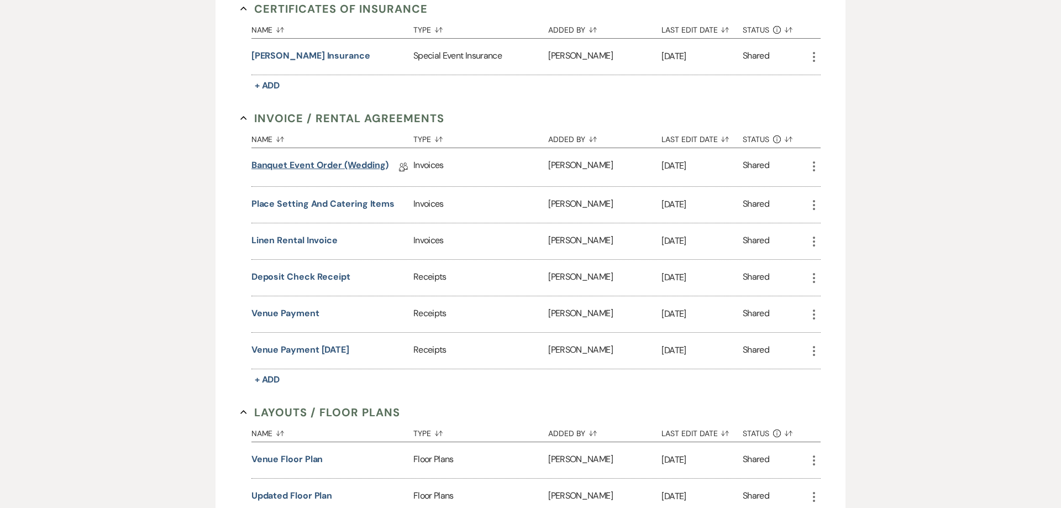
click at [327, 164] on link "Banquet Event Order (wedding)" at bounding box center [320, 167] width 138 height 17
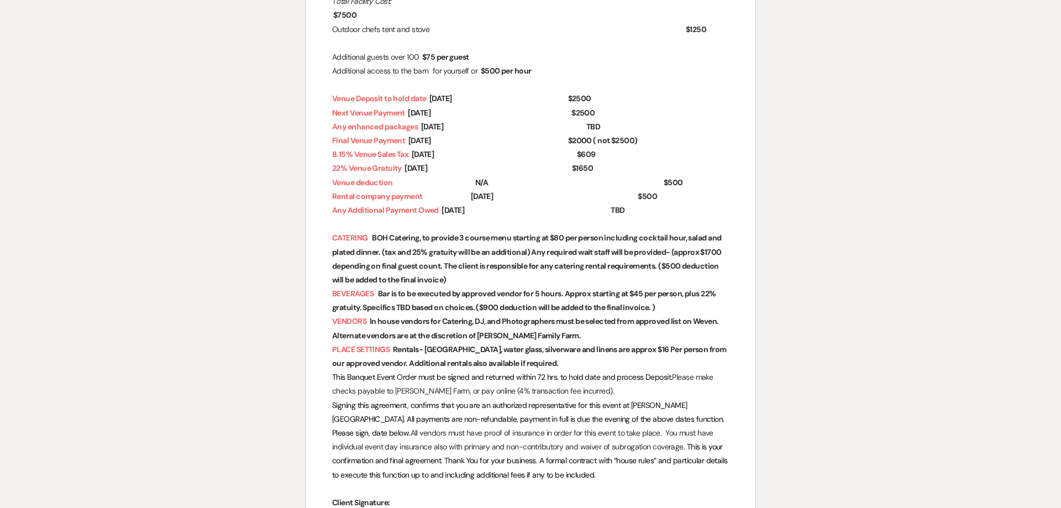
scroll to position [493, 0]
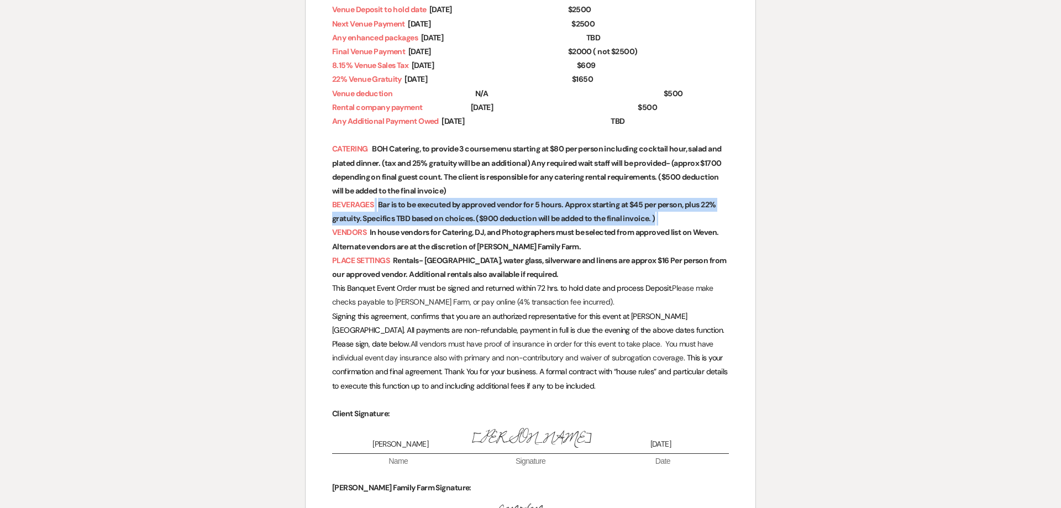
drag, startPoint x: 659, startPoint y: 220, endPoint x: 425, endPoint y: 239, distance: 234.5
click at [434, 220] on p "BEVERAGES ﻿ Bar is to be executed by approved vendor for 5 hours. Approx starti…" at bounding box center [530, 212] width 397 height 28
click at [648, 223] on span "Bar is to be executed by approved vendor for 5 hours. Approx starting at $45 pe…" at bounding box center [524, 211] width 384 height 27
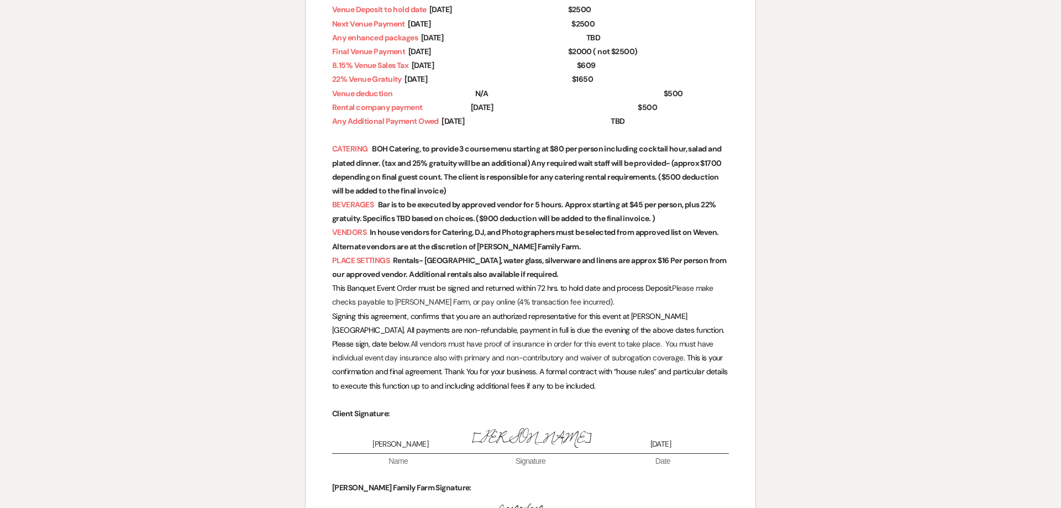
scroll to position [0, 0]
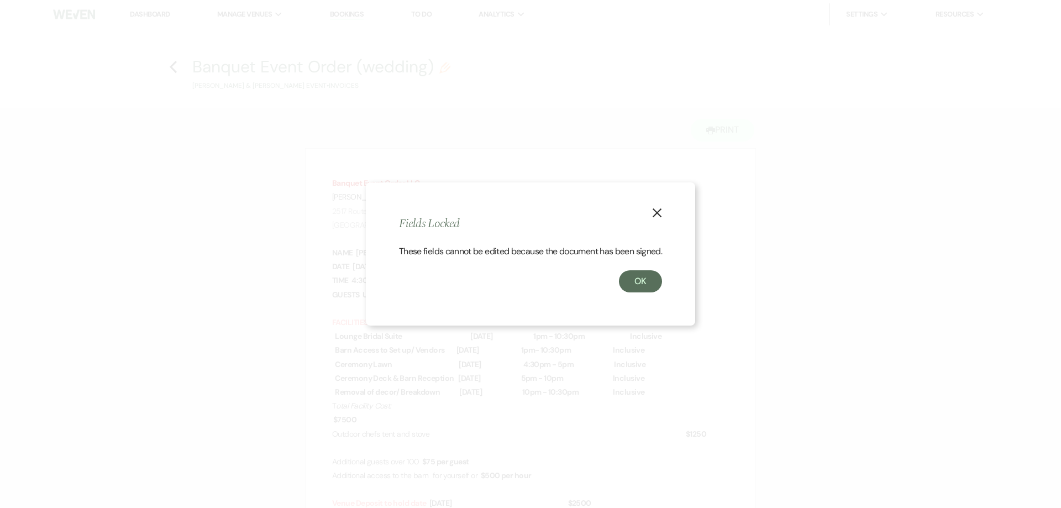
click at [660, 208] on icon "X" at bounding box center [657, 213] width 10 height 10
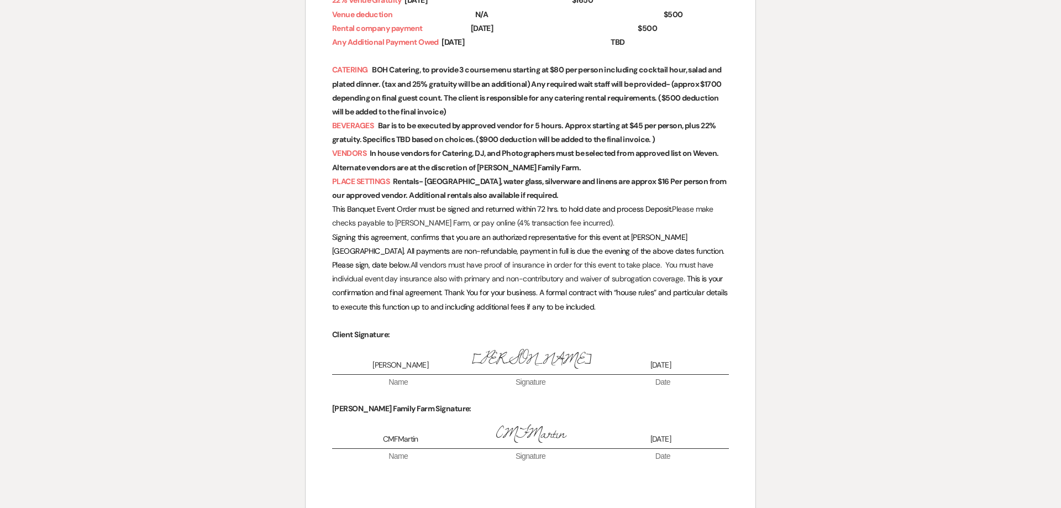
scroll to position [507, 0]
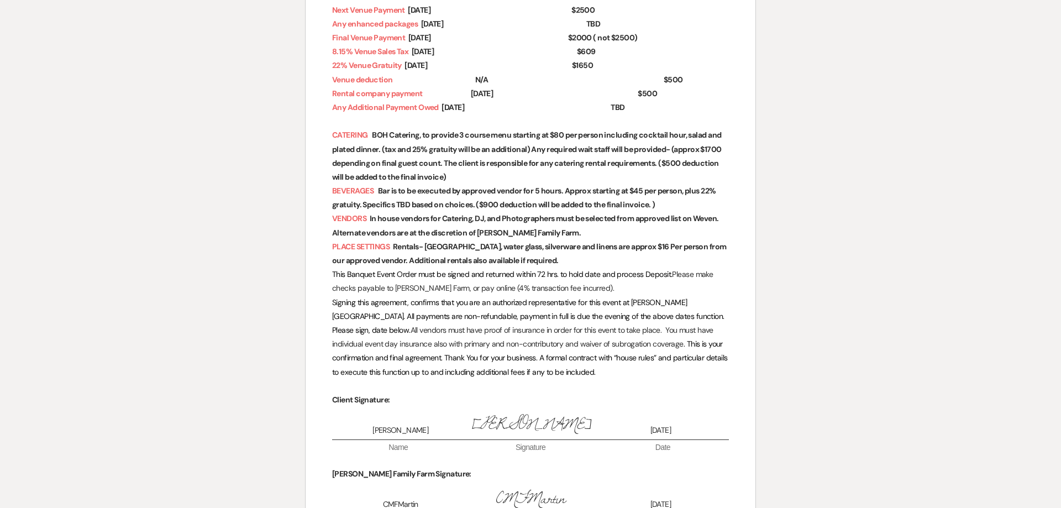
click at [567, 231] on p "VENDORS ﻿ In house vendors for Catering, DJ, and Photographers must be selected…" at bounding box center [530, 226] width 397 height 28
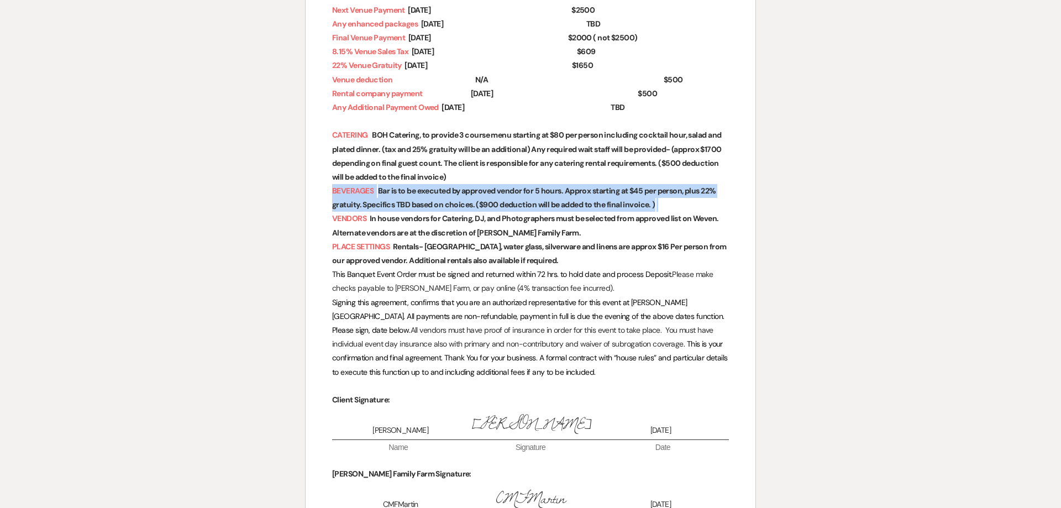
drag, startPoint x: 672, startPoint y: 206, endPoint x: 300, endPoint y: 188, distance: 372.8
click at [306, 188] on div "Banquet Event Order LLC Ryan Family Farm 2517 Route 82 LaGrangeville, NY 12540 …" at bounding box center [531, 200] width 450 height 1119
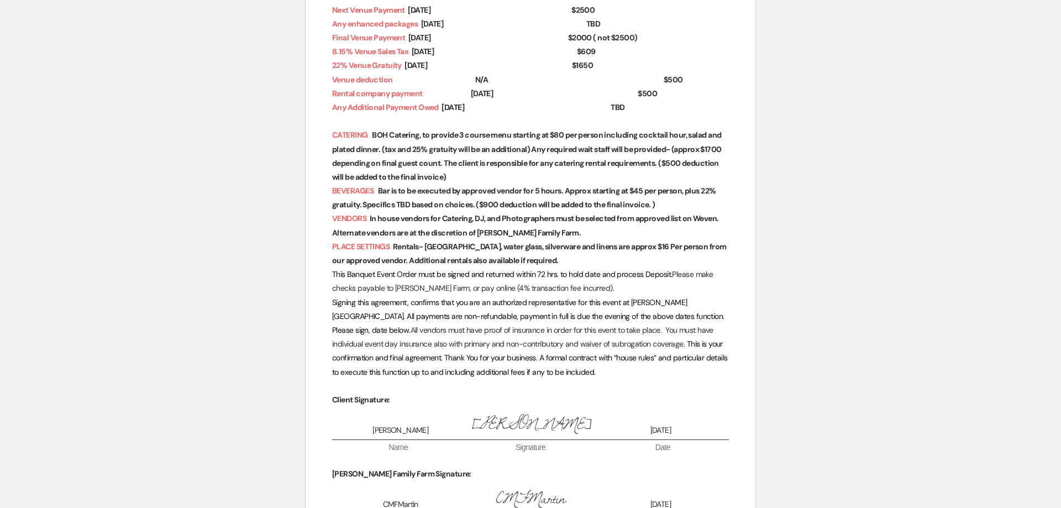
click at [571, 283] on p "This Banquet Event Order must be signed and returned within 72 hrs. to hold dat…" at bounding box center [530, 281] width 397 height 28
drag, startPoint x: 333, startPoint y: 194, endPoint x: 599, endPoint y: 203, distance: 266.5
click at [599, 203] on p "BEVERAGES ﻿ Bar is to be executed by approved vendor for 5 hours. Approx starti…" at bounding box center [530, 198] width 397 height 28
click at [685, 208] on p "BEVERAGES ﻿ Bar is to be executed by approved vendor for 5 hours. Approx starti…" at bounding box center [530, 198] width 397 height 28
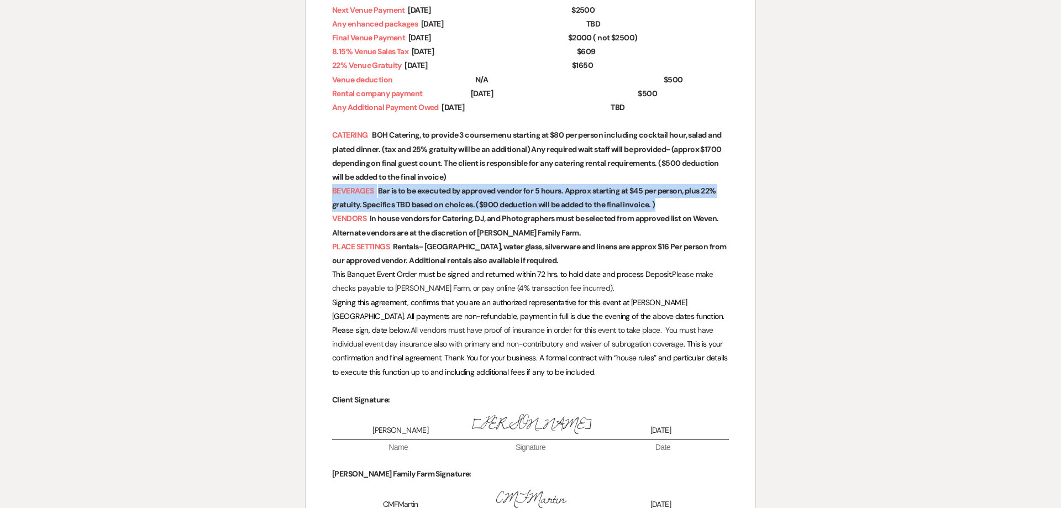
drag, startPoint x: 659, startPoint y: 208, endPoint x: 312, endPoint y: 196, distance: 347.2
click at [312, 196] on div "Banquet Event Order LLC Ryan Family Farm 2517 Route 82 LaGrangeville, NY 12540 …" at bounding box center [531, 200] width 450 height 1119
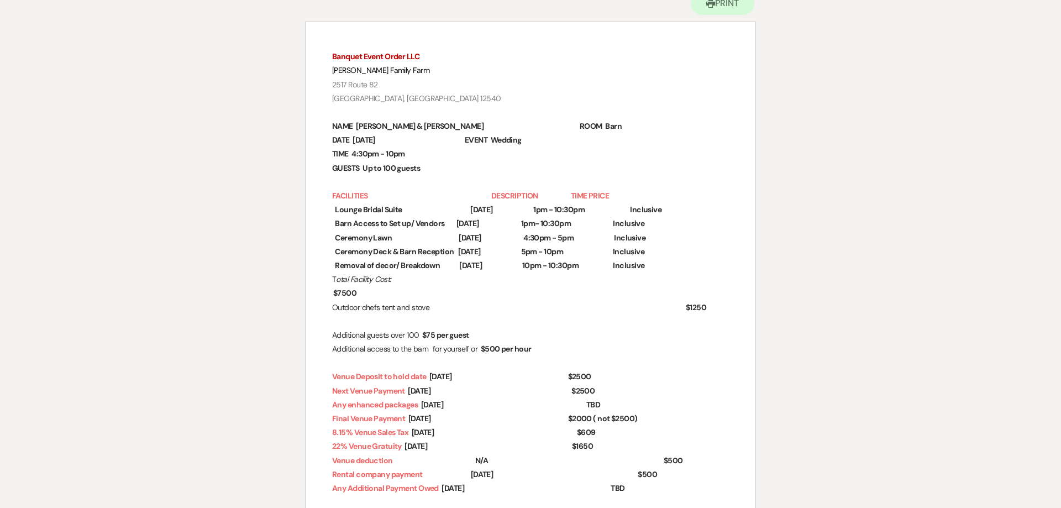
scroll to position [0, 0]
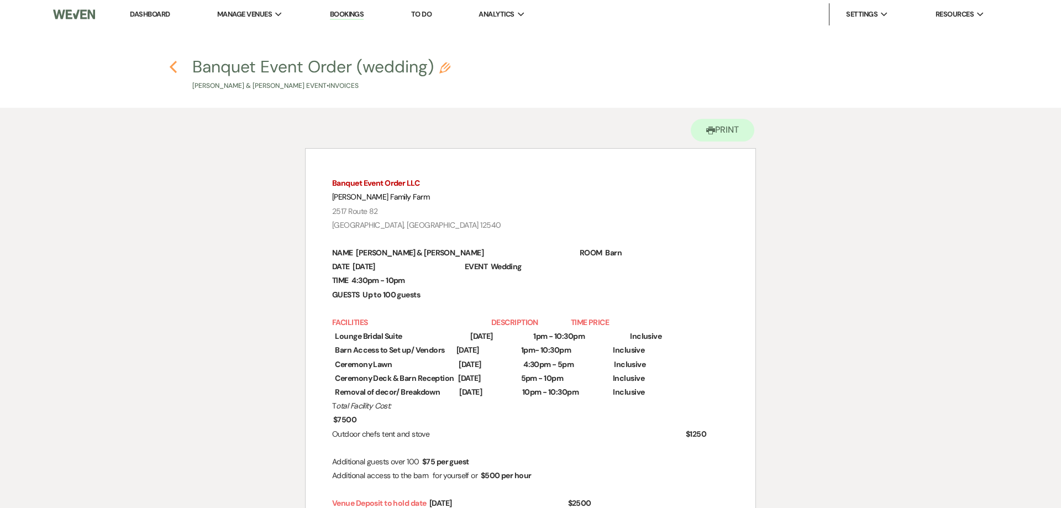
click at [173, 70] on use "button" at bounding box center [173, 67] width 7 height 12
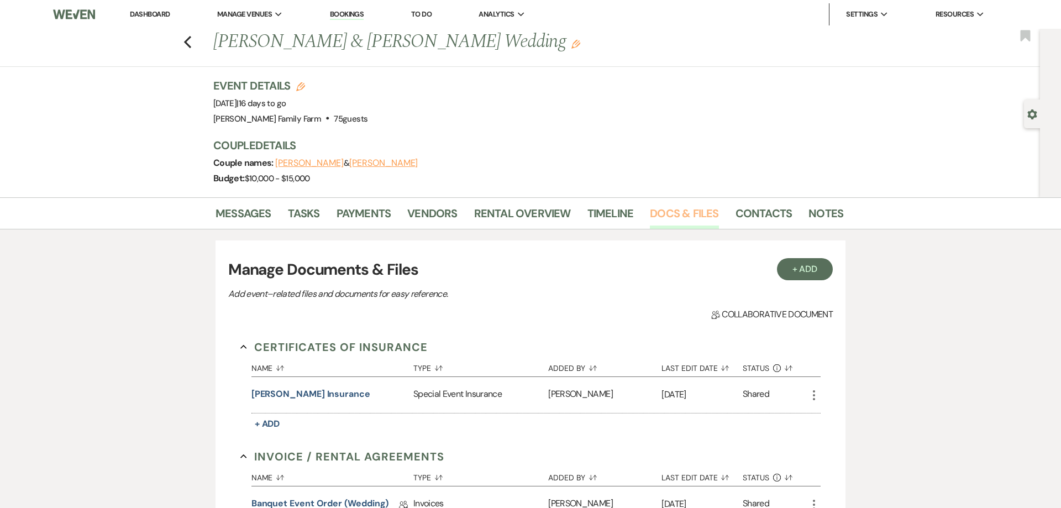
drag, startPoint x: 686, startPoint y: 212, endPoint x: 674, endPoint y: 219, distance: 14.9
click at [686, 212] on link "Docs & Files" at bounding box center [684, 216] width 69 height 24
click at [262, 215] on link "Messages" at bounding box center [243, 216] width 56 height 24
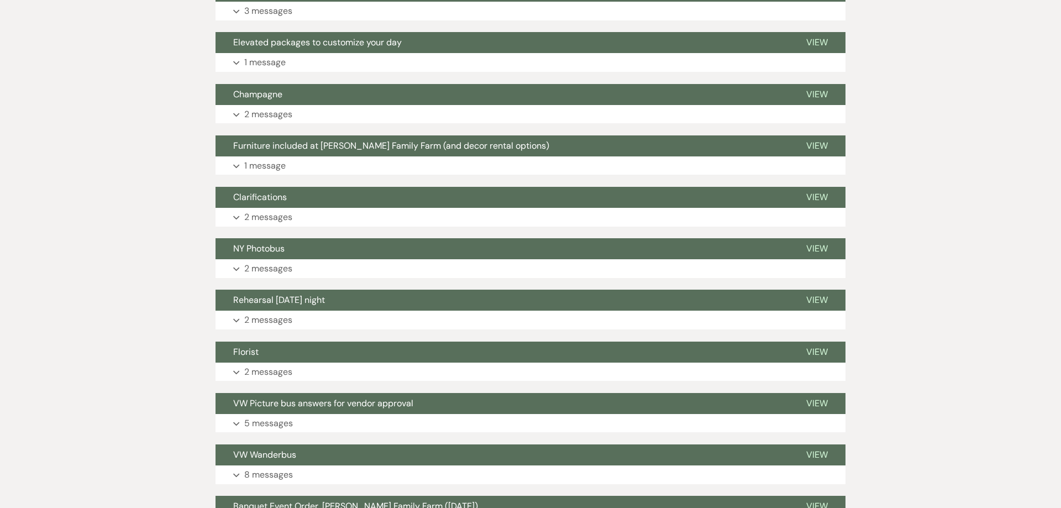
scroll to position [1083, 0]
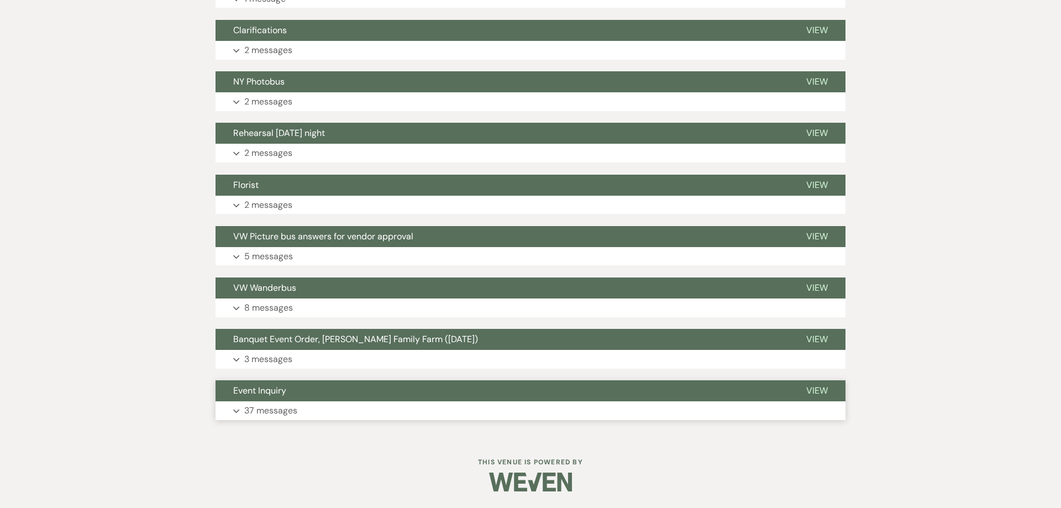
click at [283, 411] on p "37 messages" at bounding box center [270, 410] width 53 height 14
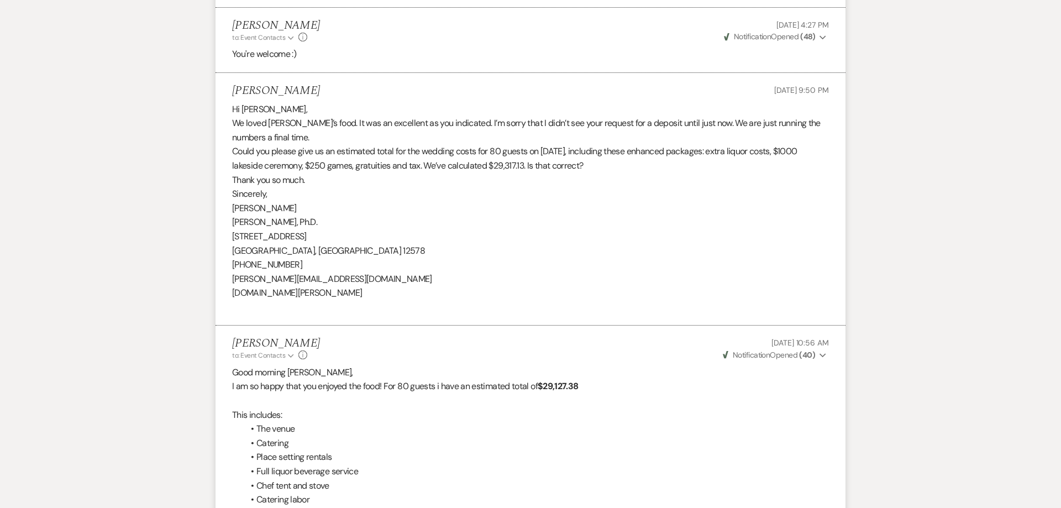
scroll to position [7017, 0]
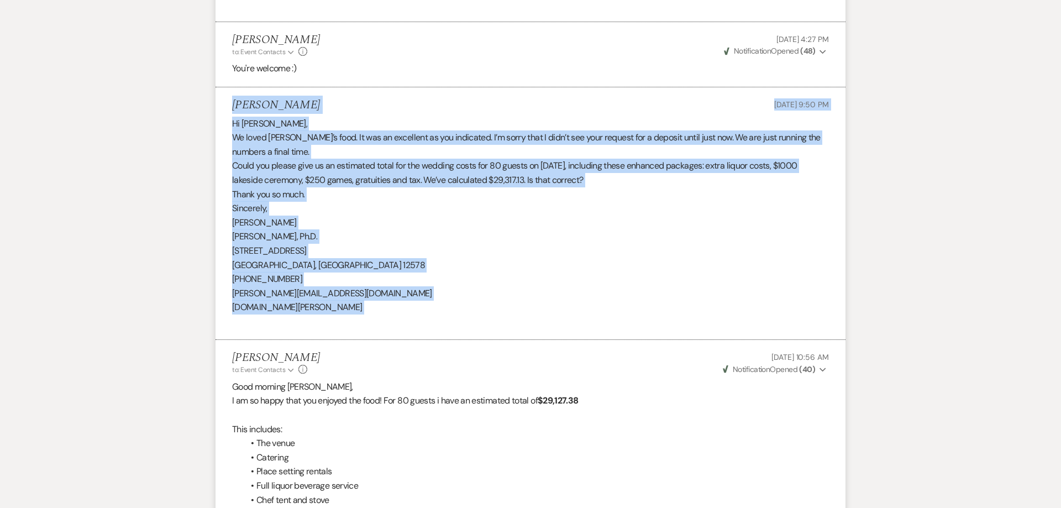
drag, startPoint x: 234, startPoint y: 109, endPoint x: 355, endPoint y: 319, distance: 242.3
click at [355, 319] on li "Marie-Therese Miller Feb 02, 2025, 9:50 PM Hi Celine, We loved Thom’s food. It …" at bounding box center [530, 213] width 630 height 253
copy li "Marie-Therese Miller Feb 02, 2025, 9:50 PM Hi Celine, We loved Thom’s food. It …"
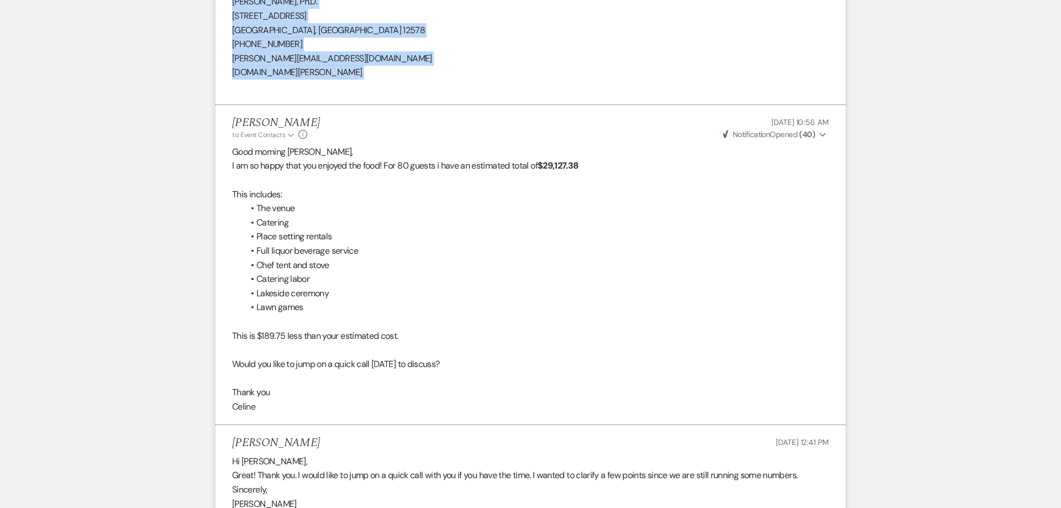
scroll to position [7271, 0]
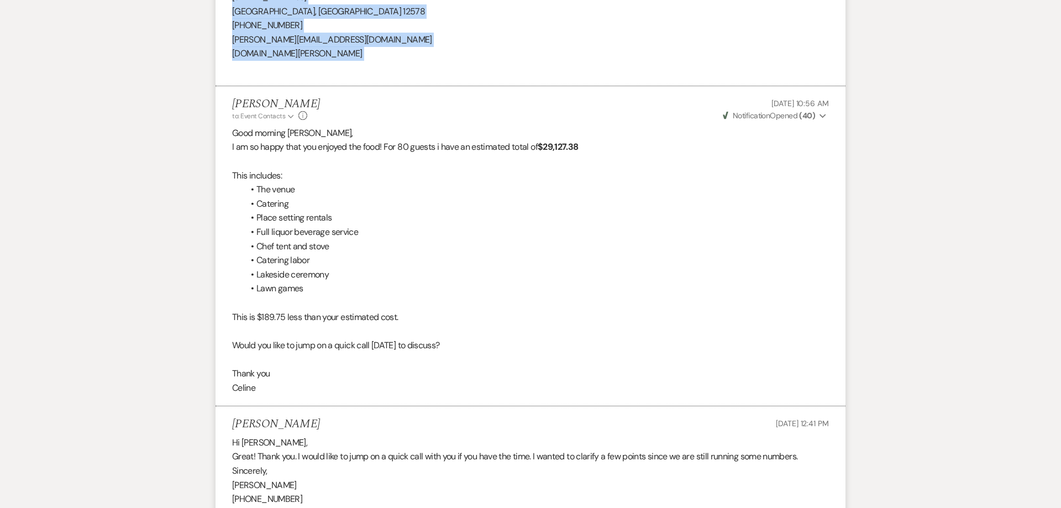
drag, startPoint x: 234, startPoint y: 138, endPoint x: 320, endPoint y: 396, distance: 272.4
click at [320, 396] on li "Celine Martin to: Event Contacts Expand Info Feb 03, 2025, 10:56 AM Weven Check…" at bounding box center [530, 246] width 630 height 320
copy div "Good morning Terri, I am so happy that you enjoyed the food! For 80 guests i ha…"
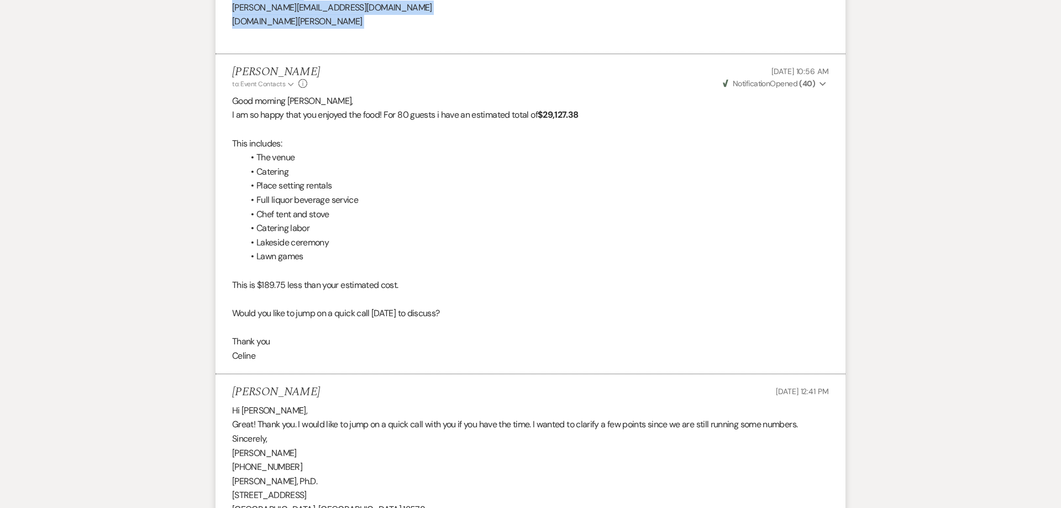
scroll to position [7313, 0]
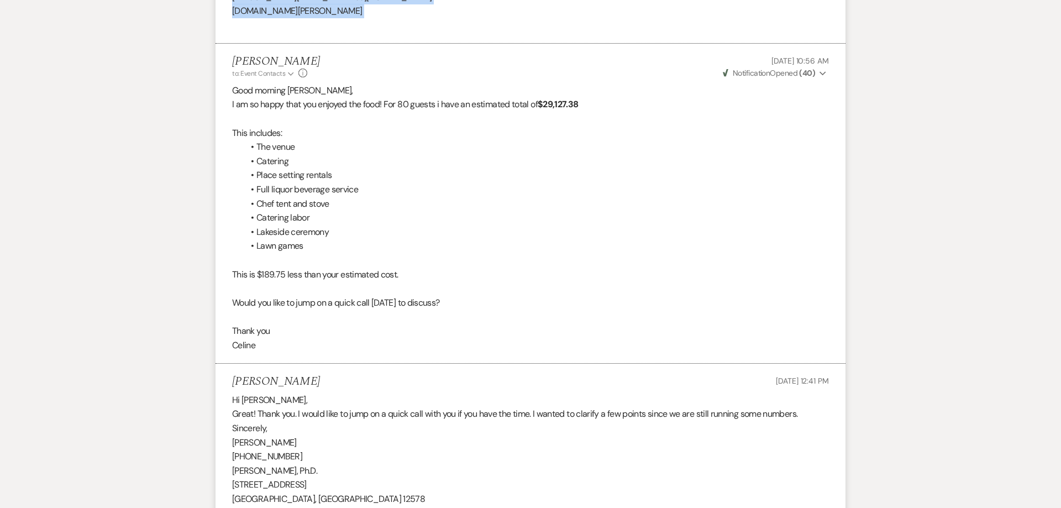
drag, startPoint x: 234, startPoint y: 65, endPoint x: 531, endPoint y: 346, distance: 408.8
click at [531, 346] on li "Celine Martin to: Event Contacts Expand Info Feb 03, 2025, 10:56 AM Weven Check…" at bounding box center [530, 204] width 630 height 320
copy div "I am so happy that you enjoyed the food! For 80 guests i have an estimated tota…"
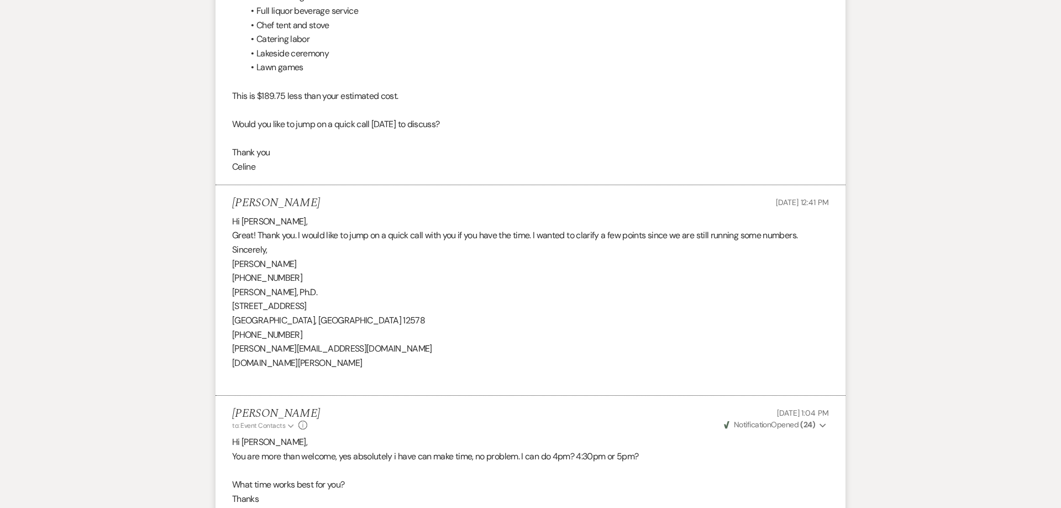
scroll to position [7496, 0]
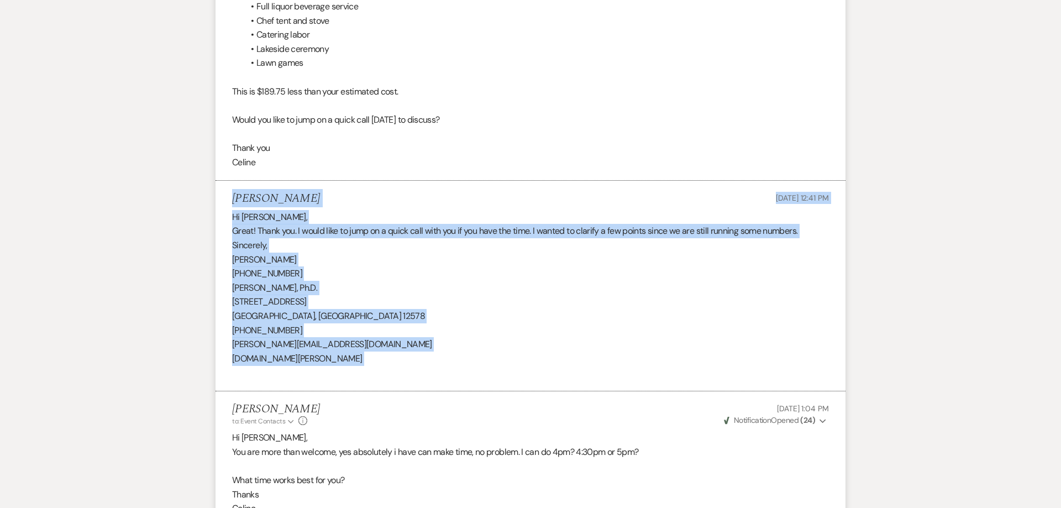
drag, startPoint x: 232, startPoint y: 199, endPoint x: 364, endPoint y: 371, distance: 216.4
click at [364, 371] on li "Marie-Therese Miller Feb 03, 2025, 12:41 PM Hi Celine, Great! Thank you. I woul…" at bounding box center [530, 286] width 630 height 211
copy li "Marie-Therese Miller Feb 03, 2025, 12:41 PM Hi Celine, Great! Thank you. I woul…"
click at [427, 338] on div "Hi Celine, Great! Thank you. I would like to jump on a quick call with you if y…" at bounding box center [530, 295] width 597 height 170
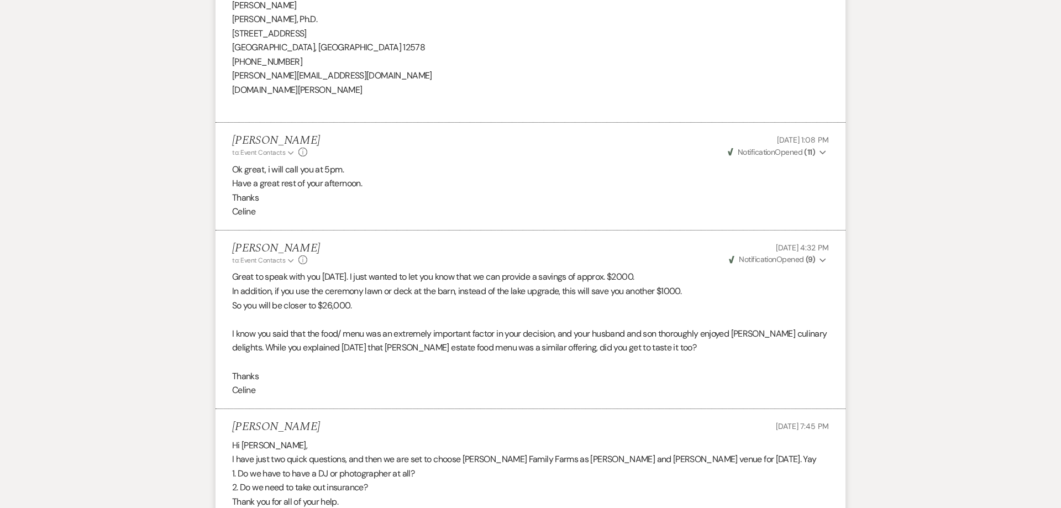
scroll to position [8102, 0]
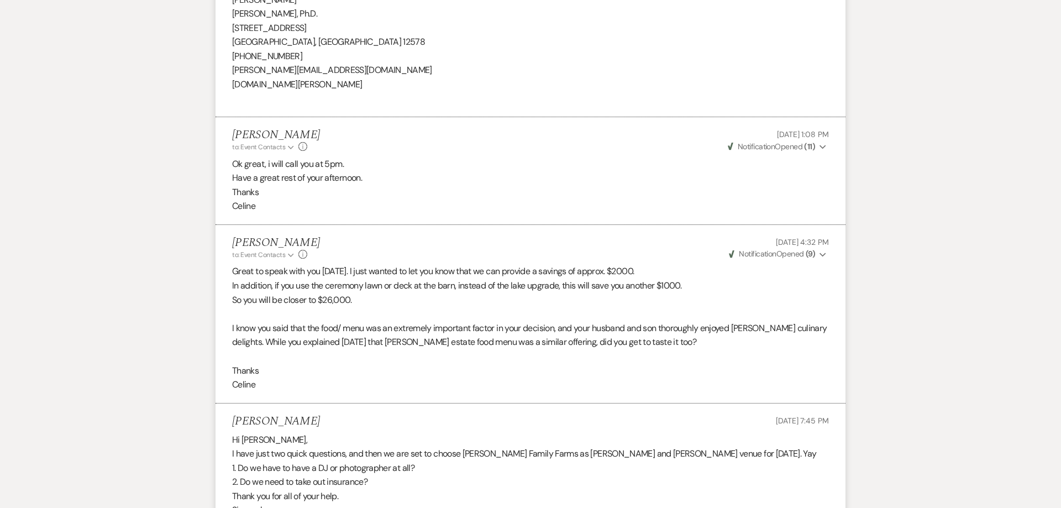
drag, startPoint x: 235, startPoint y: 279, endPoint x: 278, endPoint y: 390, distance: 118.6
click at [278, 390] on div "Great to speak with you yesterday. I just wanted to let you know that we can pr…" at bounding box center [530, 327] width 597 height 127
copy div "Great to speak with you yesterday. I just wanted to let you know that we can pr…"
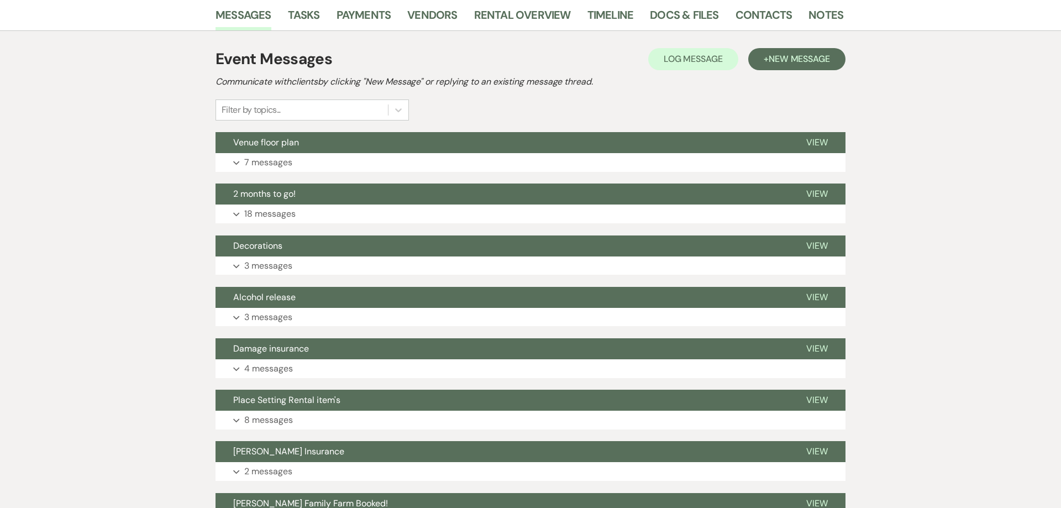
scroll to position [0, 0]
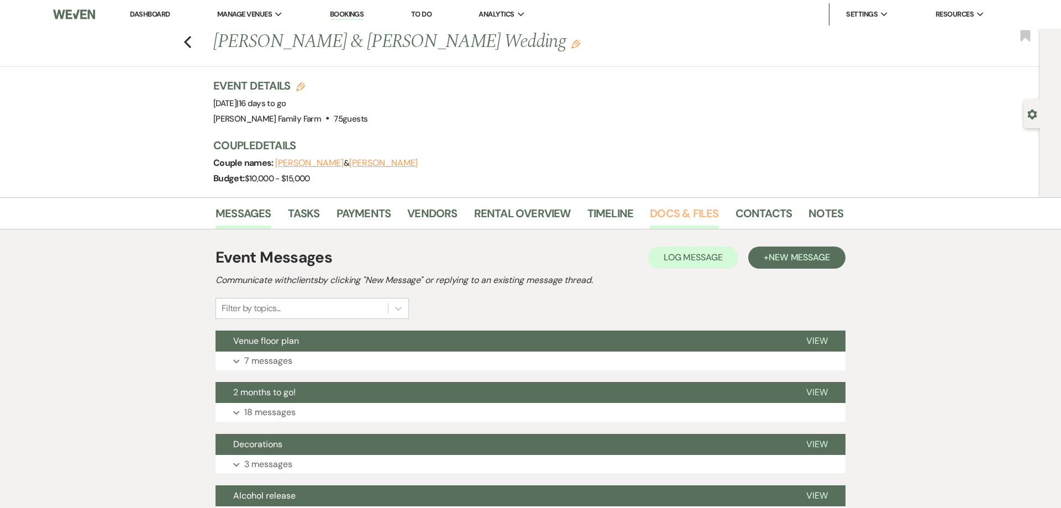
click at [683, 216] on link "Docs & Files" at bounding box center [684, 216] width 69 height 24
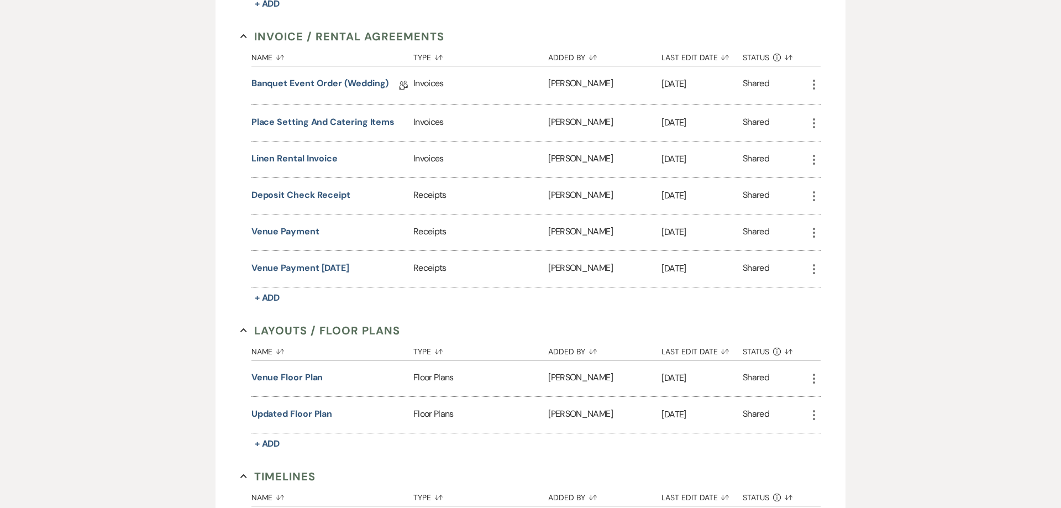
scroll to position [423, 0]
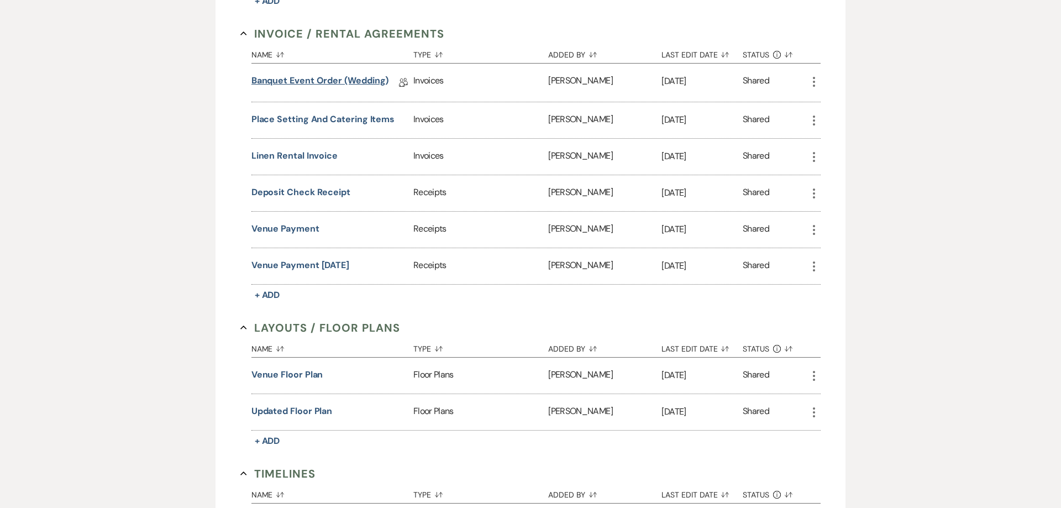
click at [341, 77] on link "Banquet Event Order (wedding)" at bounding box center [320, 82] width 138 height 17
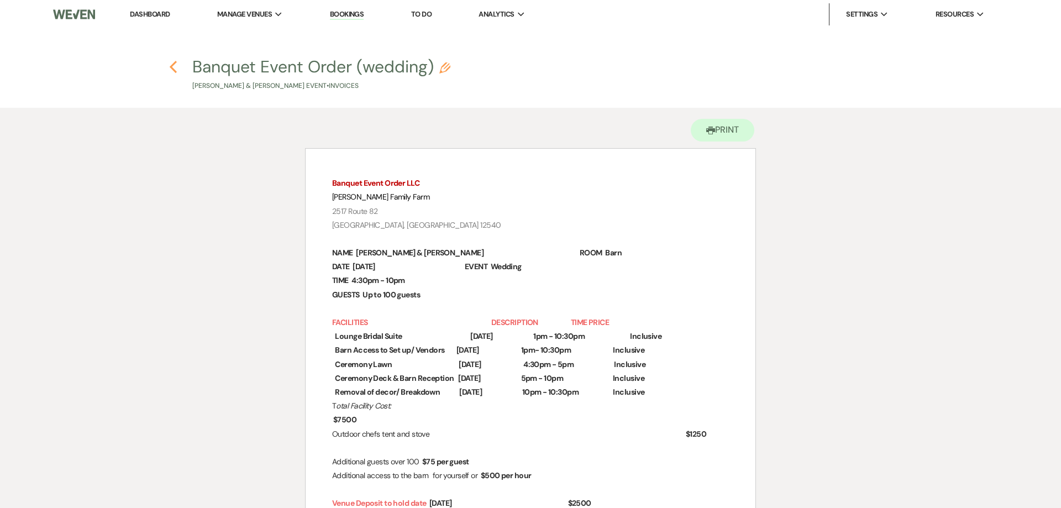
click at [171, 67] on use "button" at bounding box center [173, 67] width 7 height 12
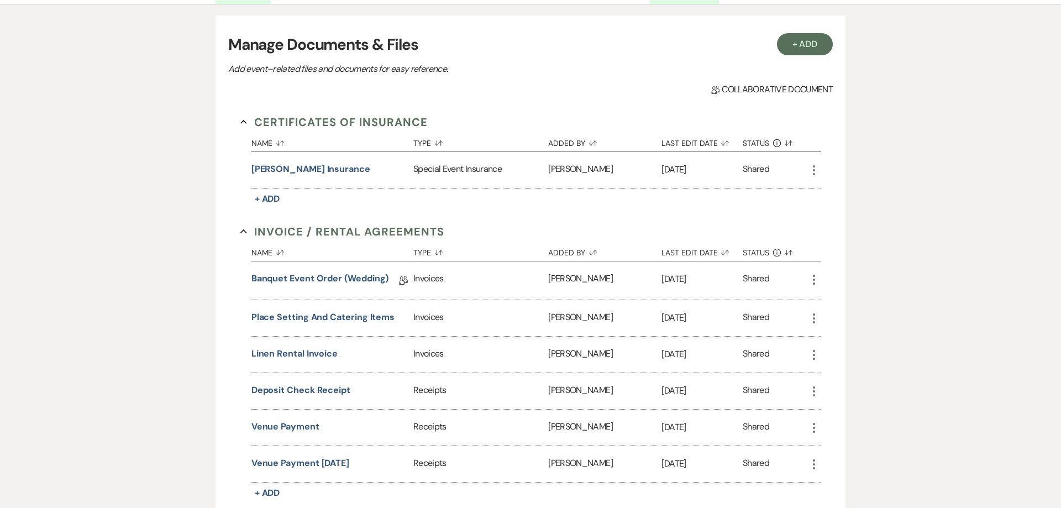
scroll to position [127, 0]
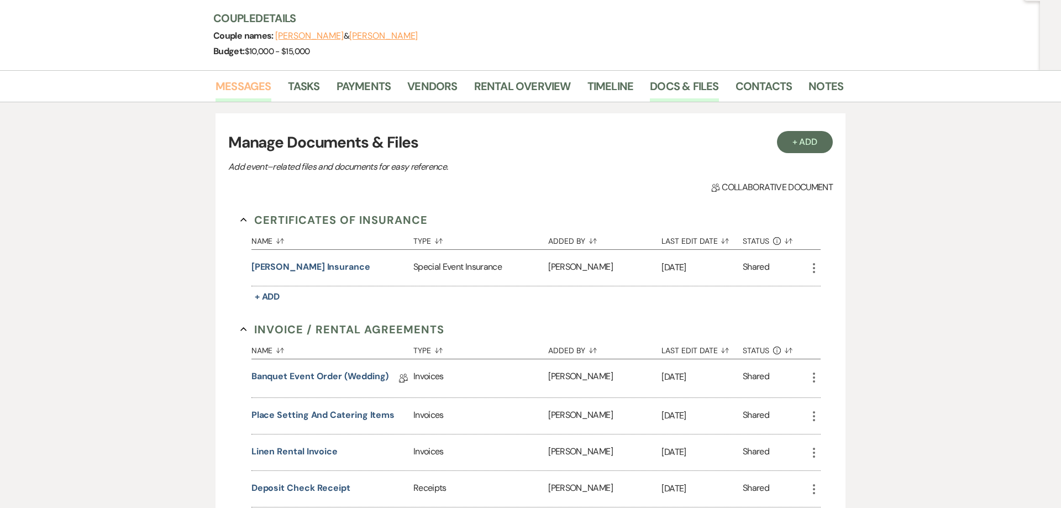
click at [244, 84] on link "Messages" at bounding box center [243, 90] width 56 height 24
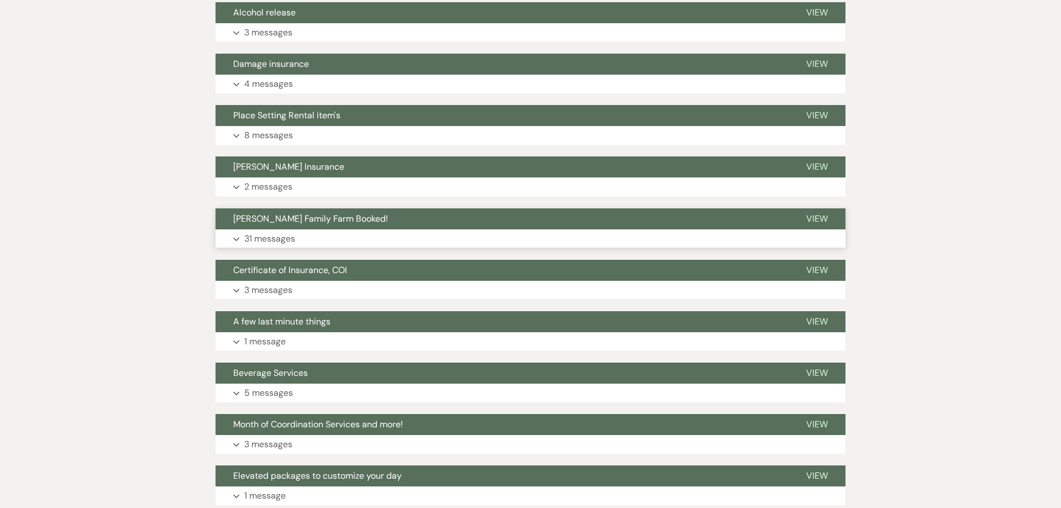
scroll to position [507, 0]
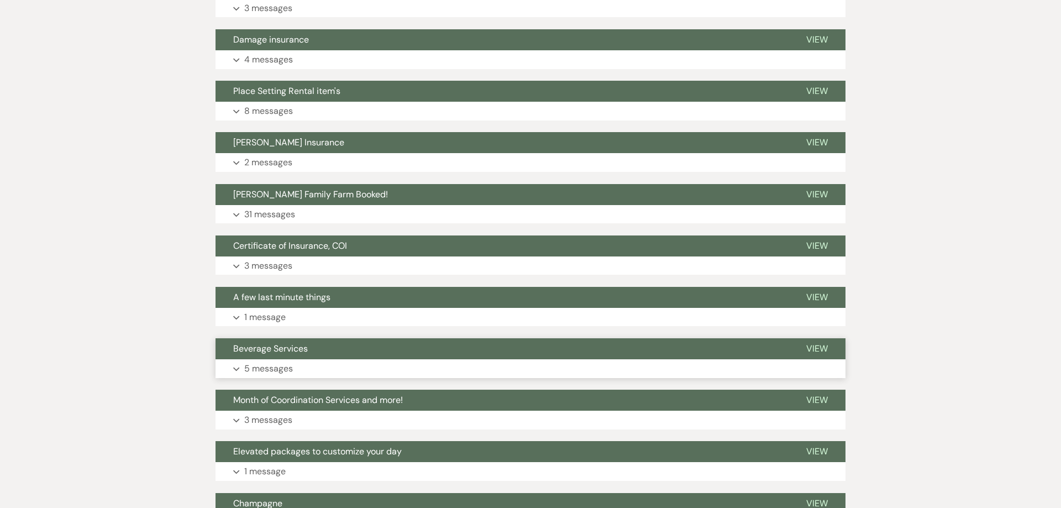
click at [287, 367] on p "5 messages" at bounding box center [268, 368] width 49 height 14
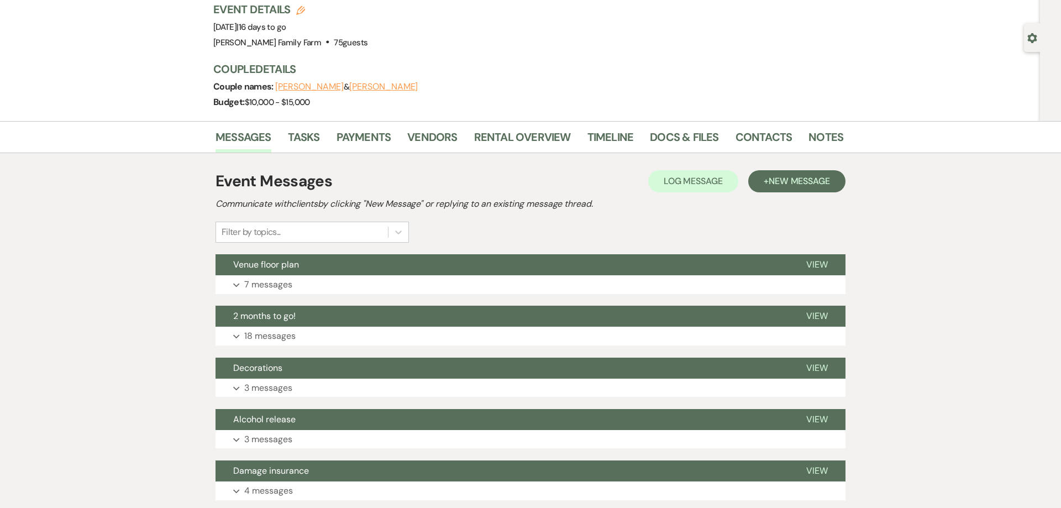
scroll to position [0, 0]
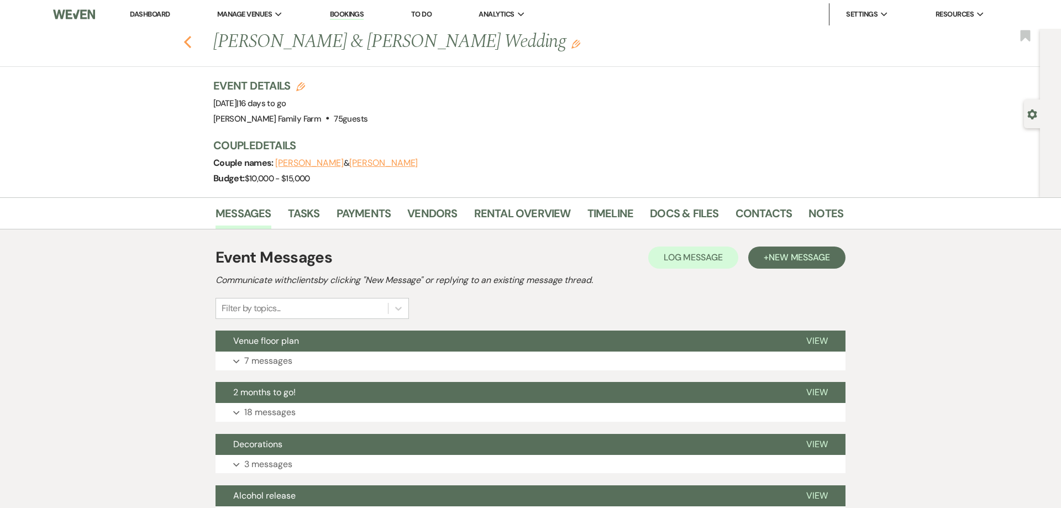
click at [188, 44] on use "button" at bounding box center [187, 42] width 7 height 12
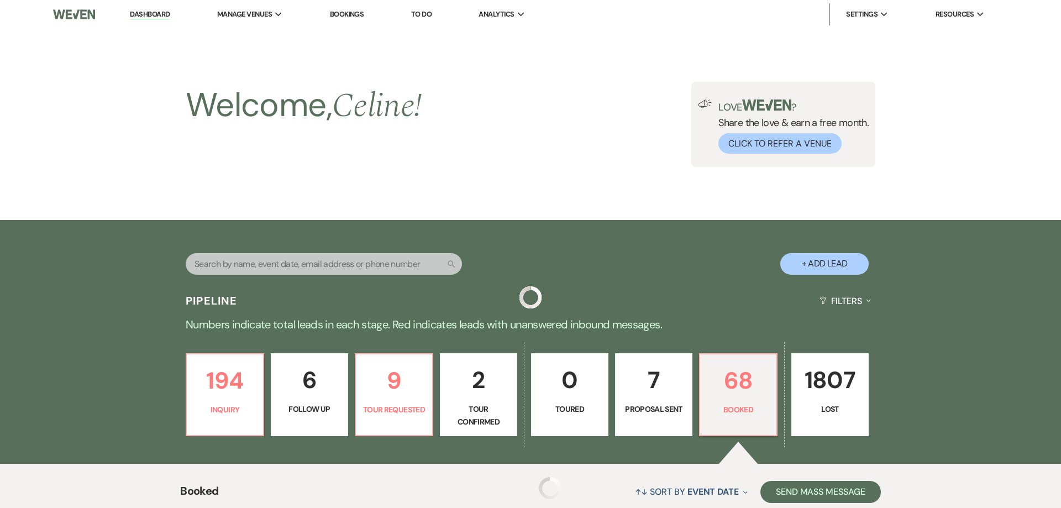
scroll to position [374, 0]
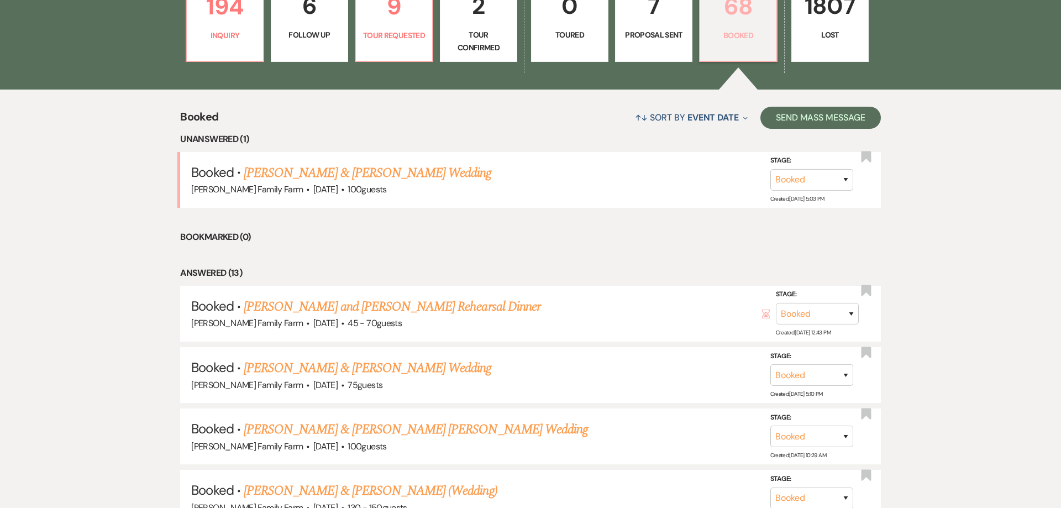
drag, startPoint x: 745, startPoint y: 35, endPoint x: 466, endPoint y: 259, distance: 358.1
click at [745, 35] on p "Booked" at bounding box center [738, 35] width 63 height 12
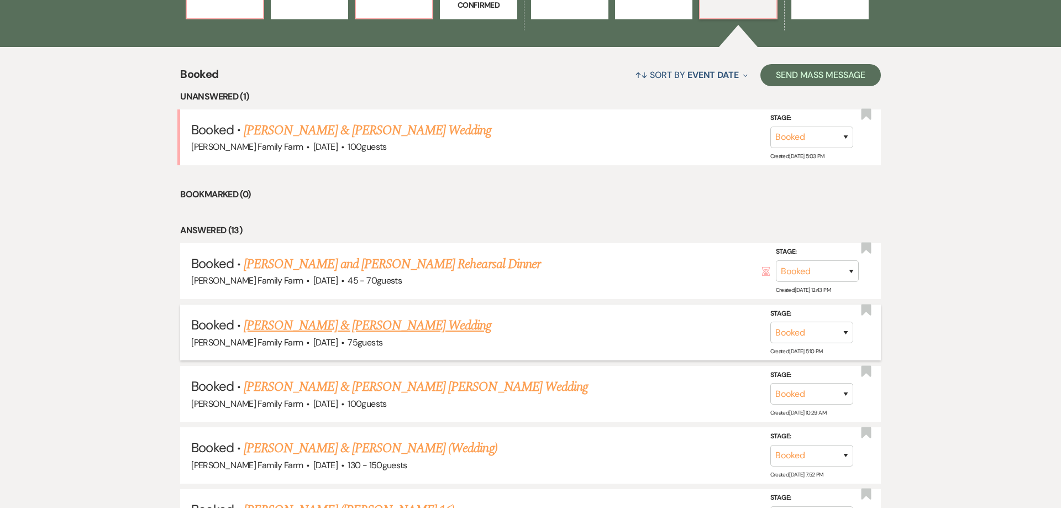
click at [354, 330] on link "[PERSON_NAME] & [PERSON_NAME] Wedding" at bounding box center [368, 325] width 248 height 20
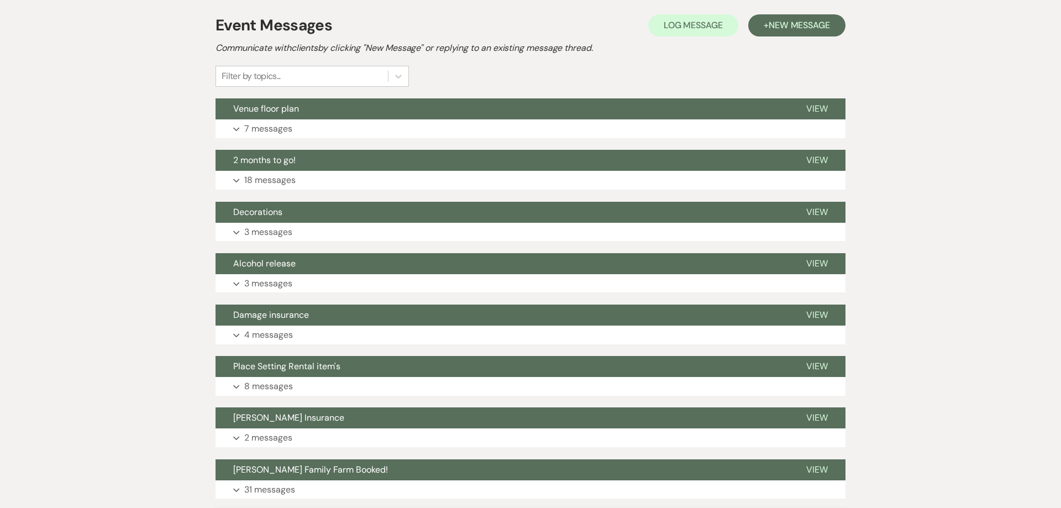
scroll to position [78, 0]
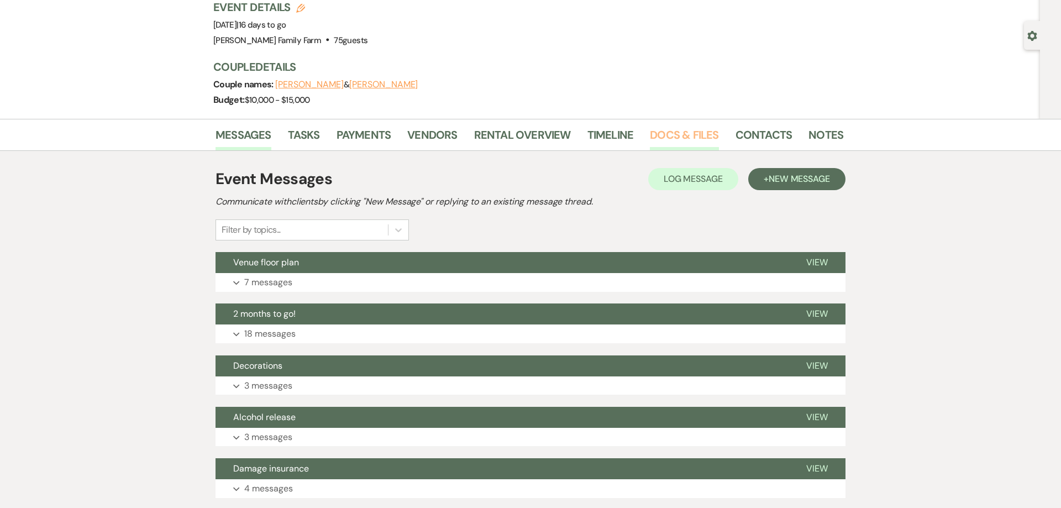
click at [676, 133] on link "Docs & Files" at bounding box center [684, 139] width 69 height 24
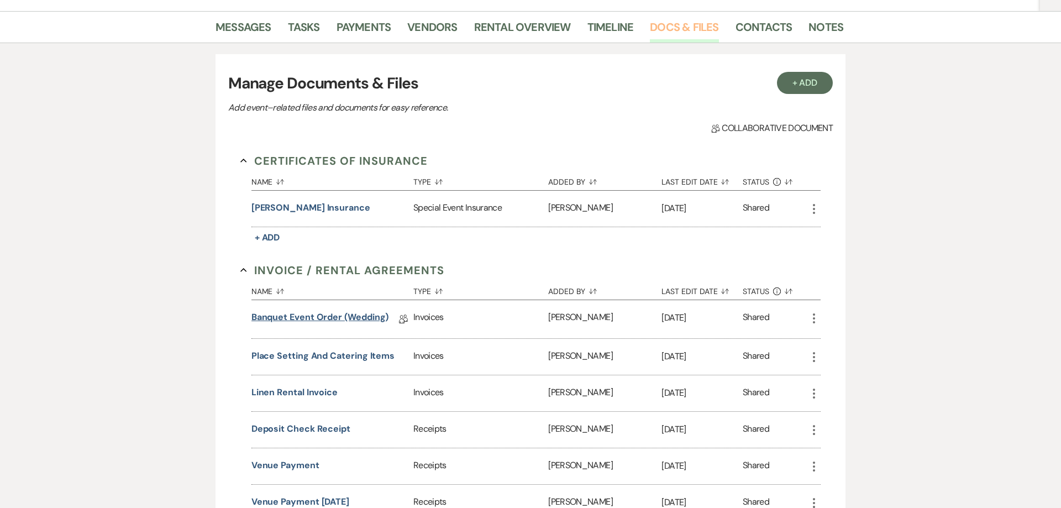
scroll to position [191, 0]
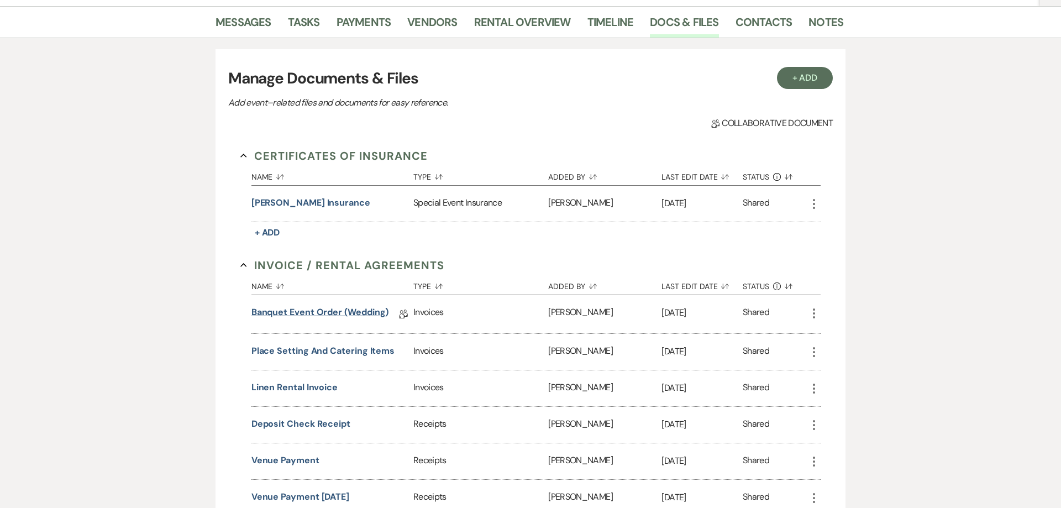
click at [332, 317] on link "Banquet Event Order (wedding)" at bounding box center [320, 314] width 138 height 17
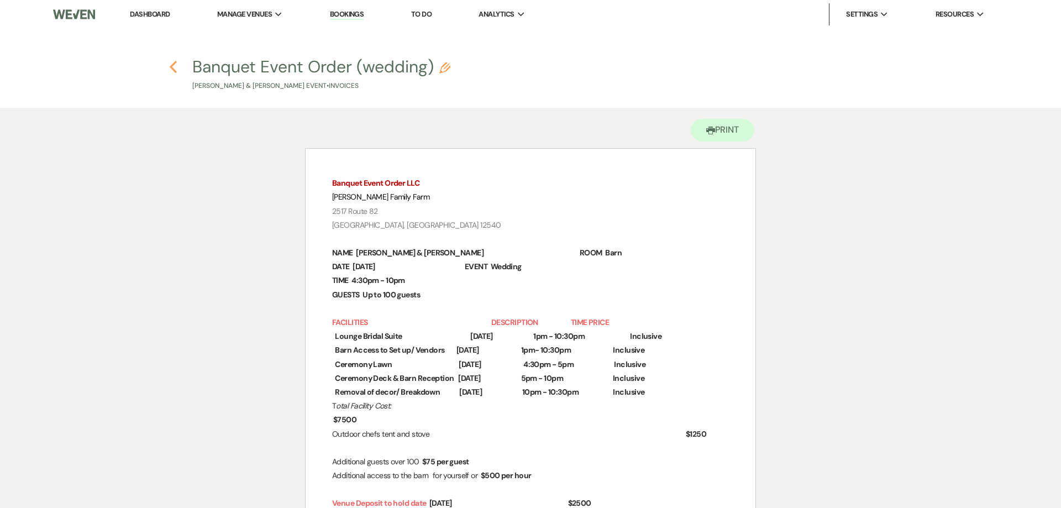
click at [173, 70] on use "button" at bounding box center [173, 67] width 7 height 12
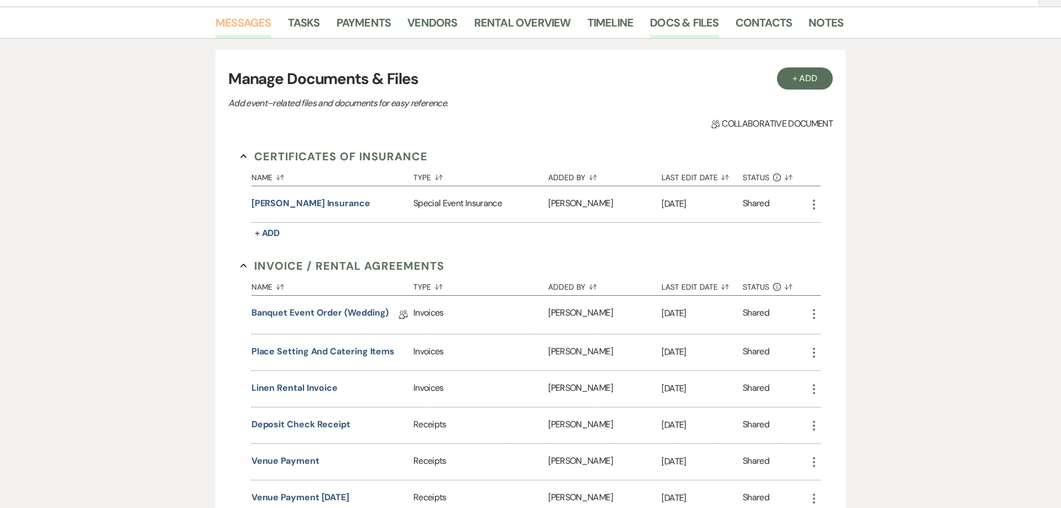
click at [236, 24] on link "Messages" at bounding box center [243, 26] width 56 height 24
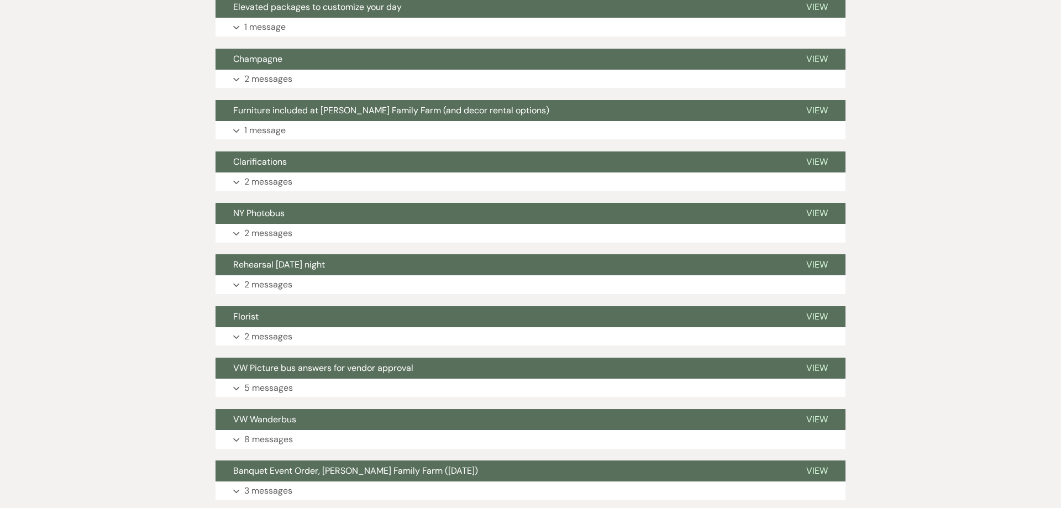
scroll to position [1083, 0]
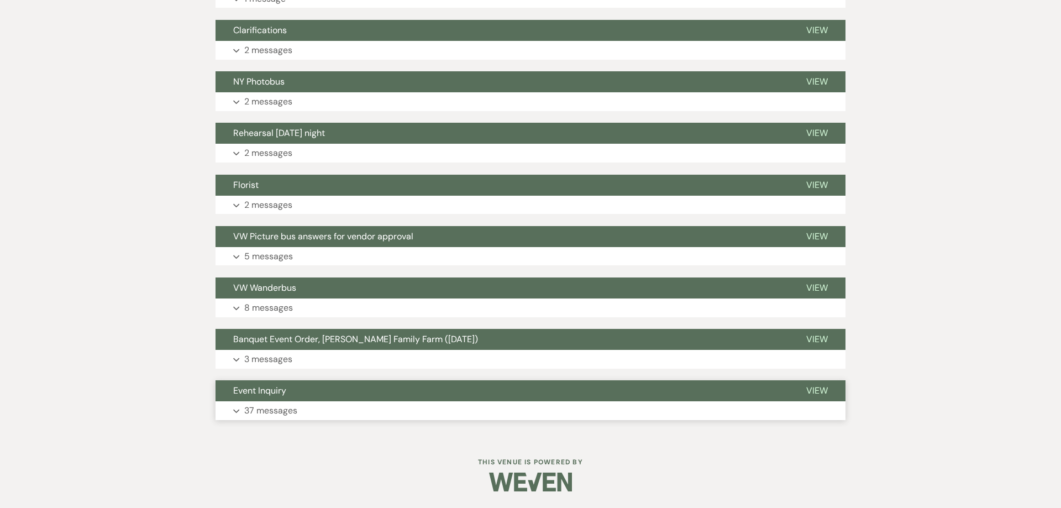
click at [279, 408] on p "37 messages" at bounding box center [270, 410] width 53 height 14
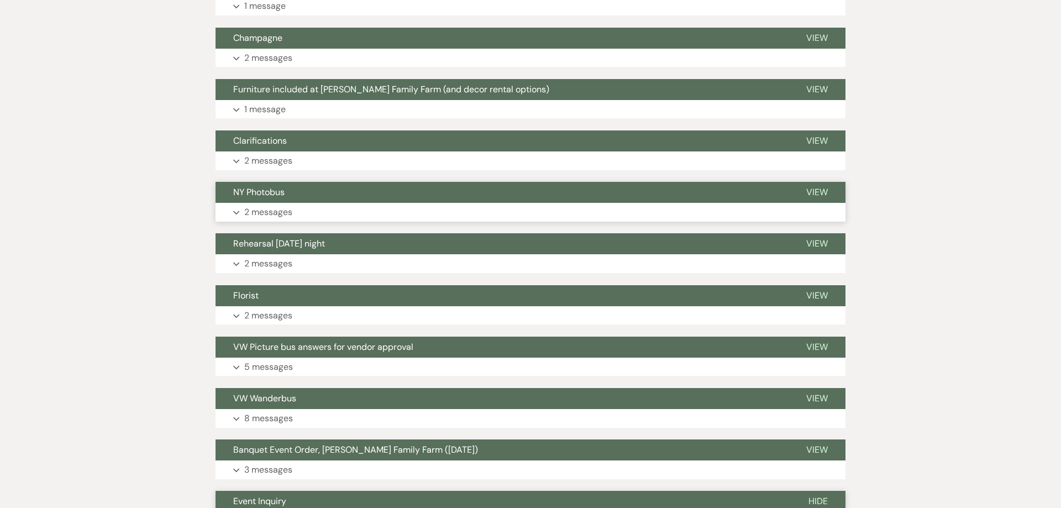
scroll to position [986, 0]
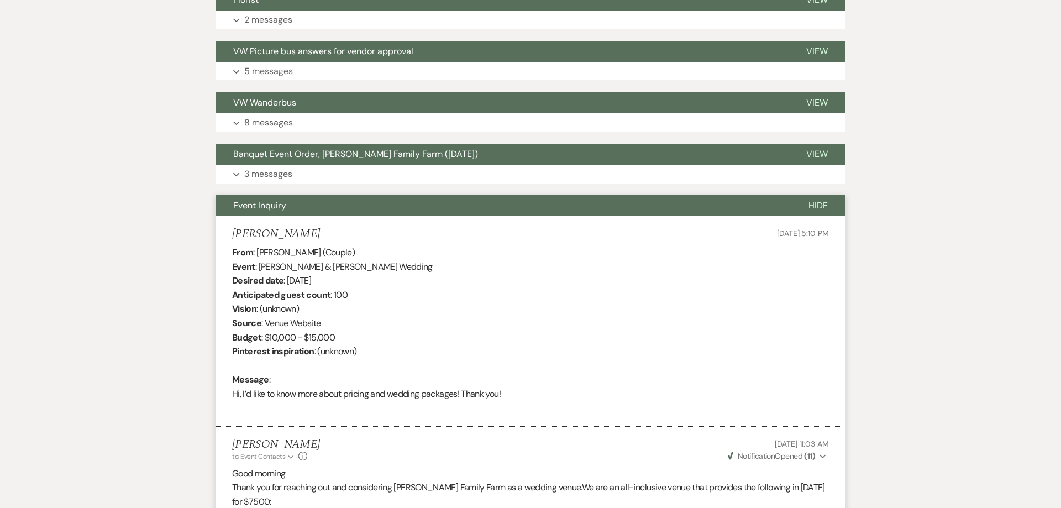
click at [270, 203] on span "Event Inquiry" at bounding box center [259, 205] width 53 height 12
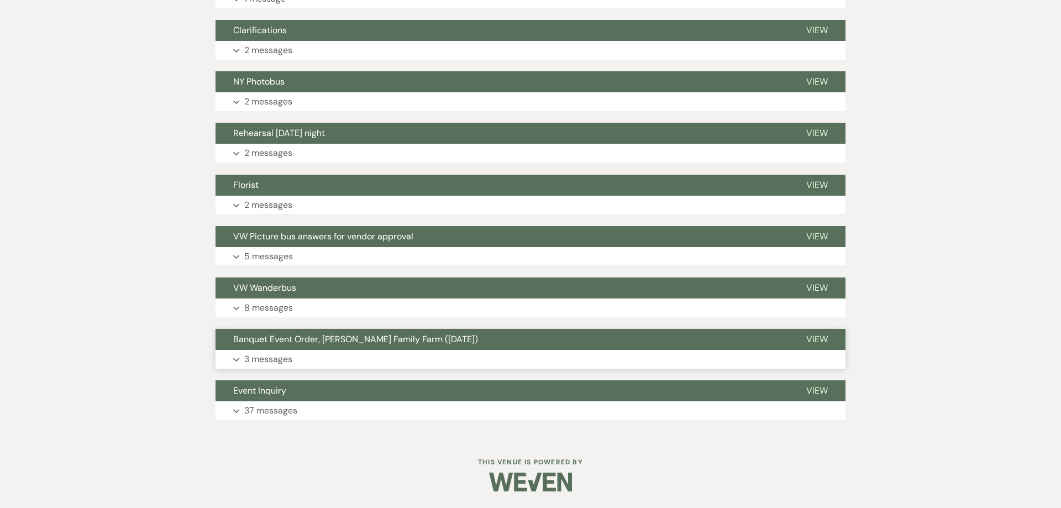
click at [285, 357] on p "3 messages" at bounding box center [268, 359] width 48 height 14
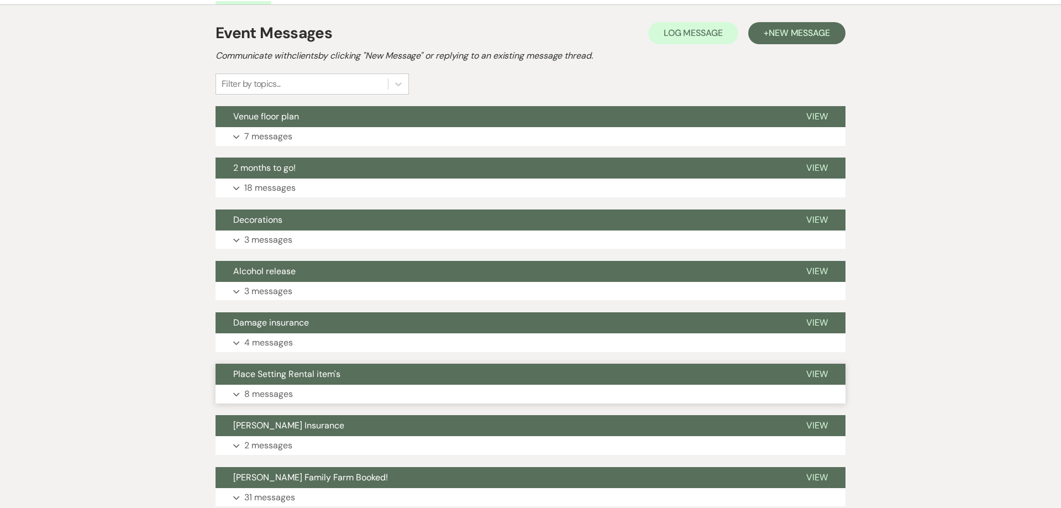
scroll to position [223, 0]
click at [266, 392] on p "8 messages" at bounding box center [268, 395] width 49 height 14
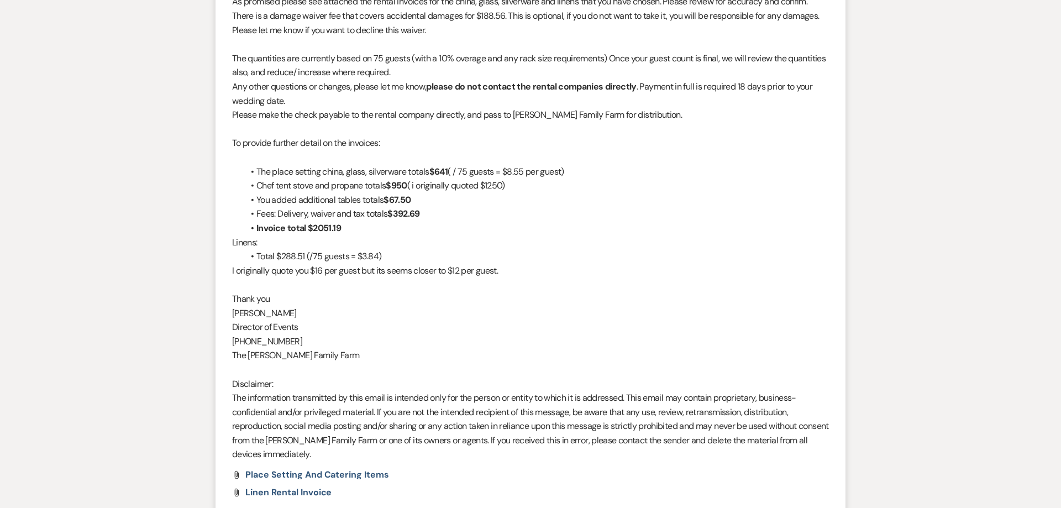
scroll to position [1872, 0]
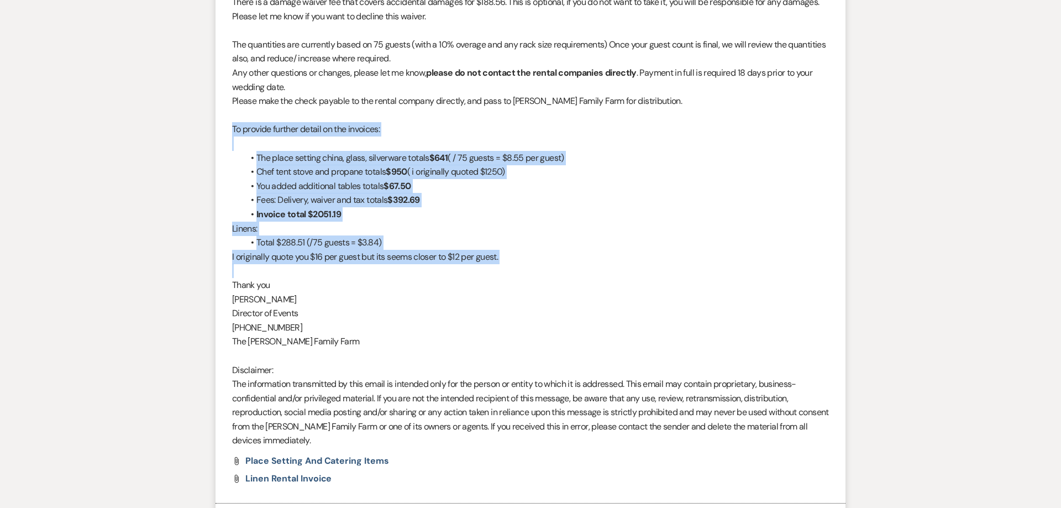
drag, startPoint x: 236, startPoint y: 133, endPoint x: 520, endPoint y: 268, distance: 314.9
click at [520, 268] on div "Good morning, As promised please see attached the rental invoices for the china…" at bounding box center [530, 207] width 597 height 481
copy div "To provide further detail on the invoices: The place setting china, glass, silv…"
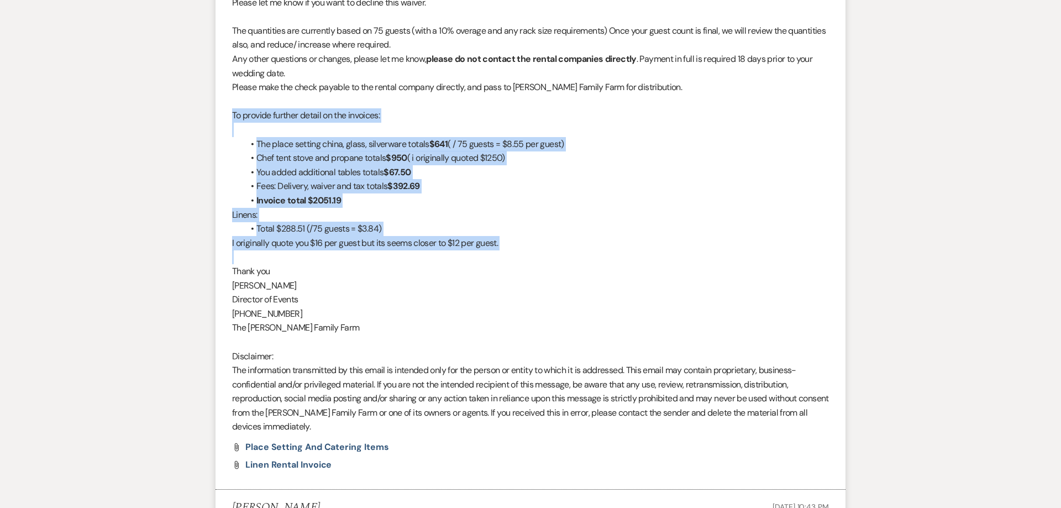
scroll to position [1900, 0]
